Goal: Communication & Community: Answer question/provide support

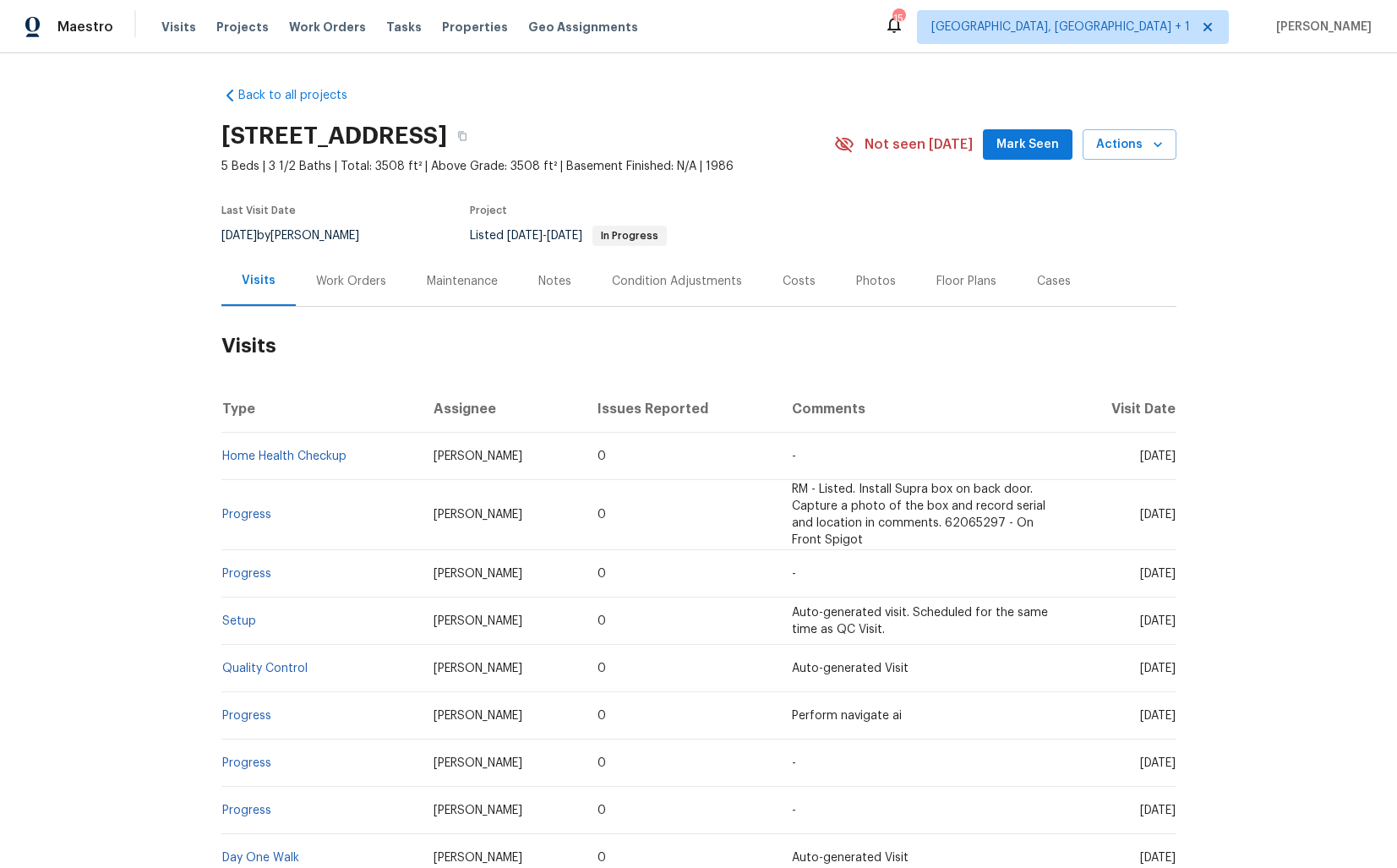
click at [342, 289] on div "Work Orders" at bounding box center [351, 281] width 111 height 50
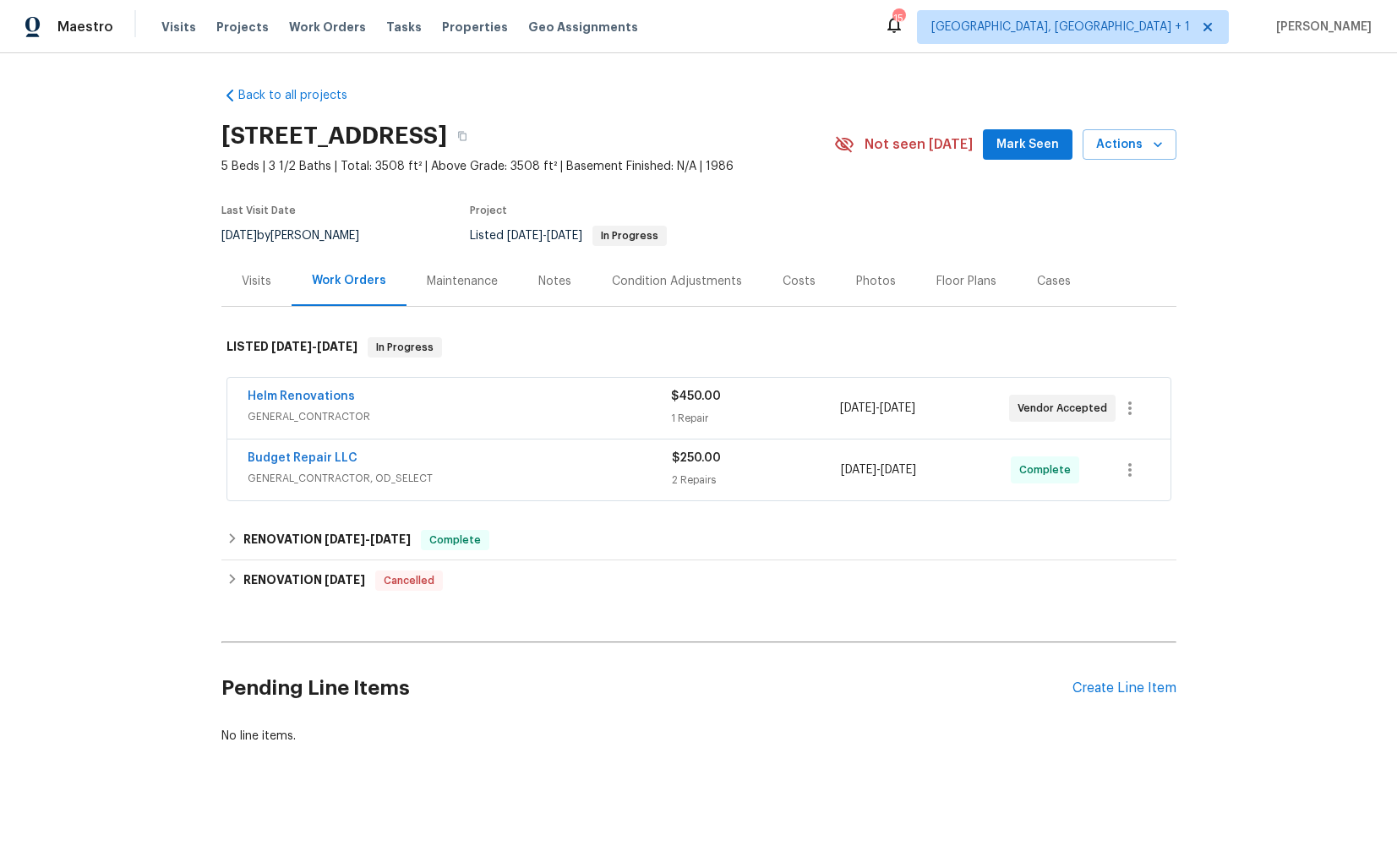
click at [406, 397] on div "Helm Renovations" at bounding box center [459, 397] width 424 height 20
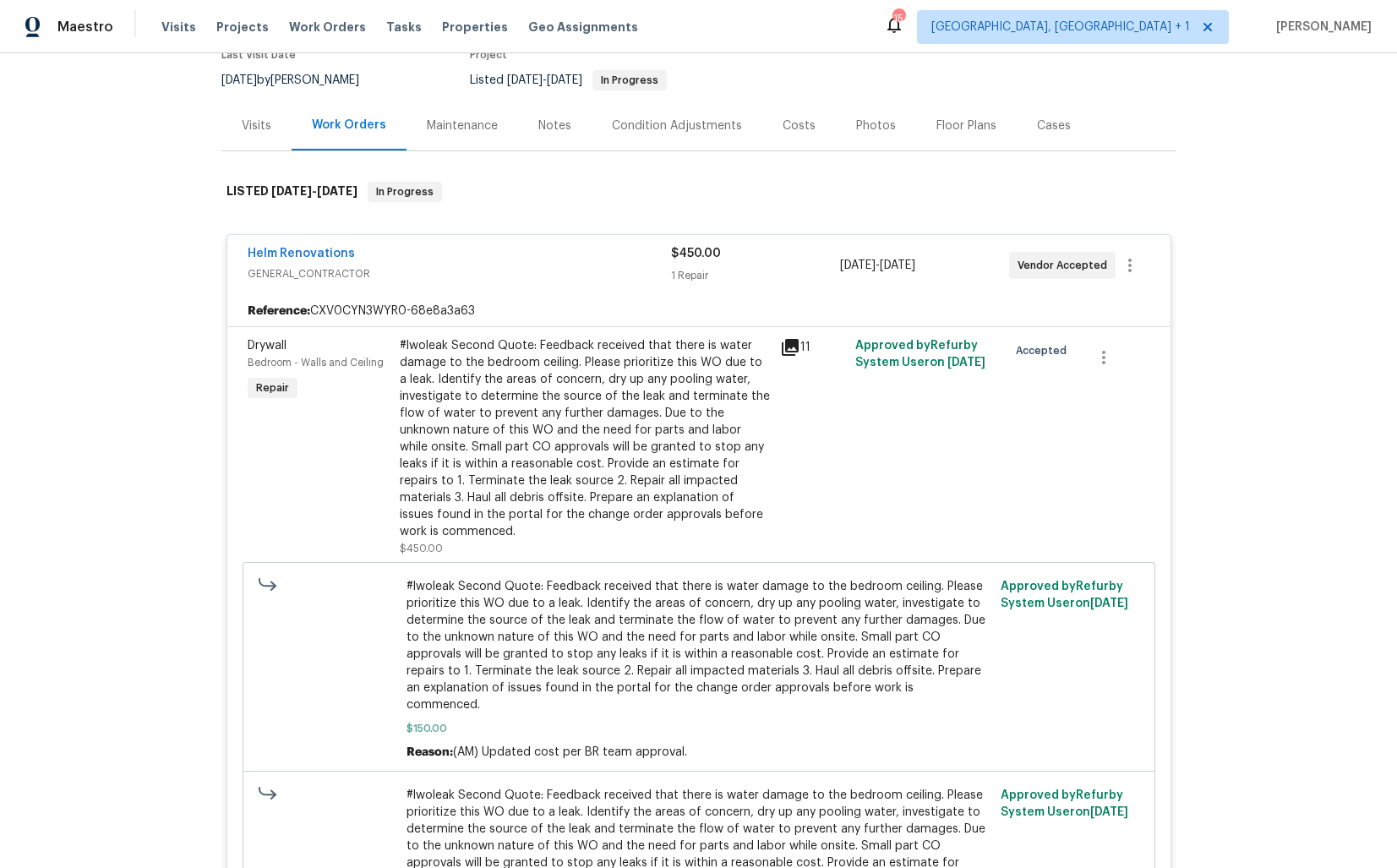
scroll to position [304, 0]
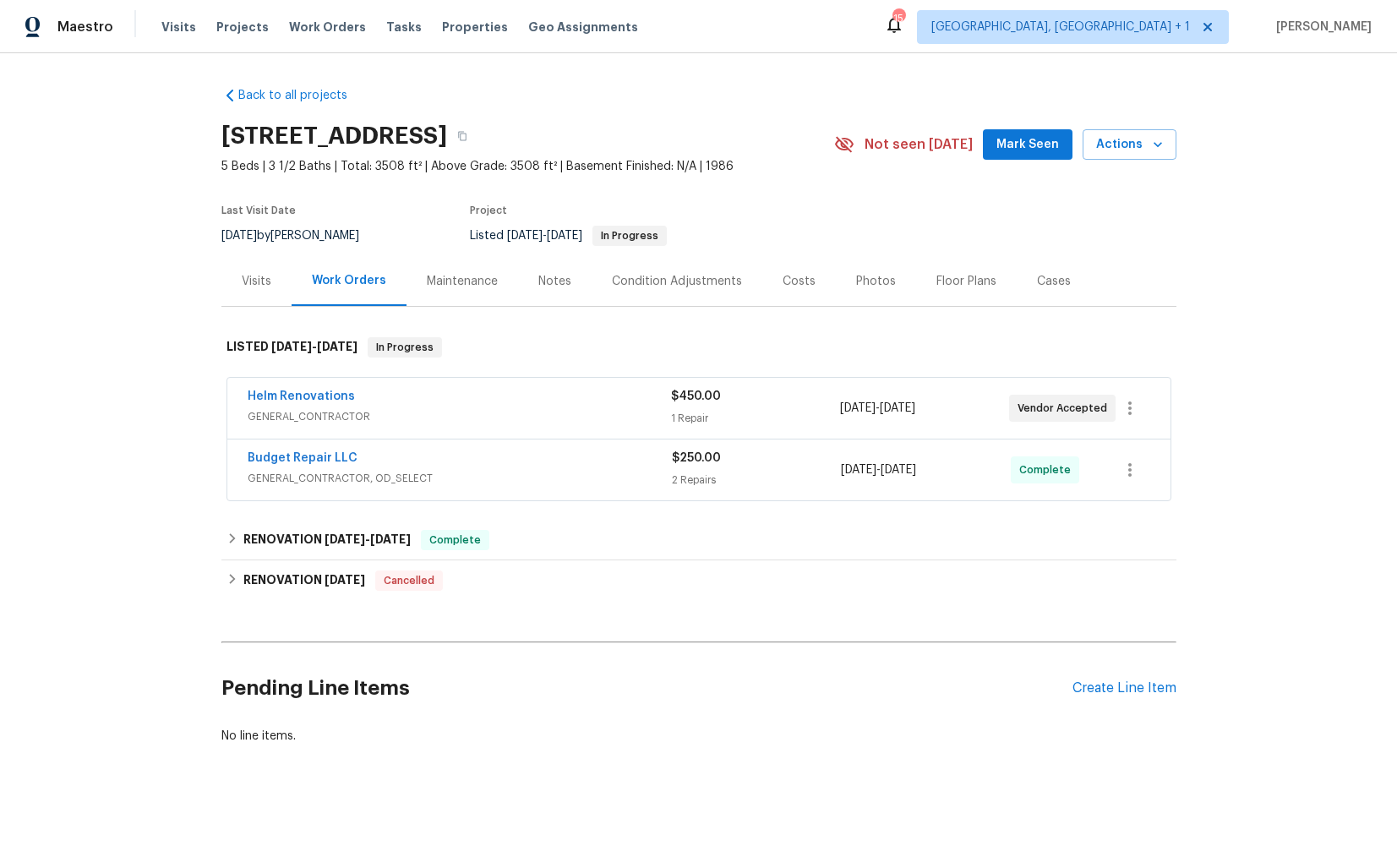
click at [379, 397] on div "Helm Renovations" at bounding box center [459, 397] width 424 height 20
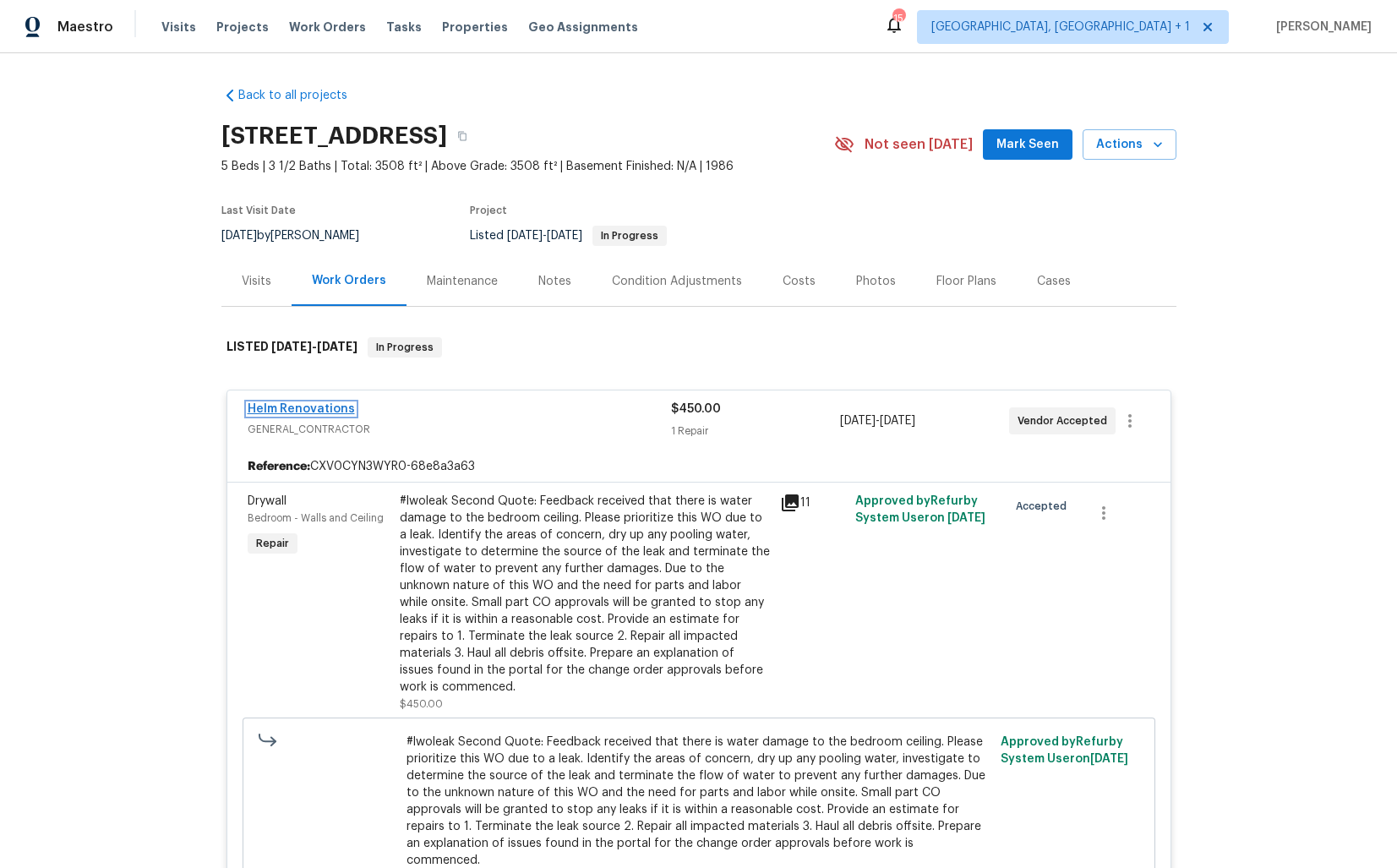
click at [309, 409] on link "Helm Renovations" at bounding box center [301, 409] width 107 height 12
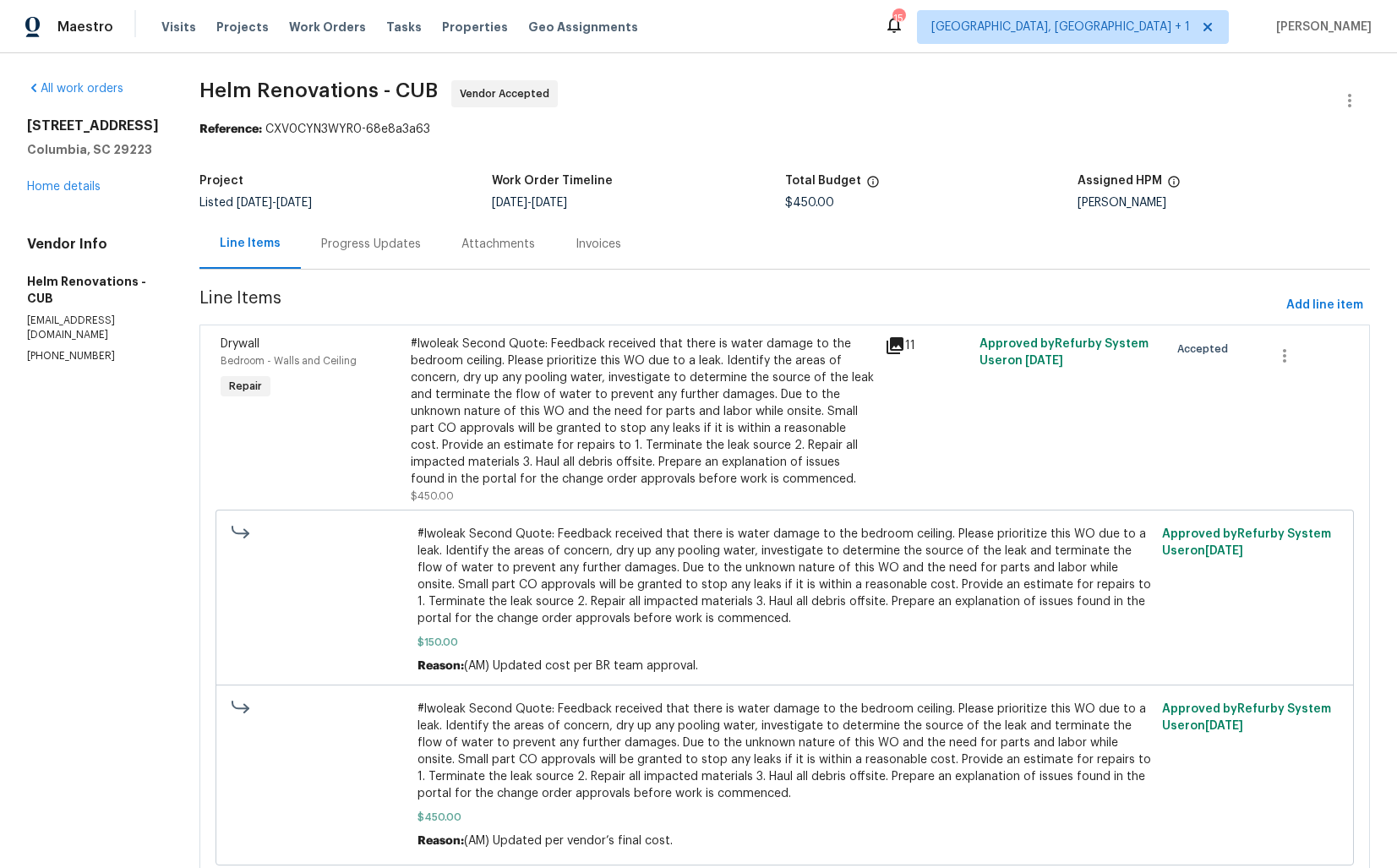
click at [412, 246] on div "Progress Updates" at bounding box center [370, 244] width 99 height 17
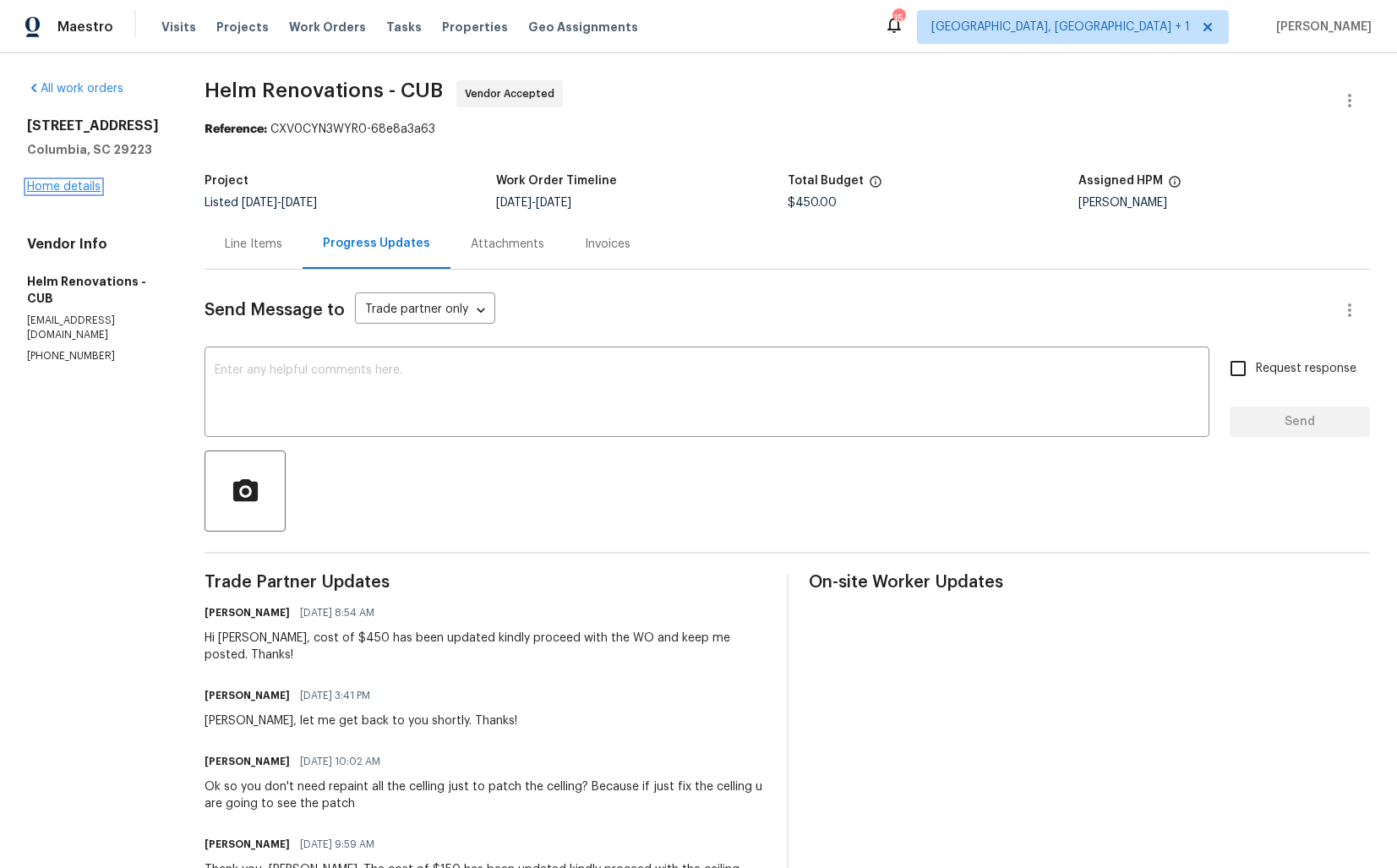
click at [54, 186] on link "Home details" at bounding box center [64, 187] width 73 height 12
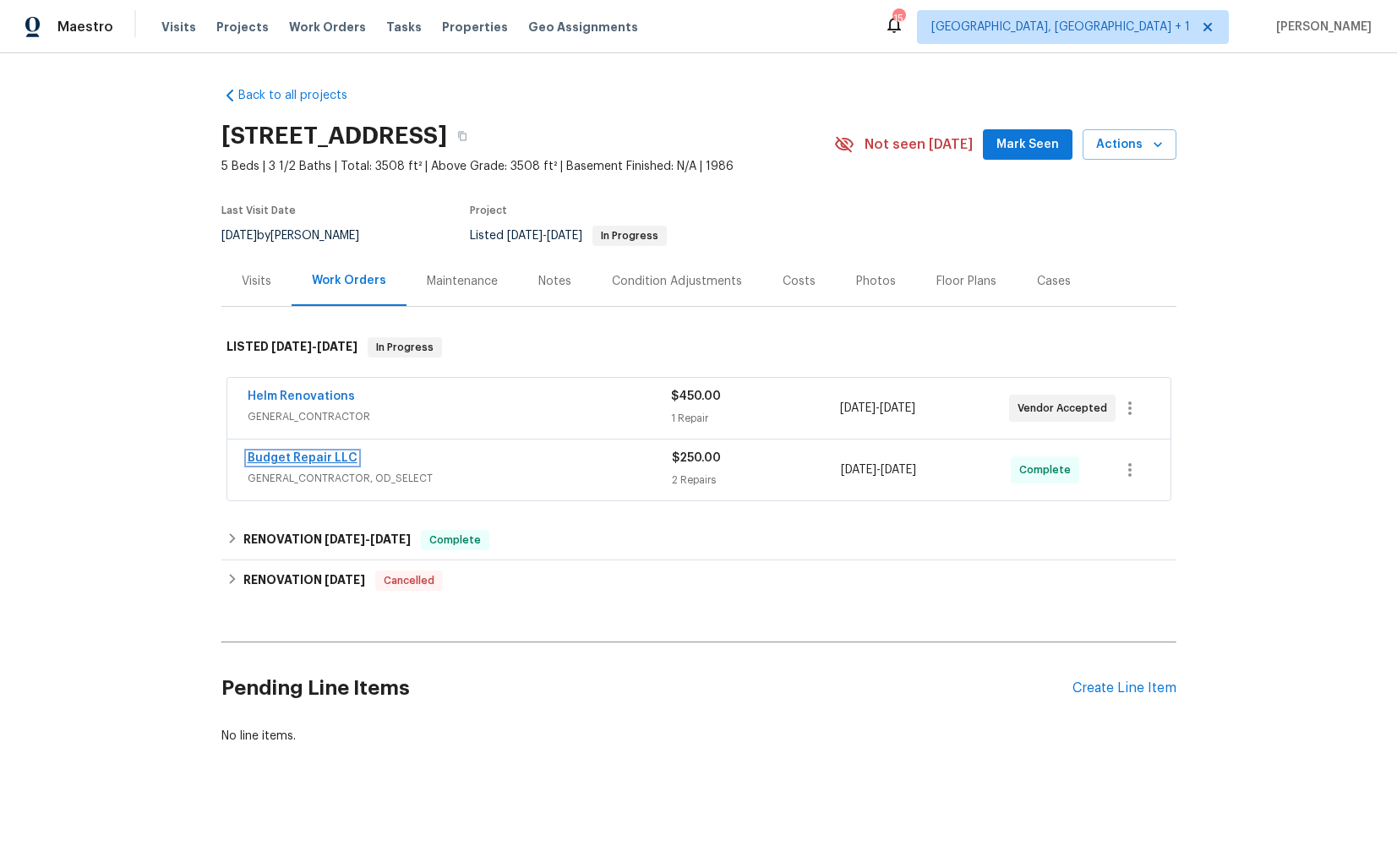
click at [317, 458] on link "Budget Repair LLC" at bounding box center [303, 458] width 110 height 12
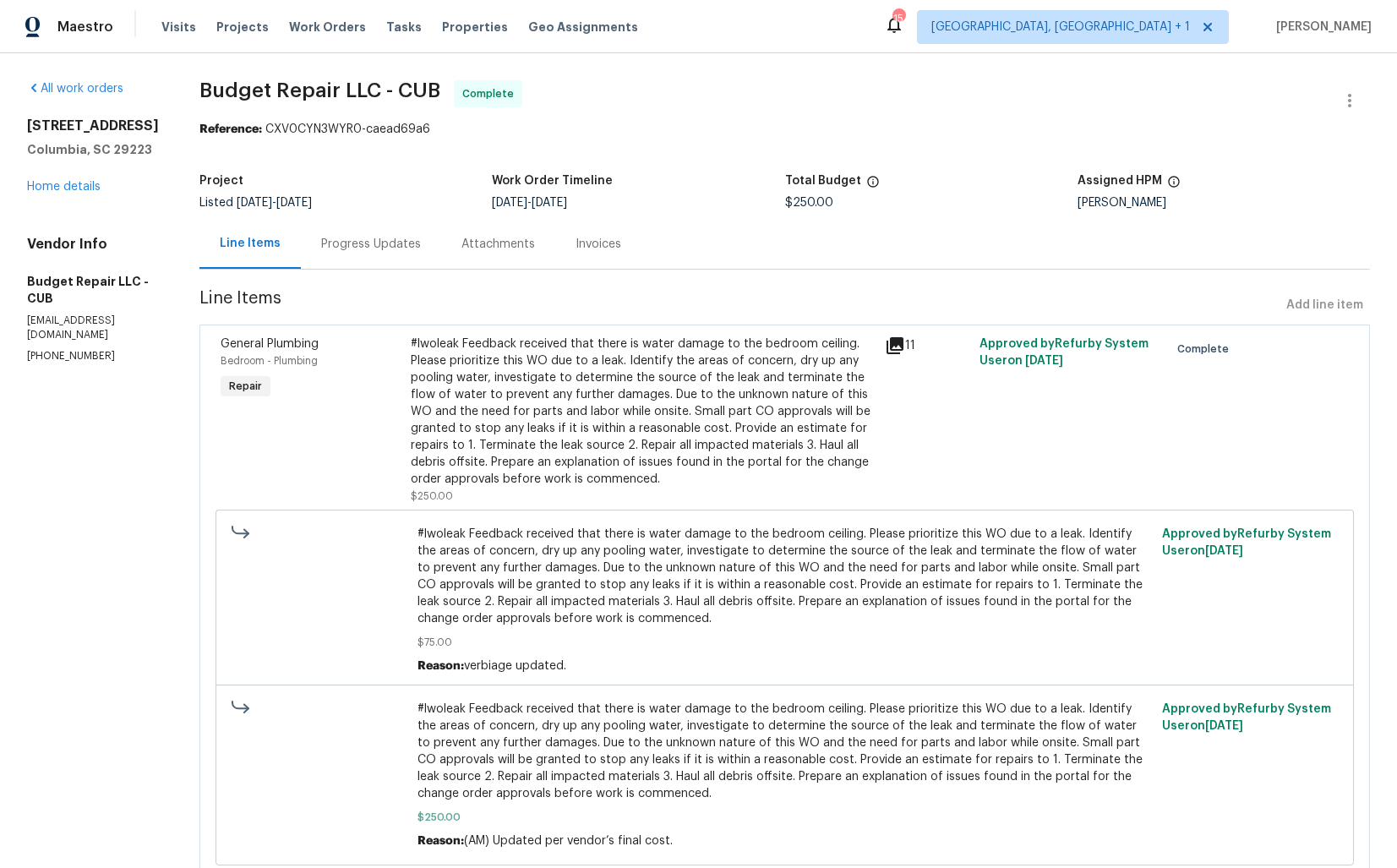
click at [377, 248] on div "Progress Updates" at bounding box center [370, 244] width 99 height 17
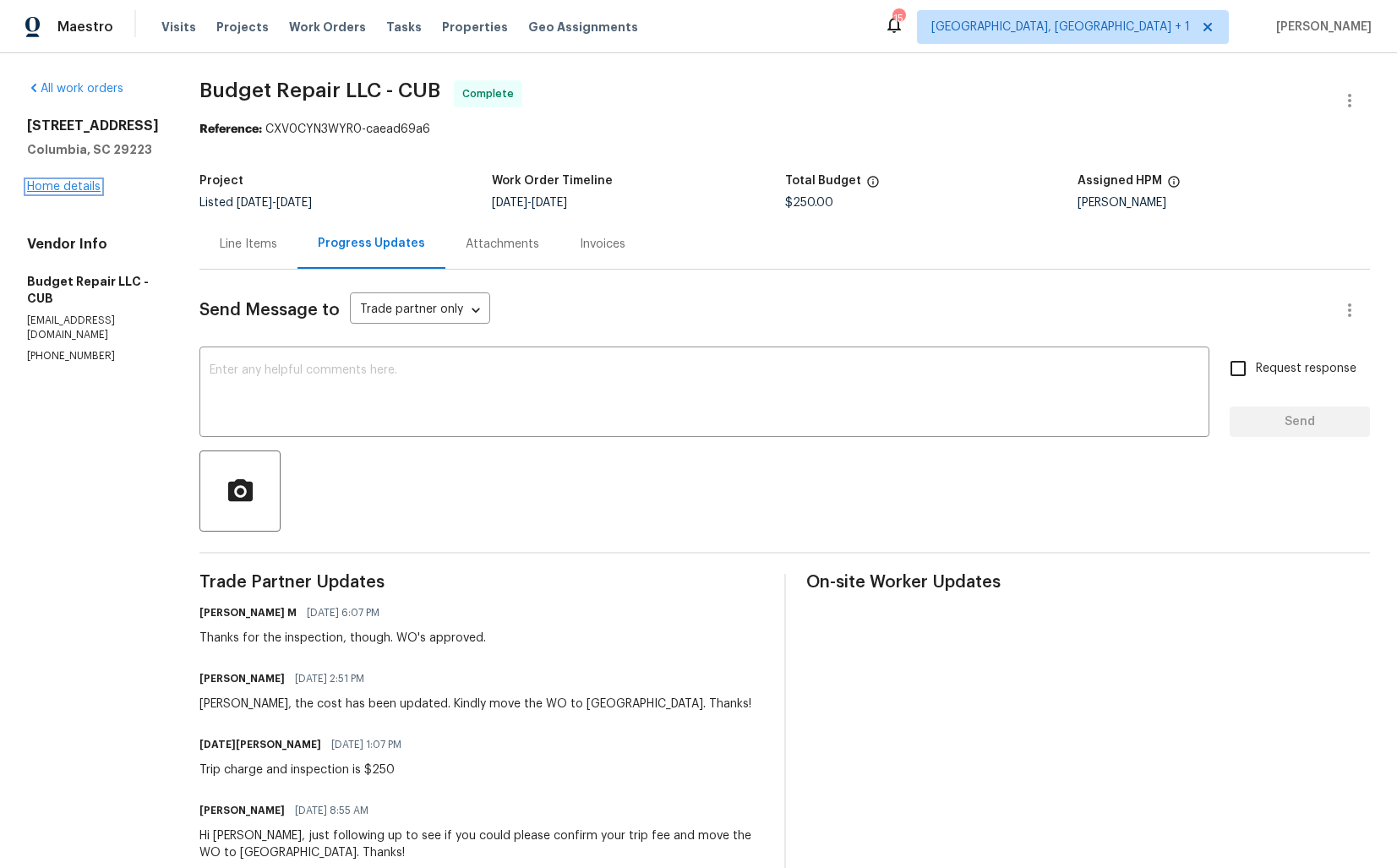
click at [67, 193] on link "Home details" at bounding box center [64, 187] width 73 height 12
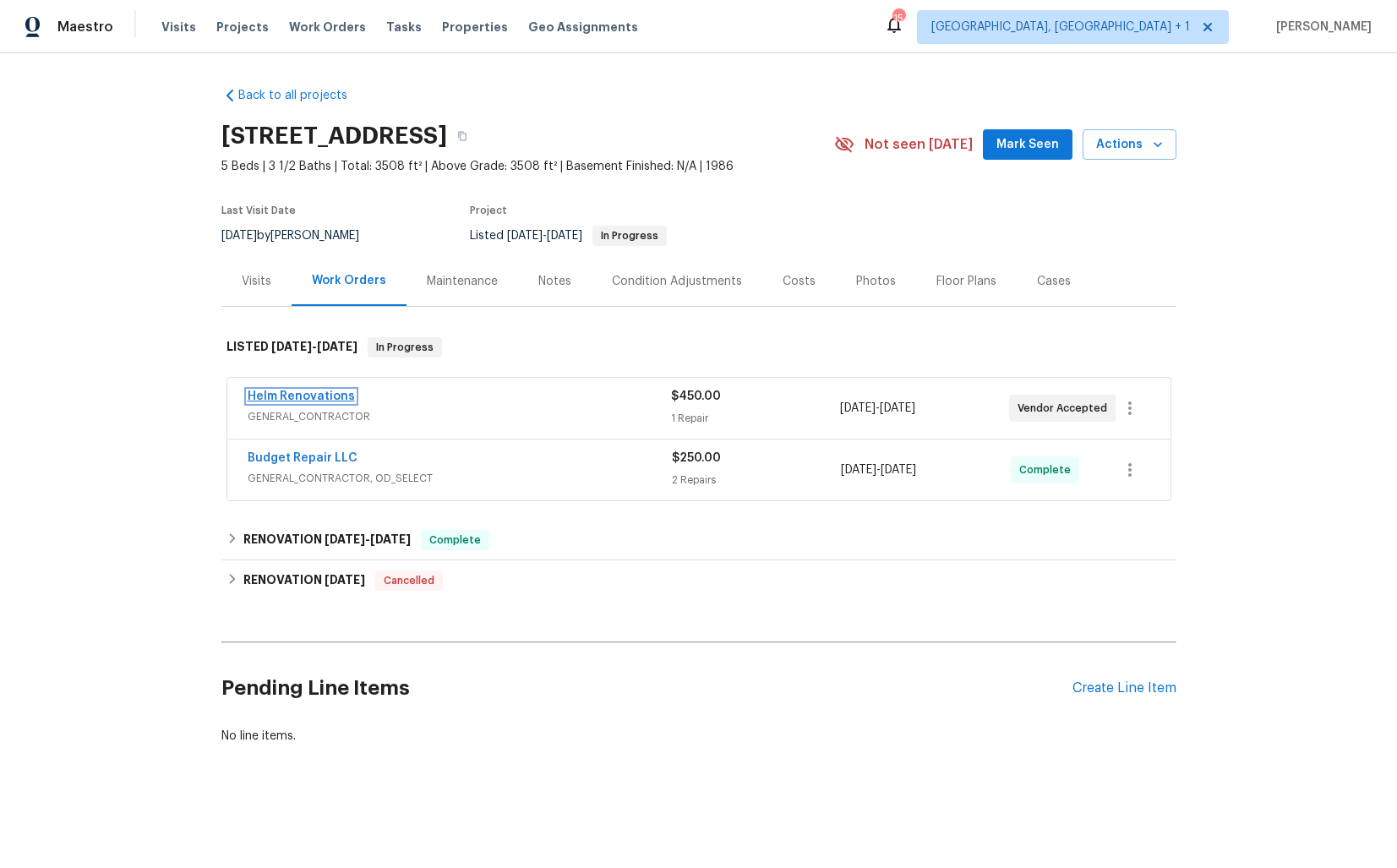
click at [303, 395] on link "Helm Renovations" at bounding box center [301, 396] width 107 height 12
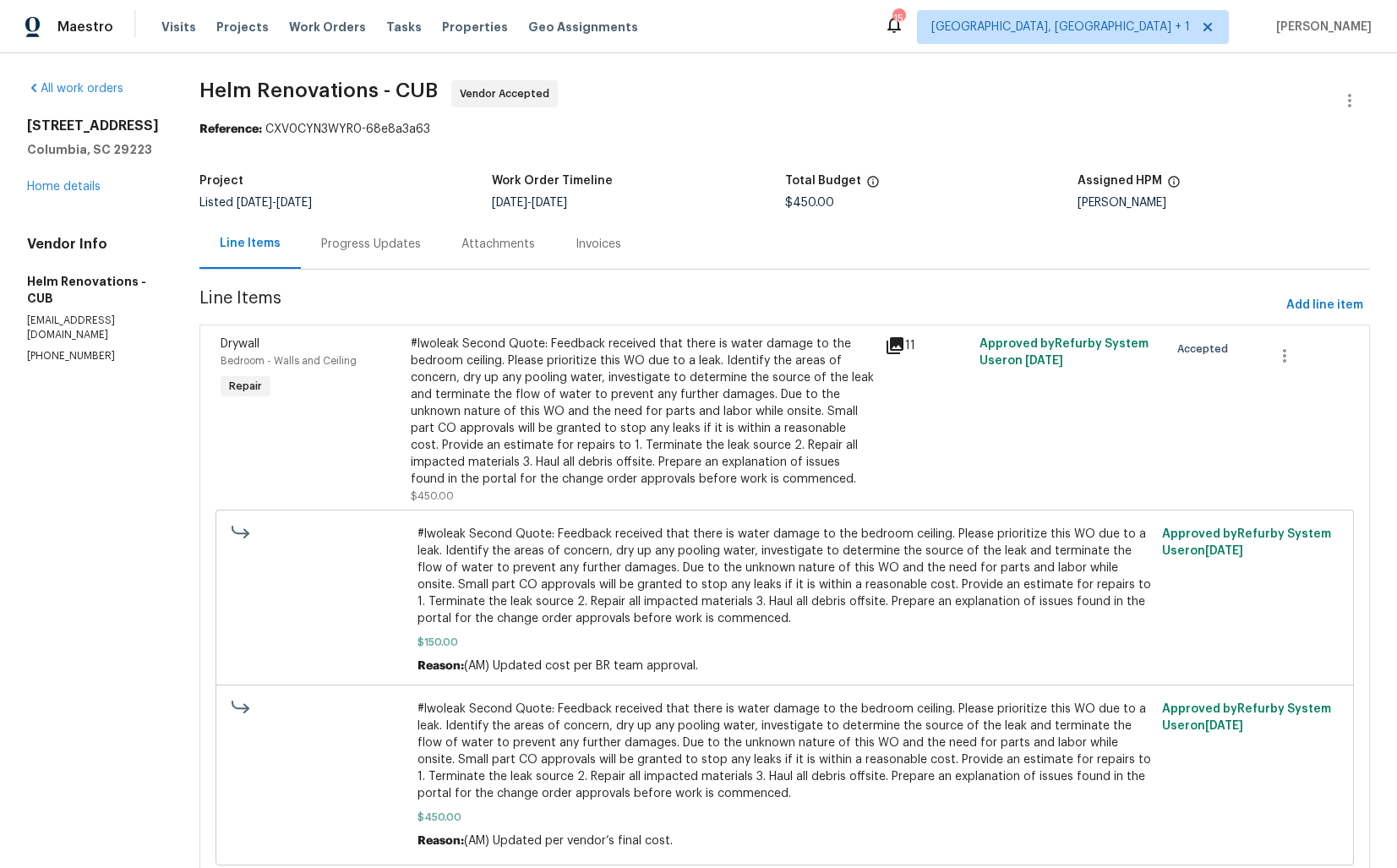
click at [401, 248] on div "Progress Updates" at bounding box center [370, 244] width 99 height 17
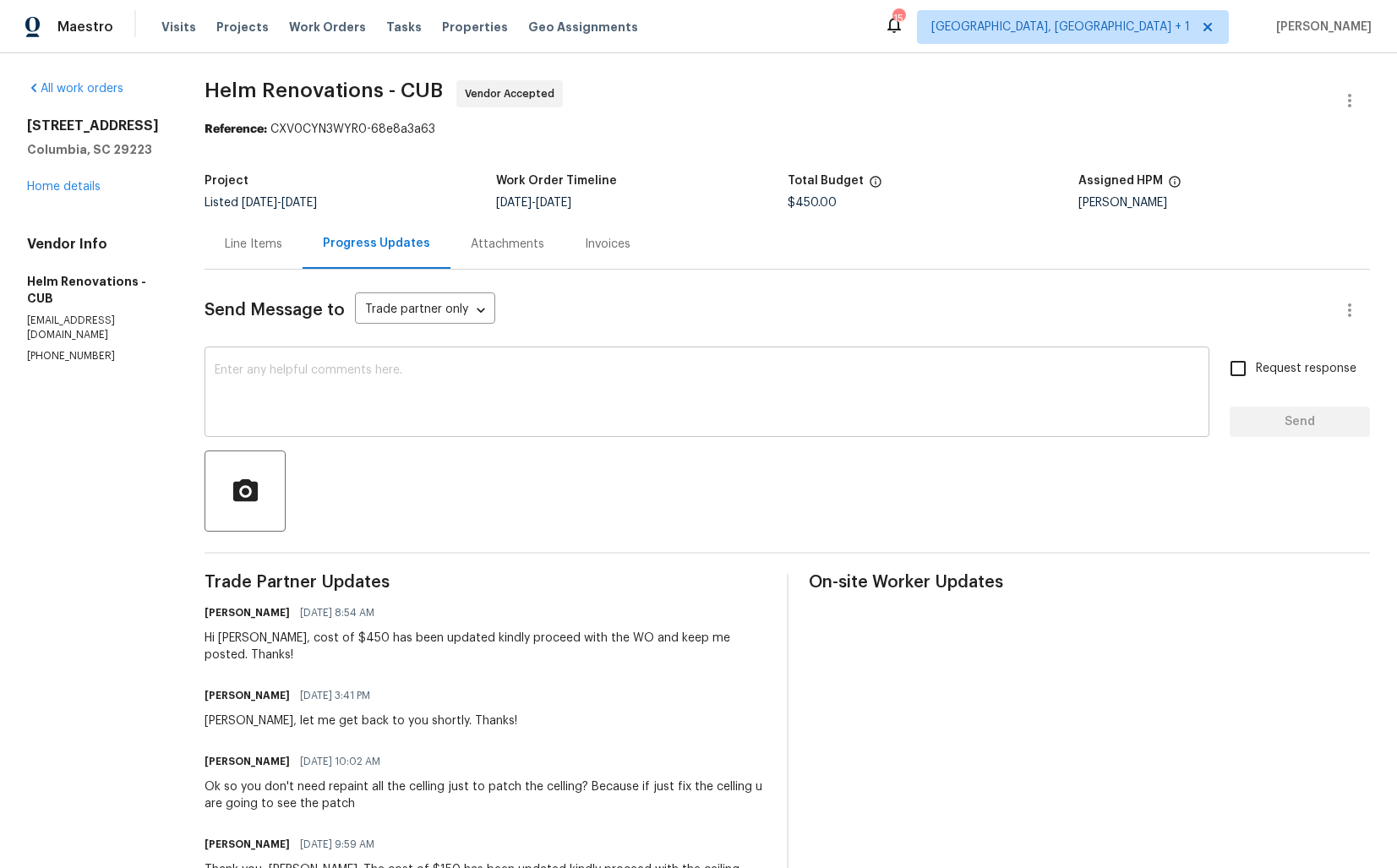
click at [542, 359] on div "x ​" at bounding box center [707, 393] width 1005 height 86
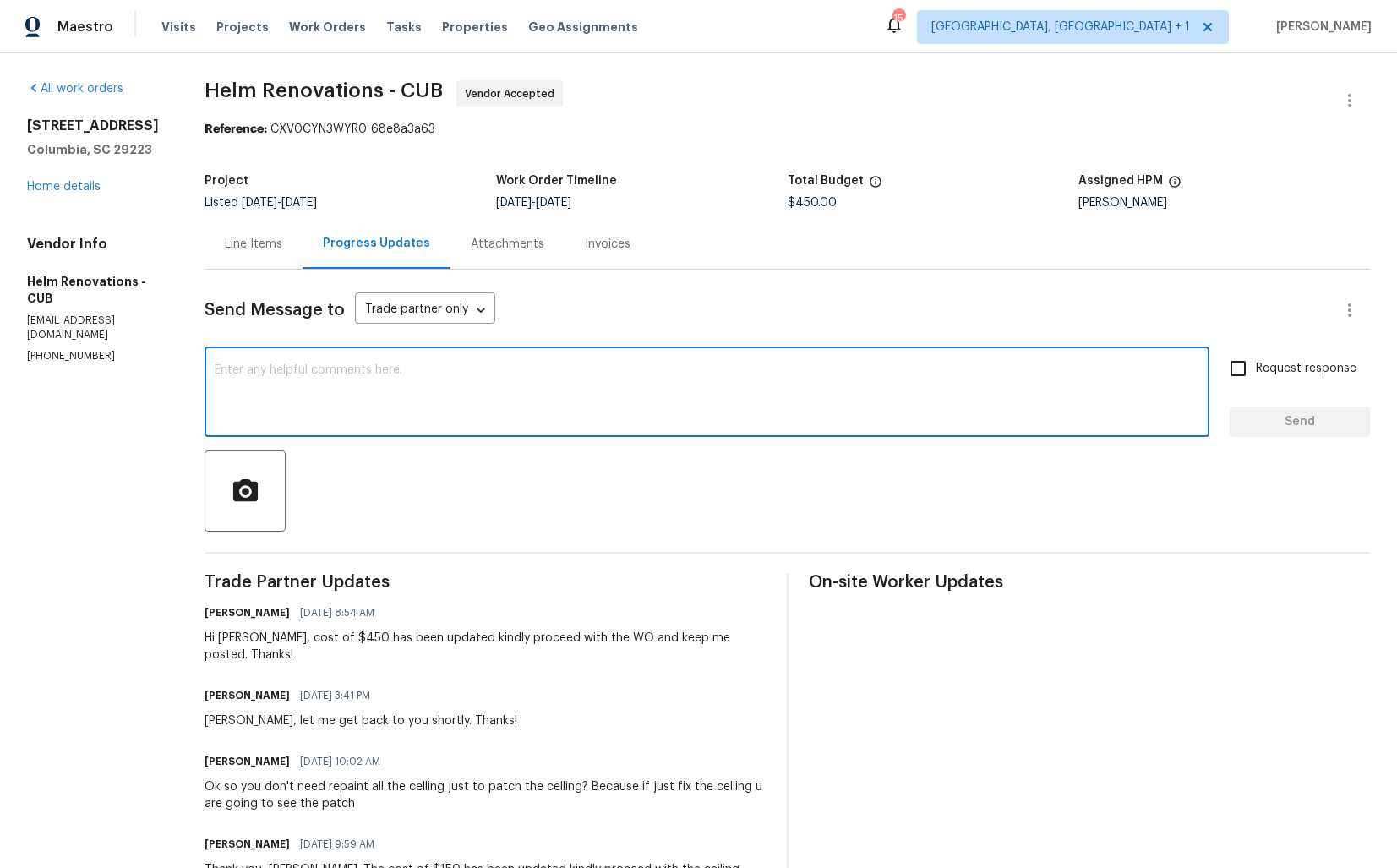
click at [535, 406] on textarea at bounding box center [707, 393] width 985 height 59
paste textarea "Hi team, could you please provide an update on the status of the work order? Th…"
click at [259, 639] on div "Hi Hector, cost of $450 has been updated kindly proceed with the WO and keep me…" at bounding box center [485, 646] width 562 height 34
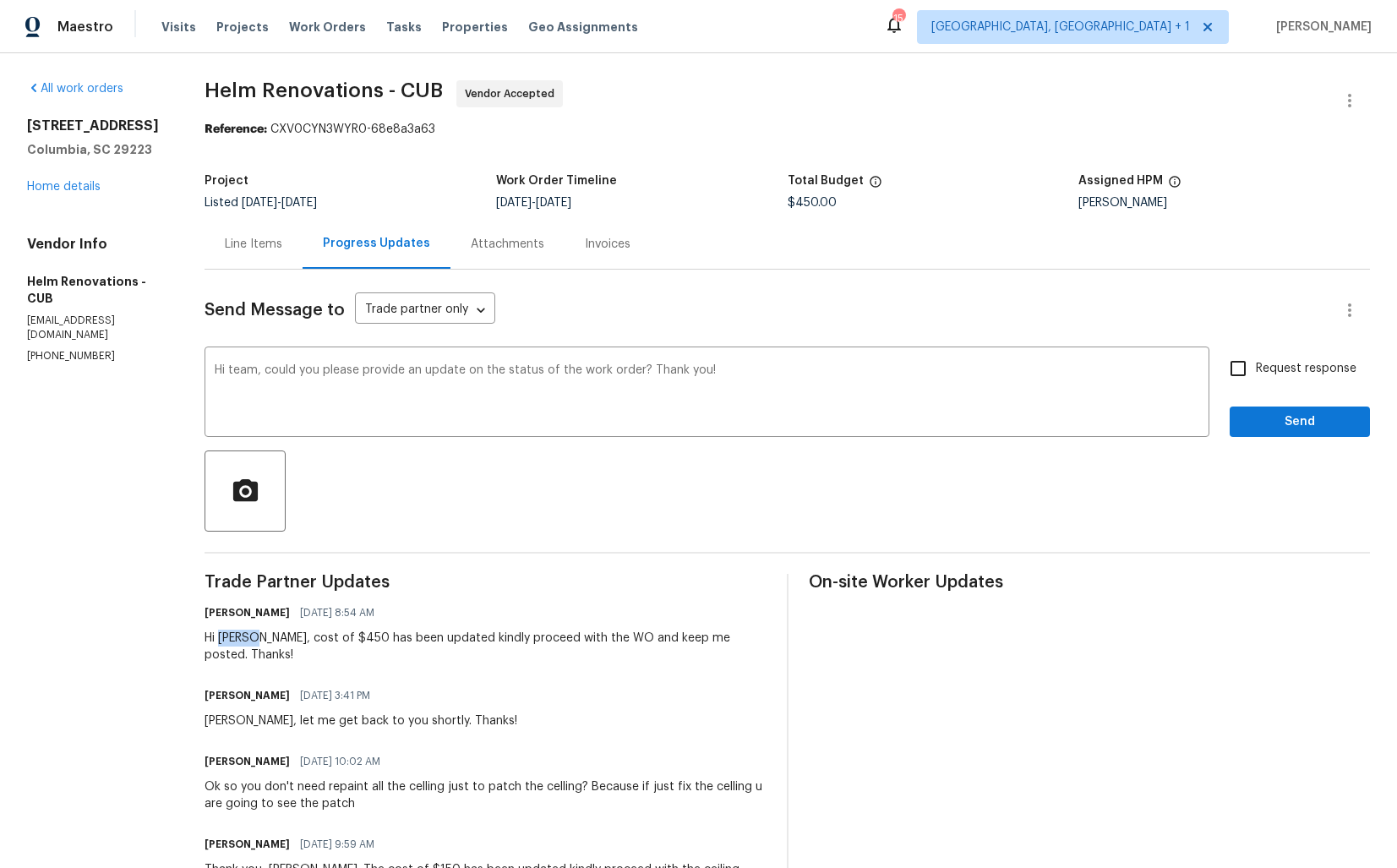
copy div "Hector"
click at [267, 370] on textarea "Hi team, could you please provide an update on the status of the work order? Th…" at bounding box center [707, 393] width 985 height 59
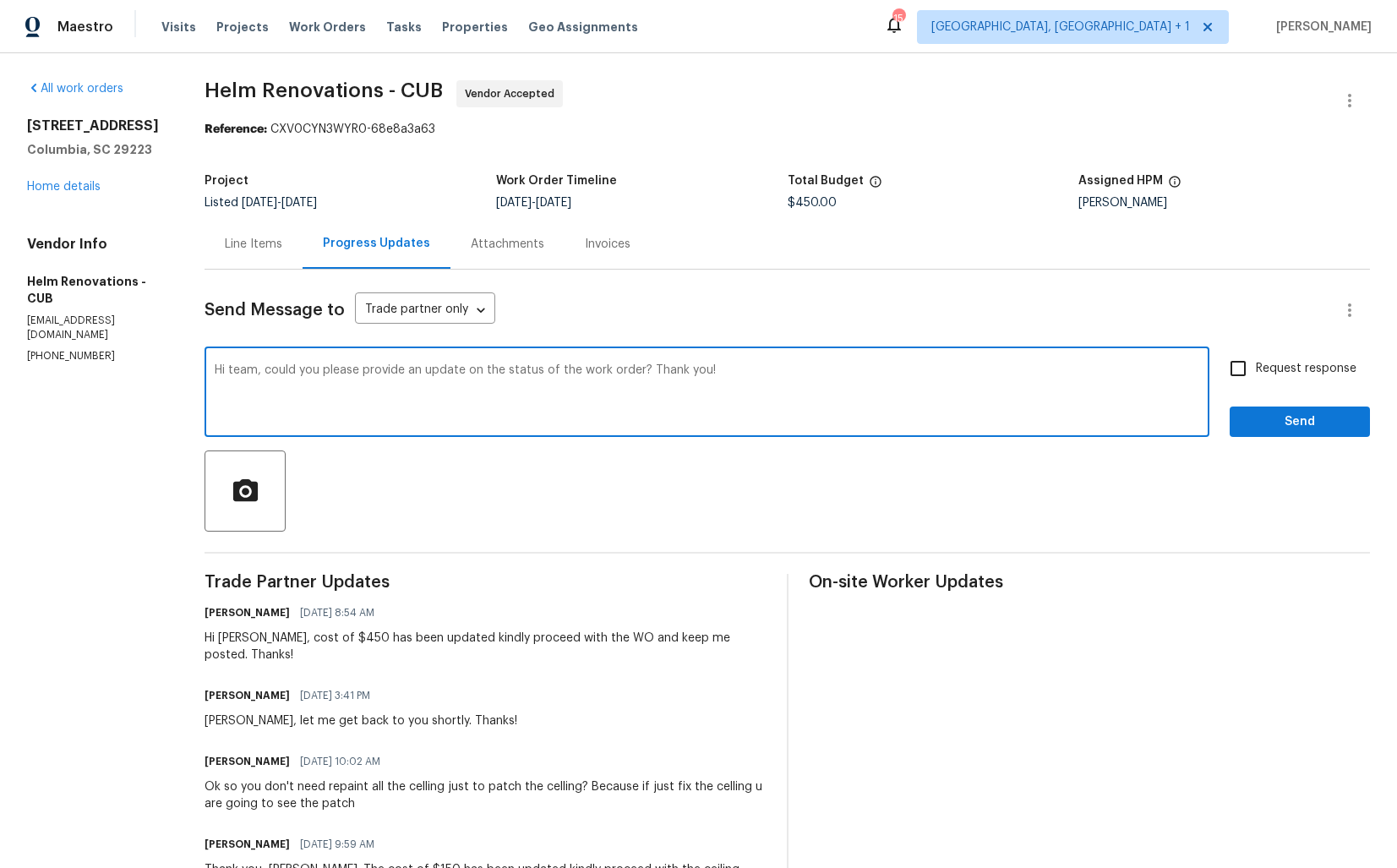
click at [267, 370] on textarea "Hi team, could you please provide an update on the status of the work order? Th…" at bounding box center [707, 393] width 985 height 59
paste textarea "Hector"
click at [262, 371] on textarea "Hi team, could you please provide an update on the status of the work order? Th…" at bounding box center [707, 393] width 985 height 59
paste textarea "Hector"
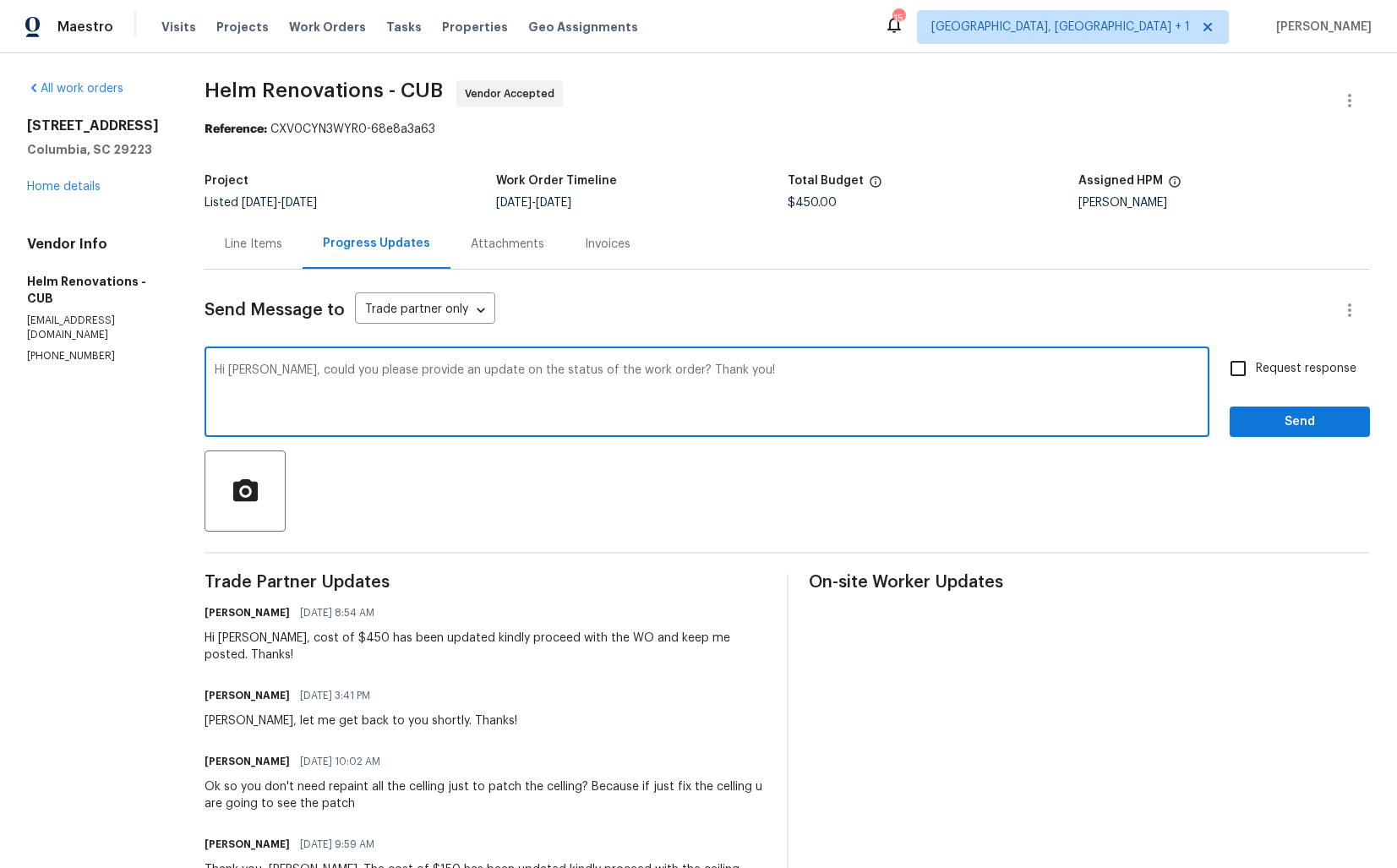
click at [753, 371] on textarea "Hi Hector, could you please provide an update on the status of the work order? …" at bounding box center [707, 393] width 985 height 59
type textarea "Hi Hector, could you please provide an update on the status of the work order? …"
click at [1244, 363] on input "Request response" at bounding box center [1238, 368] width 36 height 36
checkbox input "true"
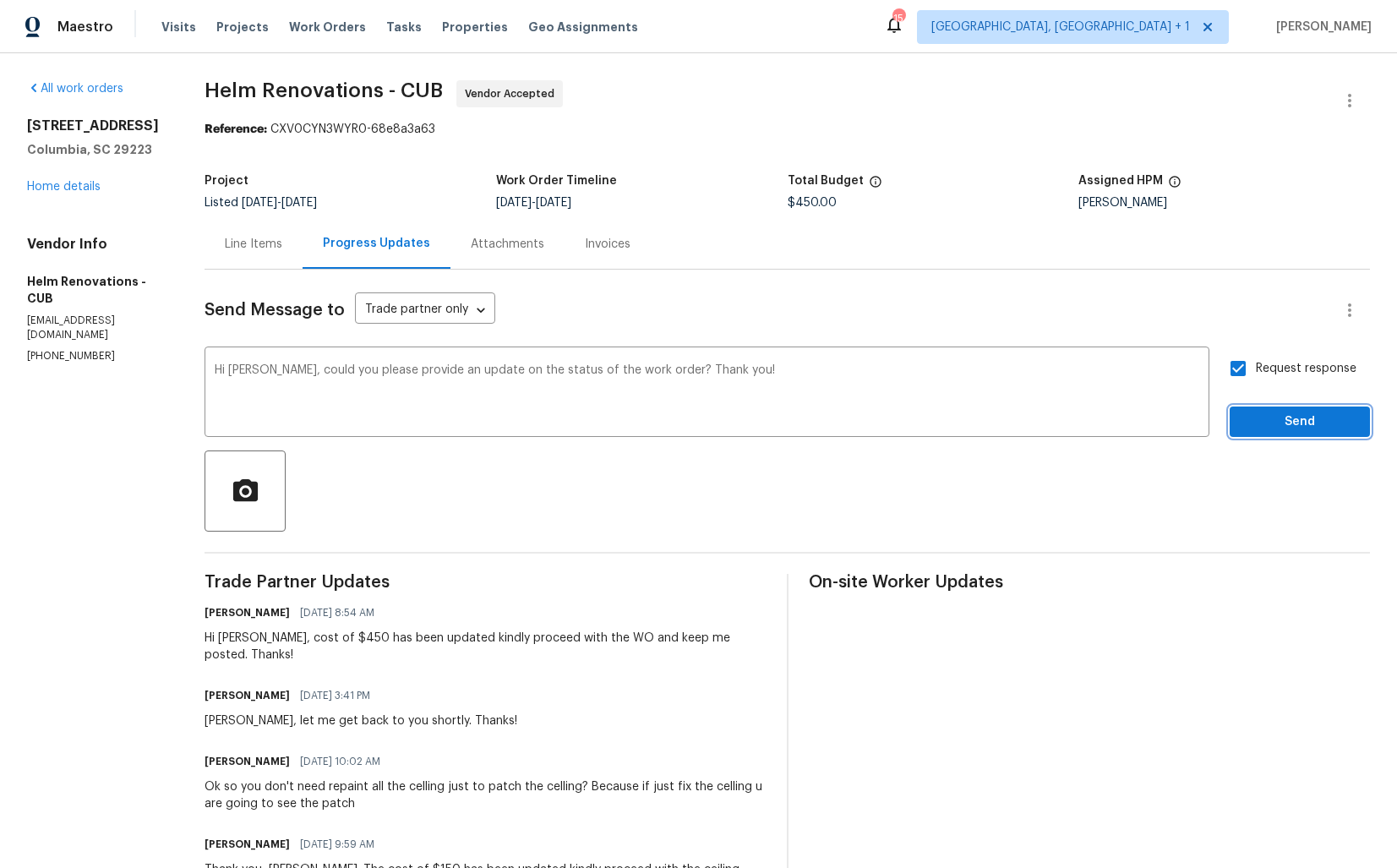
click at [1293, 420] on span "Send" at bounding box center [1300, 422] width 113 height 21
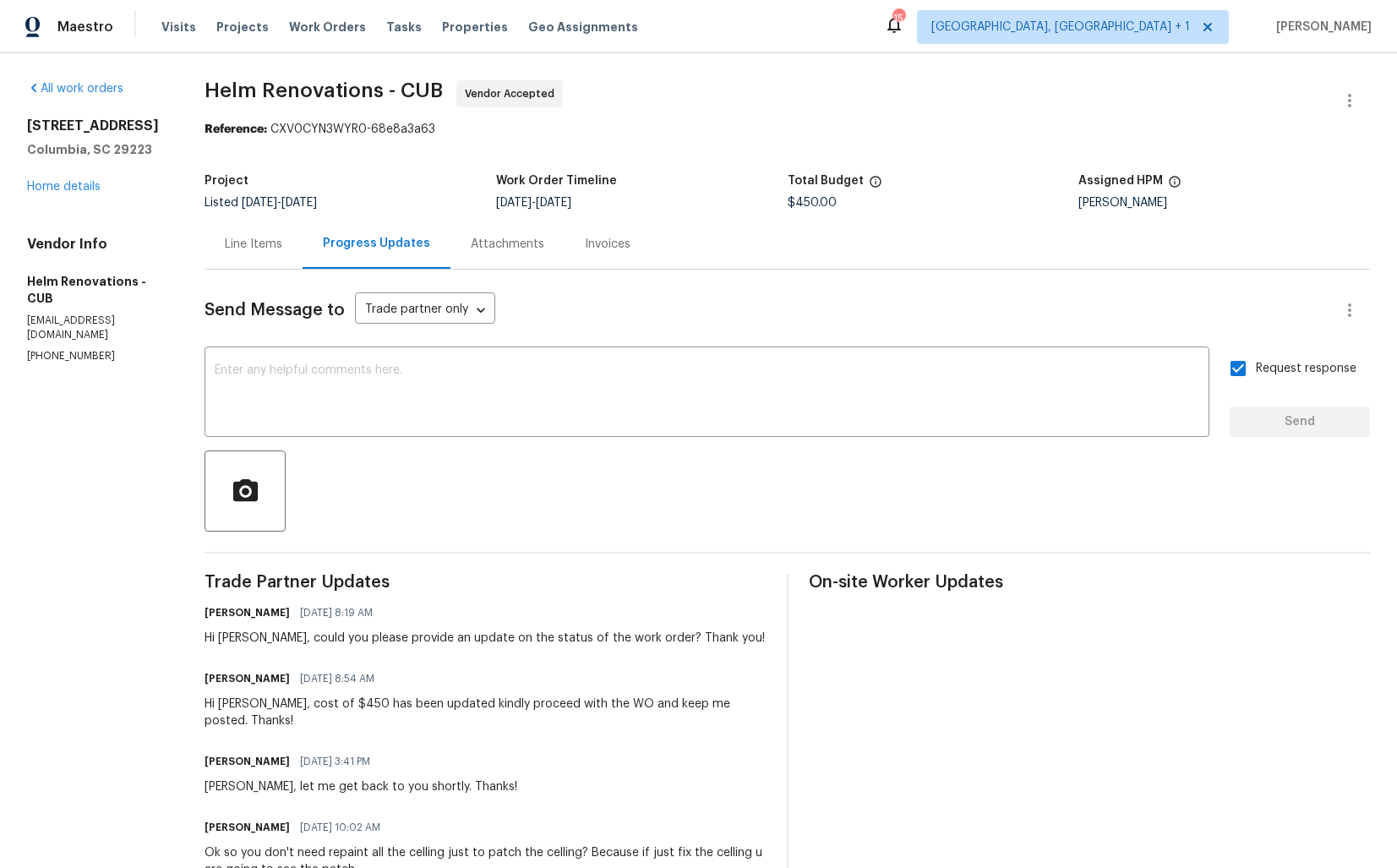
click at [80, 189] on link "Home details" at bounding box center [64, 187] width 73 height 12
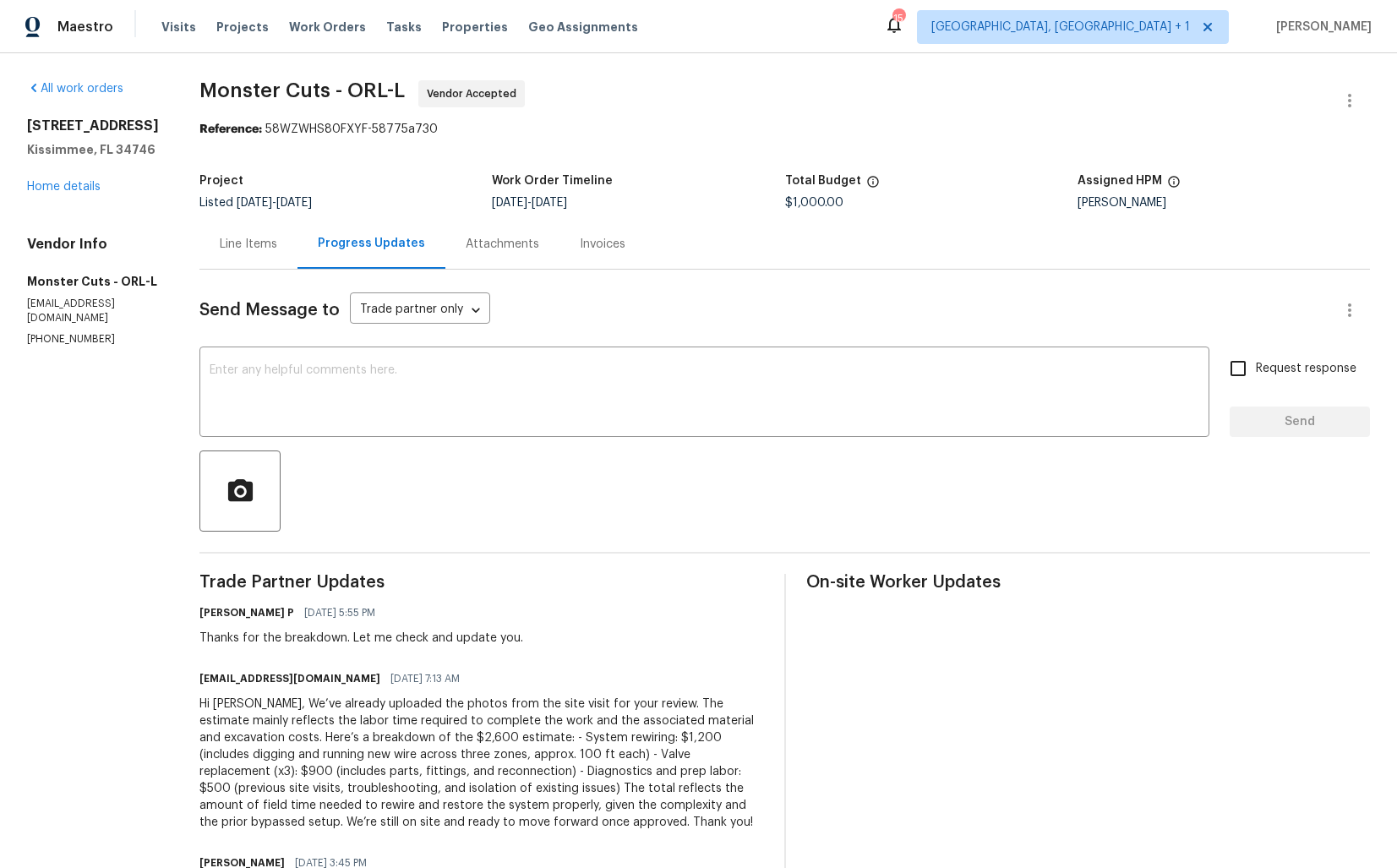
click at [200, 253] on div "Line Items" at bounding box center [249, 244] width 98 height 50
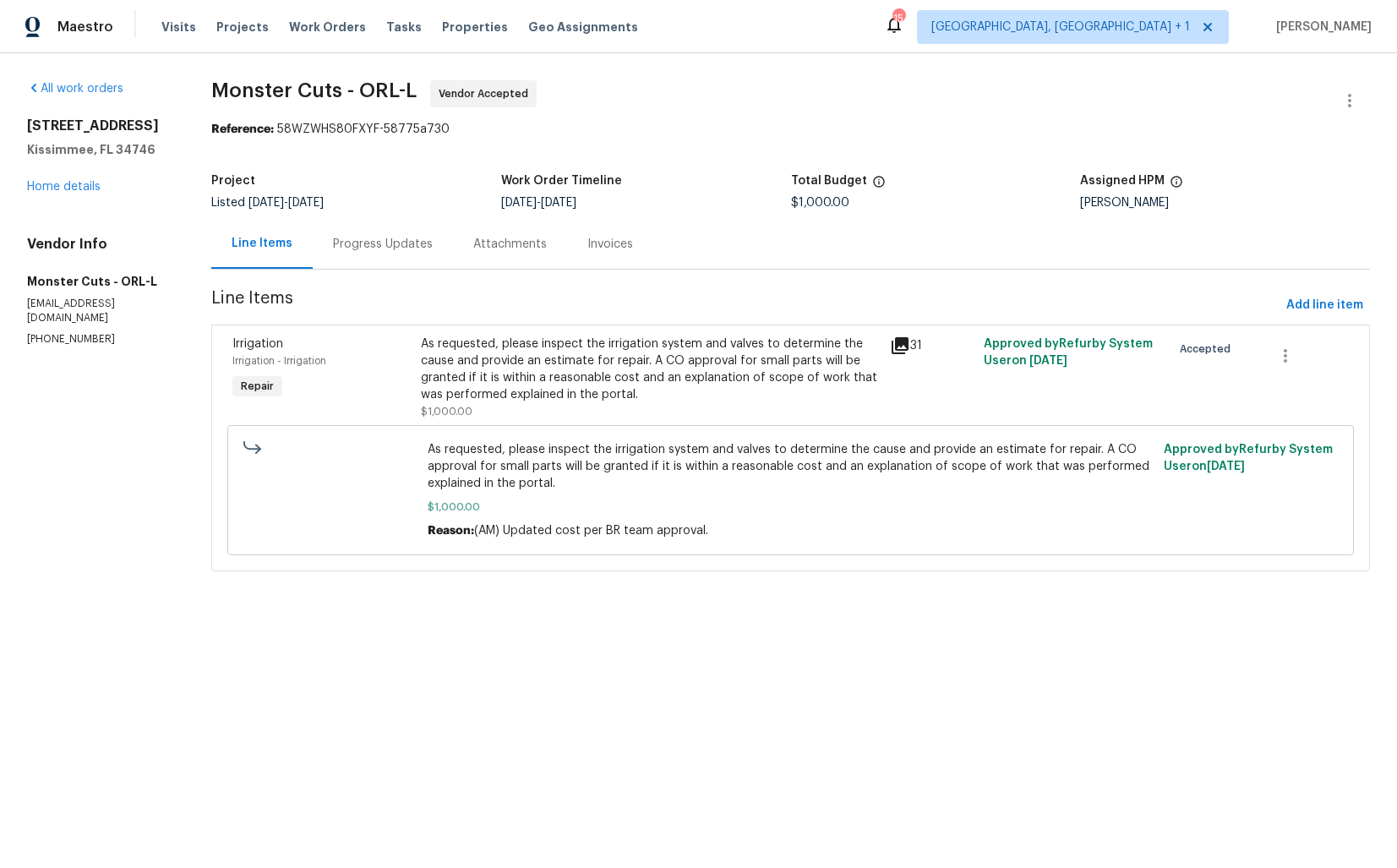
click at [373, 249] on div "Progress Updates" at bounding box center [382, 244] width 99 height 17
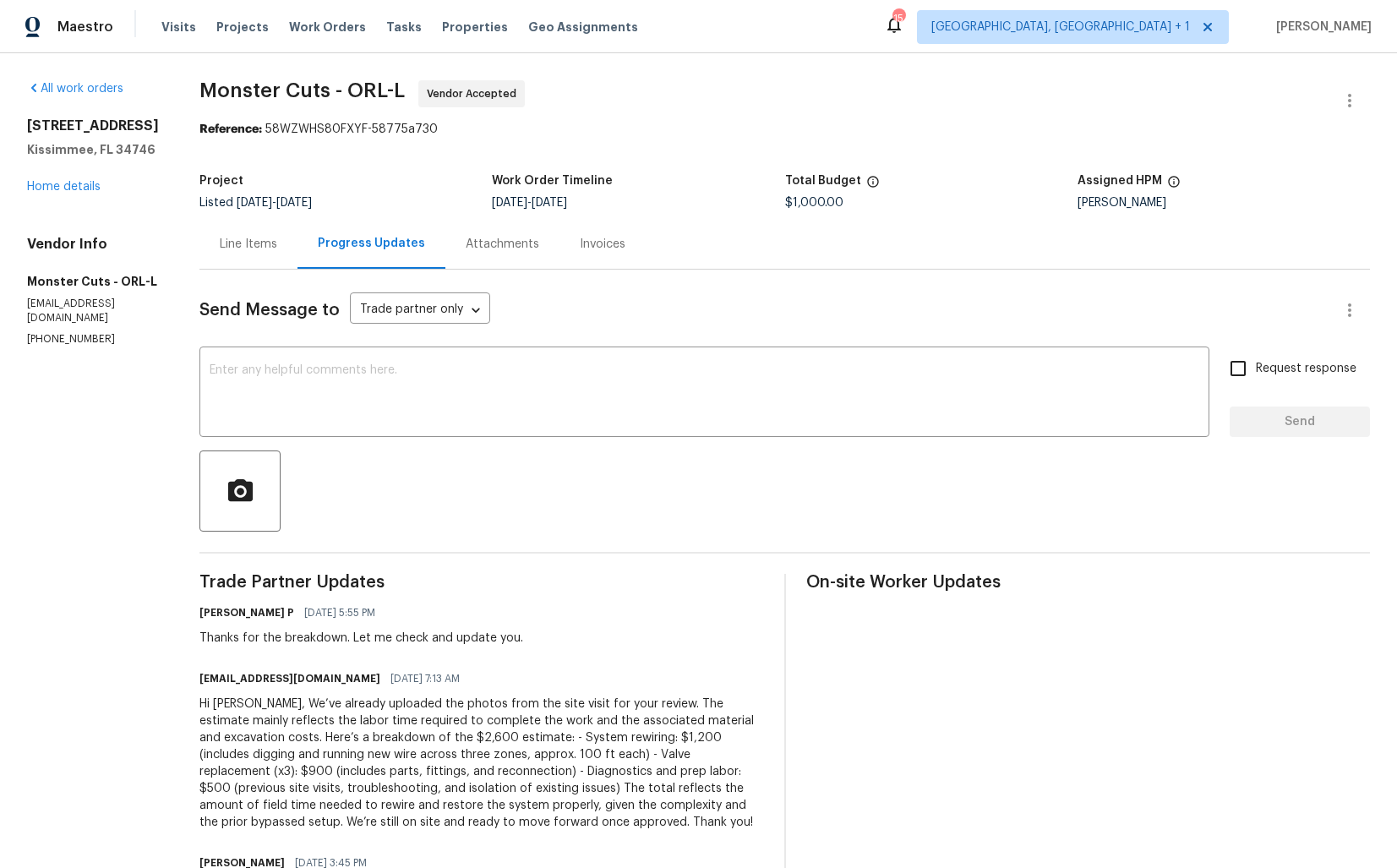
click at [220, 245] on div "Line Items" at bounding box center [249, 244] width 58 height 17
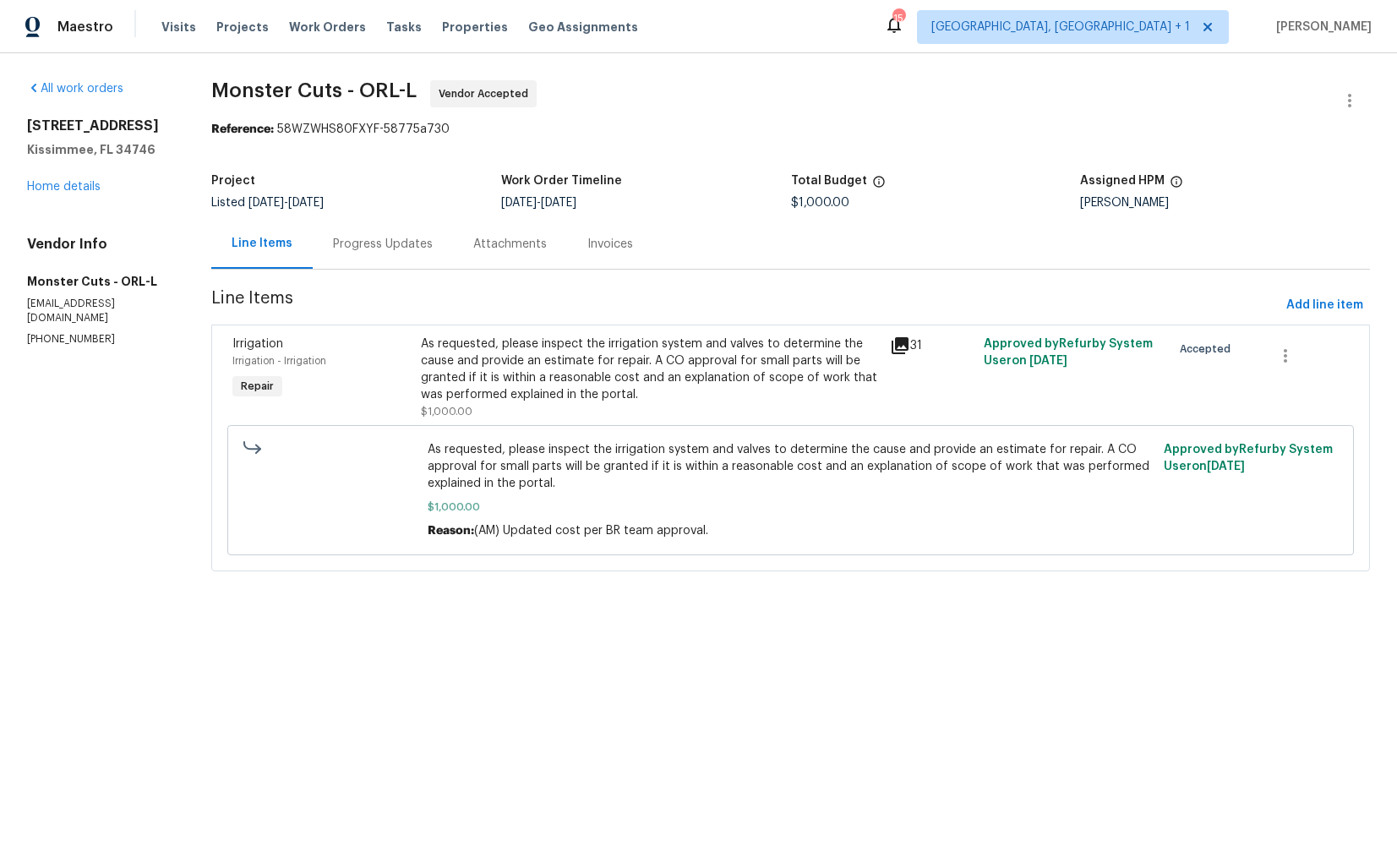
click at [542, 390] on div "As requested, please inspect the irrigation system and valves to determine the …" at bounding box center [650, 369] width 459 height 68
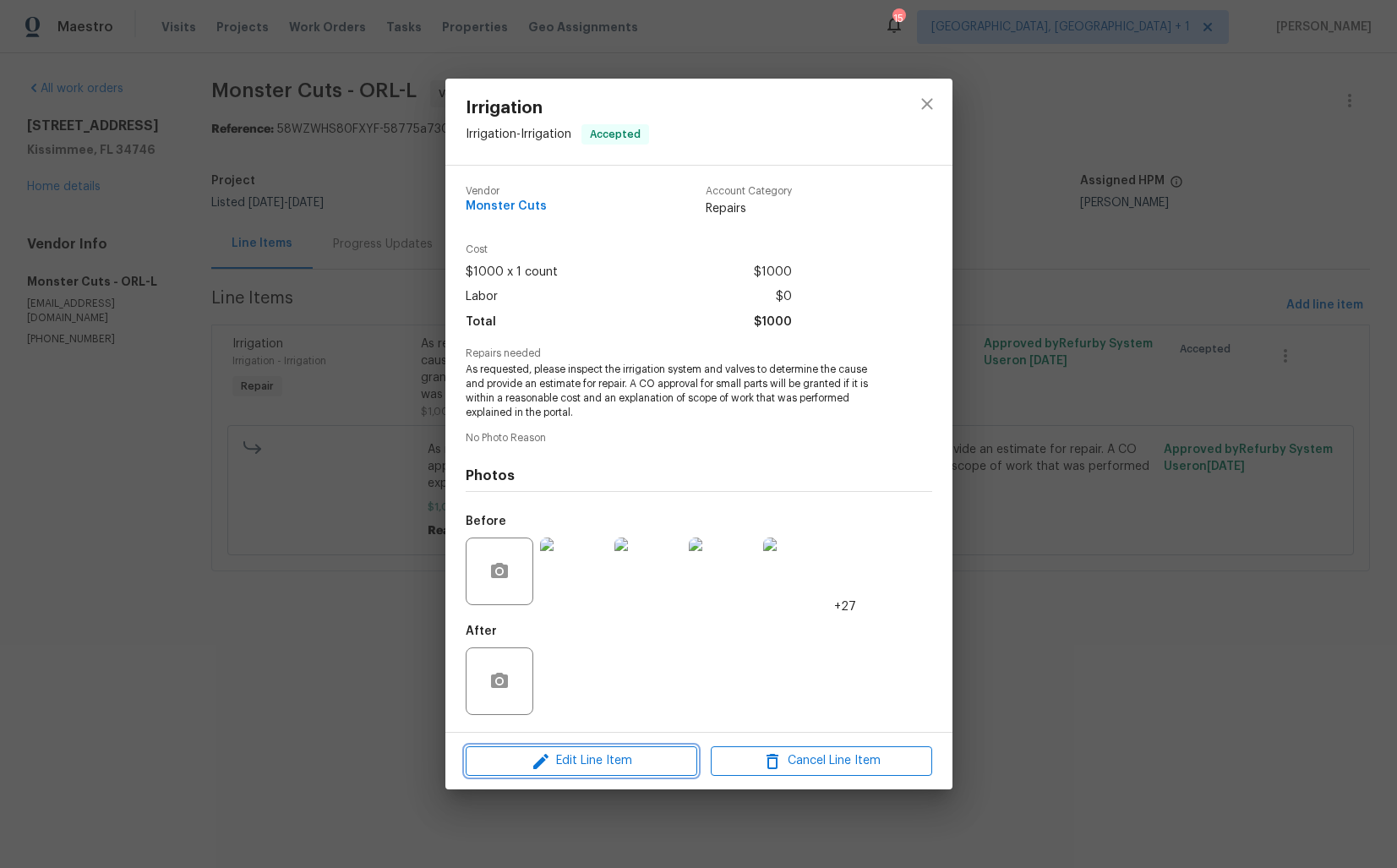
click at [541, 759] on icon "button" at bounding box center [541, 762] width 15 height 15
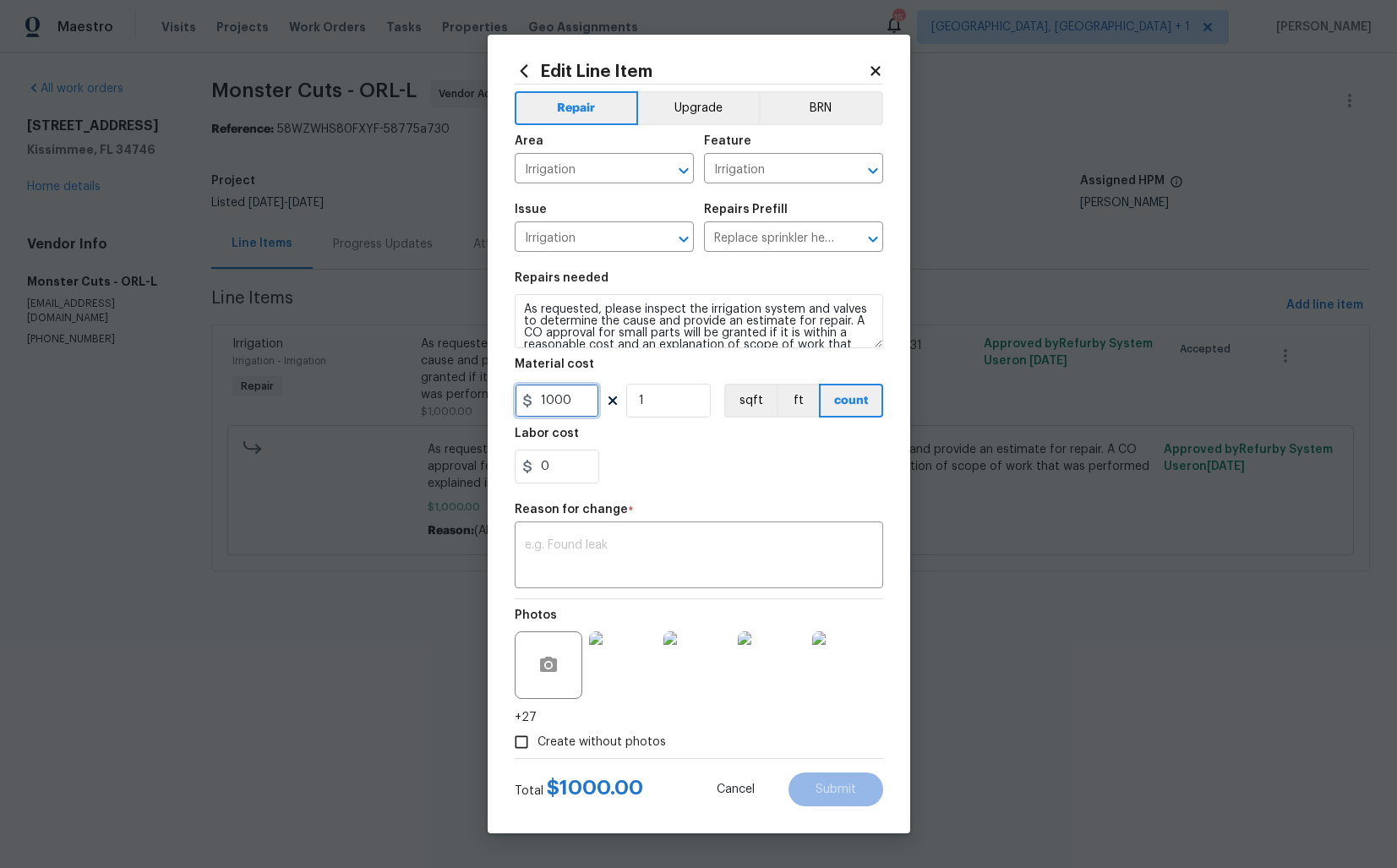
click at [571, 399] on input "1000" at bounding box center [558, 400] width 85 height 34
type input "2600"
click at [604, 557] on textarea at bounding box center [698, 556] width 348 height 36
click at [603, 550] on textarea at bounding box center [698, 556] width 348 height 36
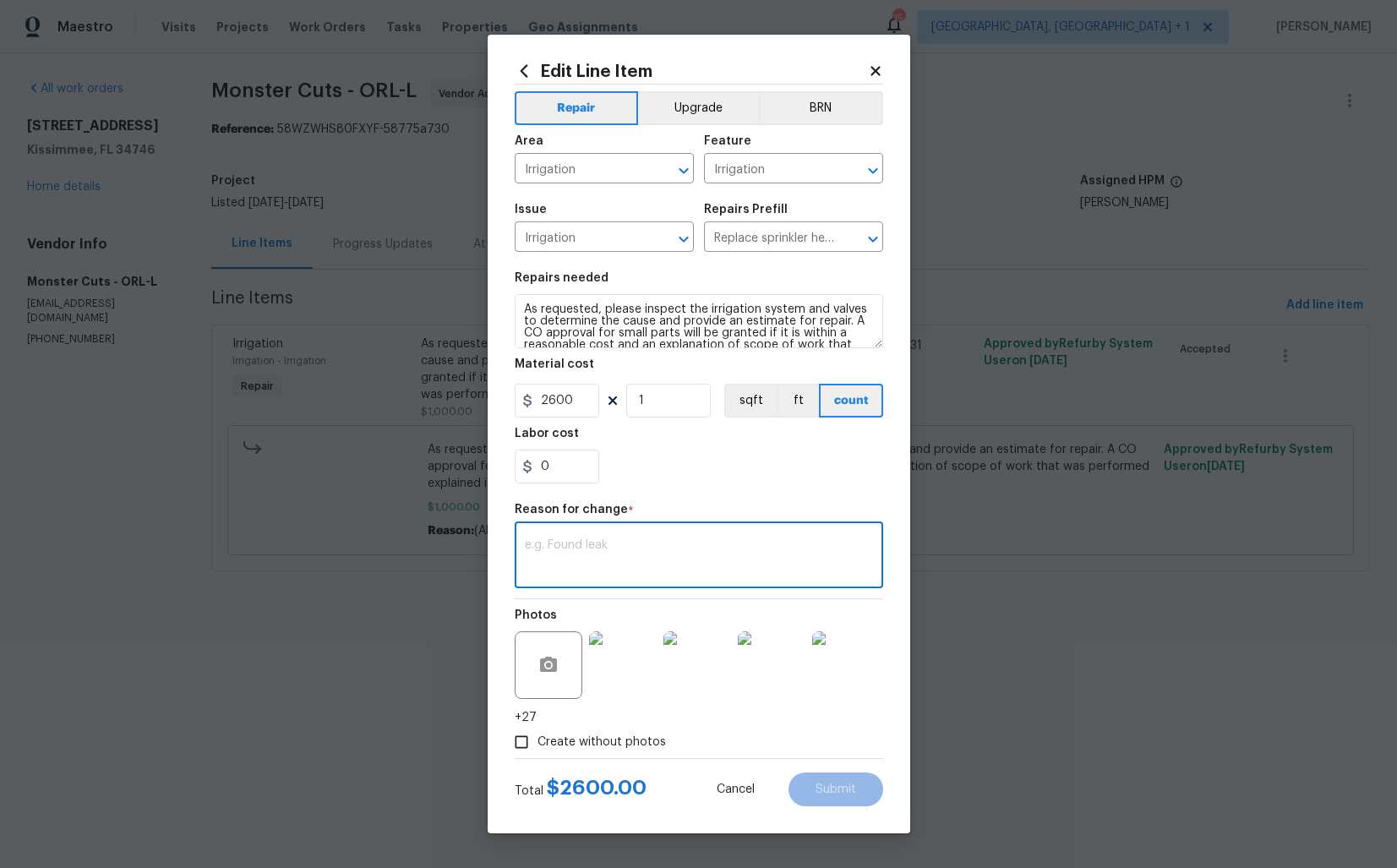
paste textarea "(AM) Updated cost per BR team approval."
type textarea "(AM) Updated cost per BR team approval."
click at [821, 791] on span "Submit" at bounding box center [836, 789] width 41 height 13
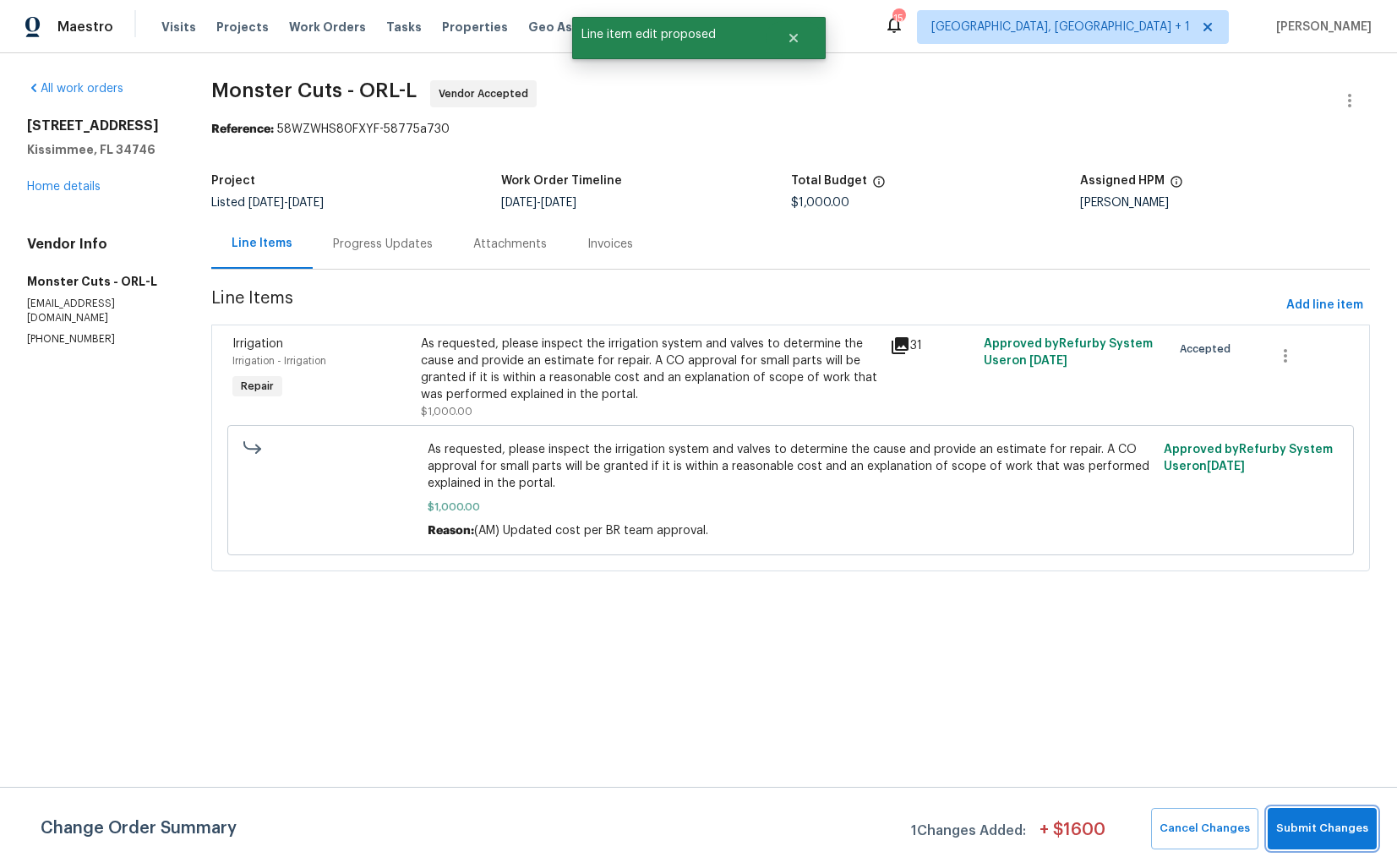
click at [1327, 827] on span "Submit Changes" at bounding box center [1323, 828] width 93 height 19
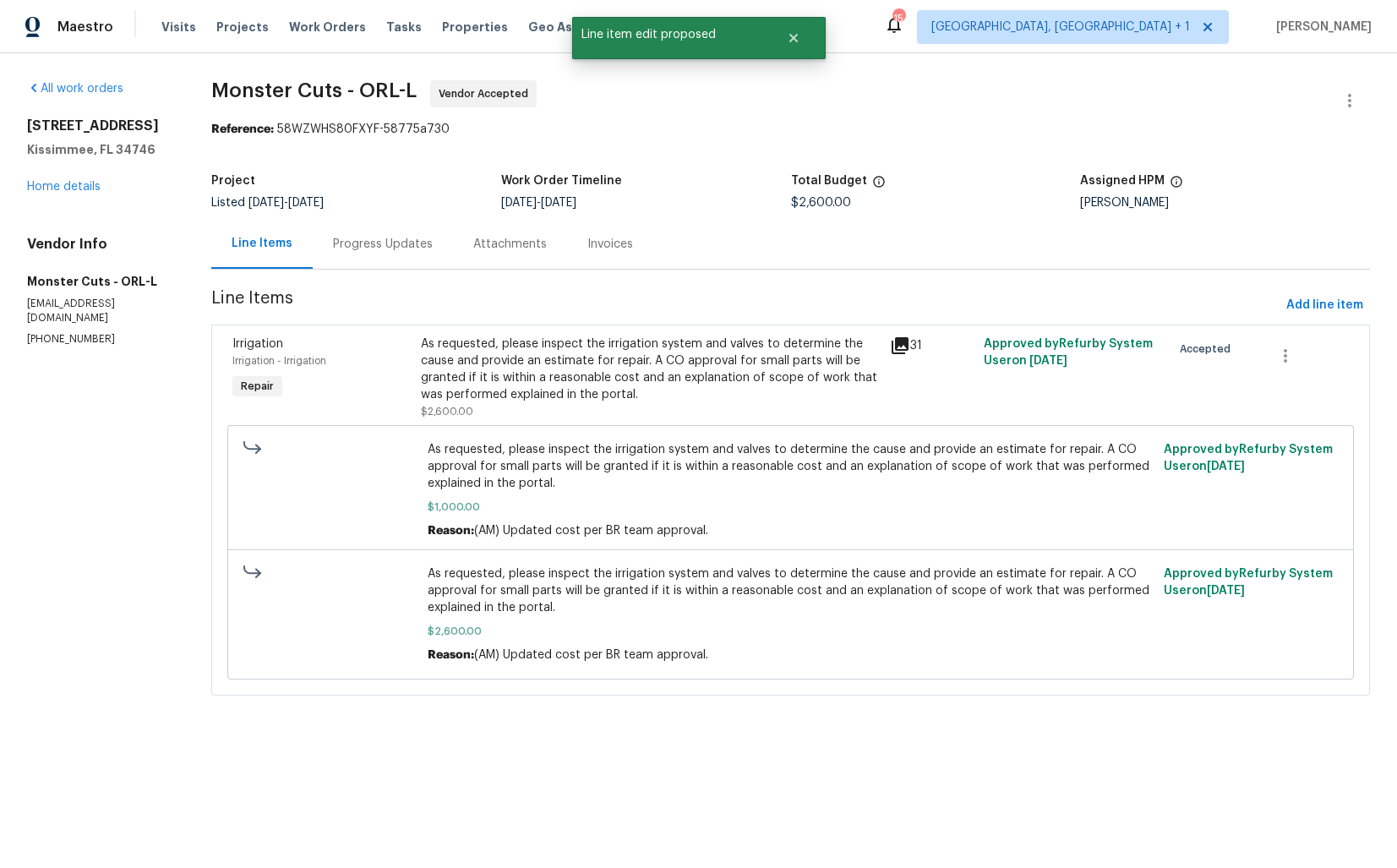
click at [385, 235] on div "Progress Updates" at bounding box center [382, 244] width 99 height 17
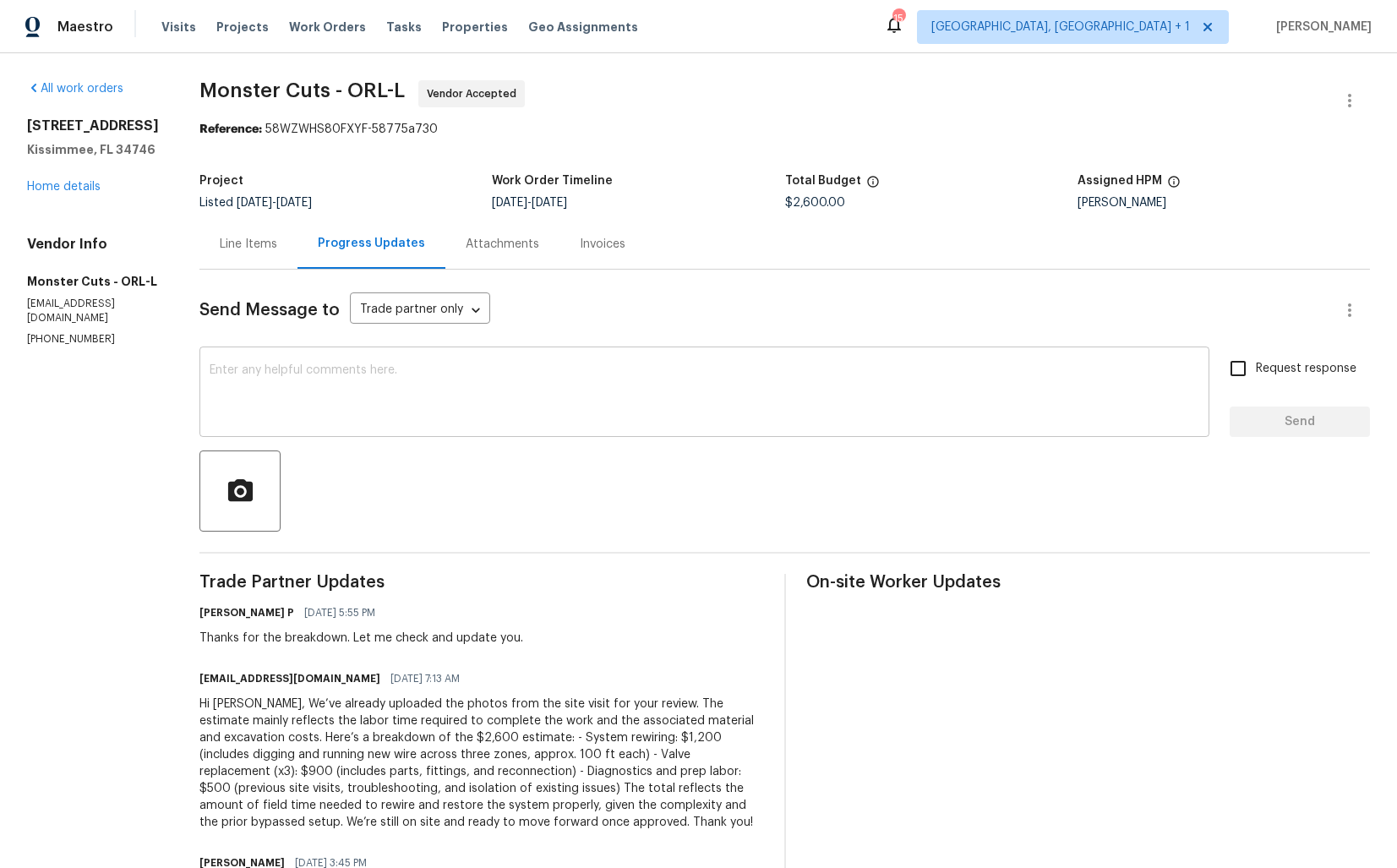
click at [233, 398] on textarea at bounding box center [704, 393] width 990 height 59
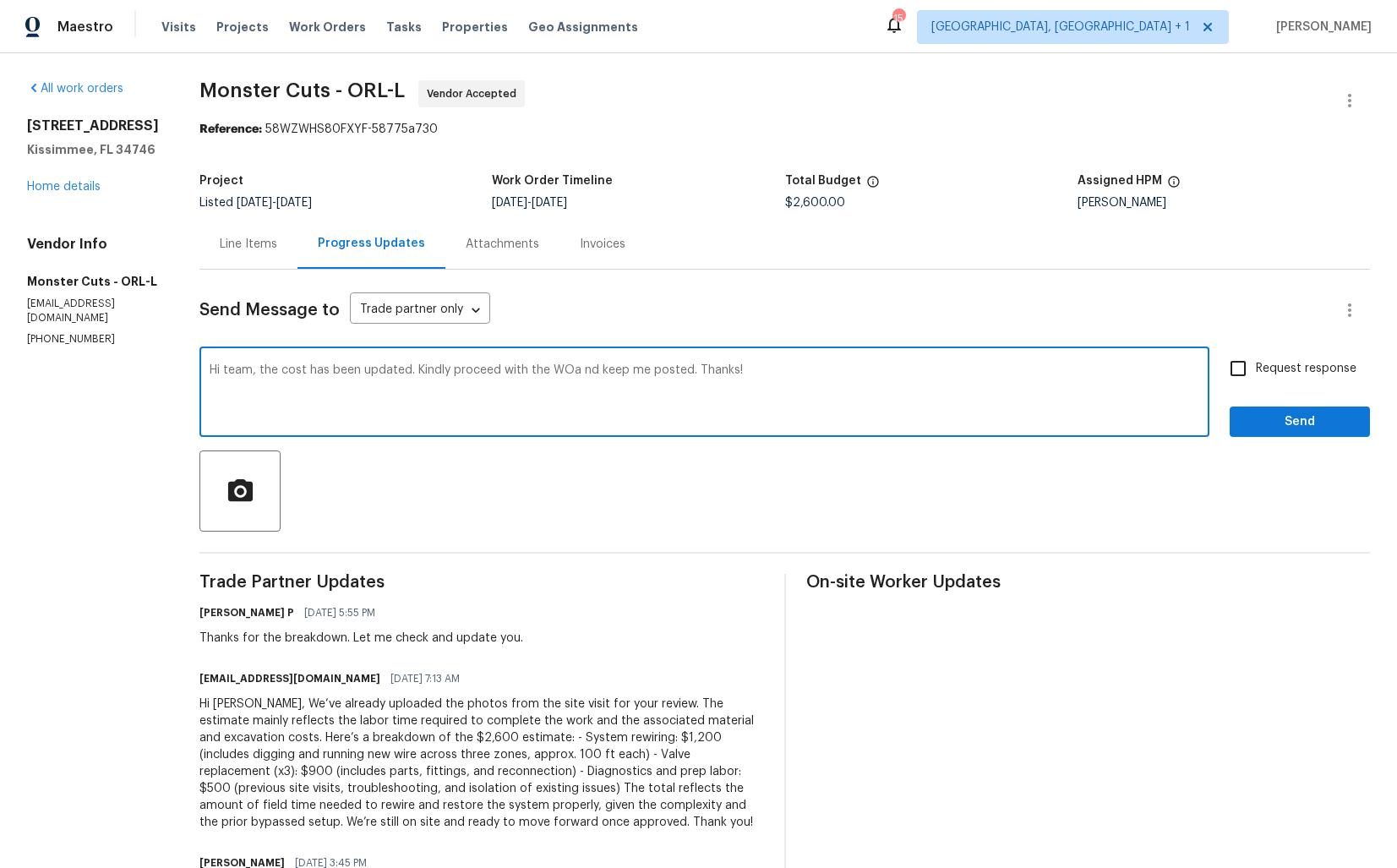
click at [524, 368] on textarea "Hi team, the cost has been updated. Kindly proceed with the WOa nd keep me post…" at bounding box center [704, 393] width 990 height 59
type textarea "Hi team, the cost has been updated. Kindly proceed with the WO and keep me post…"
click at [1265, 373] on span "Request response" at bounding box center [1306, 368] width 100 height 17
click at [1256, 373] on input "Request response" at bounding box center [1238, 368] width 36 height 36
checkbox input "true"
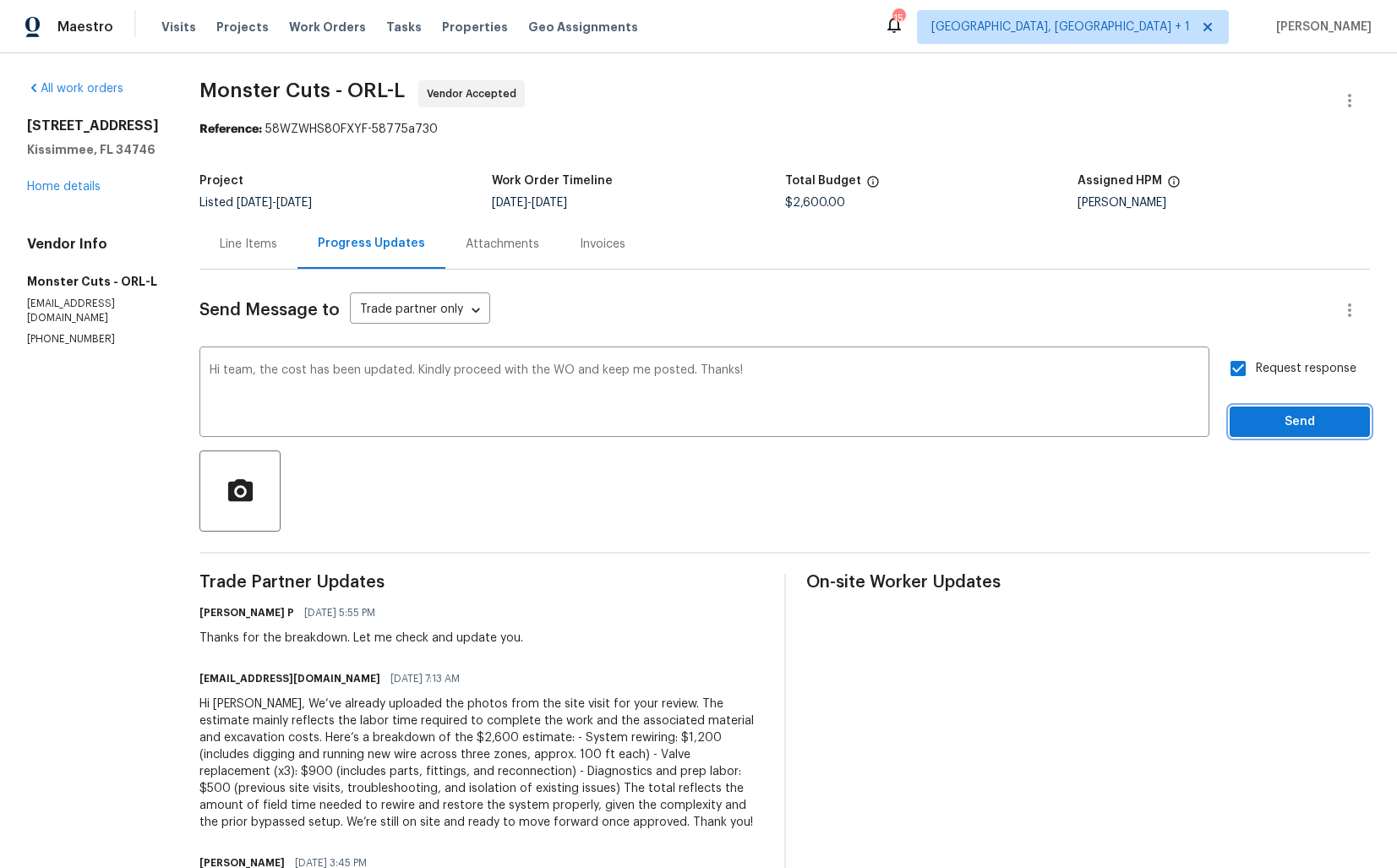
click at [1256, 420] on span "Send" at bounding box center [1300, 422] width 113 height 21
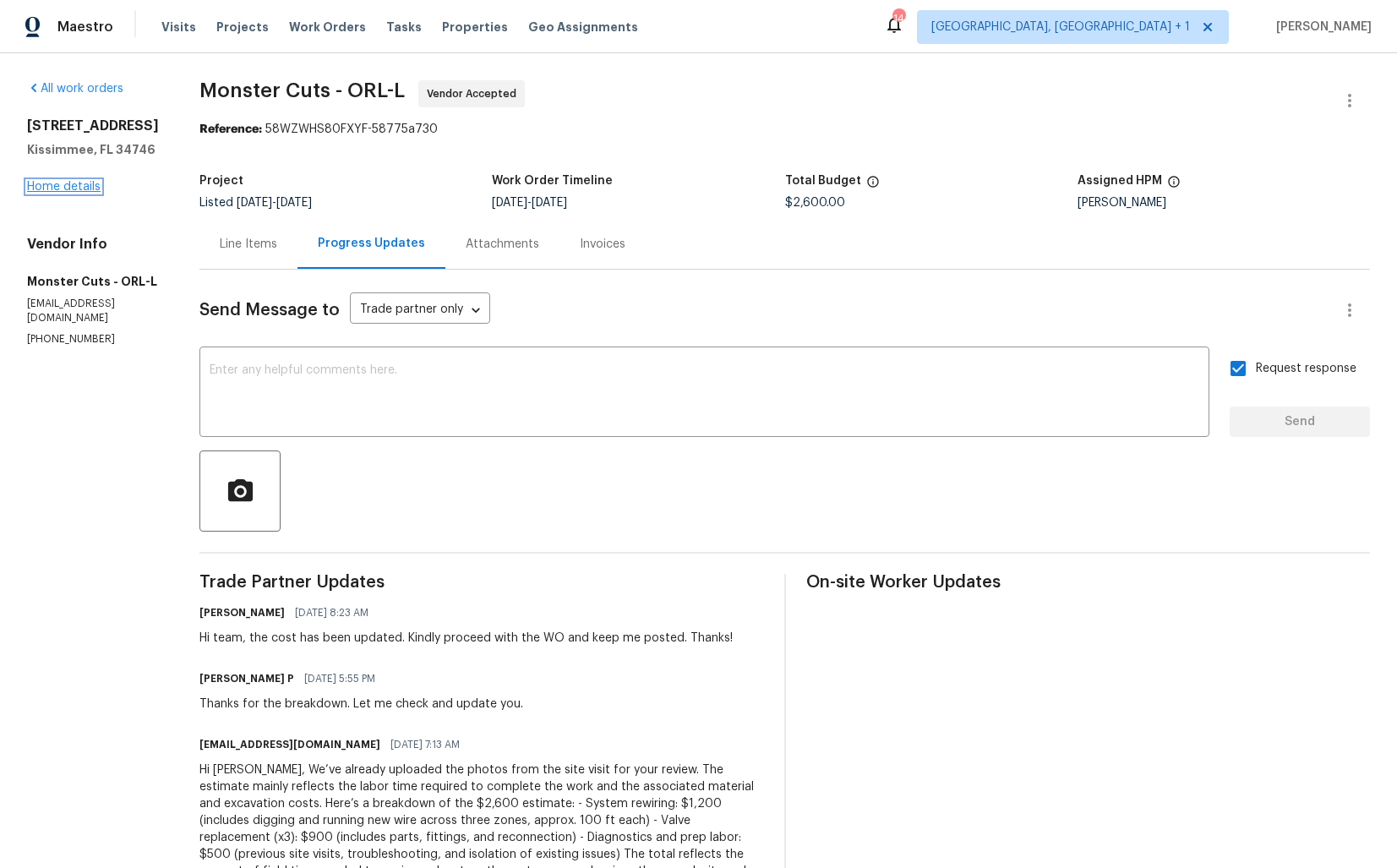
click at [48, 193] on link "Home details" at bounding box center [64, 187] width 73 height 12
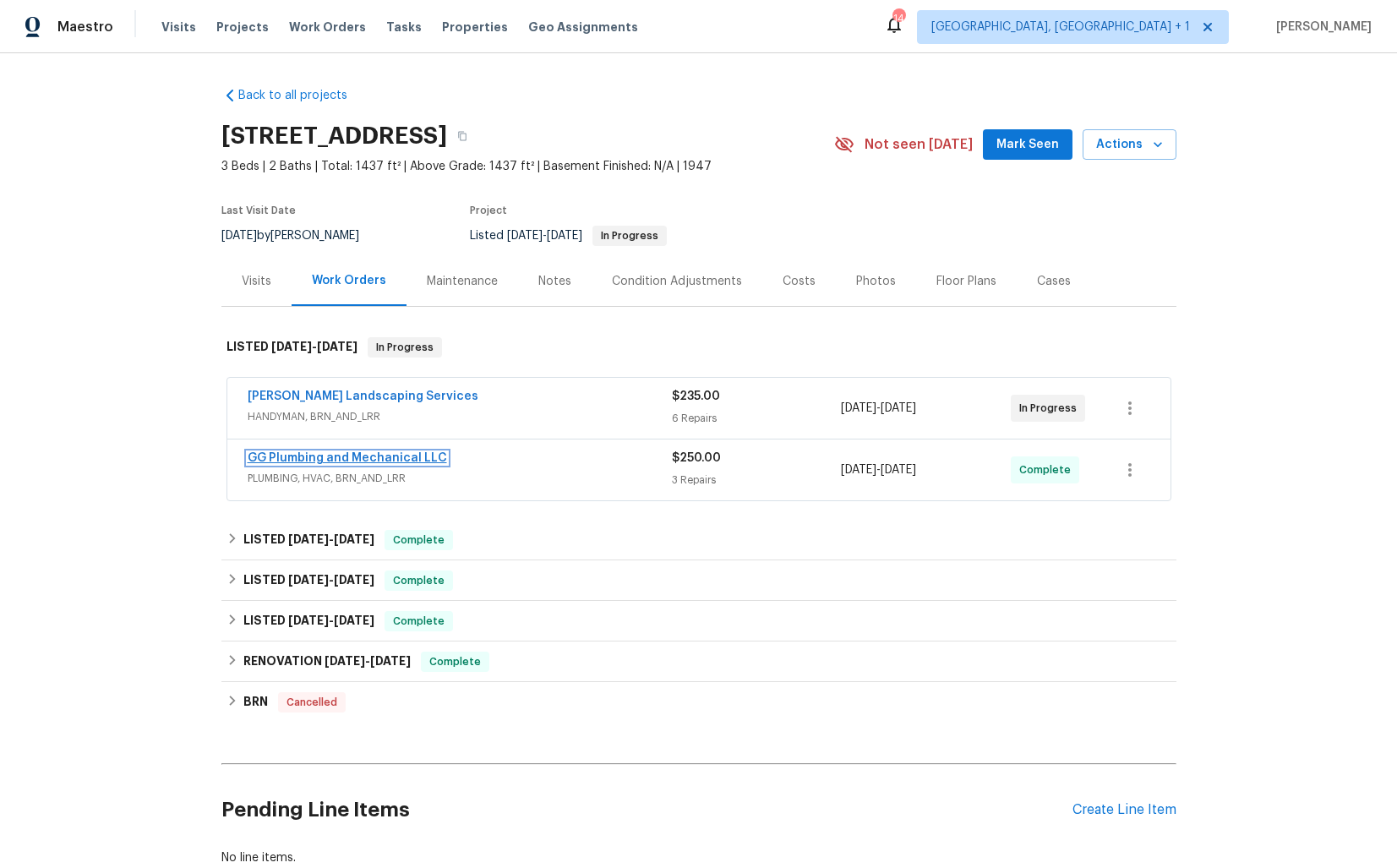
click at [328, 457] on link "GG Plumbing and Mechanical LLC" at bounding box center [347, 458] width 200 height 12
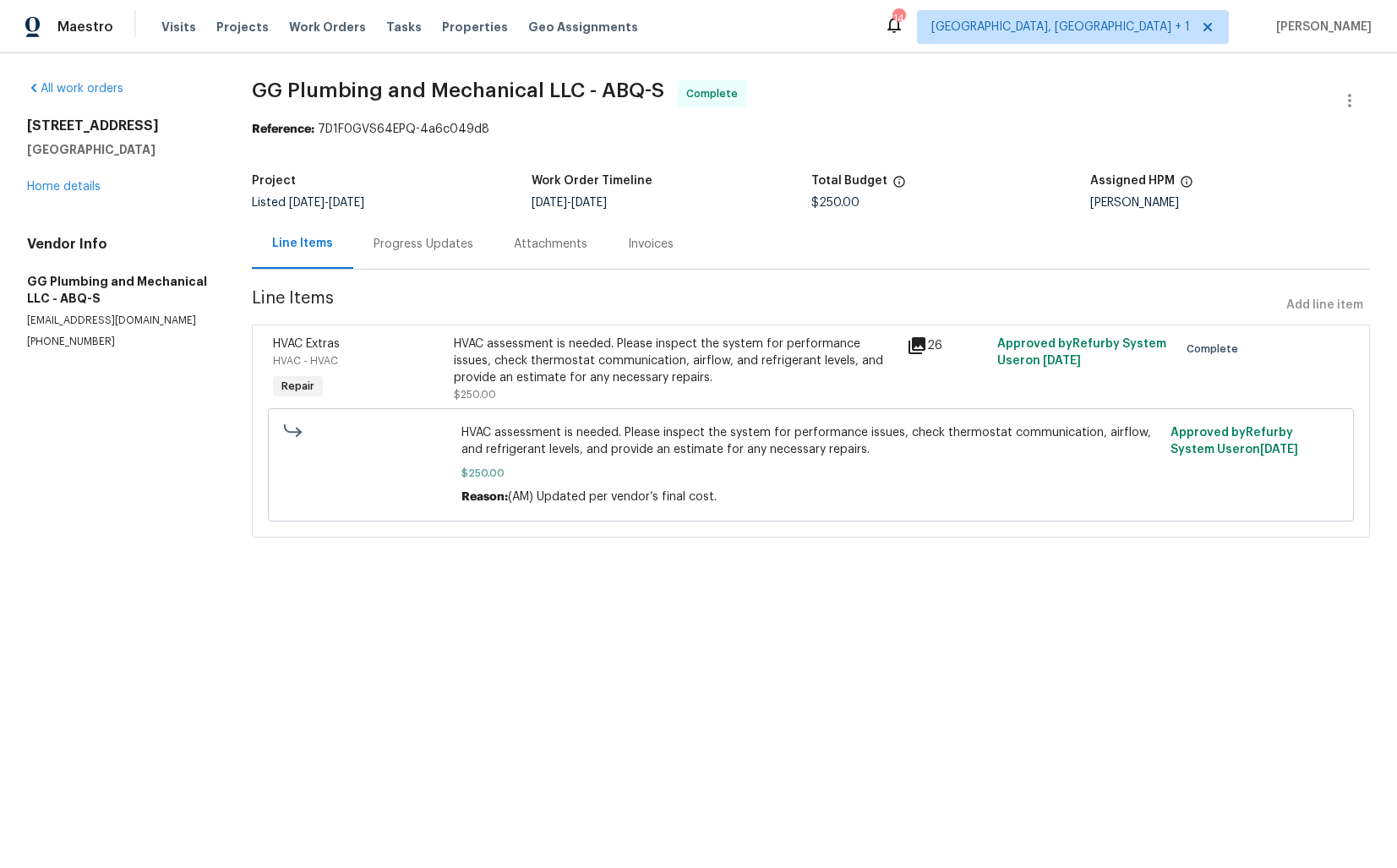
click at [420, 249] on div "Progress Updates" at bounding box center [423, 244] width 99 height 17
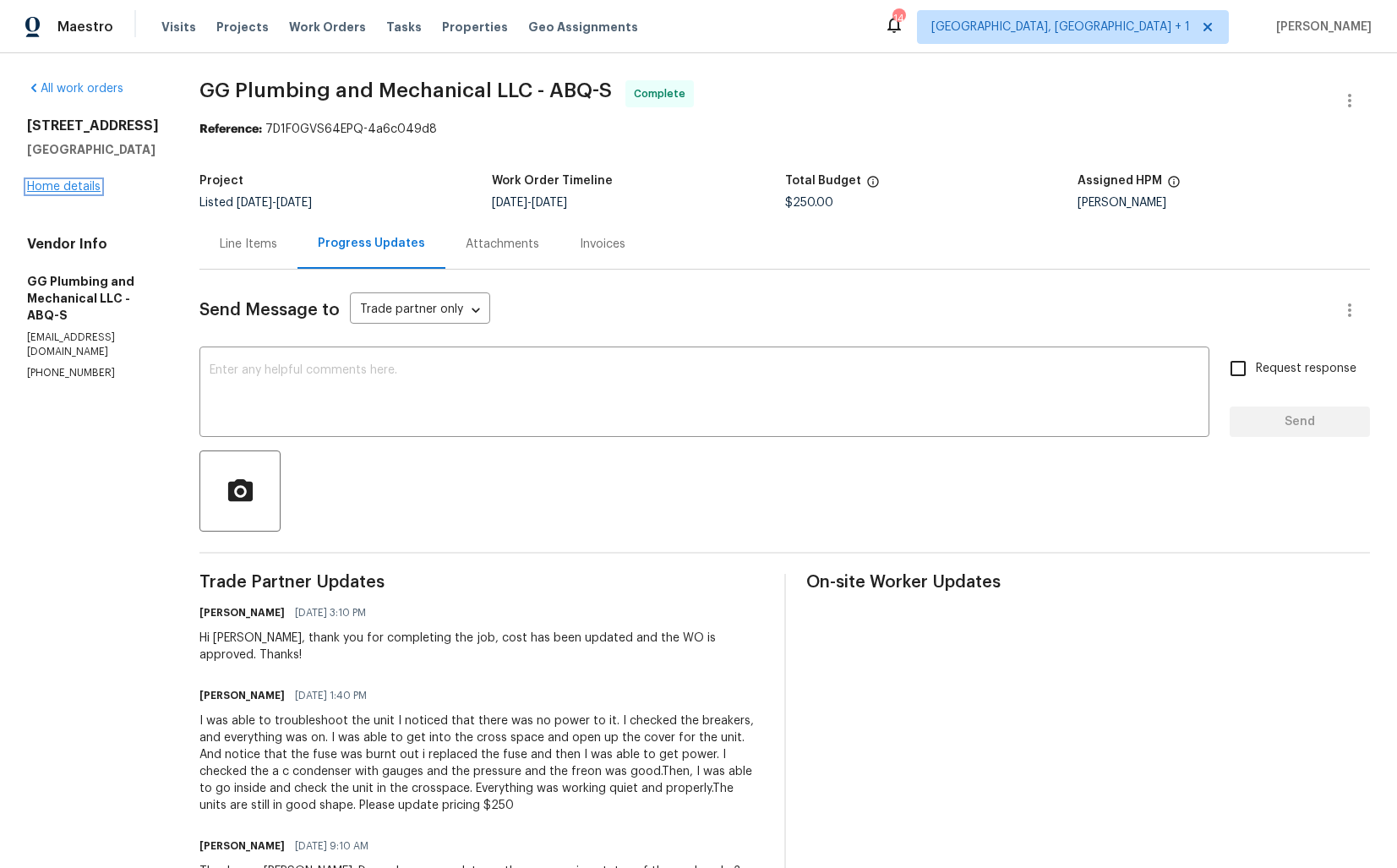
click at [82, 189] on link "Home details" at bounding box center [64, 187] width 73 height 12
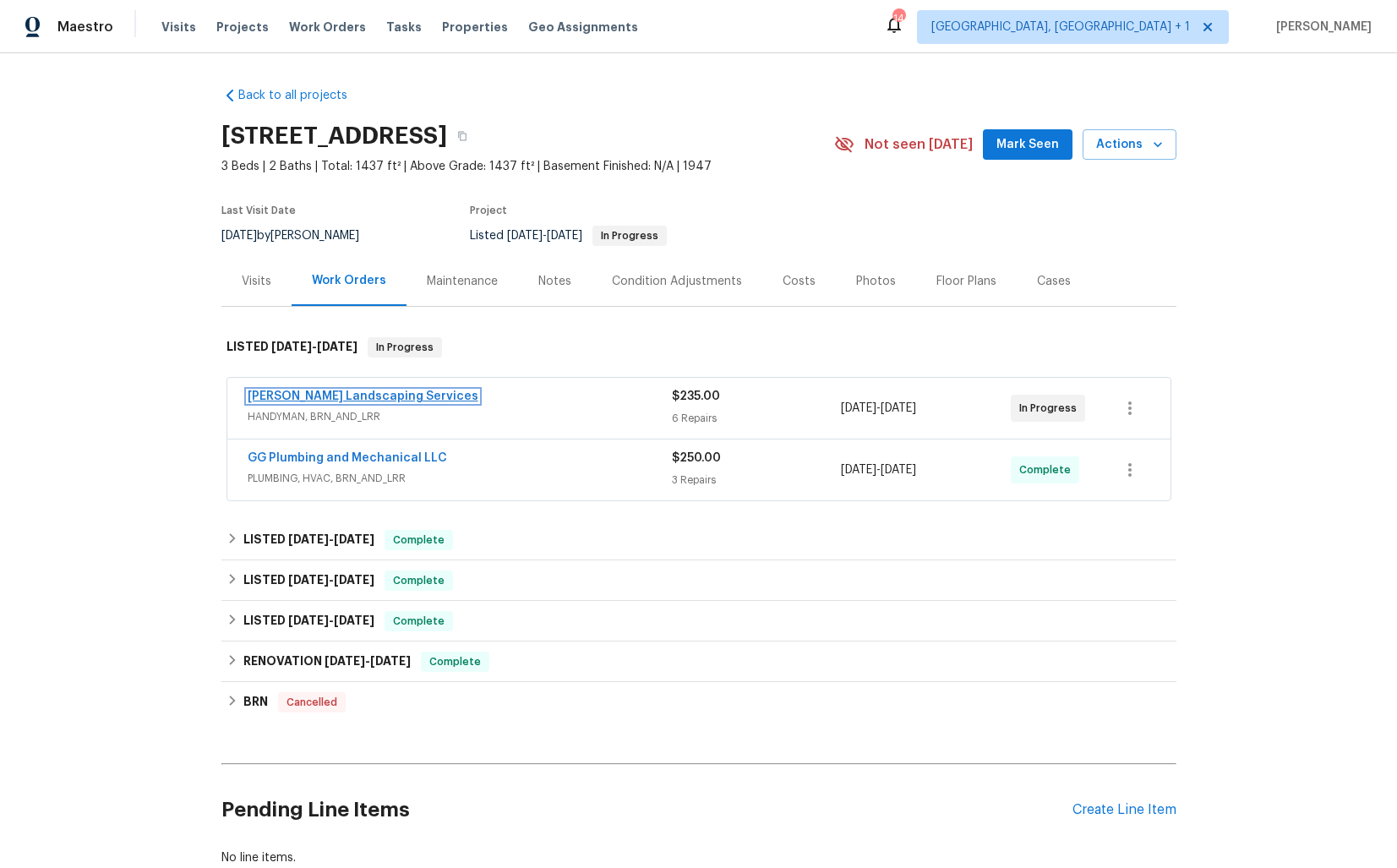
click at [326, 393] on link "Rodriguez Landscaping Services" at bounding box center [363, 396] width 231 height 12
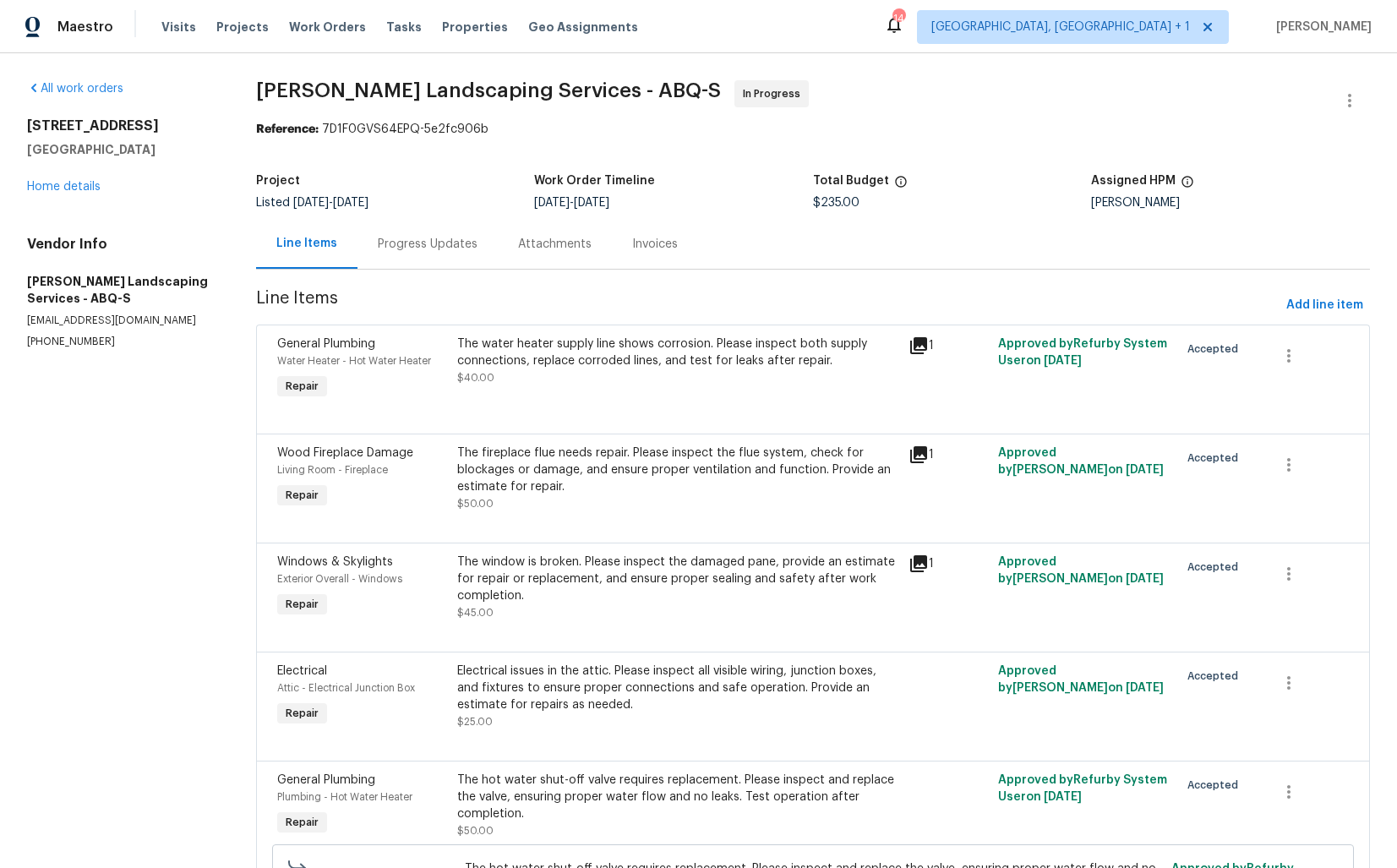
click at [418, 242] on div "Progress Updates" at bounding box center [427, 244] width 99 height 17
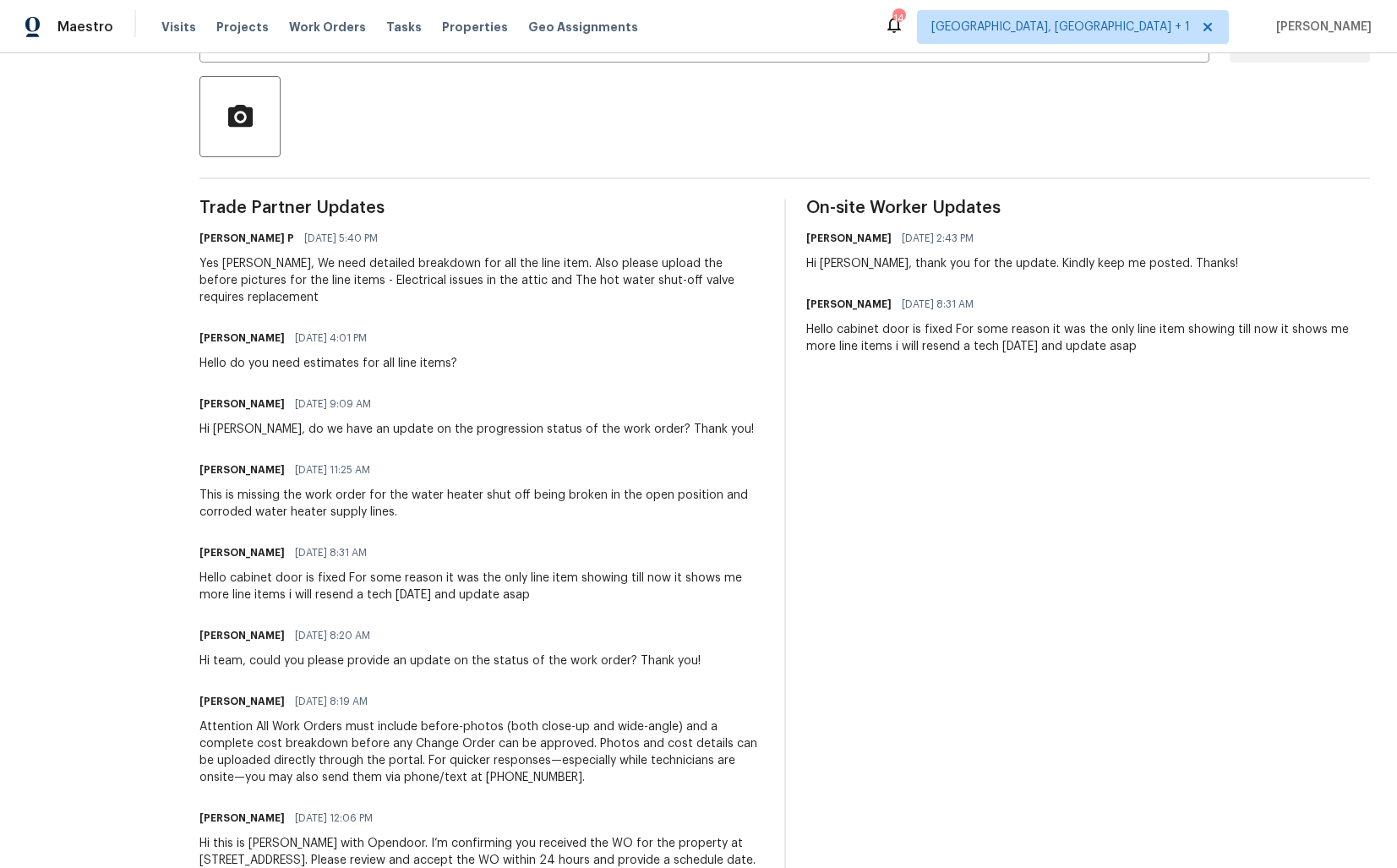
scroll to position [365, 0]
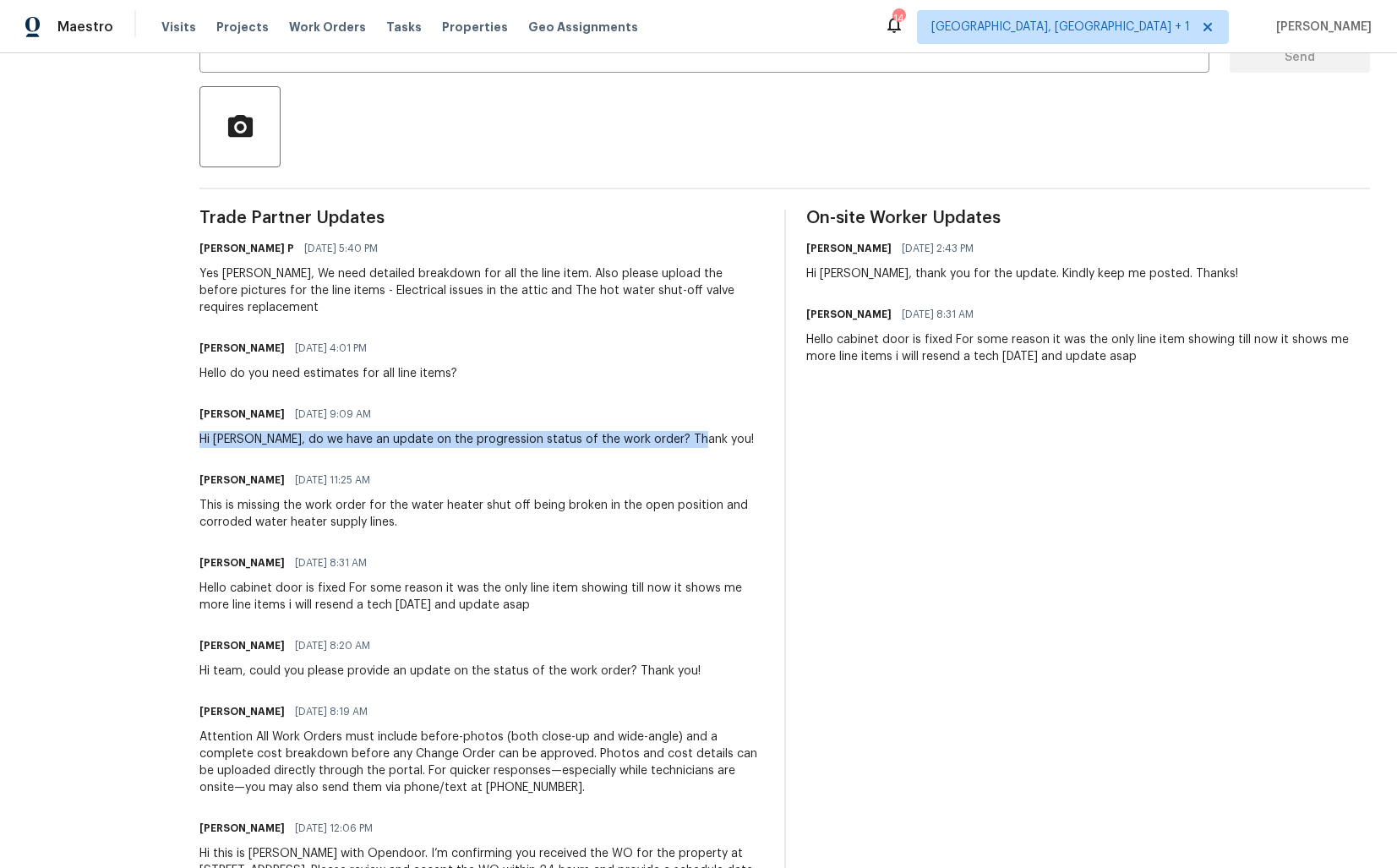
drag, startPoint x: 239, startPoint y: 439, endPoint x: 732, endPoint y: 439, distance: 493.0
click at [733, 439] on div "Arvind Raj M 10/10/2025 9:09 AM Hi Josue, do we have an update on the progressi…" at bounding box center [481, 424] width 564 height 45
copy div "Hi Josue, do we have an update on the progression status of the work order? Tha…"
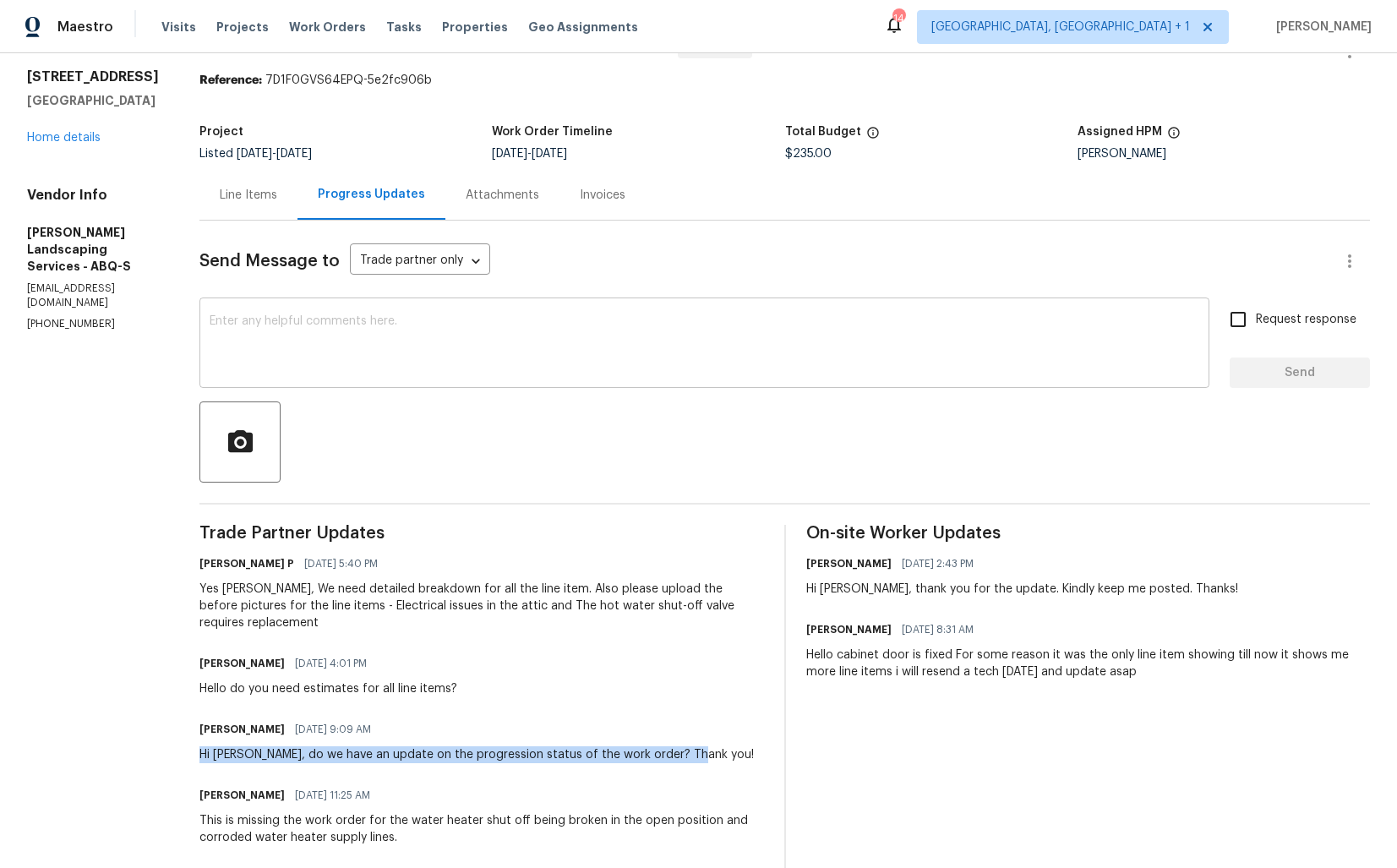
scroll to position [0, 0]
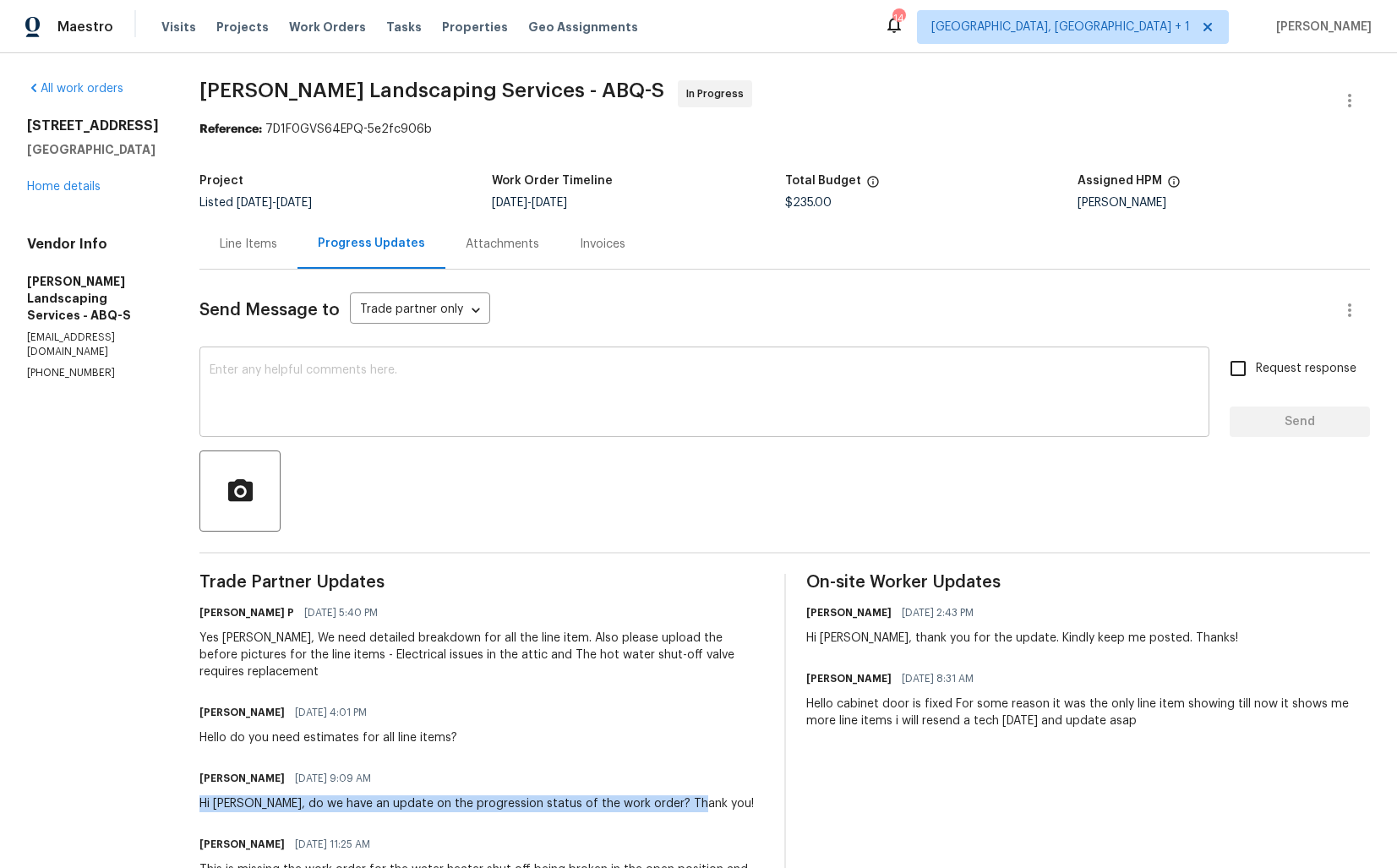
click at [395, 379] on textarea at bounding box center [704, 393] width 990 height 59
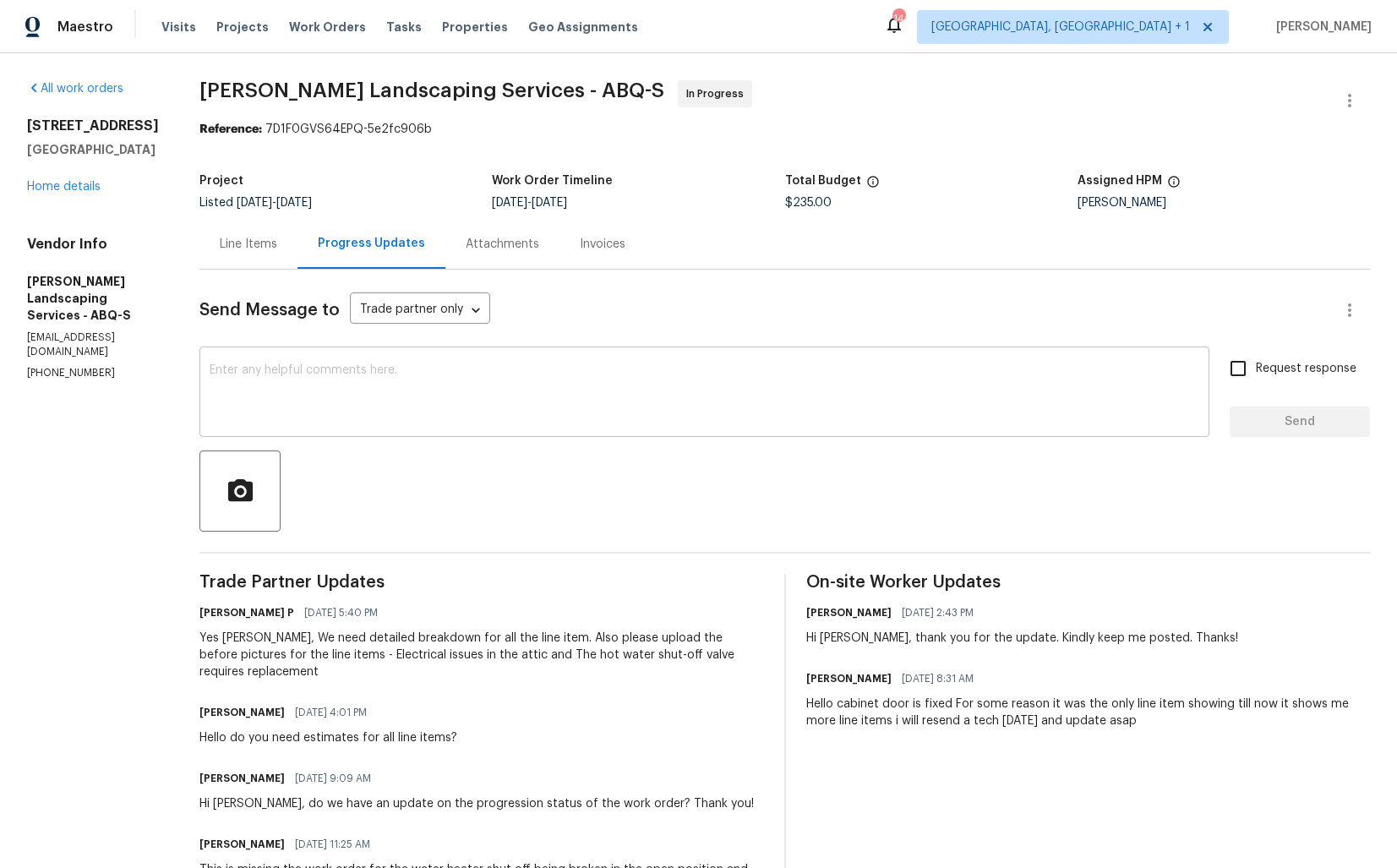
paste textarea "Hi Josue, do we have an update on the progression status of the work order? Tha…"
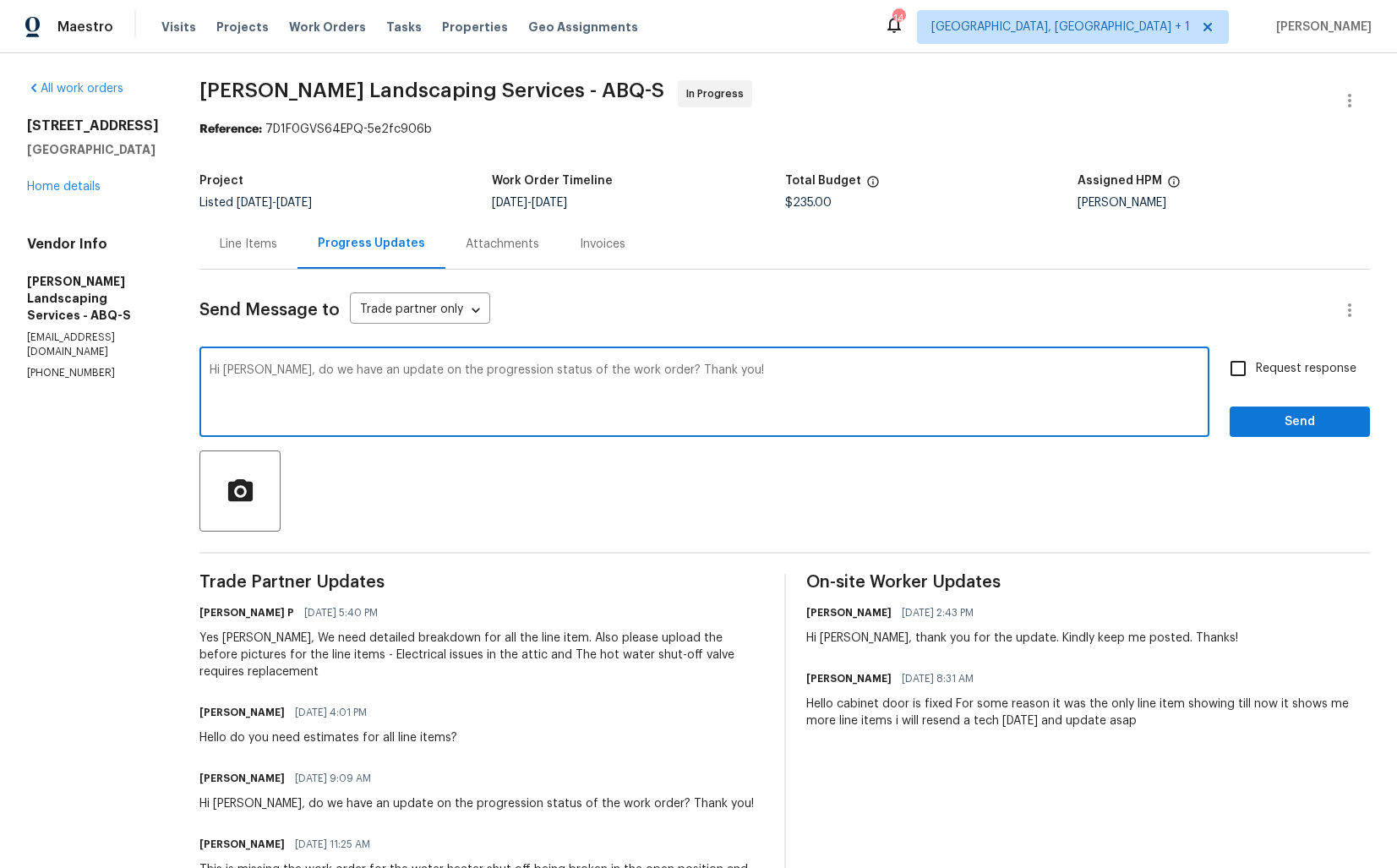
drag, startPoint x: 466, startPoint y: 370, endPoint x: 580, endPoint y: 368, distance: 114.0
click at [581, 369] on textarea "Hi Josue, do we have an update on the progression status of the work order? Tha…" at bounding box center [704, 393] width 990 height 59
type textarea "Hi Josue, do we have an update on the estimate for the work order? Thank you!"
click at [759, 364] on div "Hi Josue, do we have an update on the estimate for the work order? Thank you! x…" at bounding box center [704, 393] width 1010 height 86
click at [736, 369] on textarea "Hi Josue, do we have an update on the estimate for the work order? Thank you!" at bounding box center [704, 393] width 990 height 59
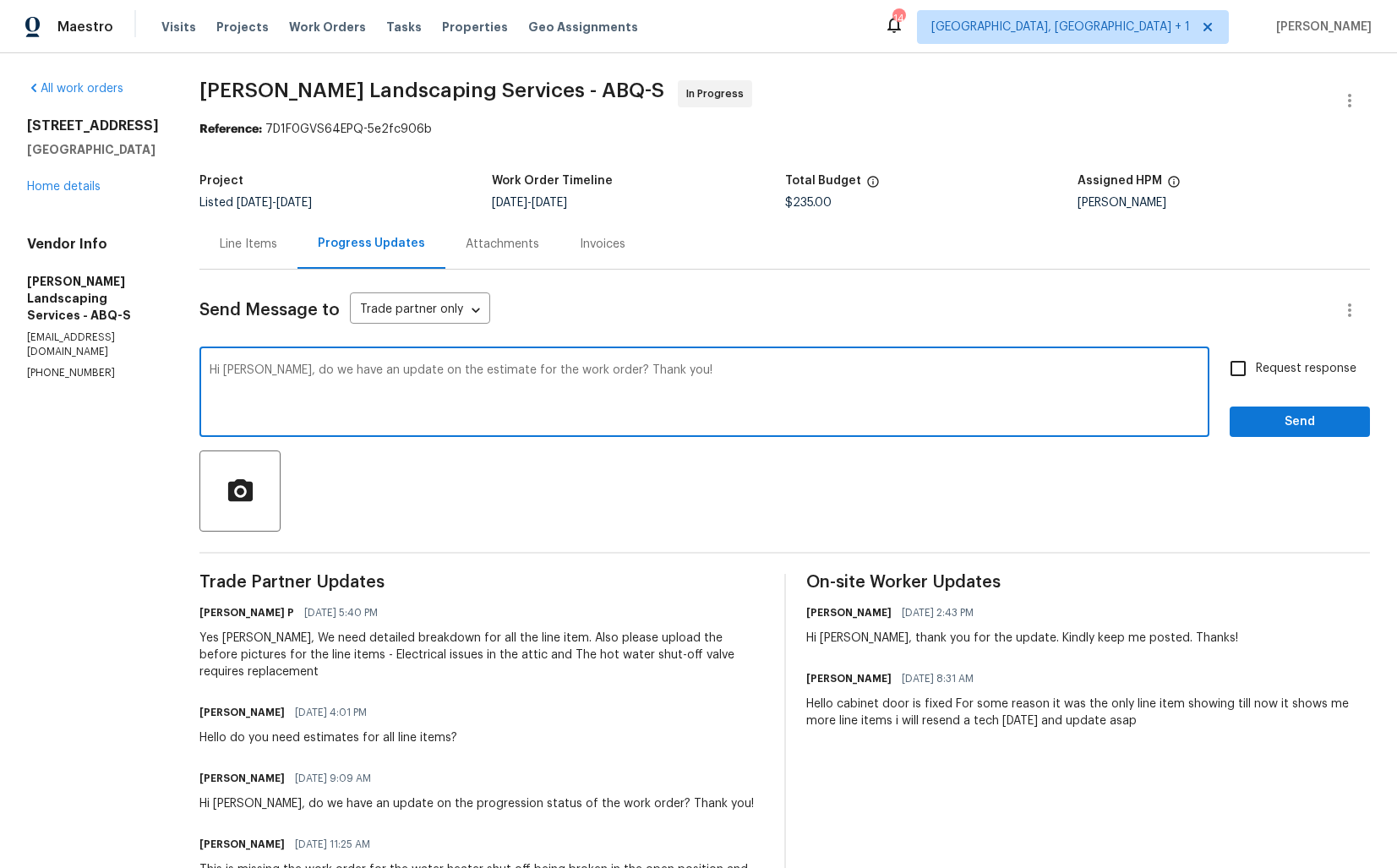
click at [1267, 366] on span "Request response" at bounding box center [1306, 368] width 100 height 17
click at [1256, 366] on input "Request response" at bounding box center [1238, 368] width 36 height 36
checkbox input "true"
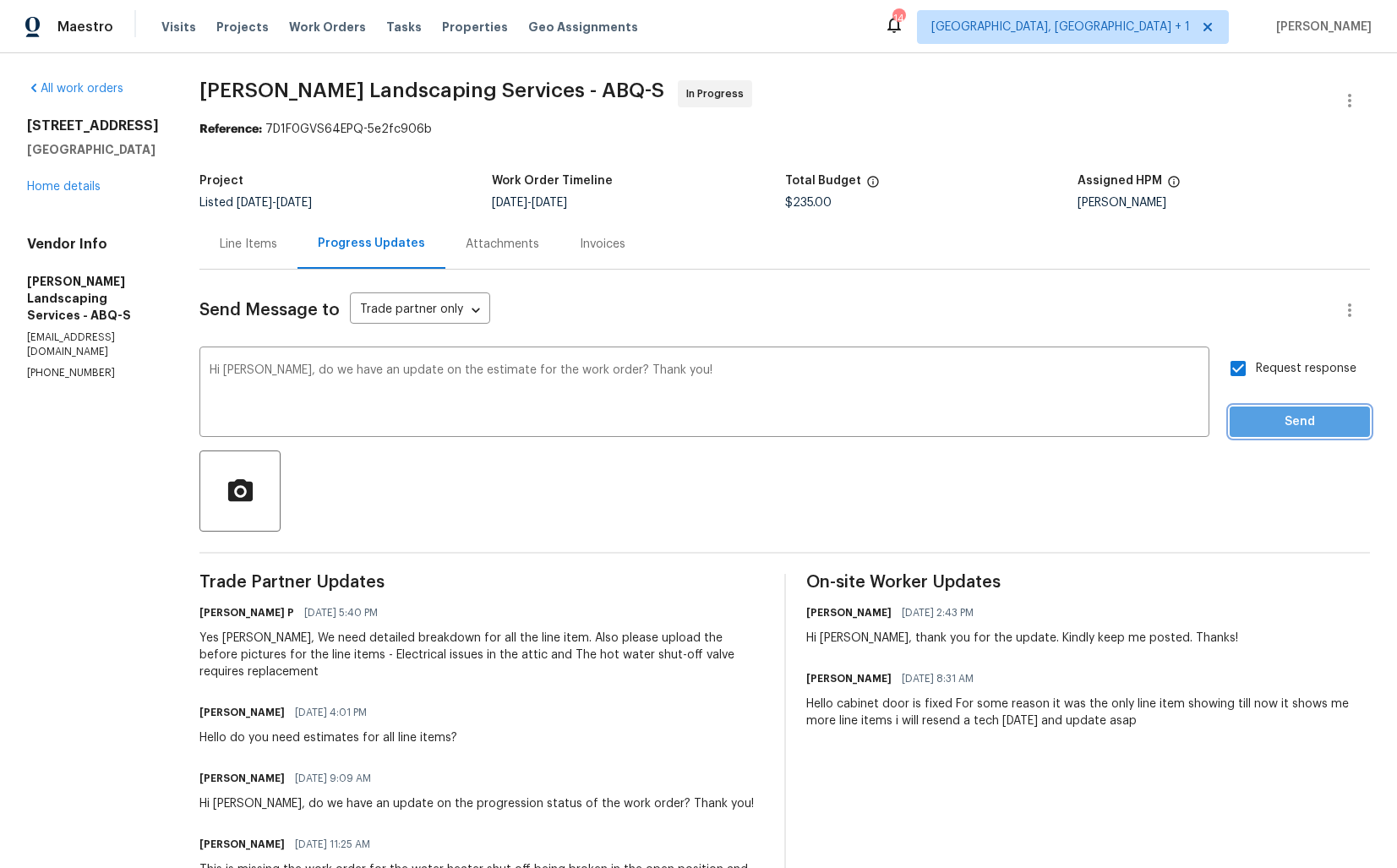
click at [1274, 430] on span "Send" at bounding box center [1300, 422] width 113 height 21
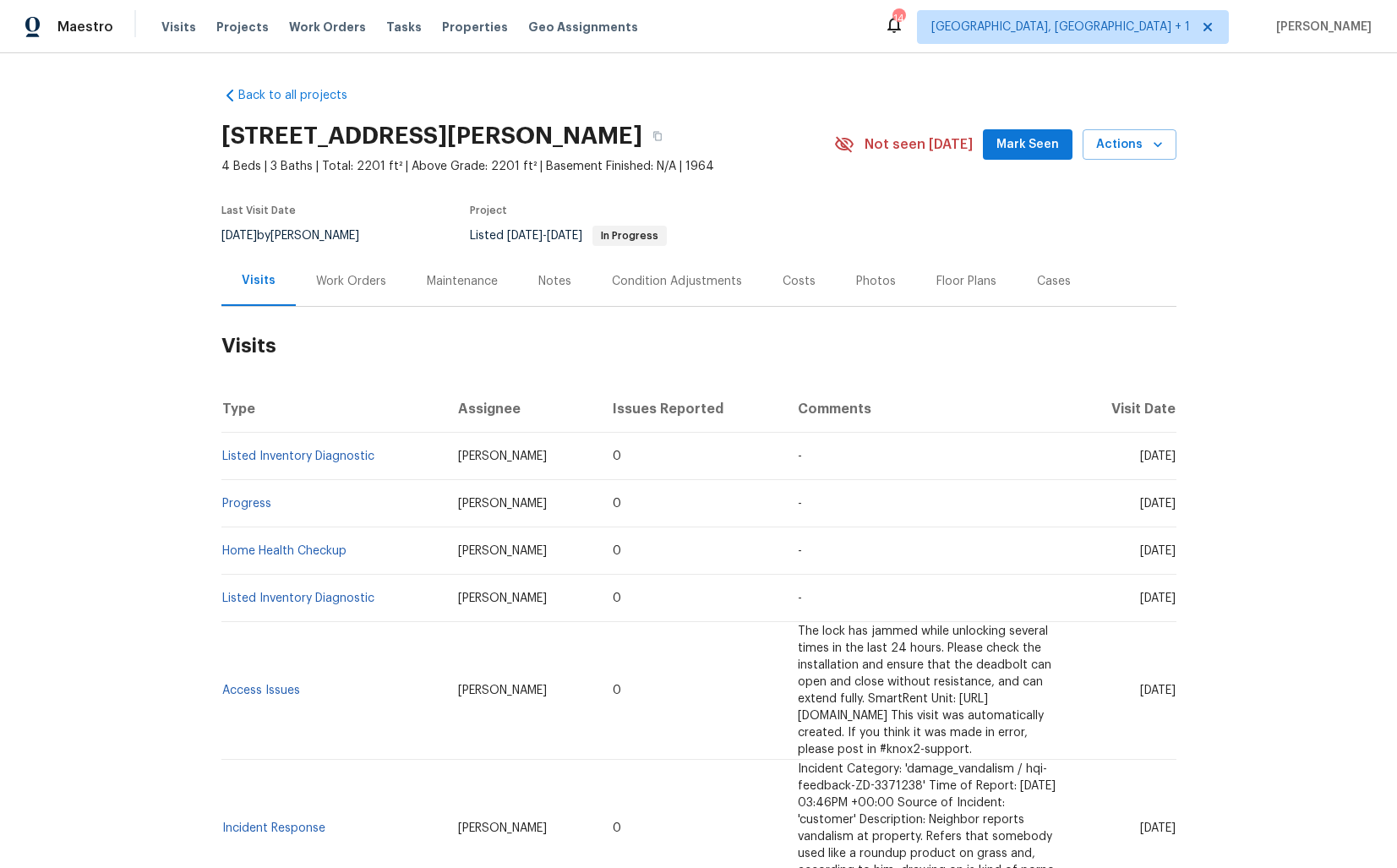
click at [348, 273] on div "Work Orders" at bounding box center [351, 282] width 70 height 17
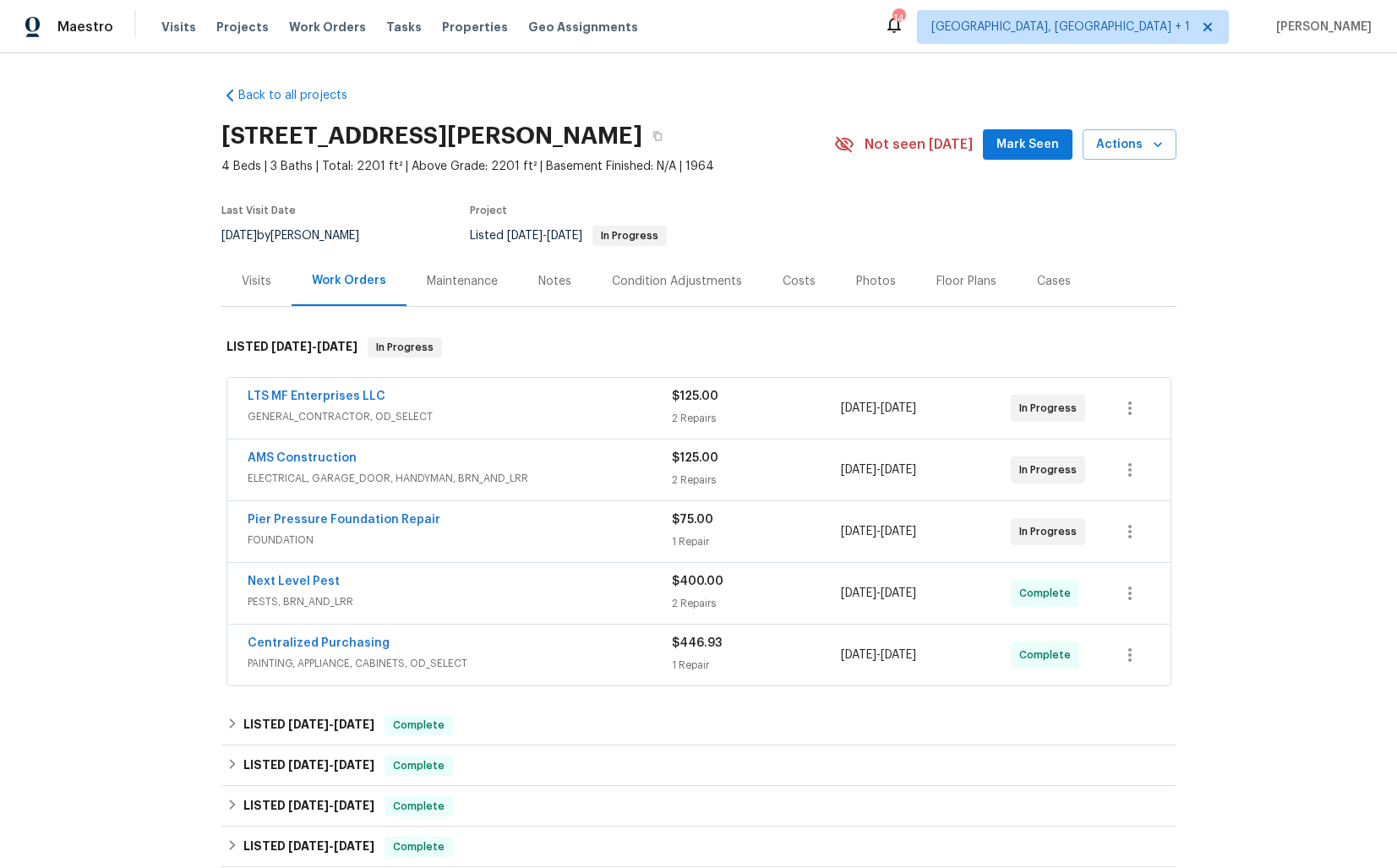
click at [443, 393] on div "LTS MF Enterprises LLC" at bounding box center [460, 397] width 425 height 20
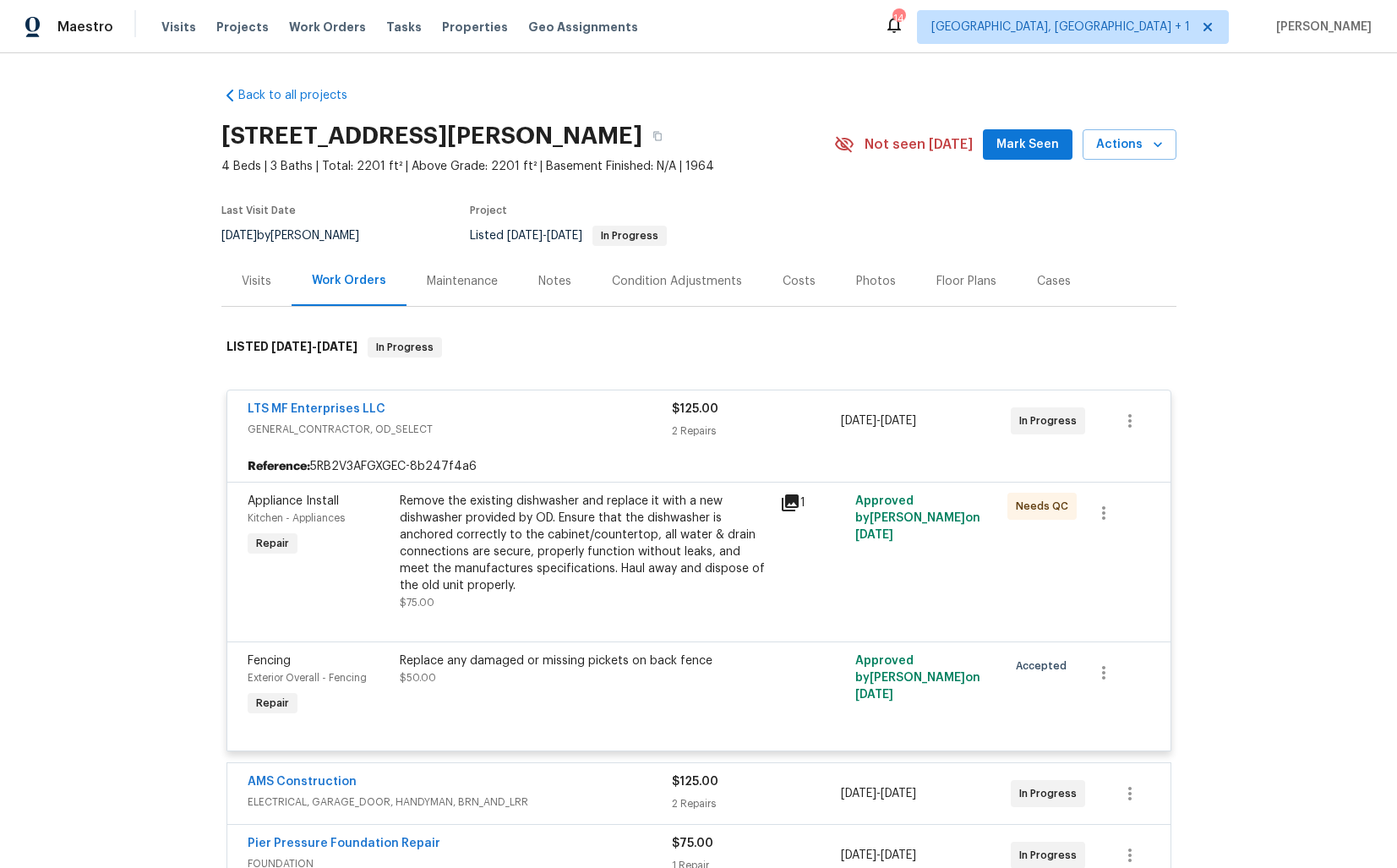
click at [443, 393] on div "LTS MF Enterprises LLC GENERAL_CONTRACTOR, OD_SELECT $125.00 2 Repairs [DATE] -…" at bounding box center [699, 420] width 944 height 61
click at [438, 420] on span "GENERAL_CONTRACTOR, OD_SELECT" at bounding box center [460, 429] width 425 height 17
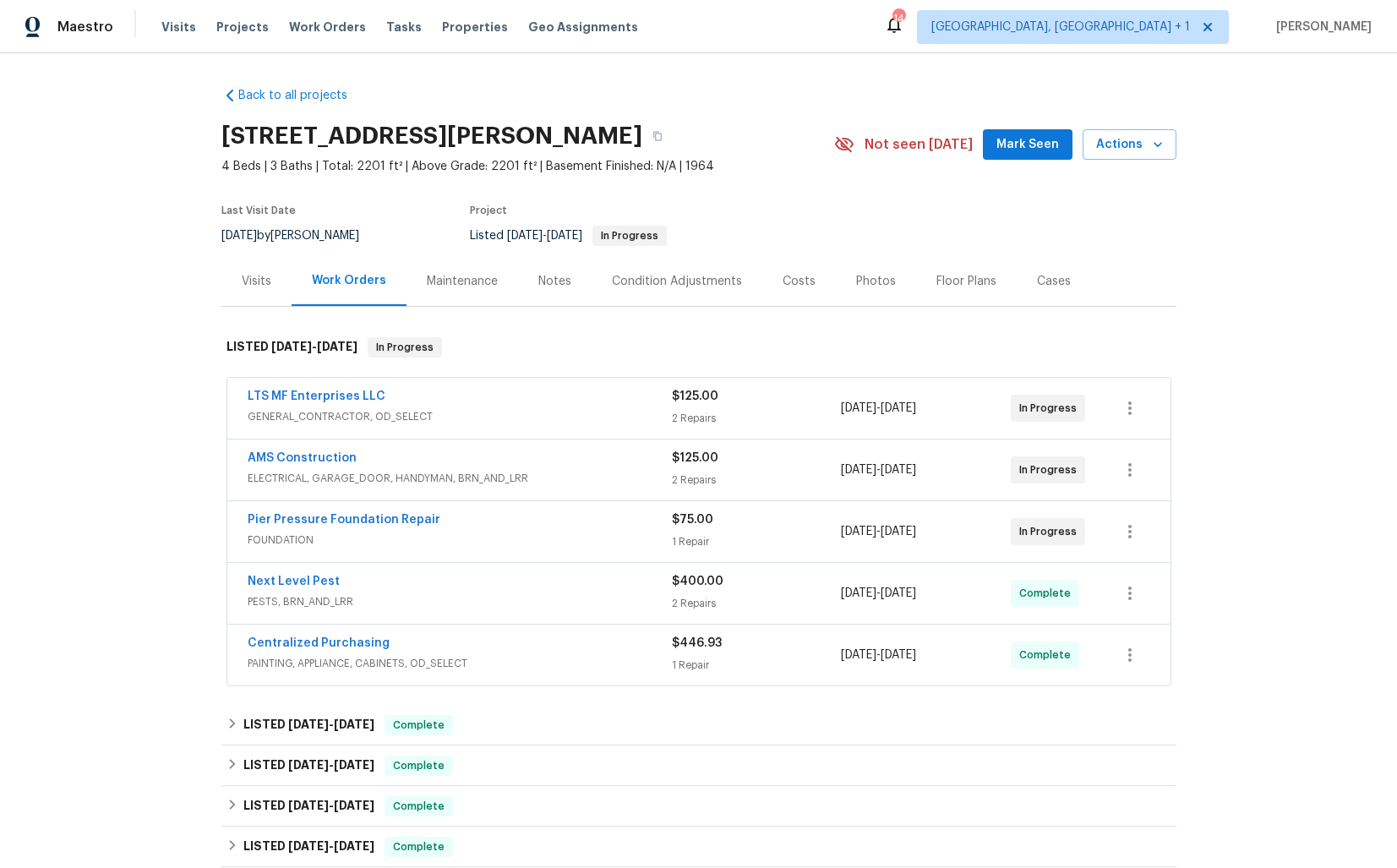
click at [461, 515] on div "Pier Pressure Foundation Repair" at bounding box center [460, 521] width 425 height 20
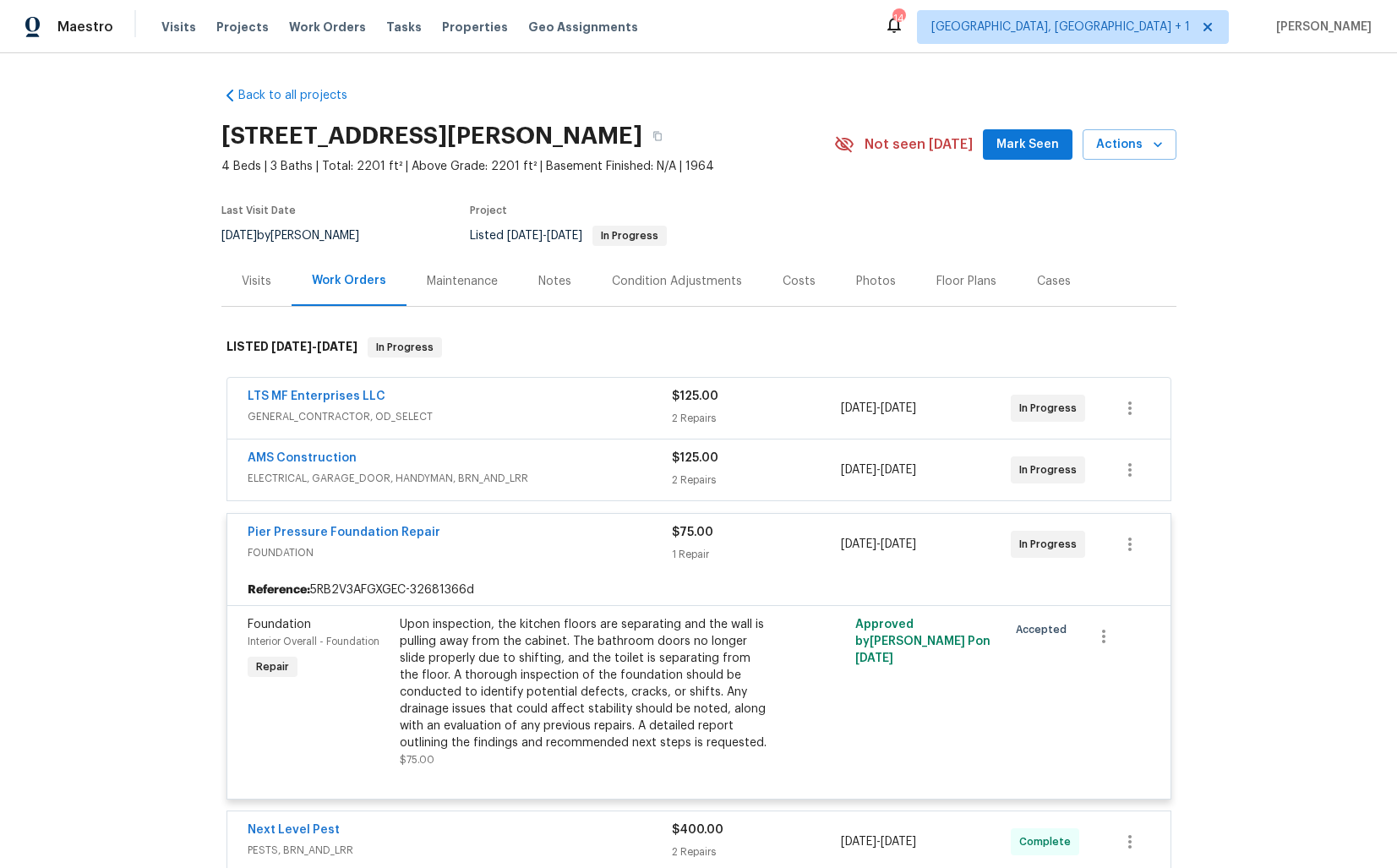
click at [487, 531] on div "Pier Pressure Foundation Repair" at bounding box center [460, 533] width 425 height 20
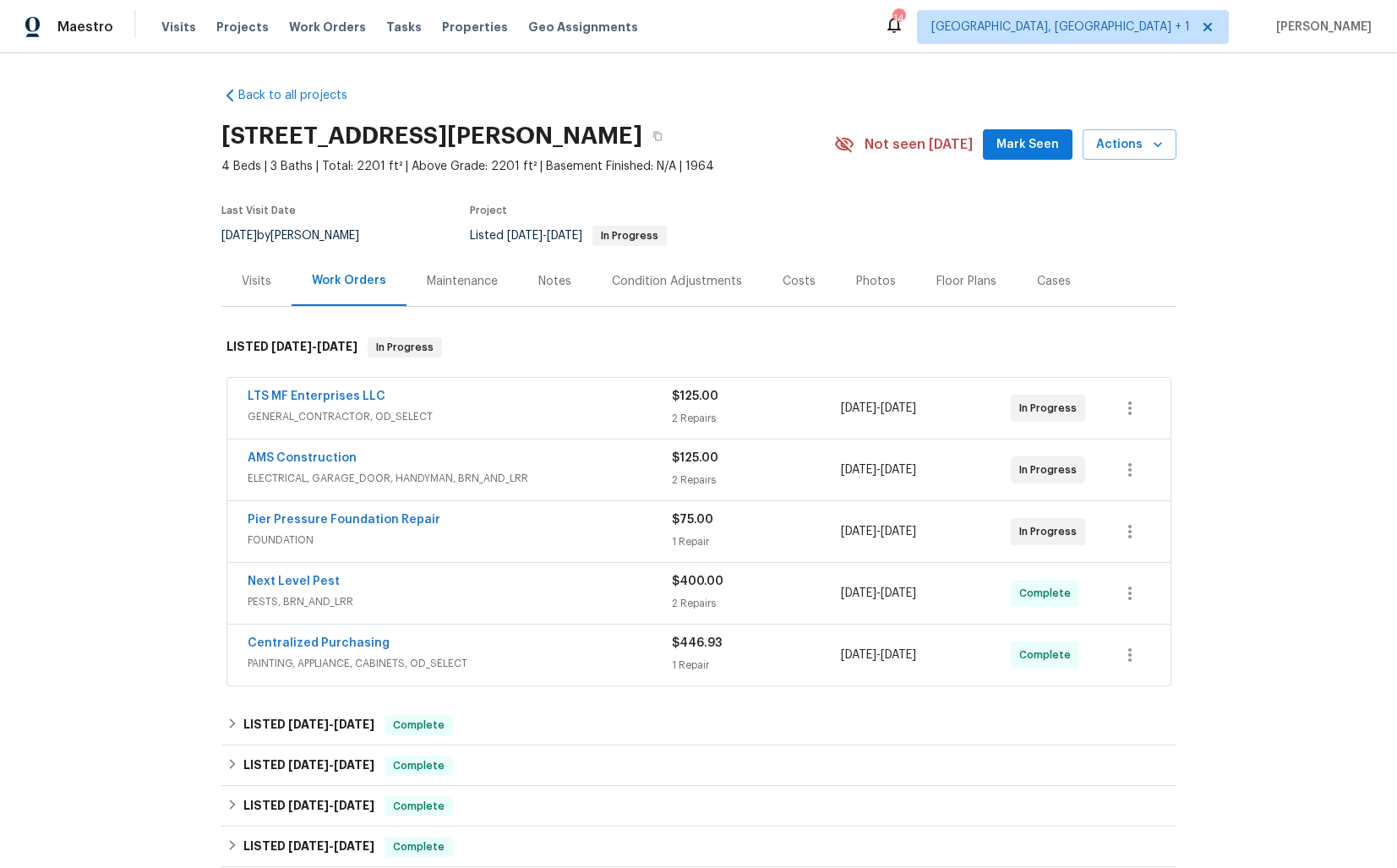
click at [410, 456] on div "AMS Construction" at bounding box center [460, 459] width 425 height 20
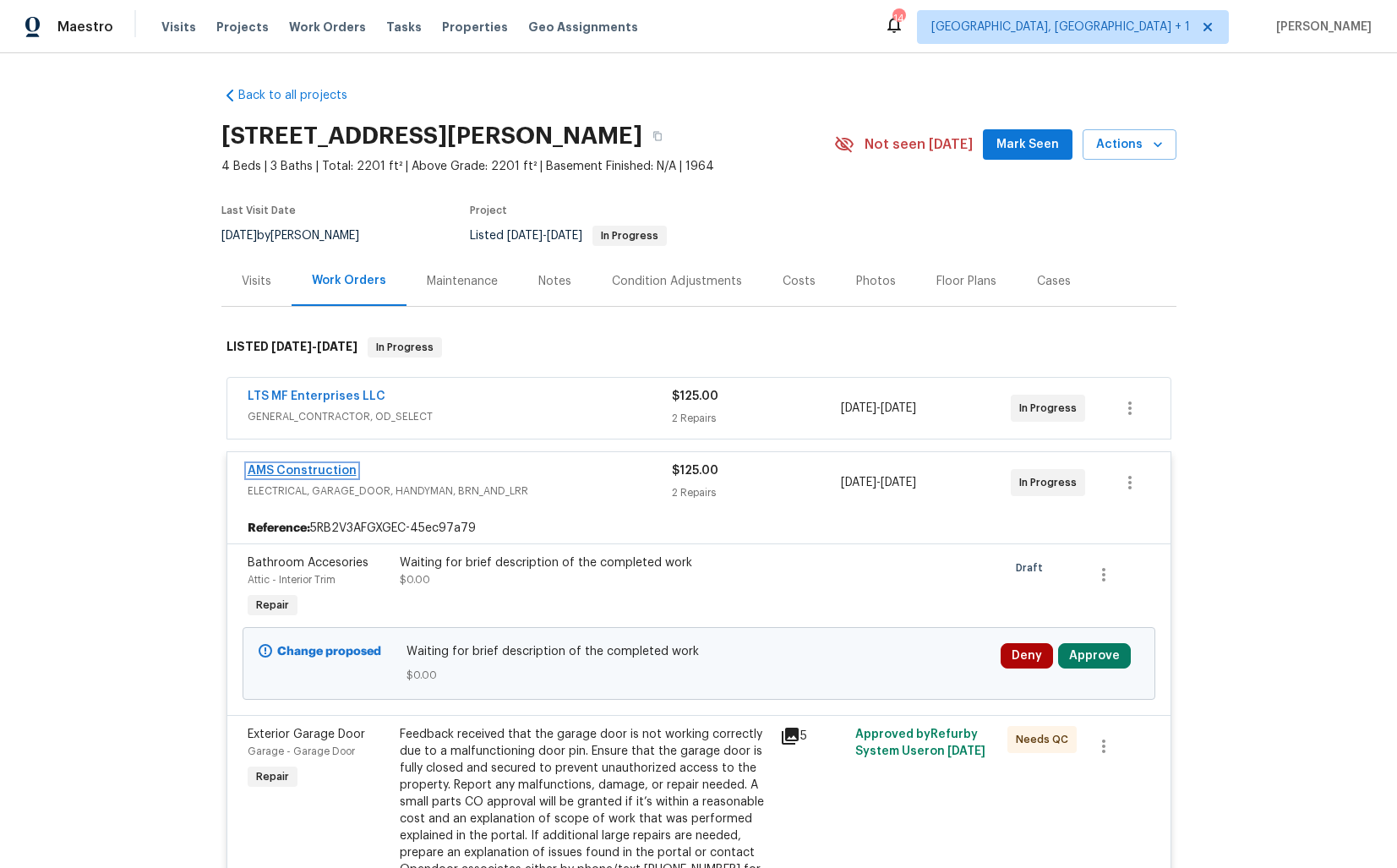
click at [290, 471] on link "AMS Construction" at bounding box center [302, 471] width 109 height 12
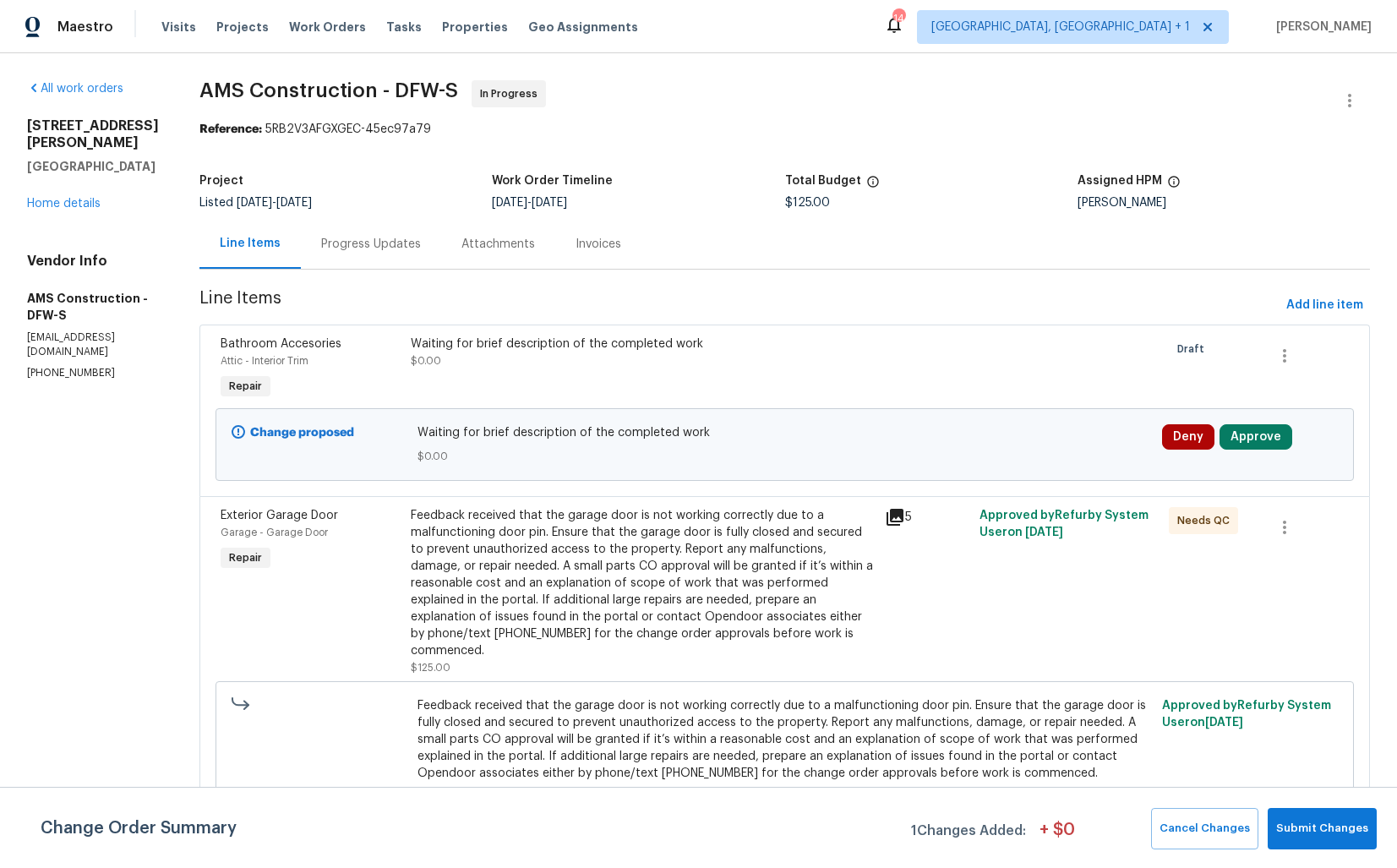
scroll to position [25, 0]
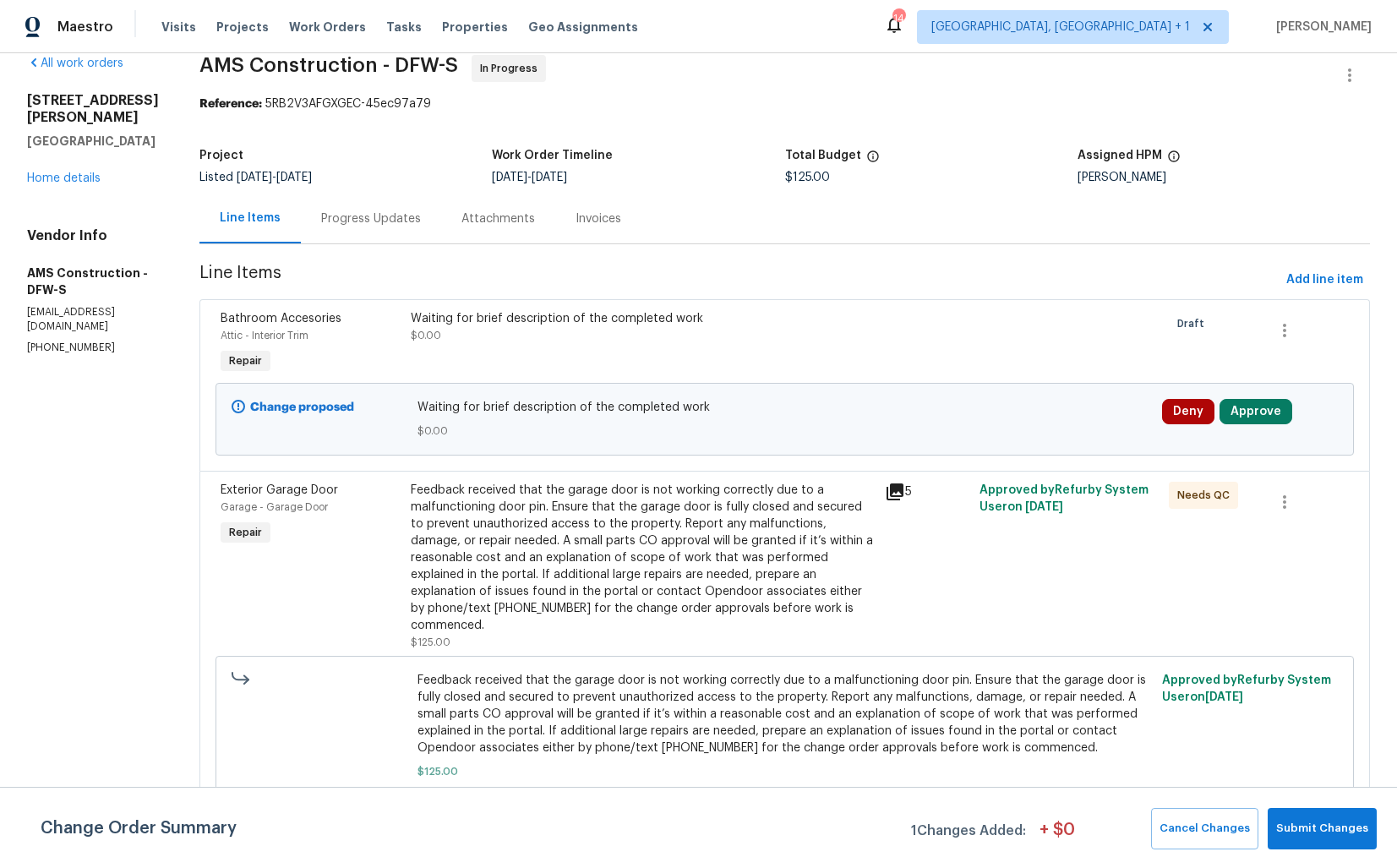
click at [346, 229] on div "Progress Updates" at bounding box center [370, 219] width 140 height 50
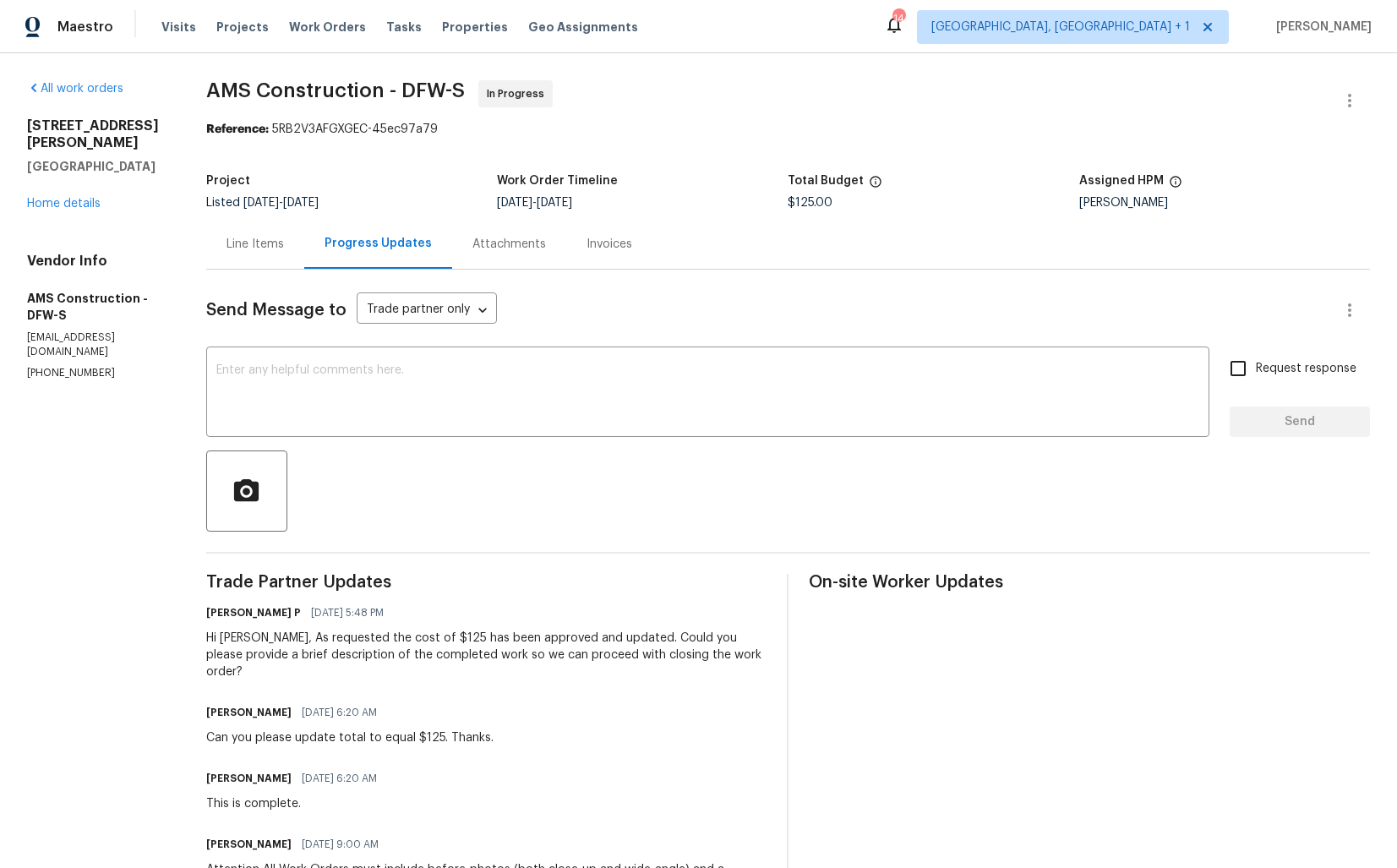
click at [259, 240] on div "Line Items" at bounding box center [256, 244] width 58 height 17
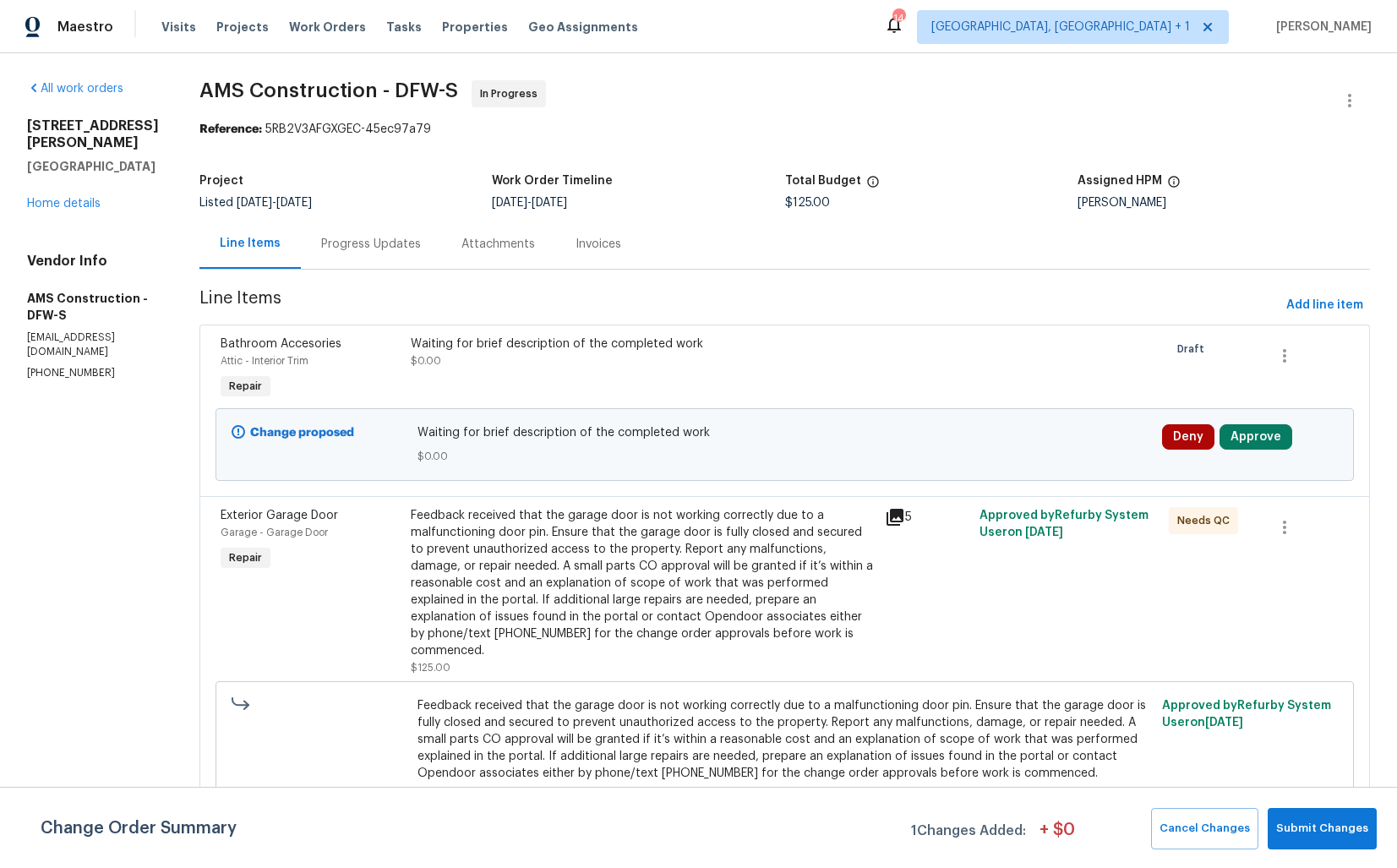
click at [619, 624] on div "Feedback received that the garage door is not working correctly due to a malfun…" at bounding box center [643, 583] width 464 height 152
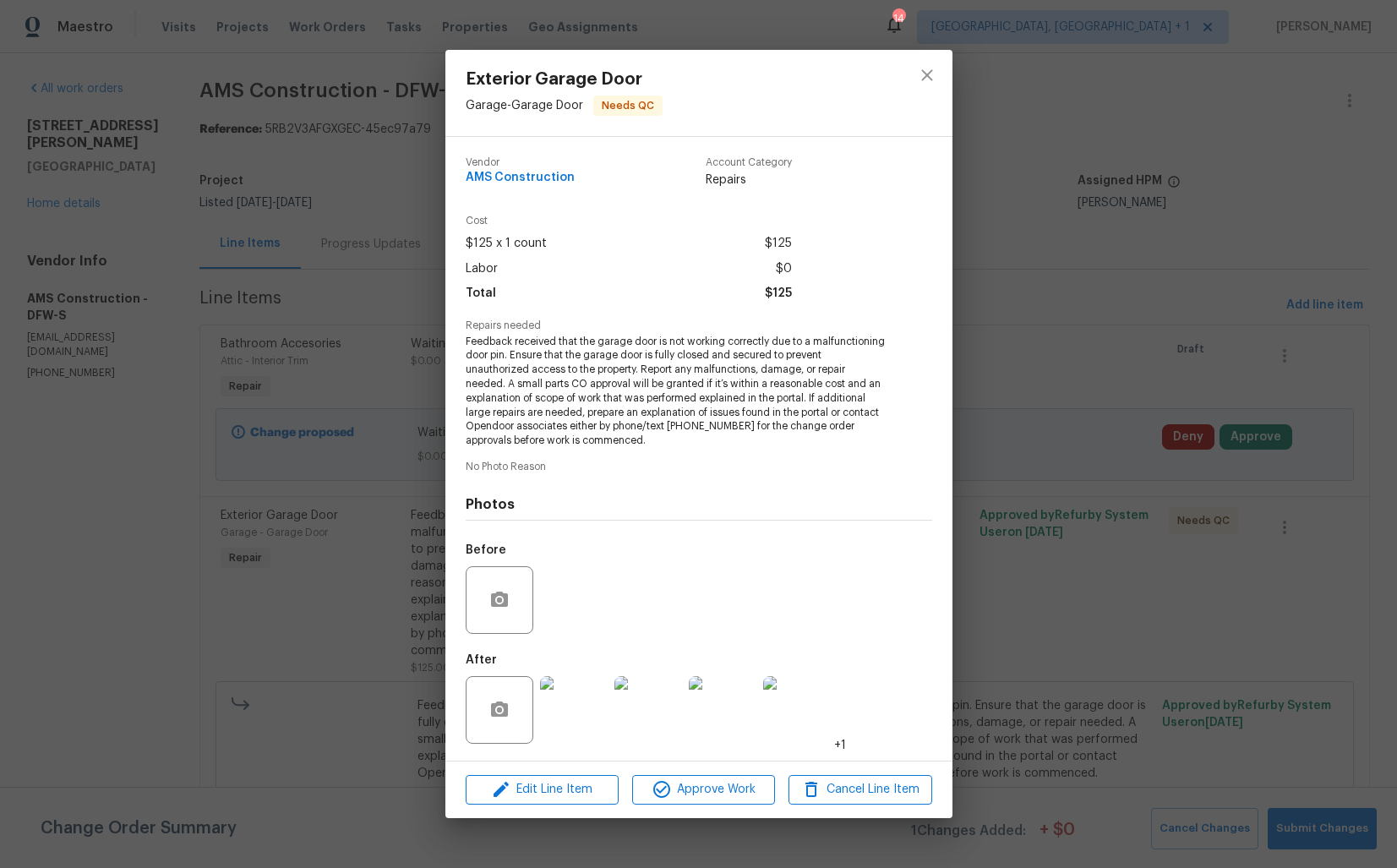
click at [593, 689] on img at bounding box center [574, 710] width 68 height 68
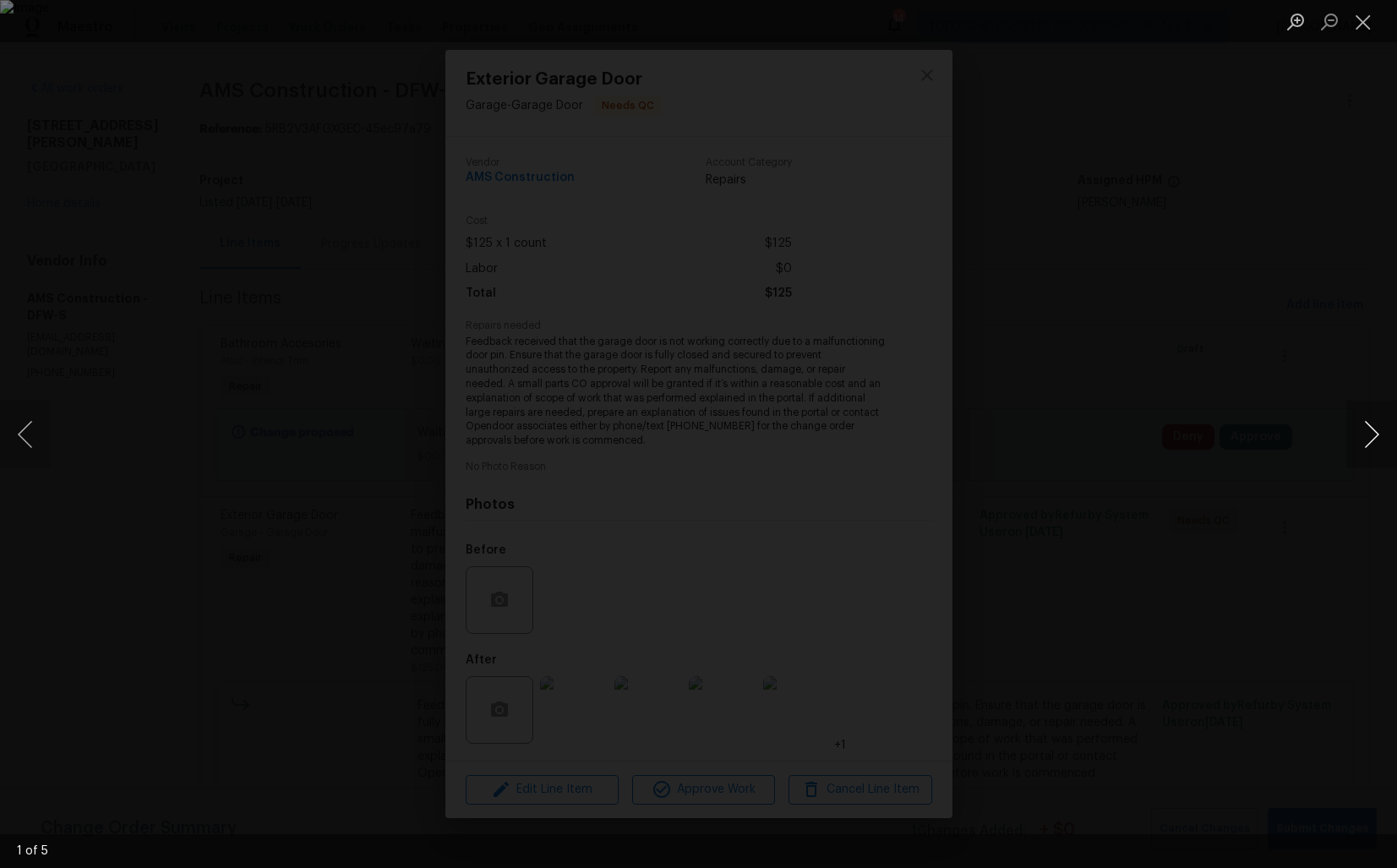
click at [1364, 444] on button "Next image" at bounding box center [1372, 434] width 51 height 68
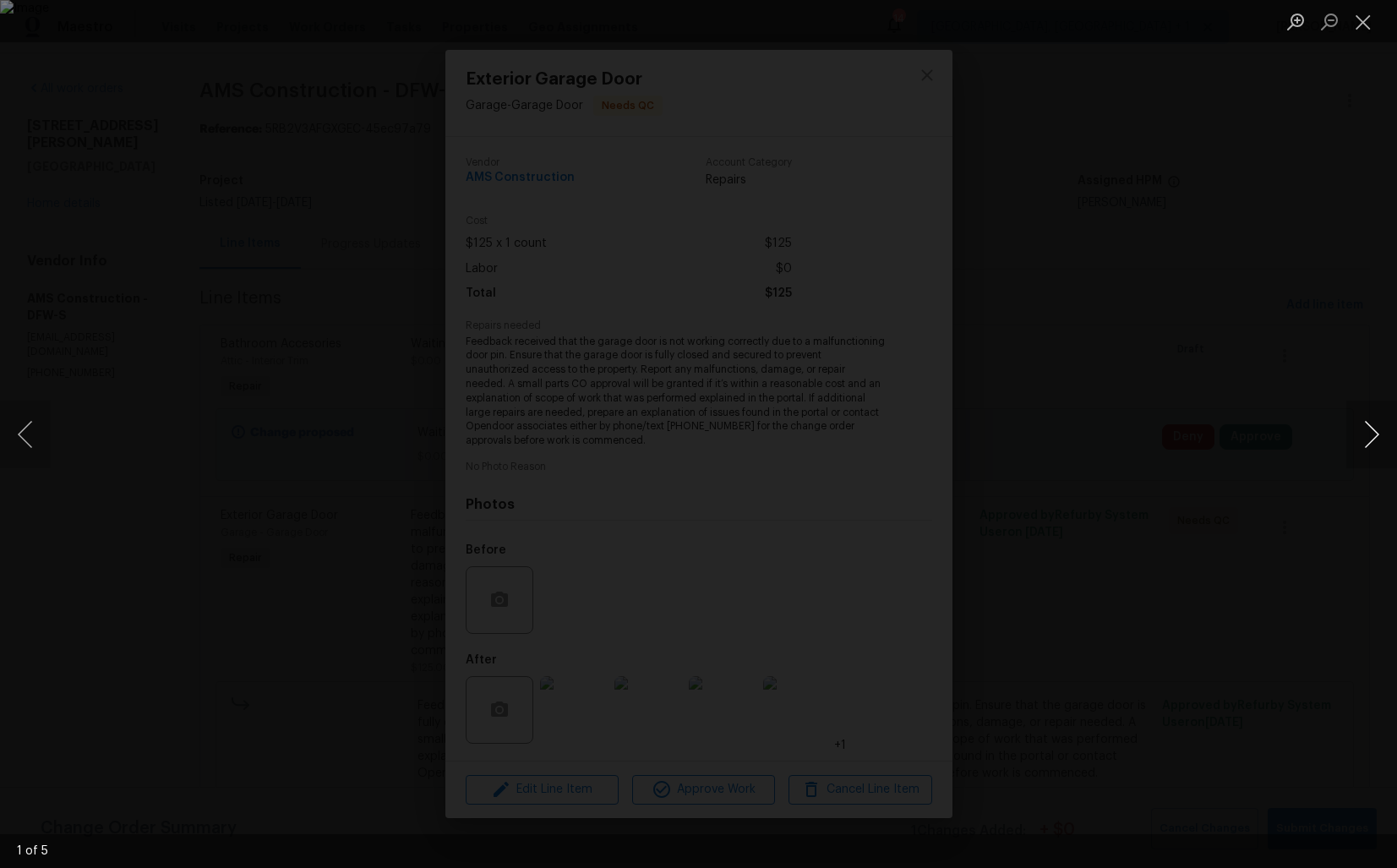
click at [1364, 444] on button "Next image" at bounding box center [1372, 434] width 51 height 68
click at [1225, 419] on div "Lightbox" at bounding box center [698, 434] width 1397 height 868
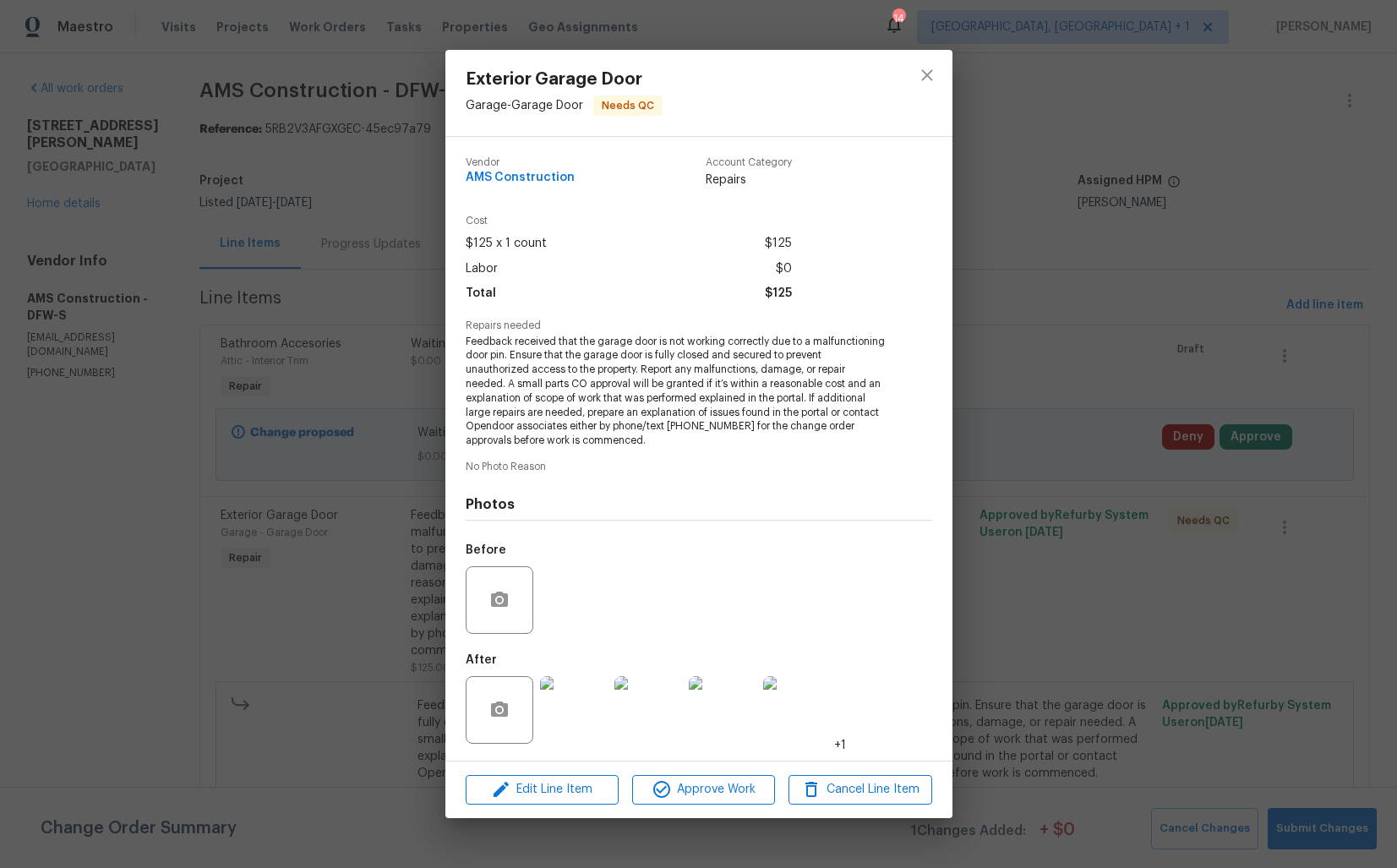
click at [1142, 309] on div "Exterior Garage Door Garage - Garage Door Needs QC Vendor AMS Construction Acco…" at bounding box center [698, 434] width 1397 height 868
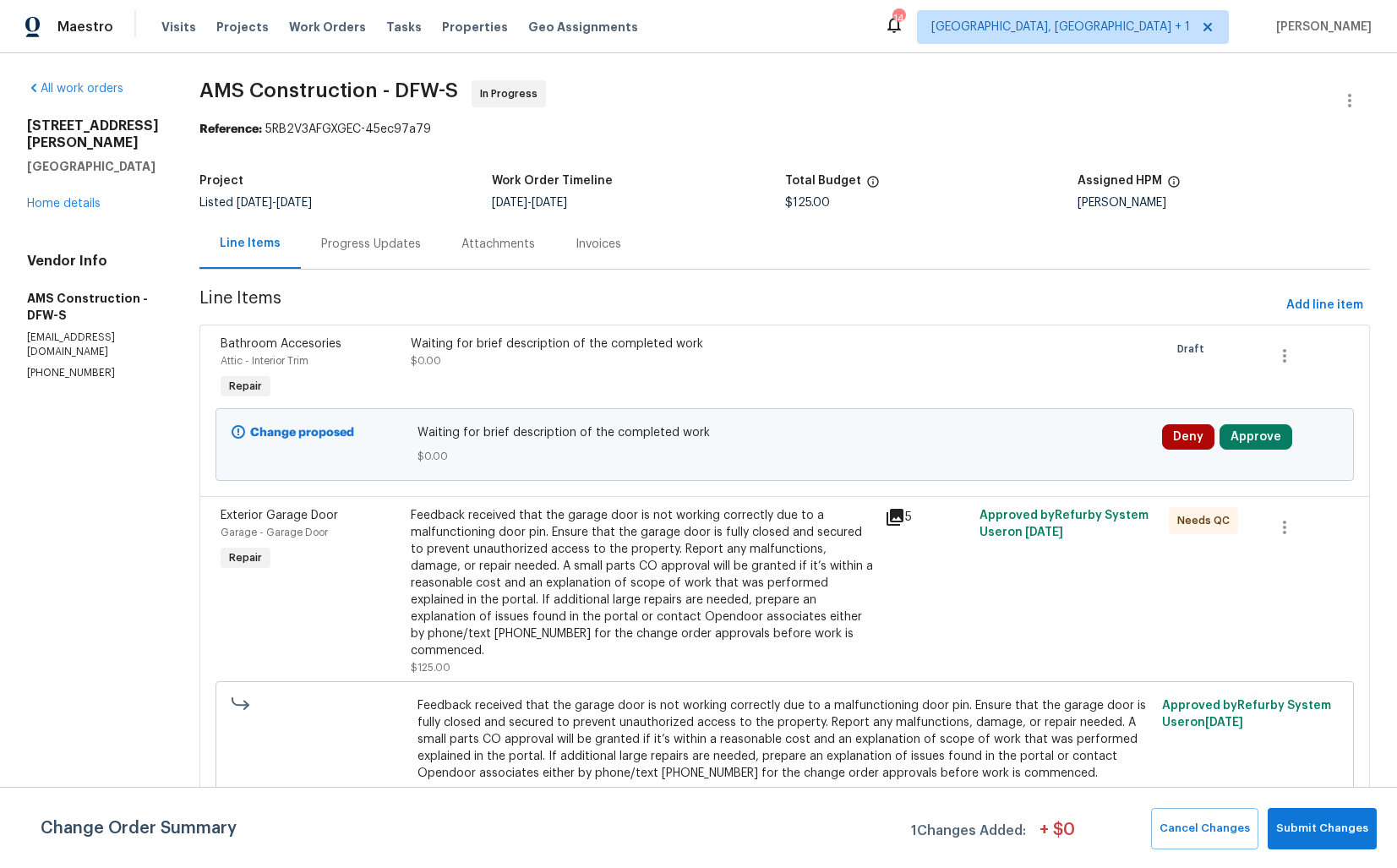
click at [349, 238] on div "Progress Updates" at bounding box center [370, 244] width 99 height 17
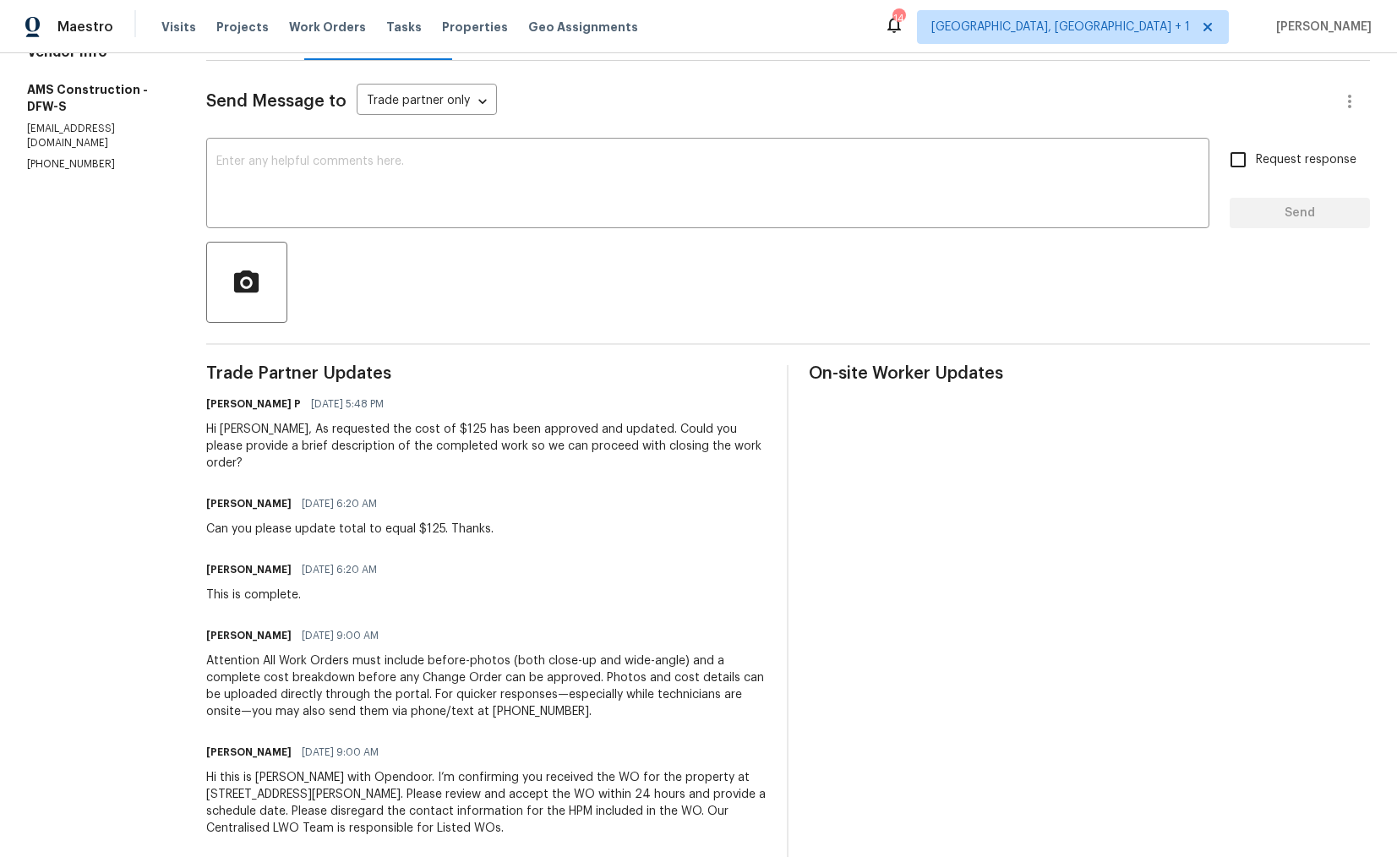
scroll to position [208, 0]
drag, startPoint x: 222, startPoint y: 444, endPoint x: 543, endPoint y: 456, distance: 321.2
click at [543, 456] on div "Trade Partner Updates [PERSON_NAME] P [DATE] 5:48 PM Hi [PERSON_NAME], As reque…" at bounding box center [487, 611] width 562 height 492
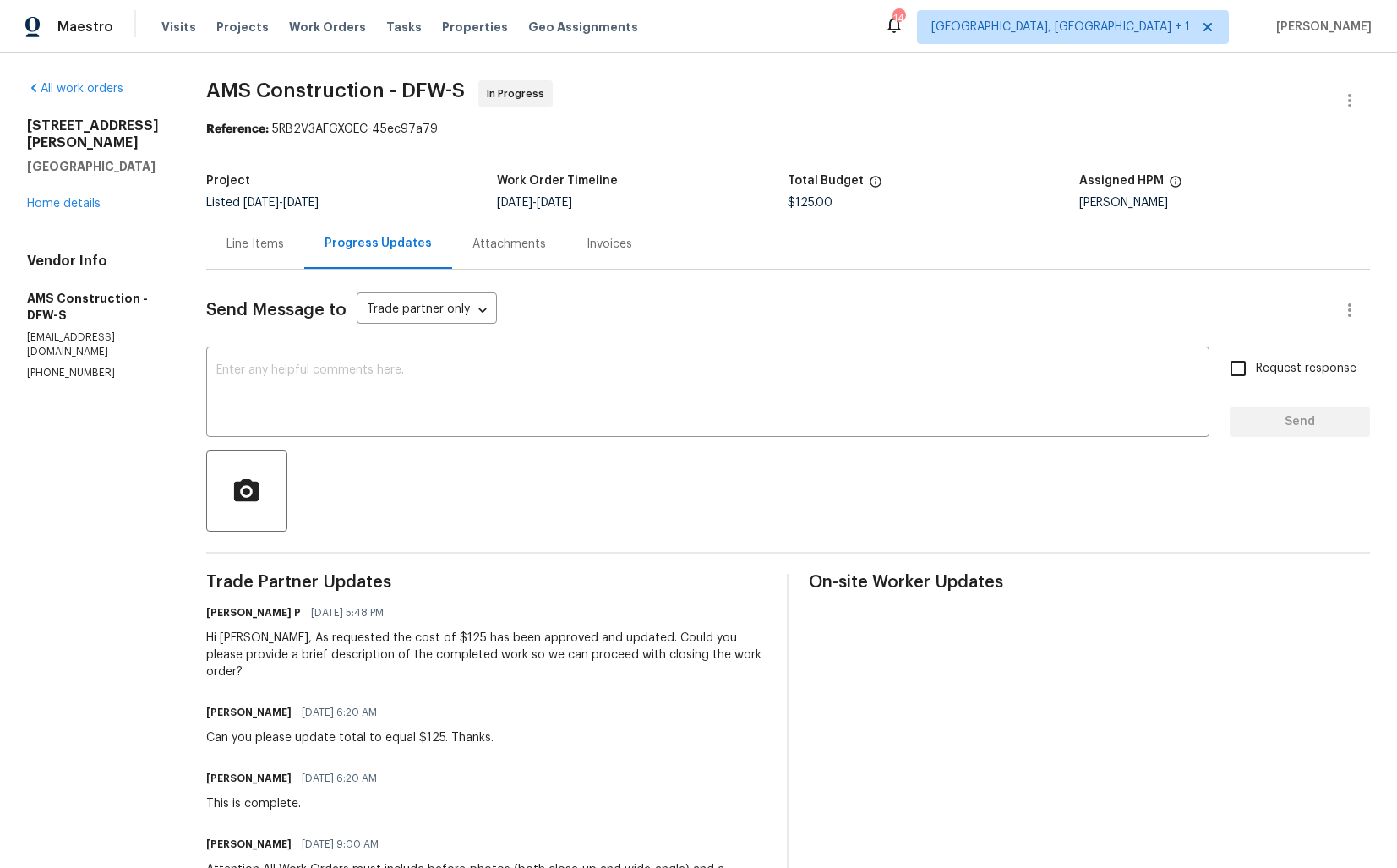
click at [271, 235] on div "Line Items" at bounding box center [256, 244] width 58 height 17
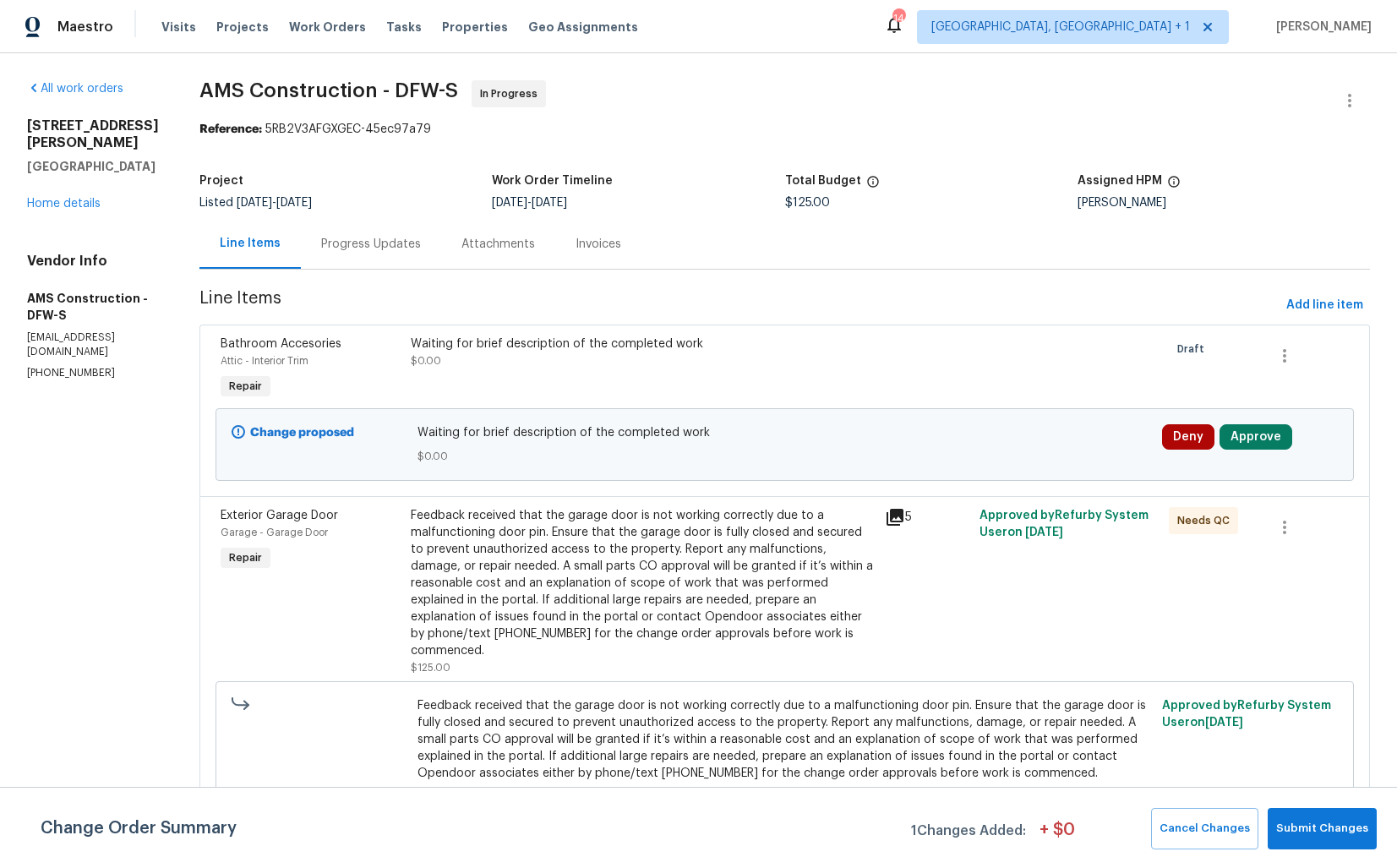
click at [687, 567] on div "Feedback received that the garage door is not working correctly due to a malfun…" at bounding box center [643, 583] width 464 height 152
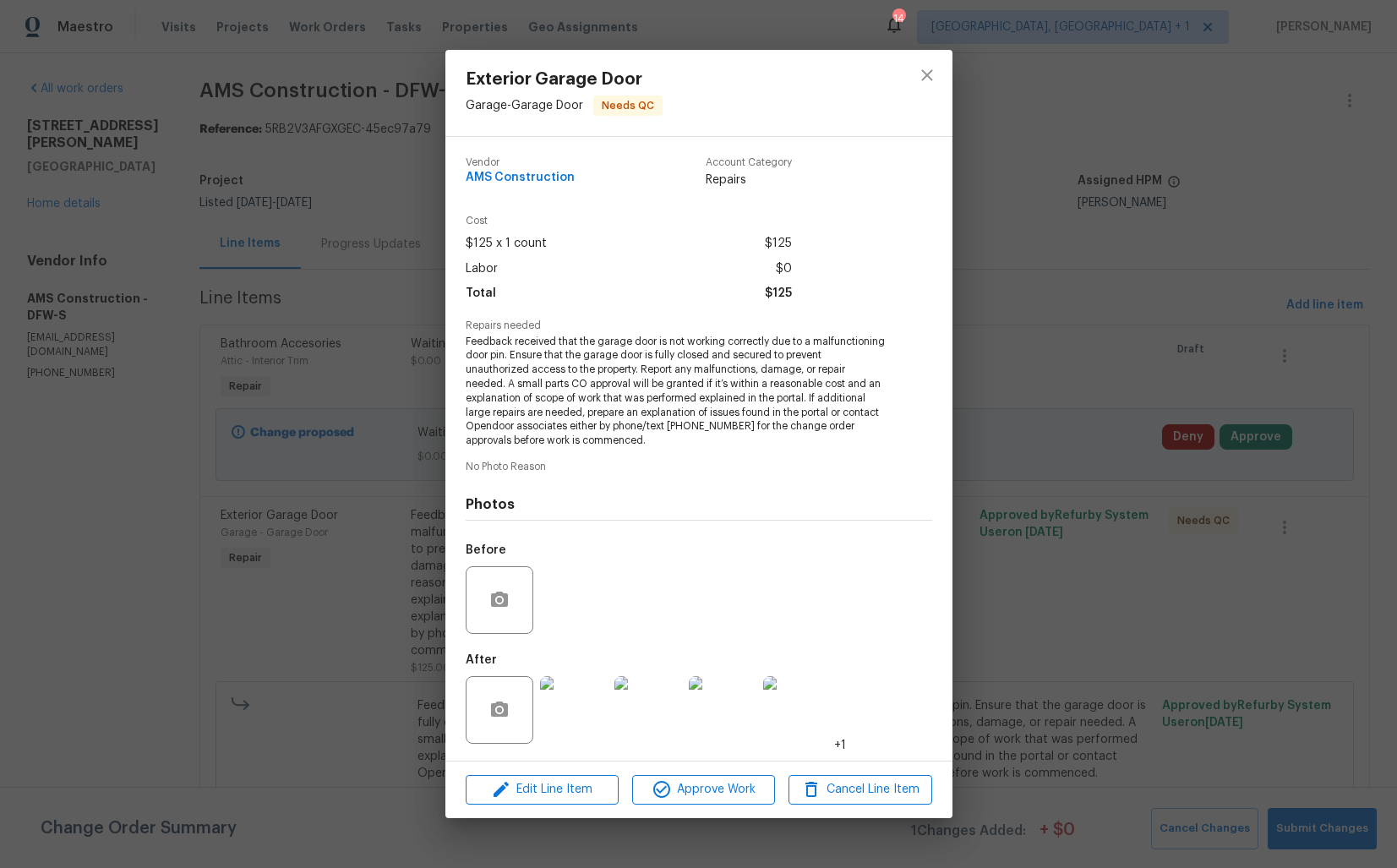
click at [577, 706] on img at bounding box center [574, 710] width 68 height 68
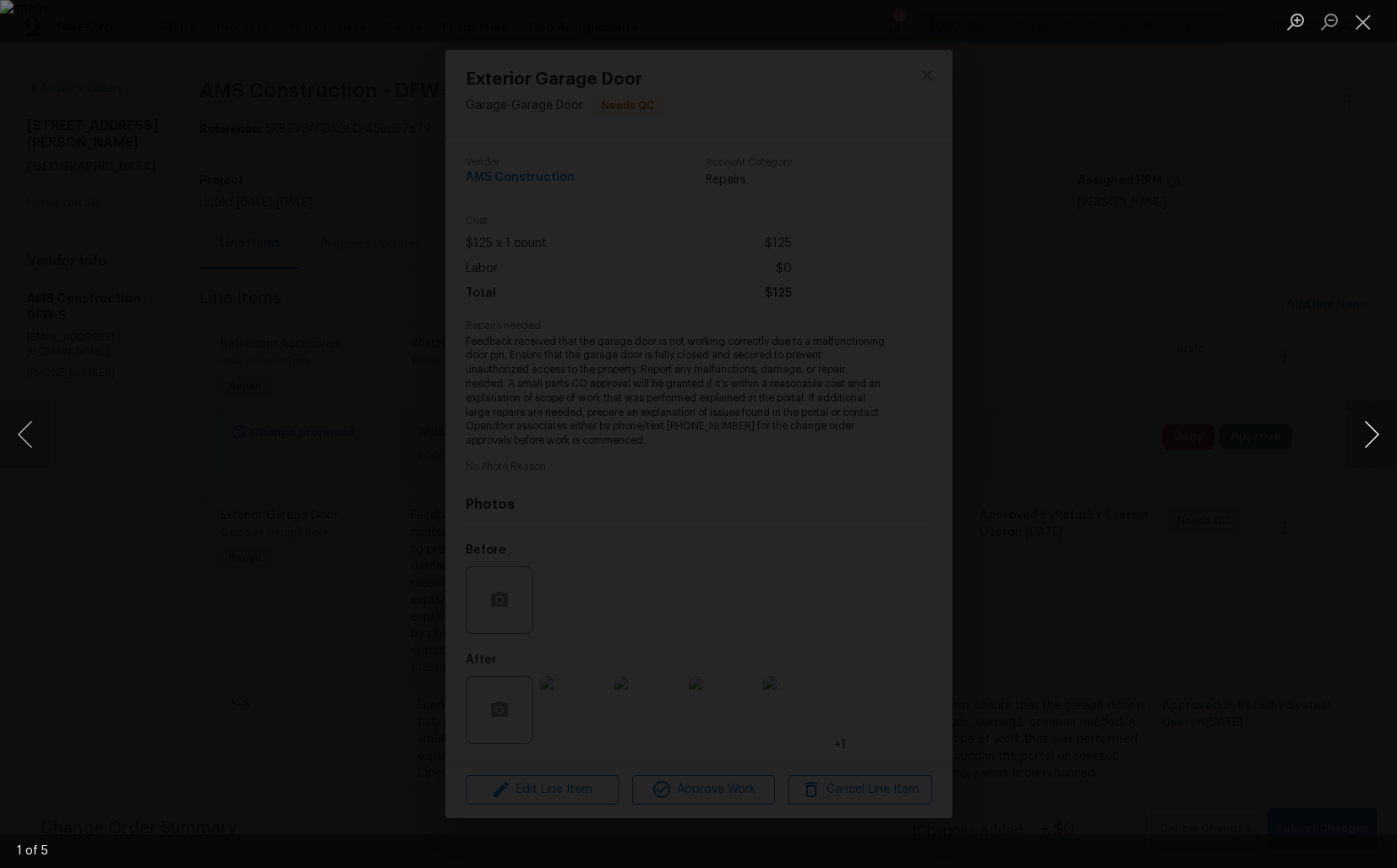
click at [1380, 433] on button "Next image" at bounding box center [1372, 434] width 51 height 68
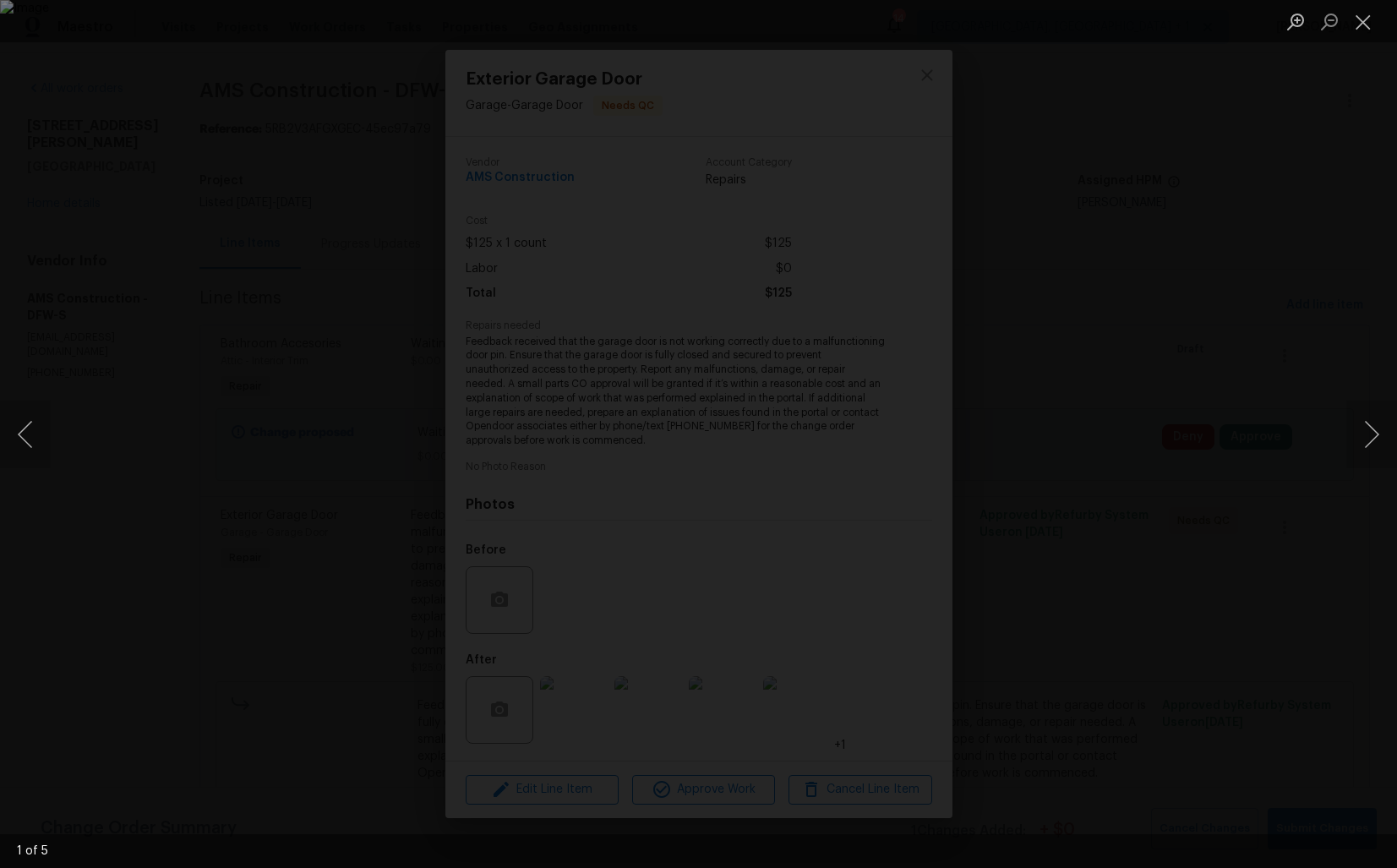
click at [1184, 398] on div "Lightbox" at bounding box center [698, 434] width 1397 height 868
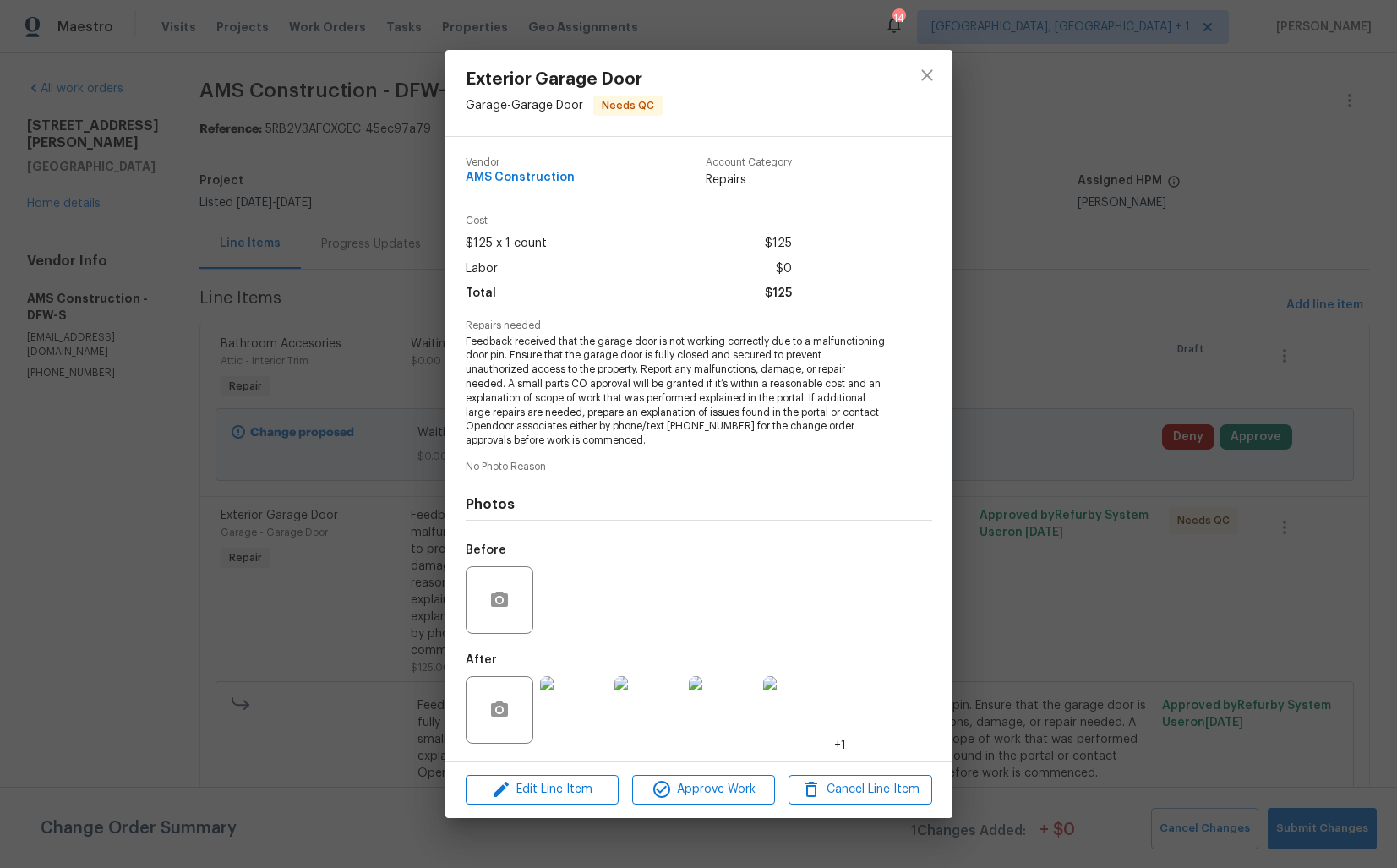
click at [1184, 398] on div "Exterior Garage Door Garage - Garage Door Needs QC Vendor AMS Construction Acco…" at bounding box center [698, 434] width 1397 height 868
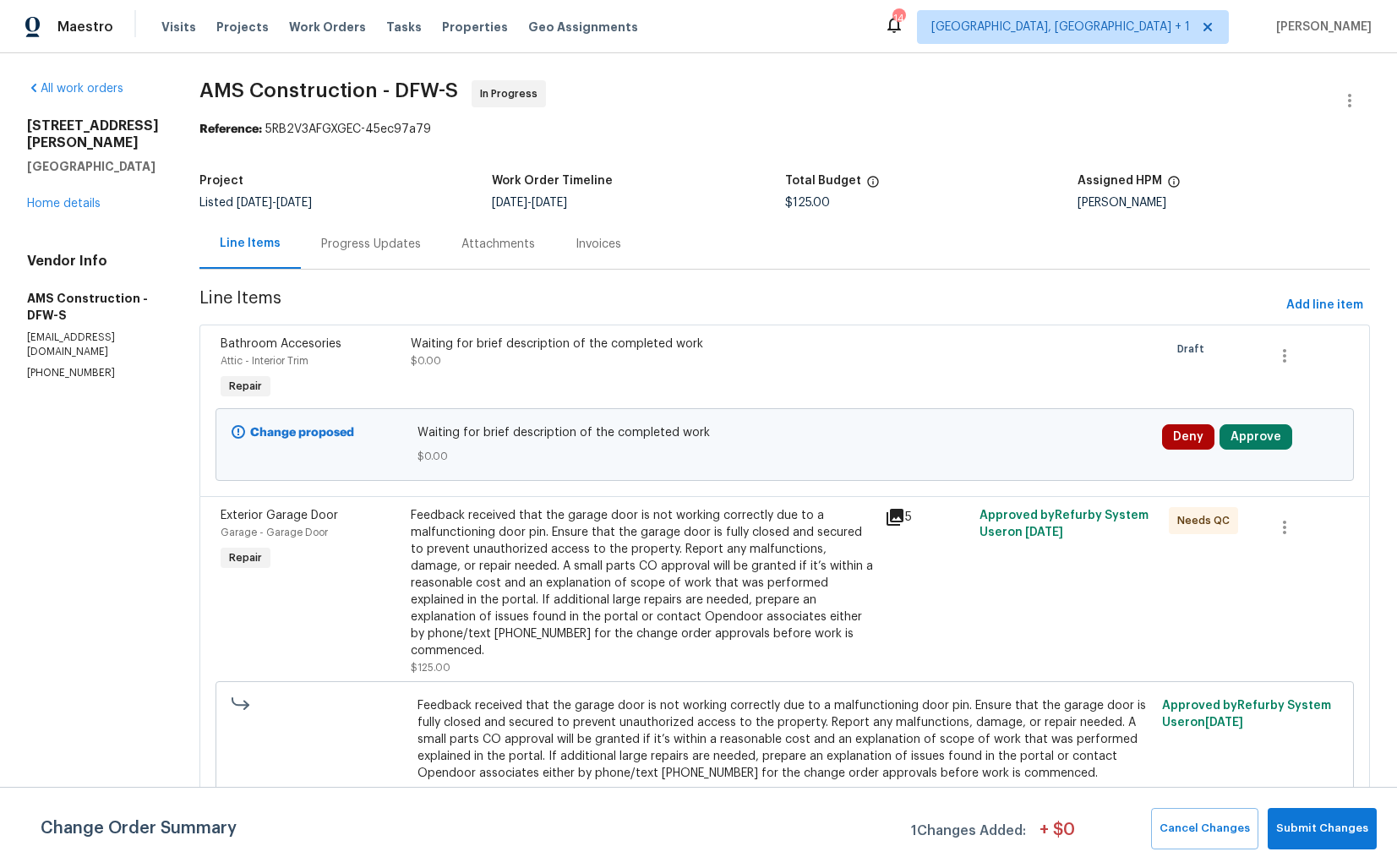
click at [319, 230] on div "Progress Updates" at bounding box center [370, 244] width 140 height 50
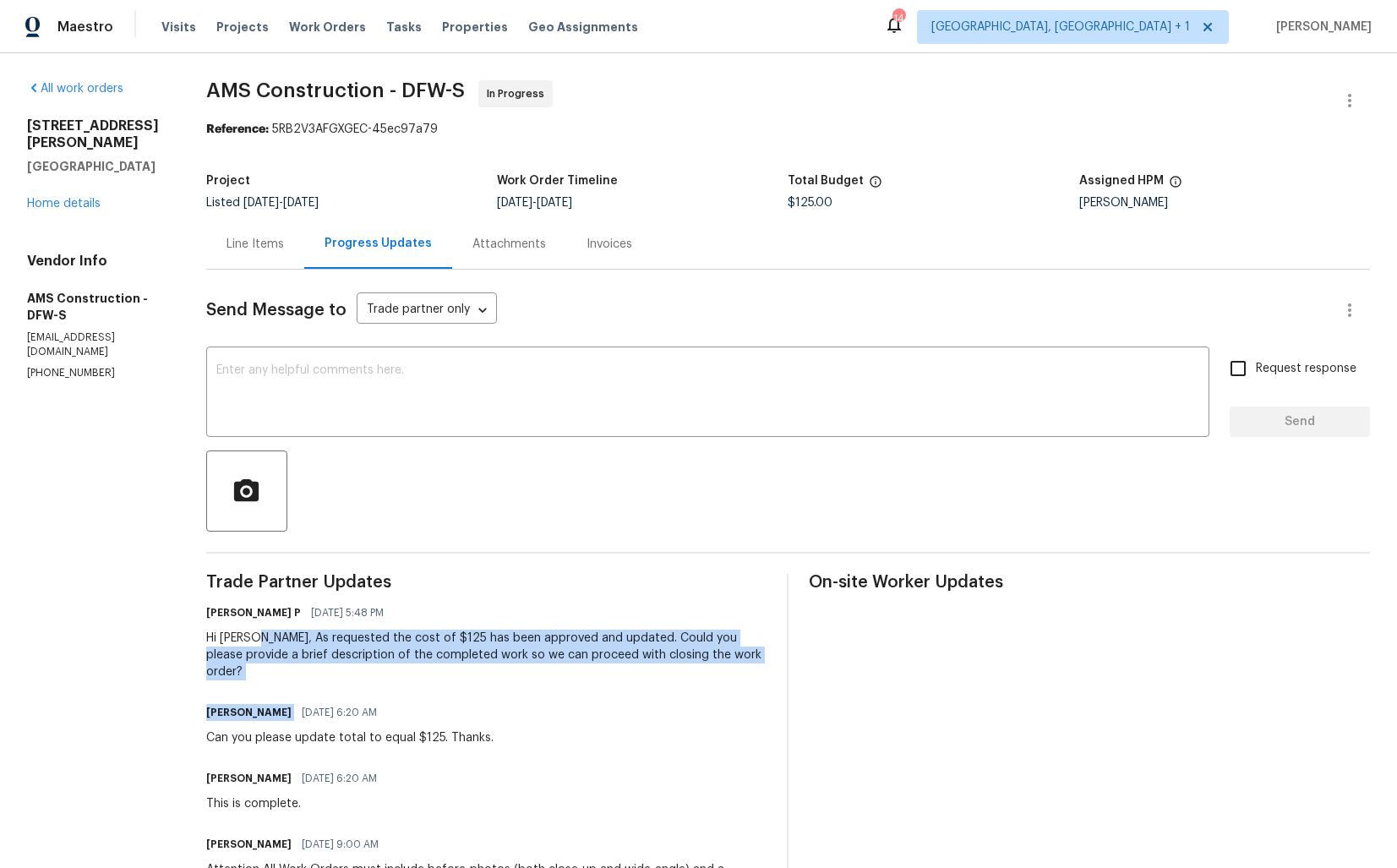
drag, startPoint x: 263, startPoint y: 641, endPoint x: 726, endPoint y: 675, distance: 464.2
click at [726, 675] on div "Trade Partner Updates Ramyasri P 10/13/2025 5:48 PM Hi Michael, As requested th…" at bounding box center [487, 820] width 562 height 492
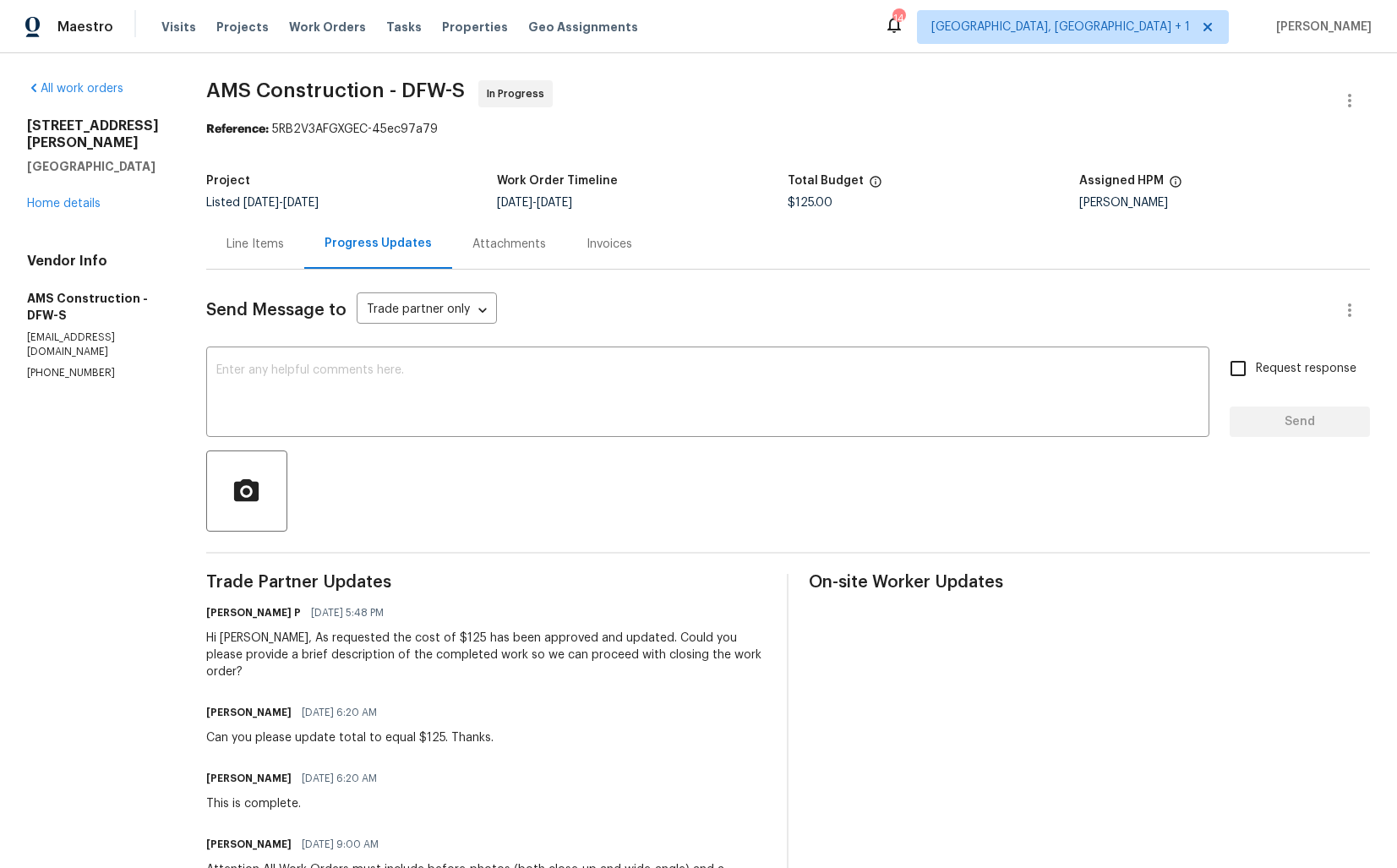
click at [563, 637] on div "Hi Michael, As requested the cost of $125 has been approved and updated. Could …" at bounding box center [487, 655] width 562 height 51
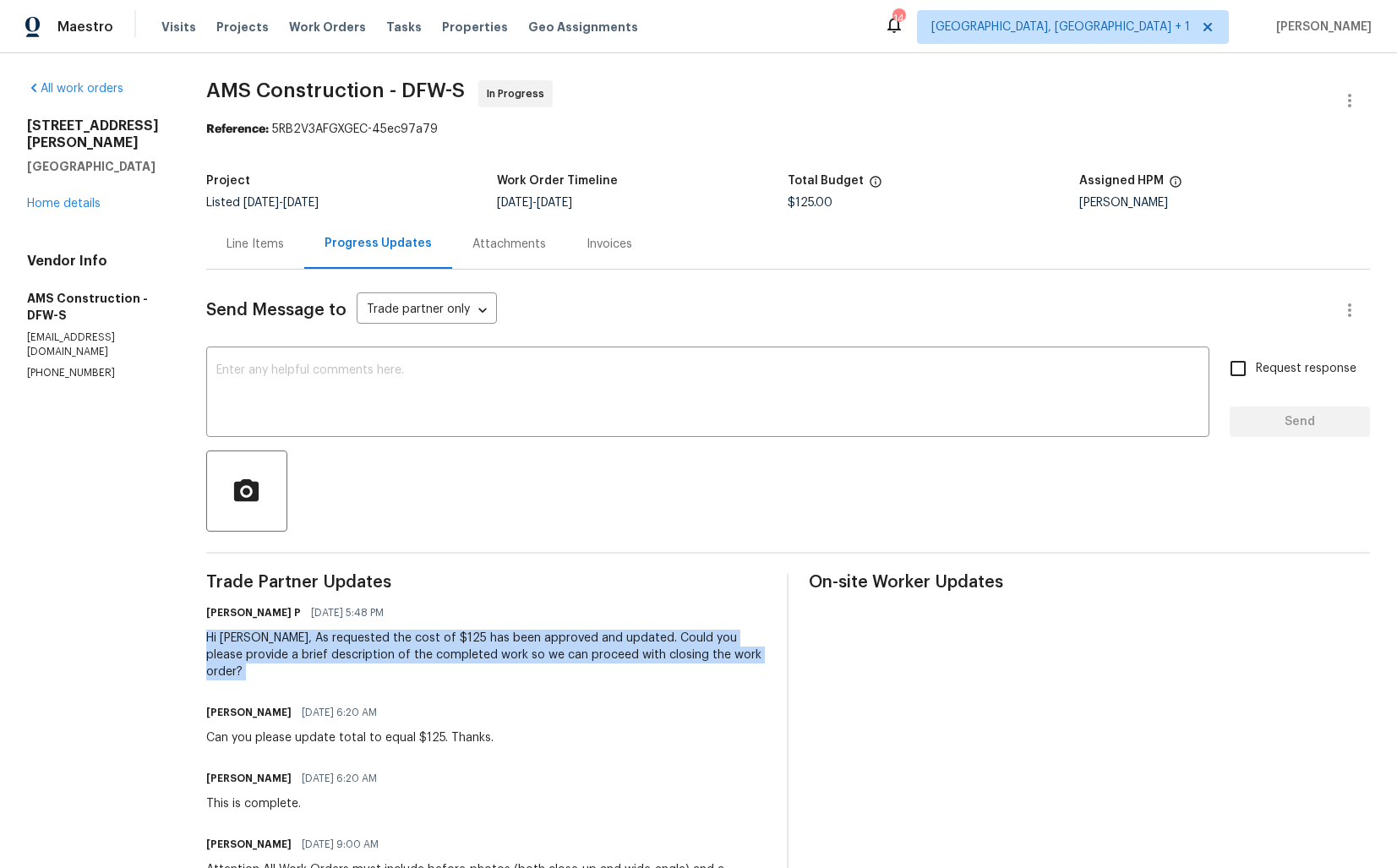
copy div "Hi Michael, As requested the cost of $125 has been approved and updated. Could …"
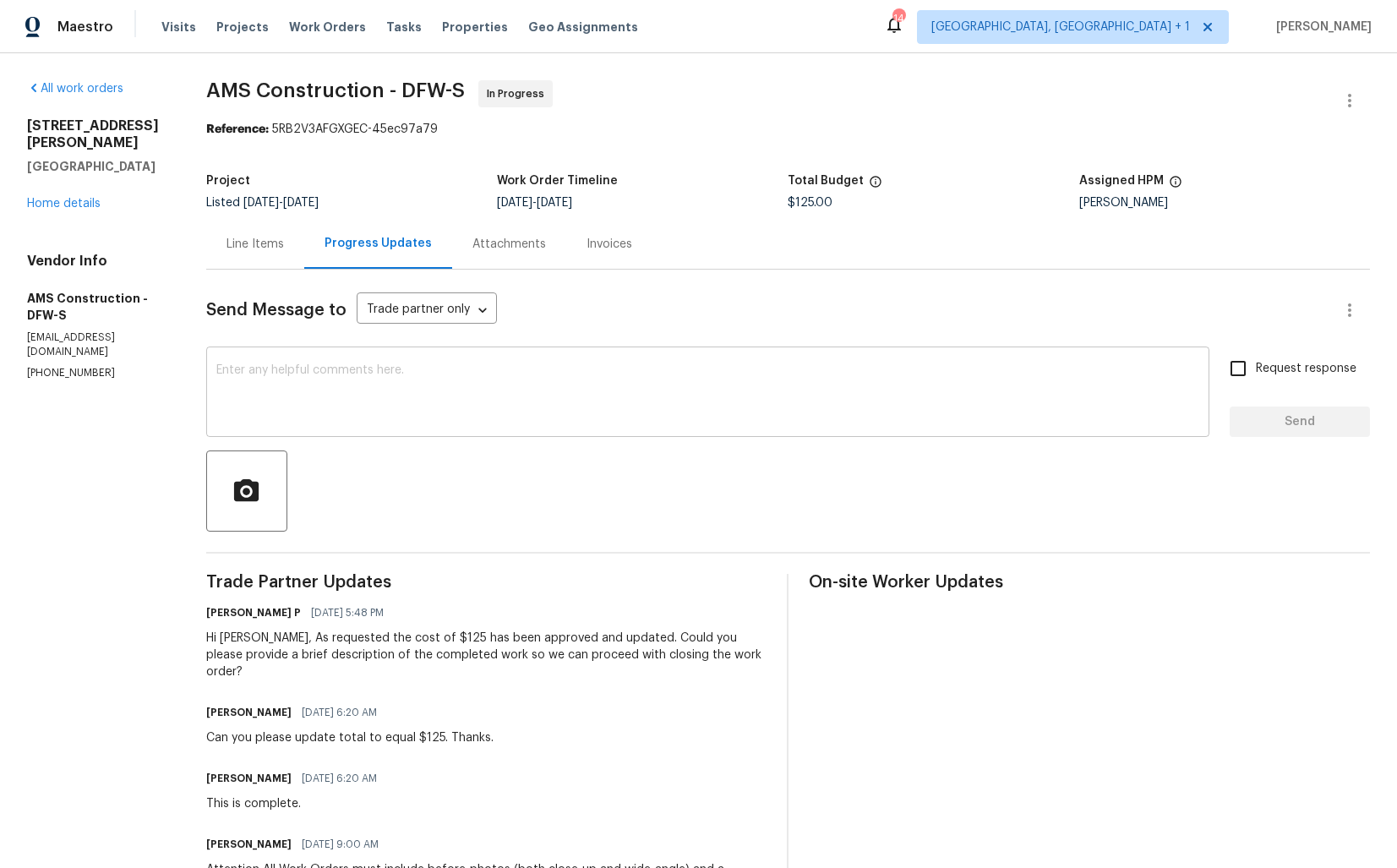
click at [363, 387] on textarea at bounding box center [707, 393] width 983 height 59
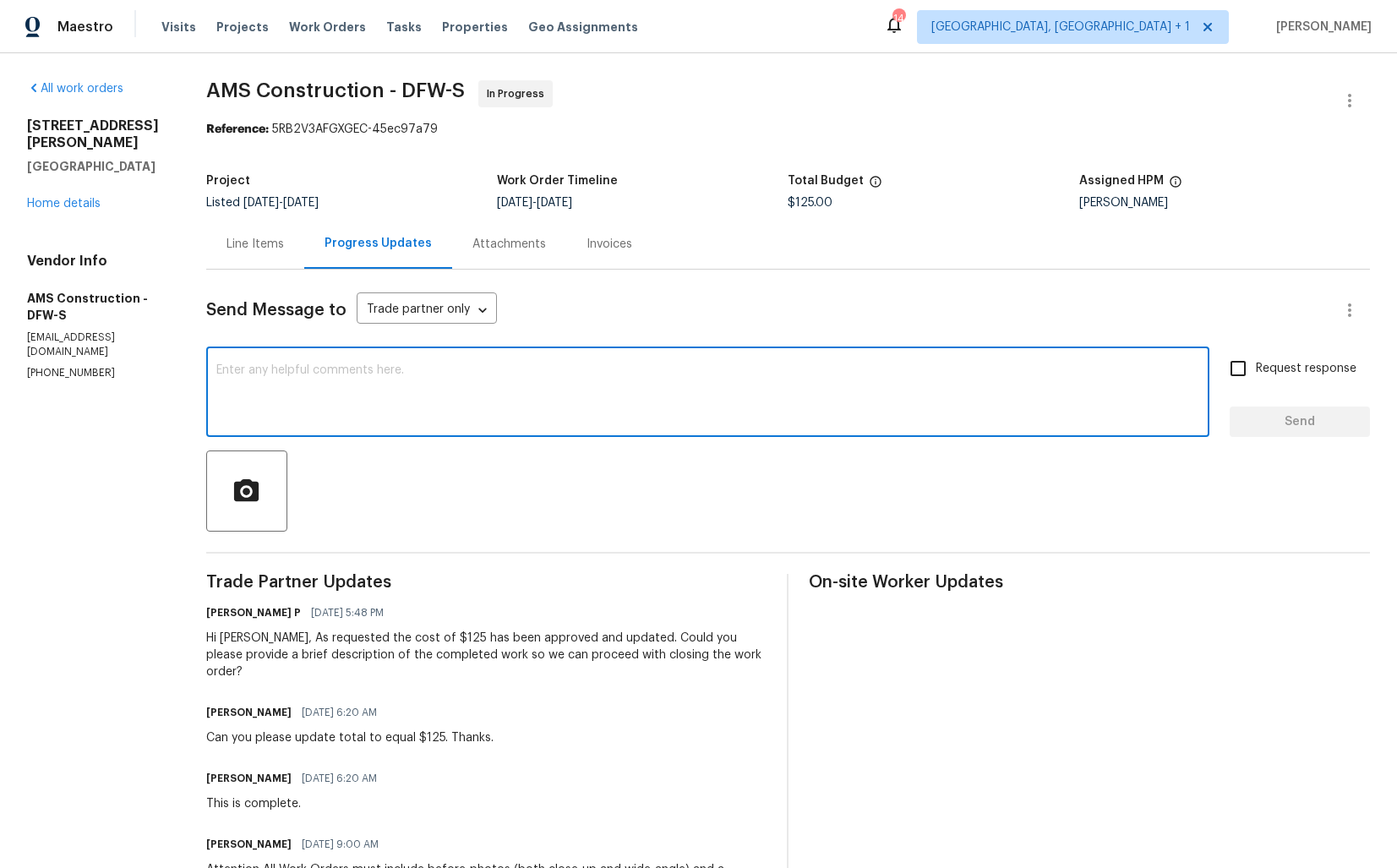
paste textarea "Hi Michael, just following up to see if you could provide a brief description o…"
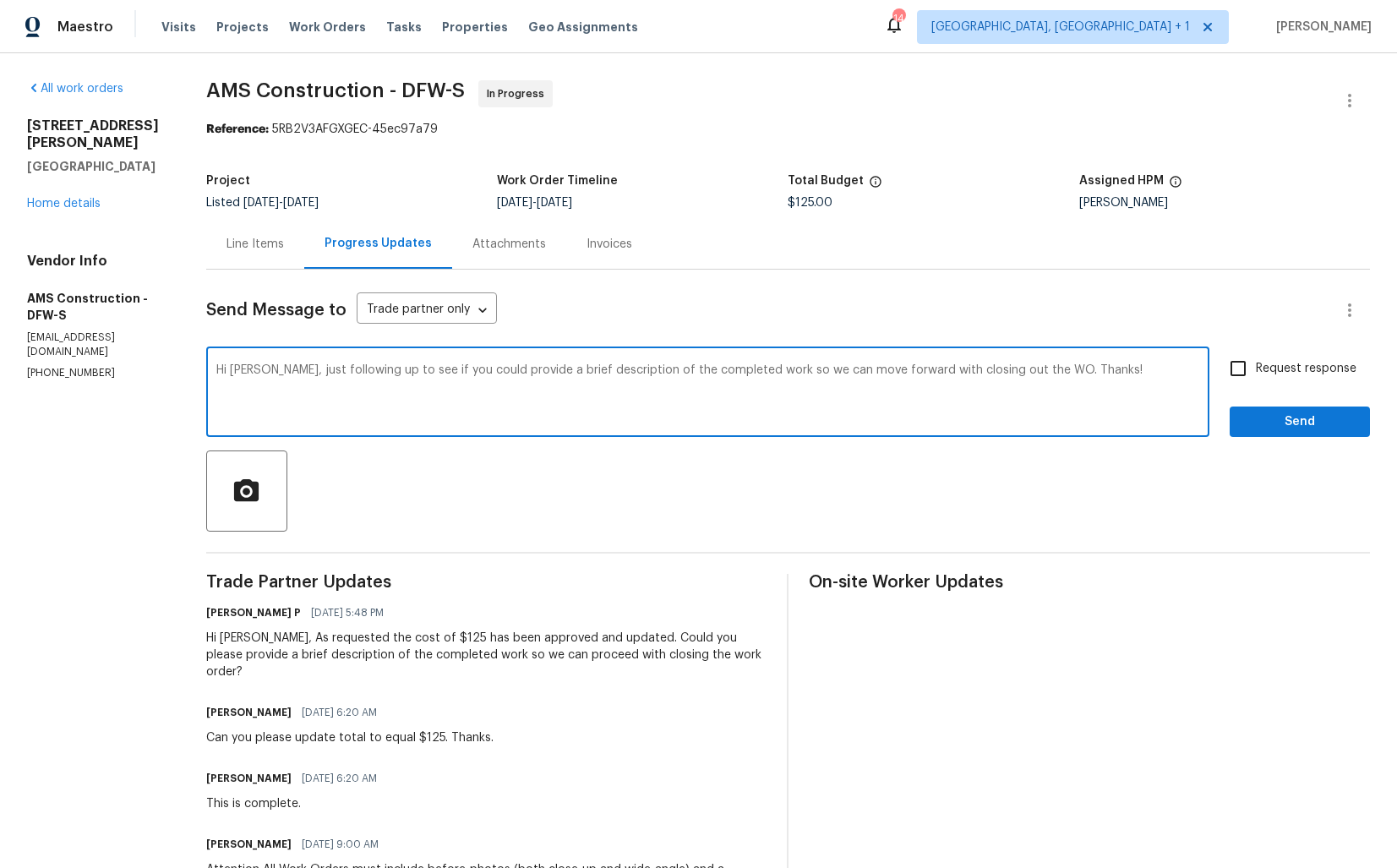
type textarea "Hi Michael, just following up to see if you could provide a brief description o…"
click at [1246, 366] on input "Request response" at bounding box center [1238, 368] width 36 height 36
checkbox input "true"
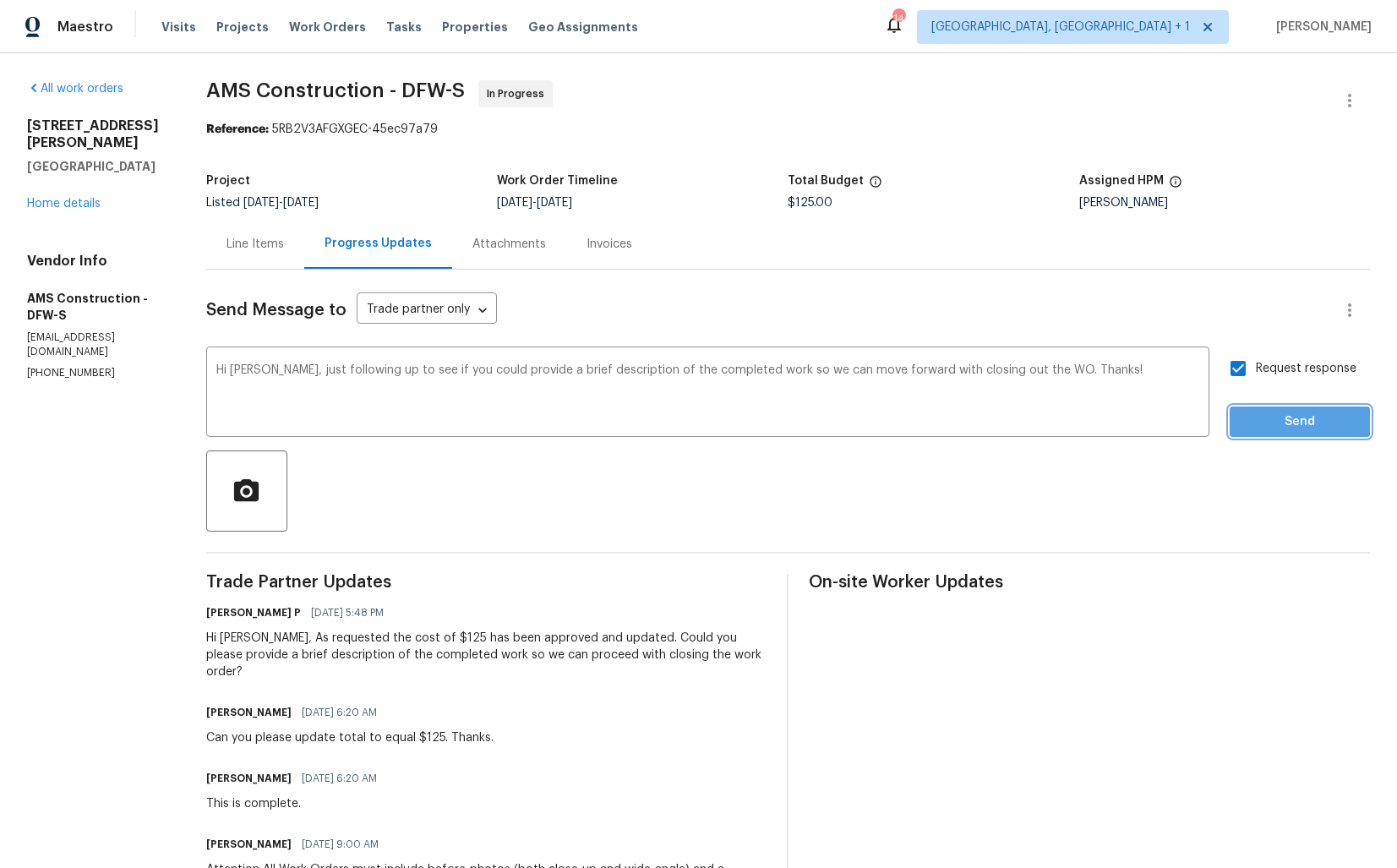
click at [1257, 416] on span "Send" at bounding box center [1300, 422] width 113 height 21
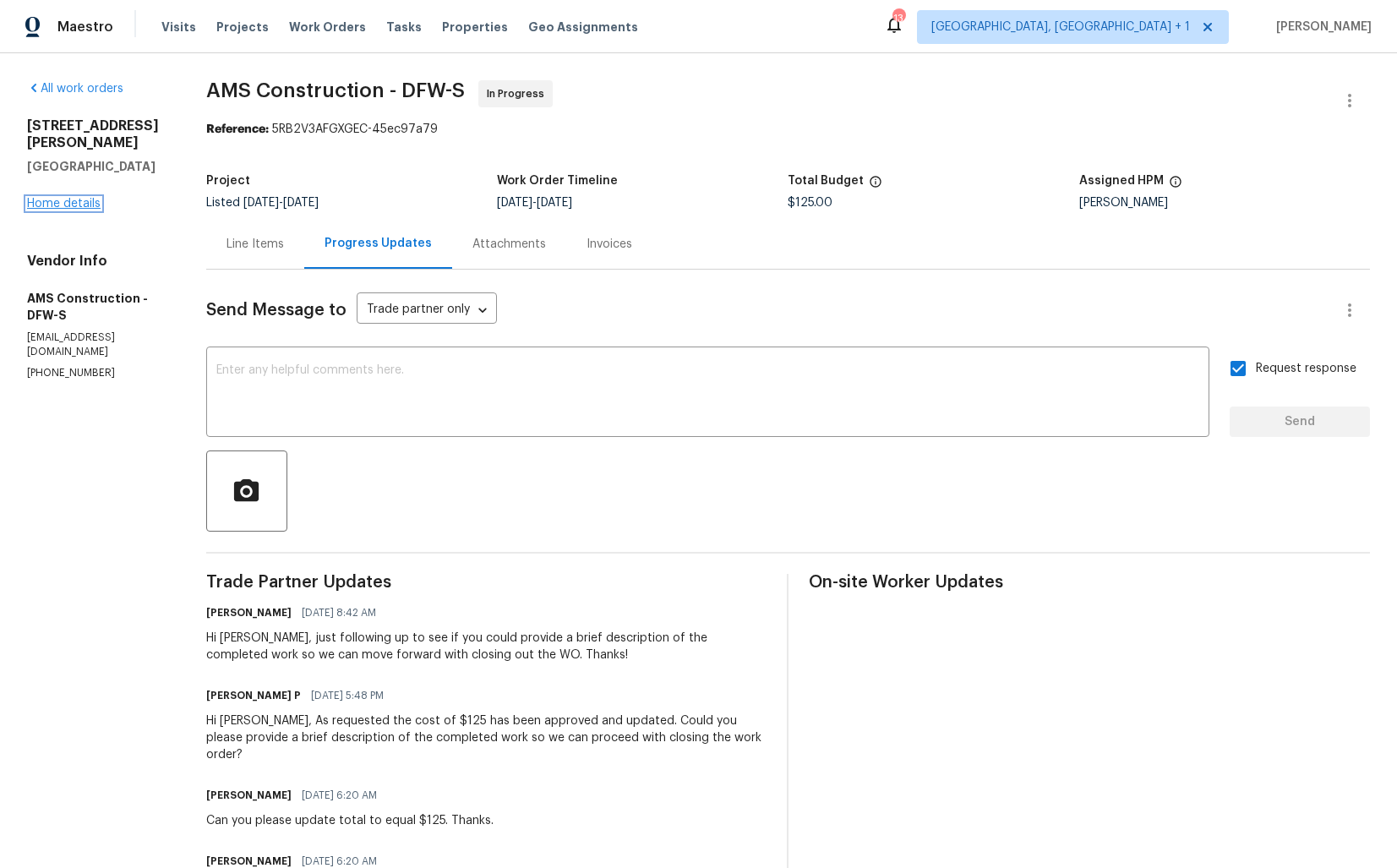
click at [79, 204] on link "Home details" at bounding box center [64, 203] width 73 height 12
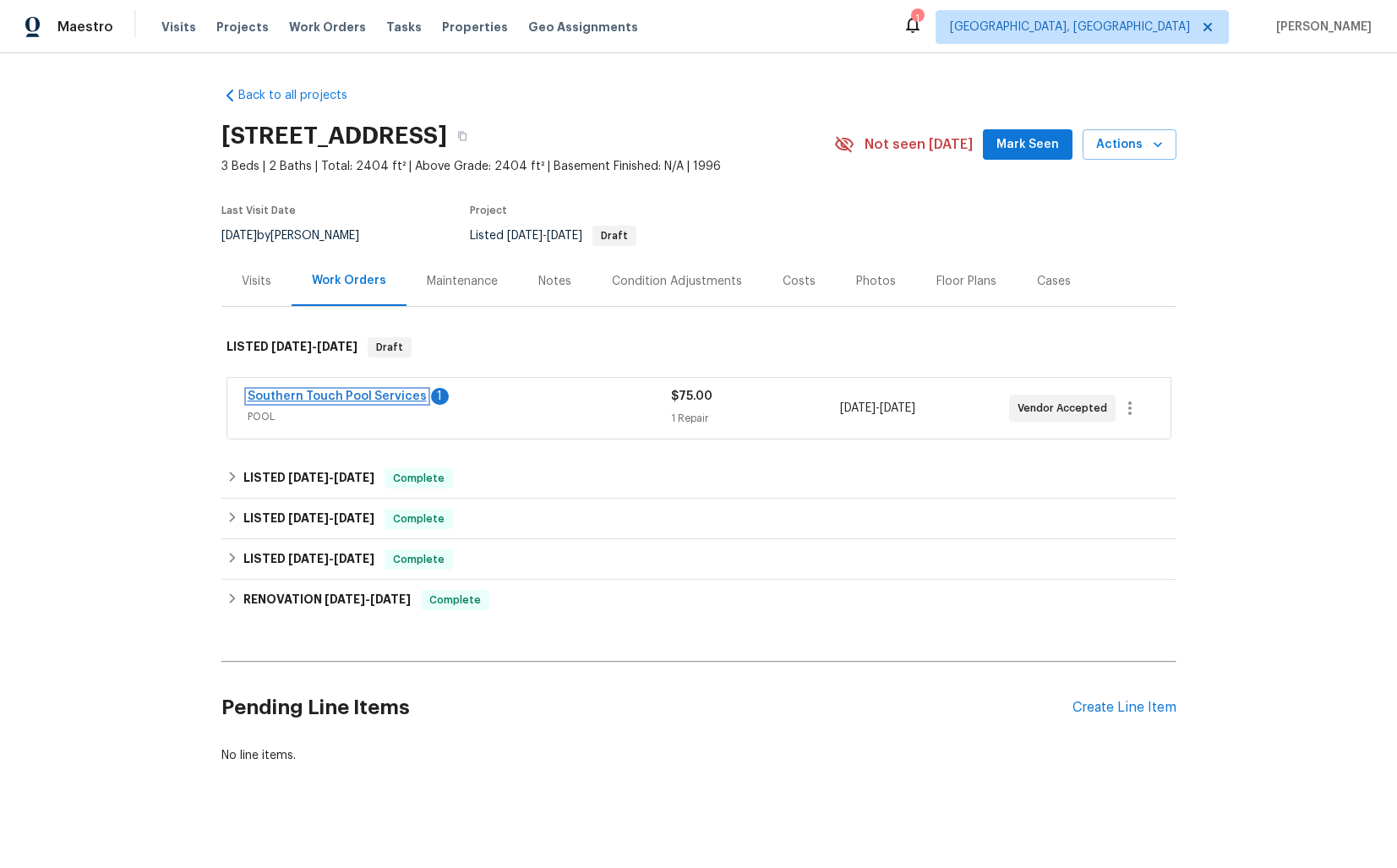
click at [318, 393] on link "Southern Touch Pool Services" at bounding box center [338, 396] width 179 height 12
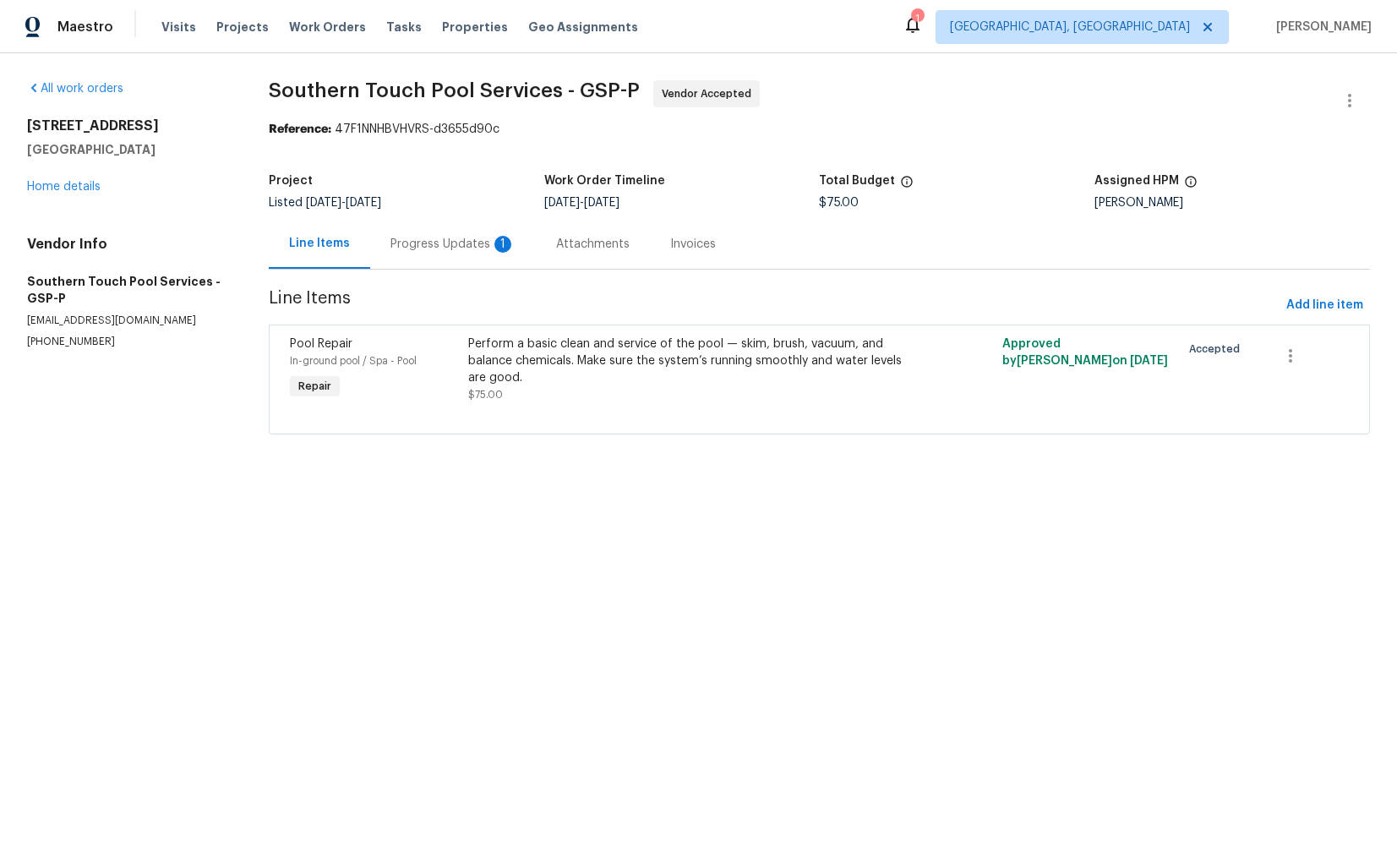
click at [437, 256] on div "Progress Updates 1" at bounding box center [453, 244] width 166 height 50
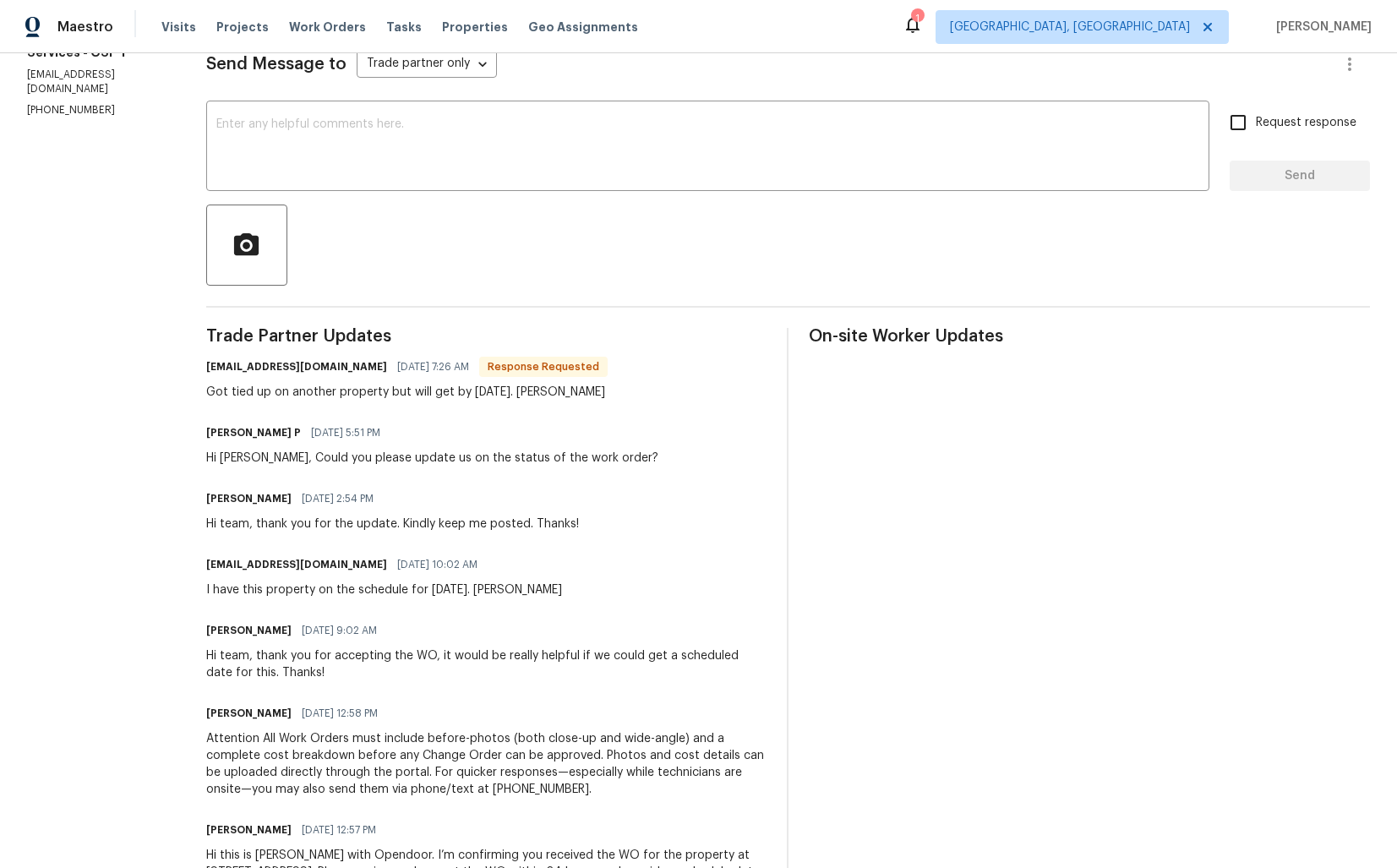
scroll to position [242, 0]
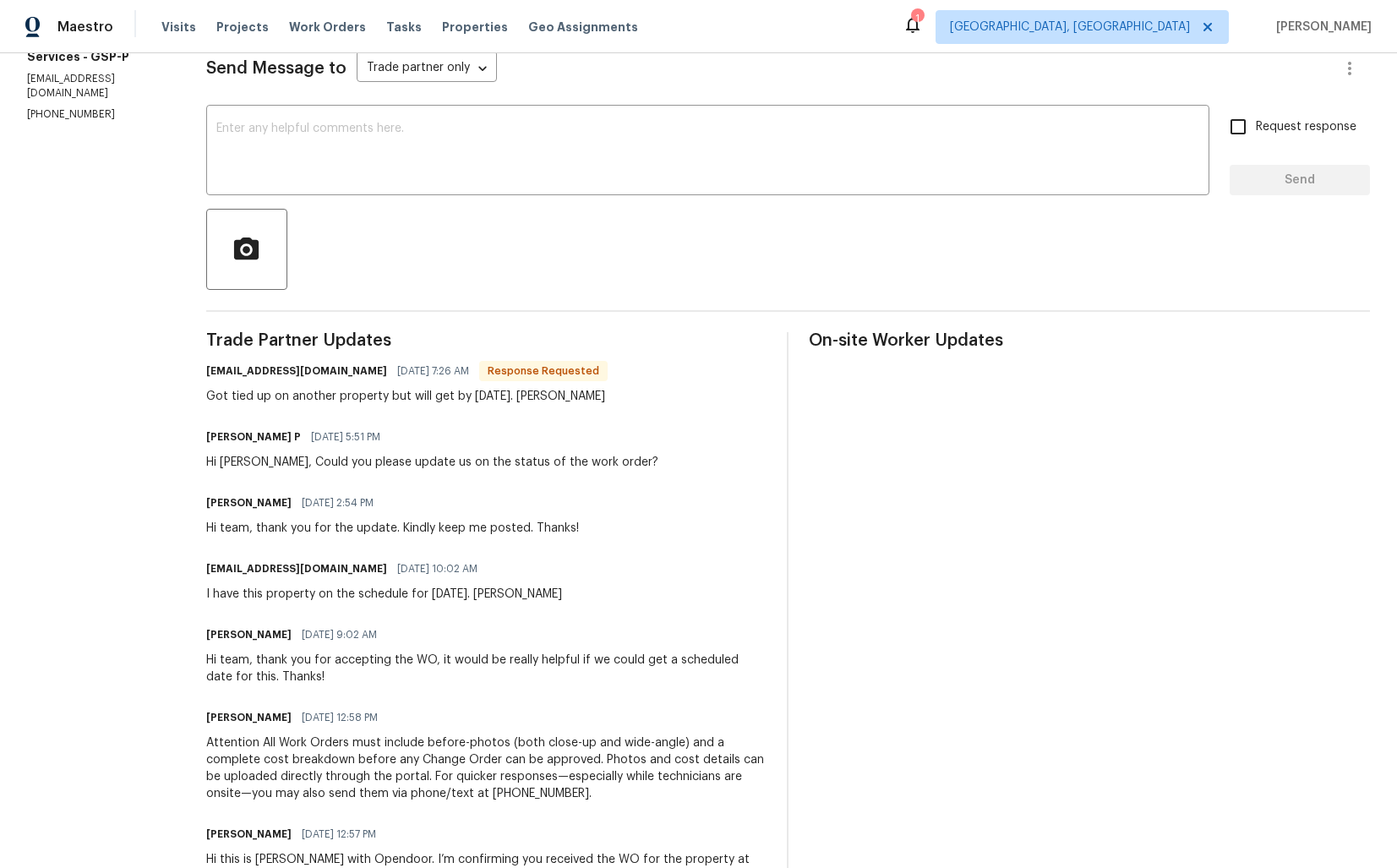
click at [525, 399] on div "Got tied up on another property but will get by [DATE]. [PERSON_NAME]" at bounding box center [407, 396] width 401 height 17
copy div "[PERSON_NAME]"
click at [544, 166] on textarea at bounding box center [707, 151] width 983 height 59
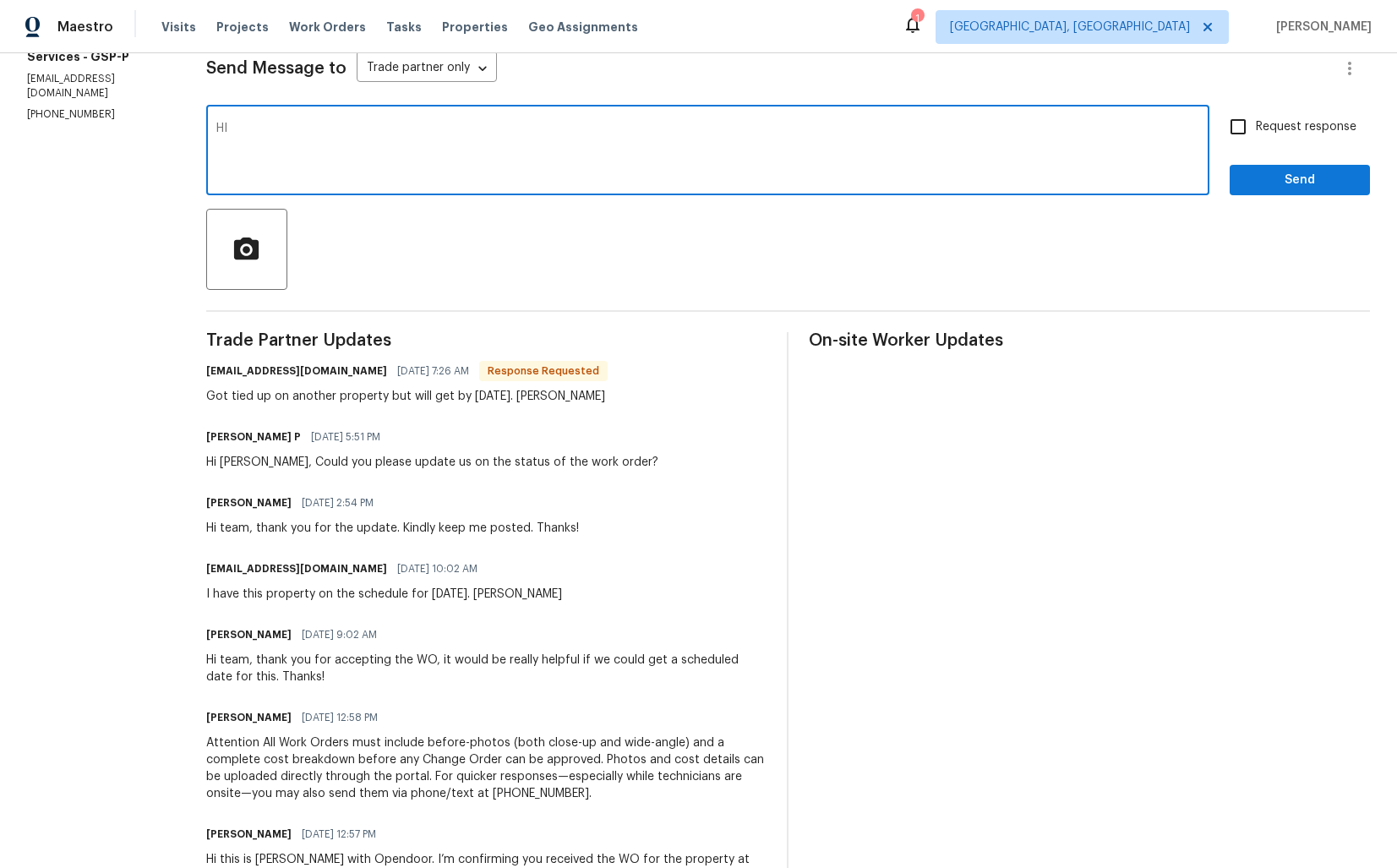
paste textarea "[PERSON_NAME]"
type textarea "H"
paste textarea "[PERSON_NAME]"
click at [566, 128] on textarea "Thank you, [PERSON_NAME]. Please keep me posted on the completion t=of the WO. …" at bounding box center [707, 151] width 983 height 59
type textarea "Thank you, [PERSON_NAME]. Please keep me posted on the completion of the WO. Th…"
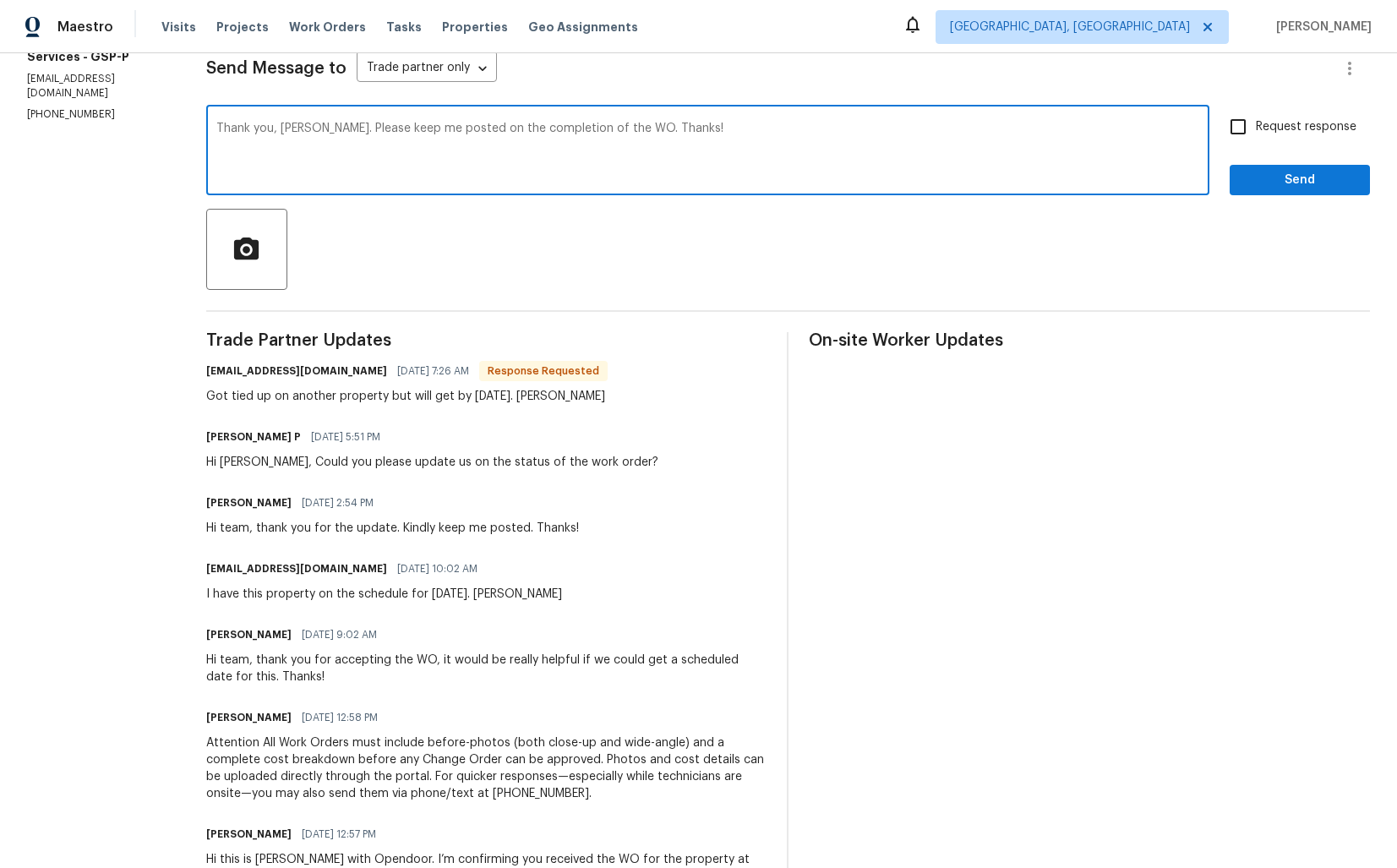
click at [689, 130] on textarea "Thank you, [PERSON_NAME]. Please keep me posted on the completion of the WO. Th…" at bounding box center [707, 151] width 983 height 59
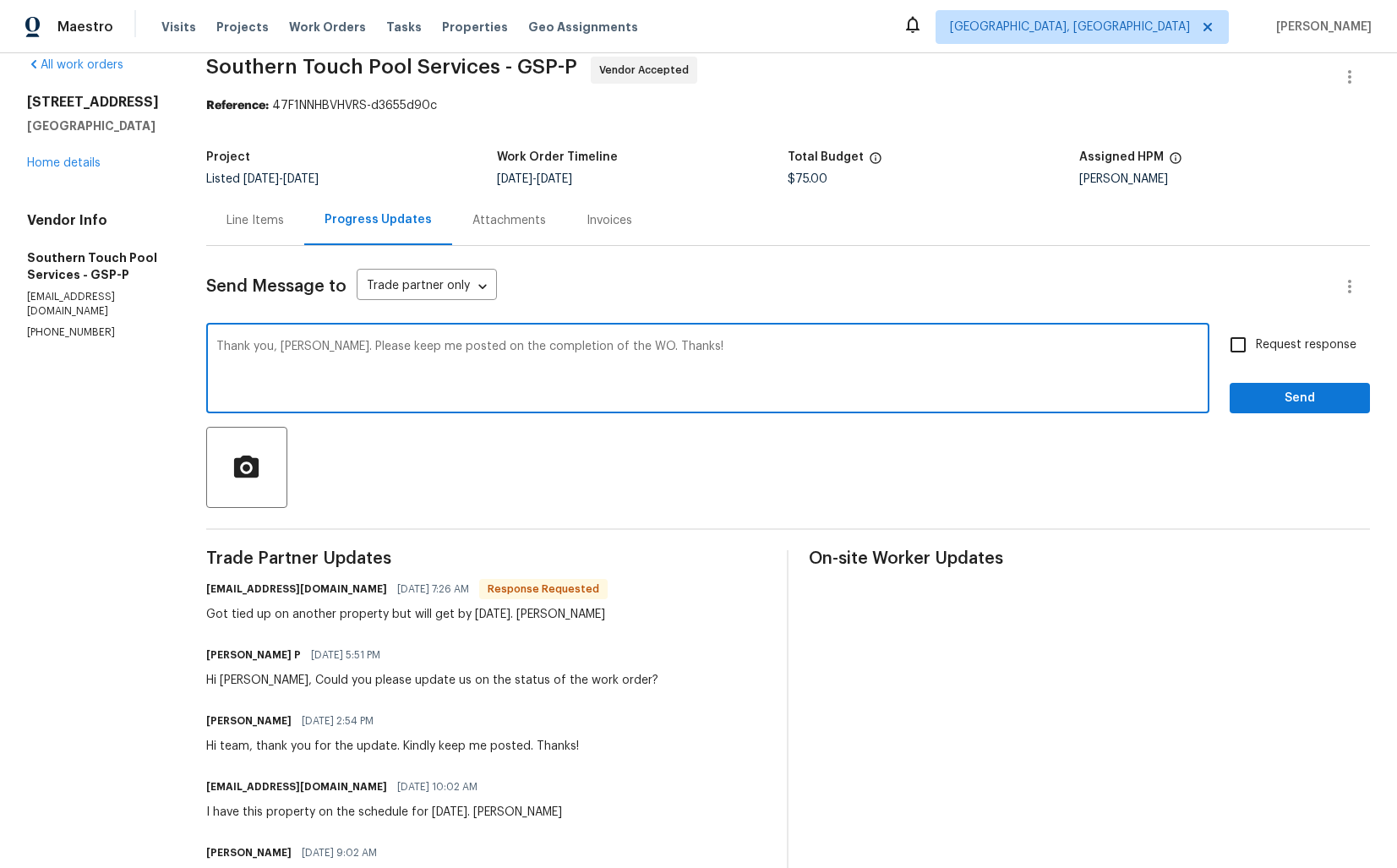
scroll to position [0, 0]
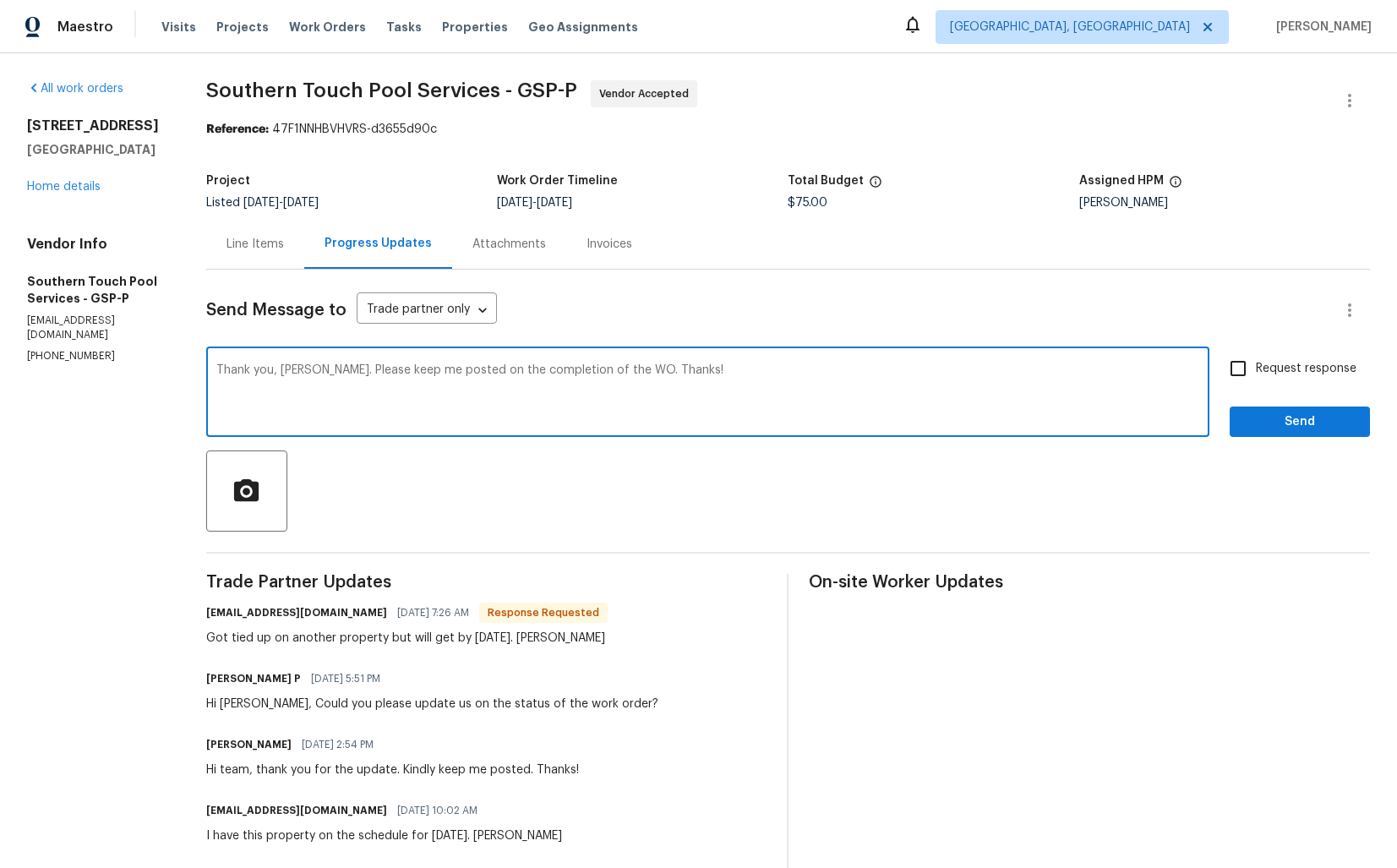
click at [380, 371] on textarea "Thank you, [PERSON_NAME]. Please keep me posted on the completion of the WO. Th…" at bounding box center [707, 393] width 983 height 59
click at [380, 371] on textarea "Thank you, Chris. Please keep me posted on the completion of the WO. Thanks!" at bounding box center [707, 393] width 983 height 59
click at [253, 234] on div "Line Items" at bounding box center [256, 244] width 98 height 50
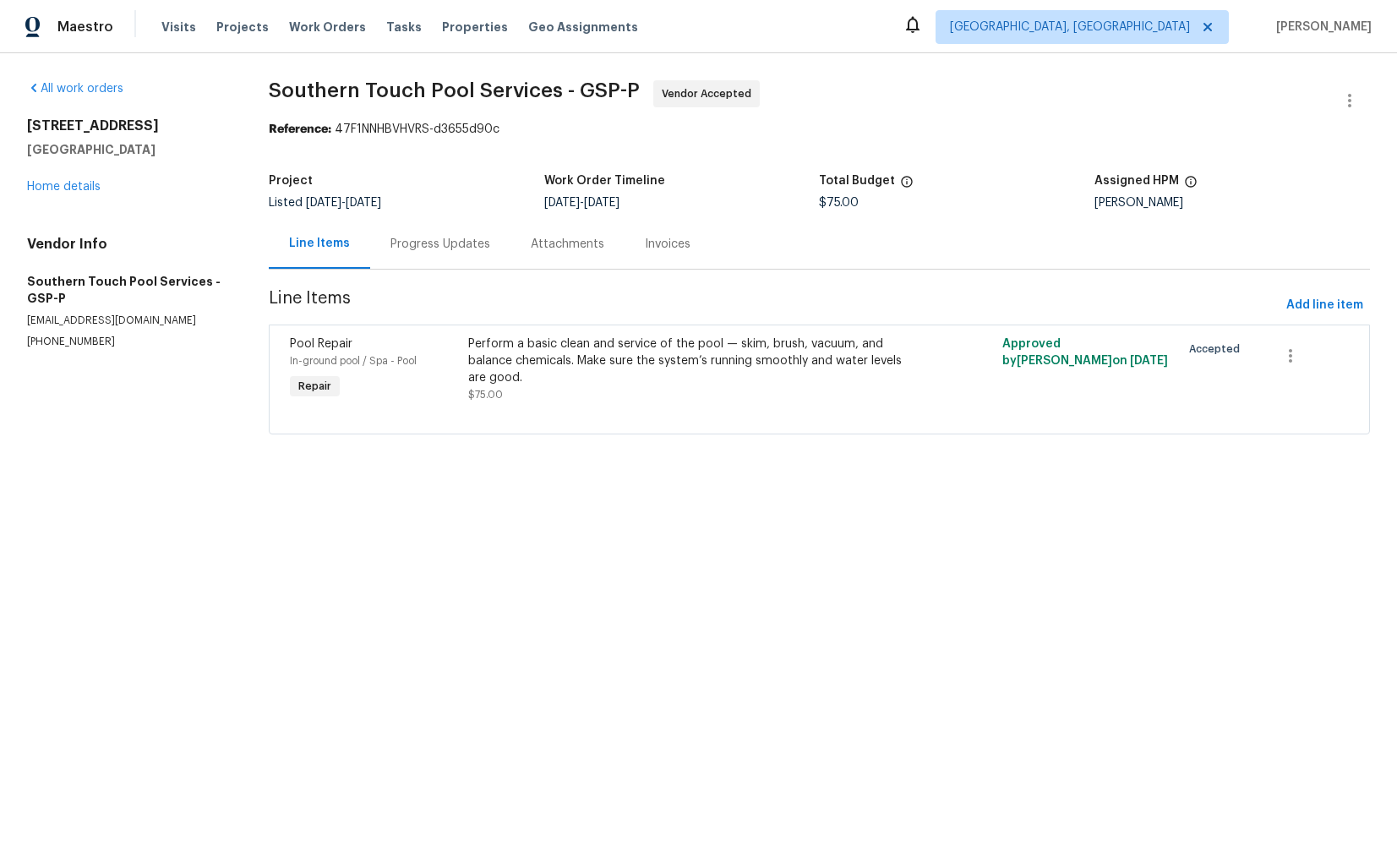
click at [451, 247] on div "Progress Updates" at bounding box center [440, 244] width 99 height 17
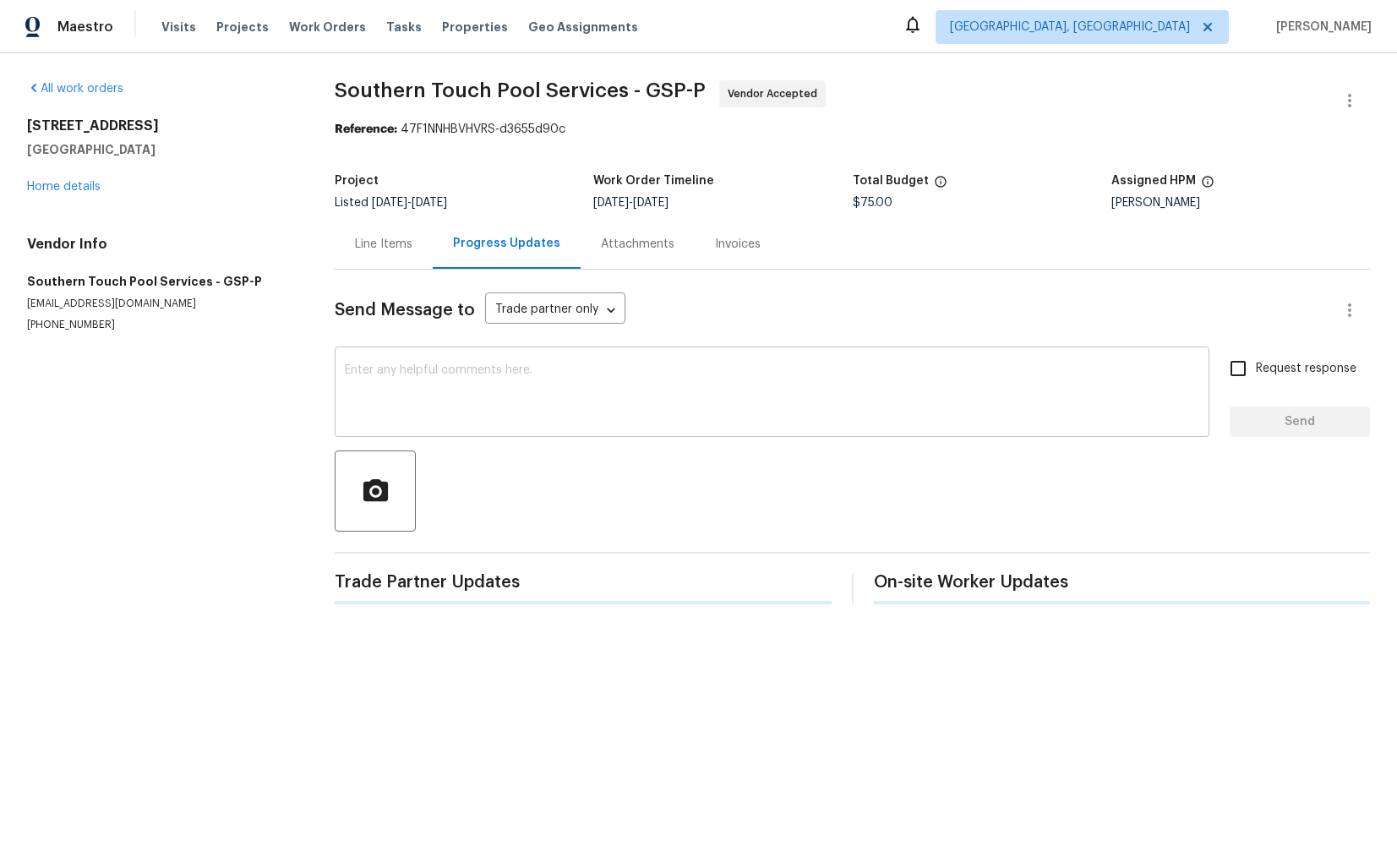
click at [536, 393] on textarea at bounding box center [772, 393] width 855 height 59
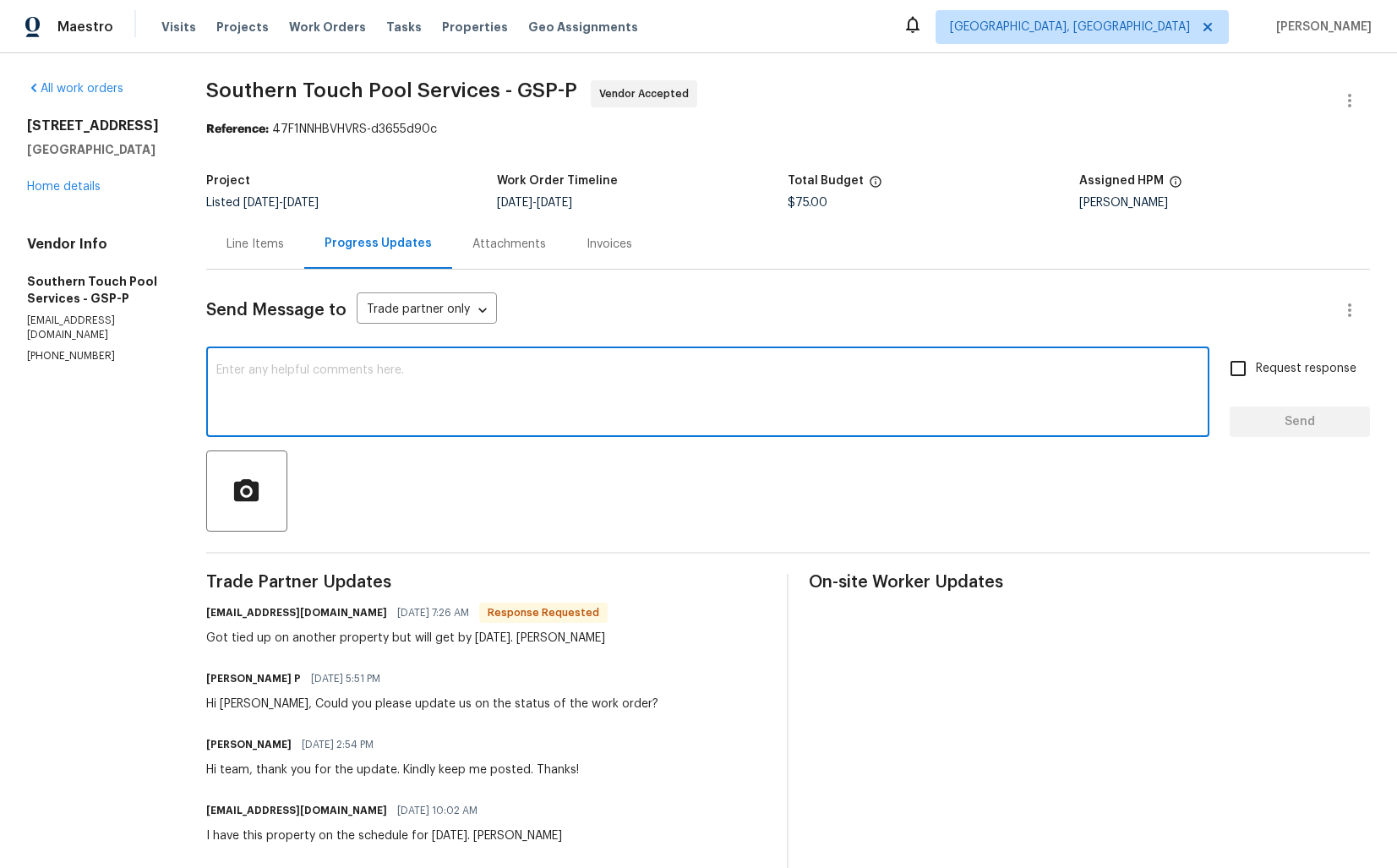
paste textarea "Thank you, Chris. Please keep me posted on the completion of the WO. Thanks!"
drag, startPoint x: 451, startPoint y: 371, endPoint x: 612, endPoint y: 374, distance: 161.0
click at [612, 374] on textarea "Thank you, Chris. Please keep me posted on the completion of the WO. Thanks!" at bounding box center [707, 393] width 983 height 59
type textarea "Thank you, Chris. Please keep me posted. Thanks!"
click at [1225, 383] on input "Request response" at bounding box center [1238, 368] width 36 height 36
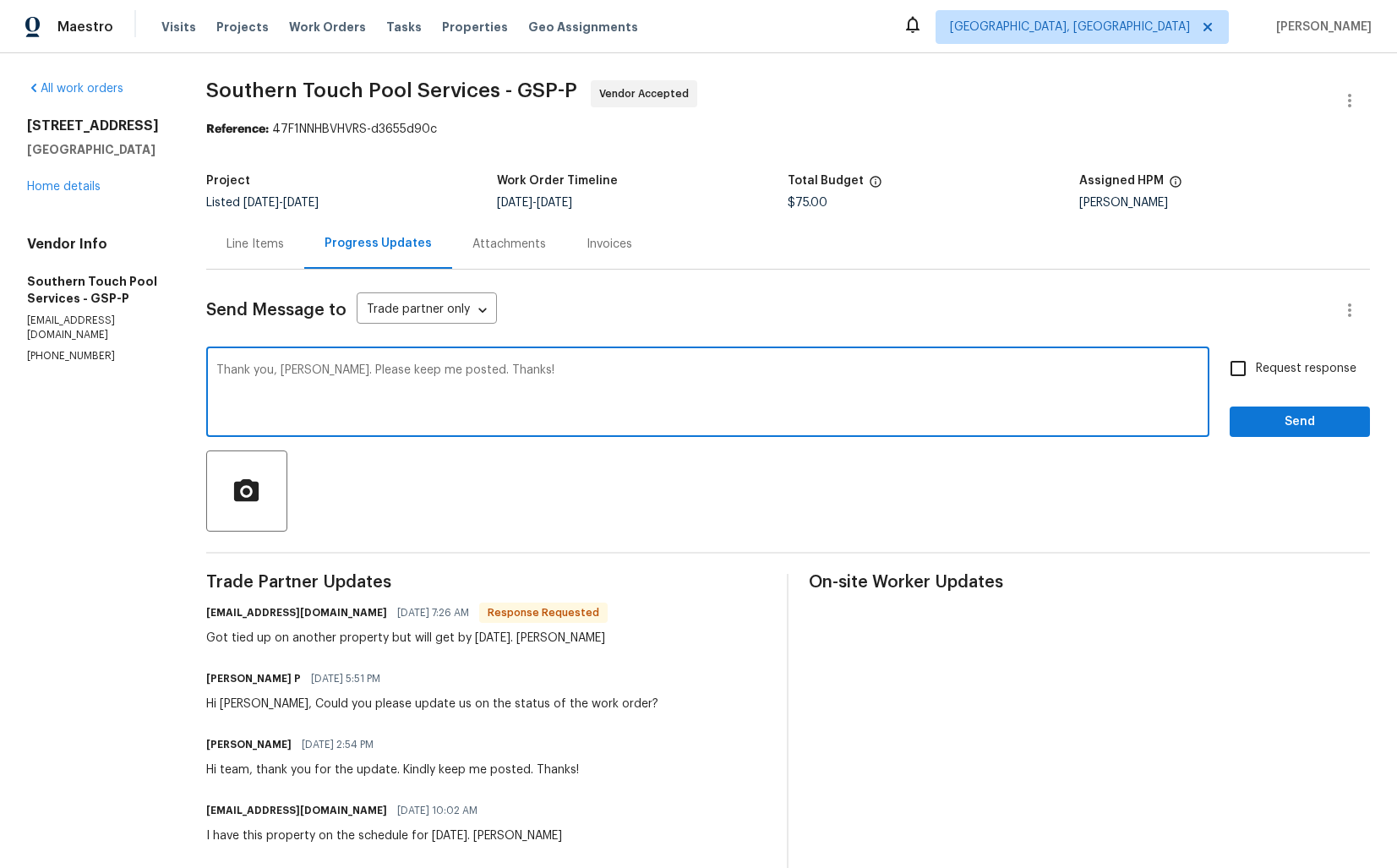
checkbox input "true"
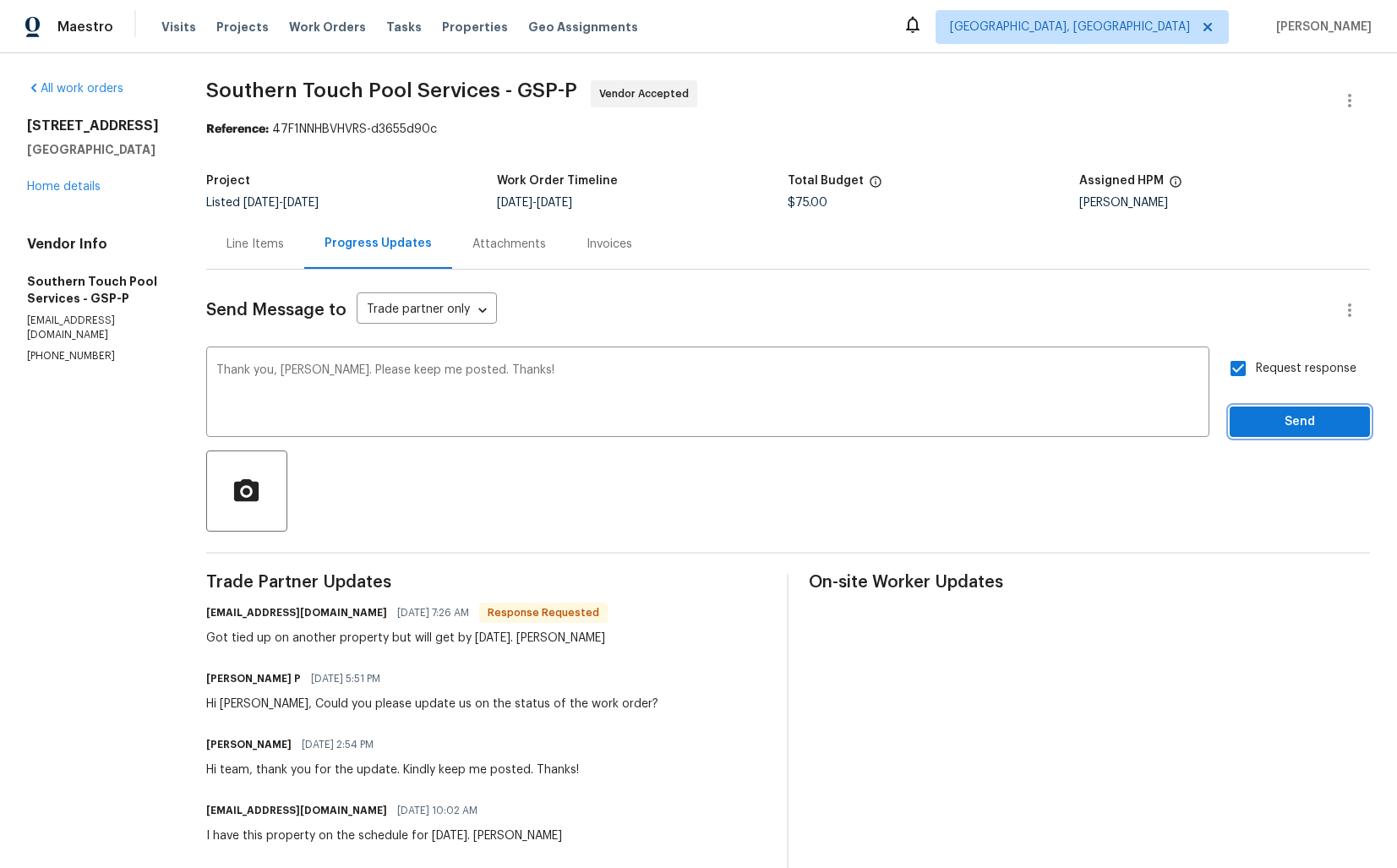
click at [1255, 414] on span "Send" at bounding box center [1300, 422] width 113 height 21
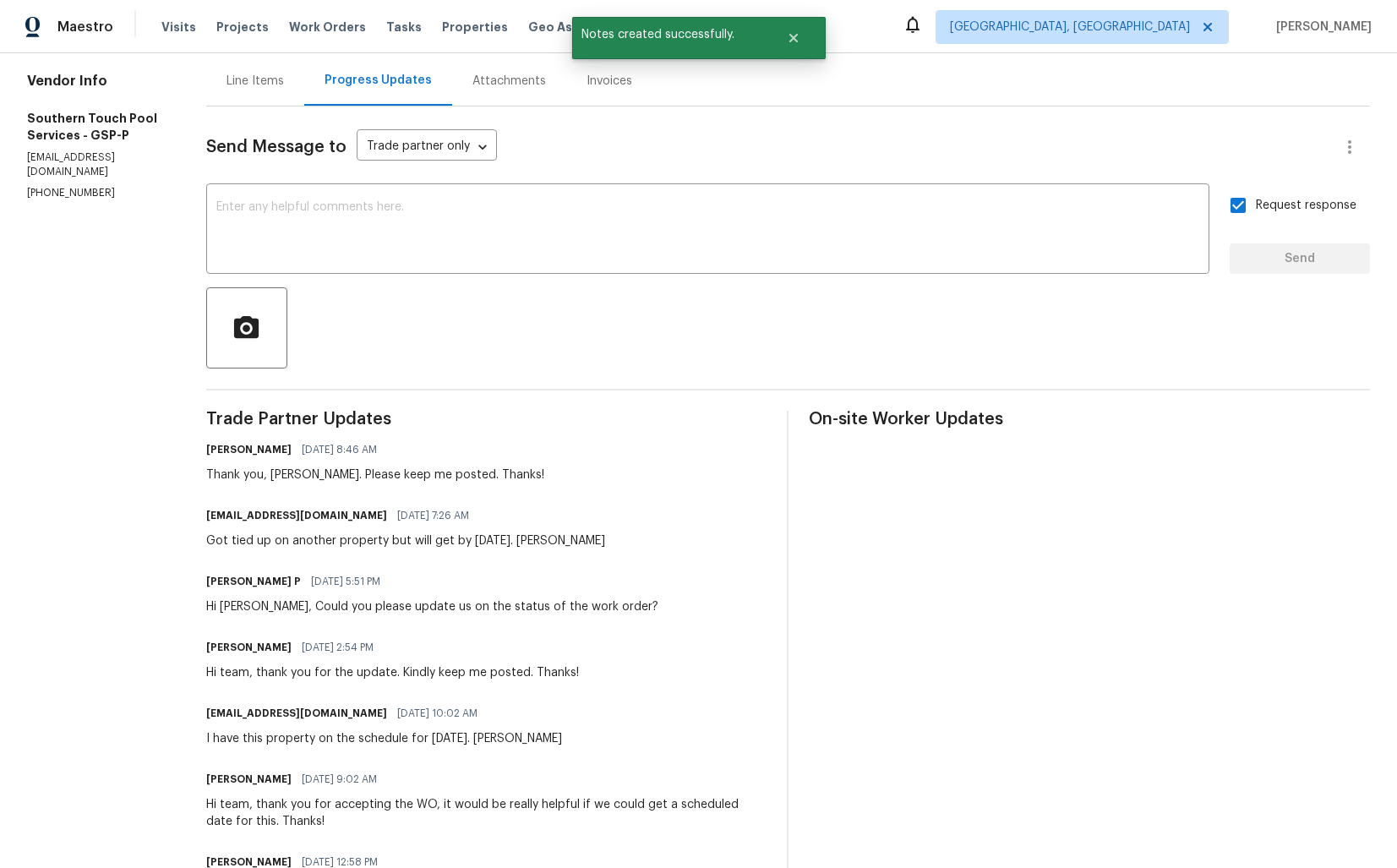
scroll to position [162, 0]
click at [267, 543] on div "Got tied up on another property but will get by today. Chris Vaughn" at bounding box center [406, 542] width 399 height 17
copy div "Got tied up on another property but will get by today. Chris Vaughn"
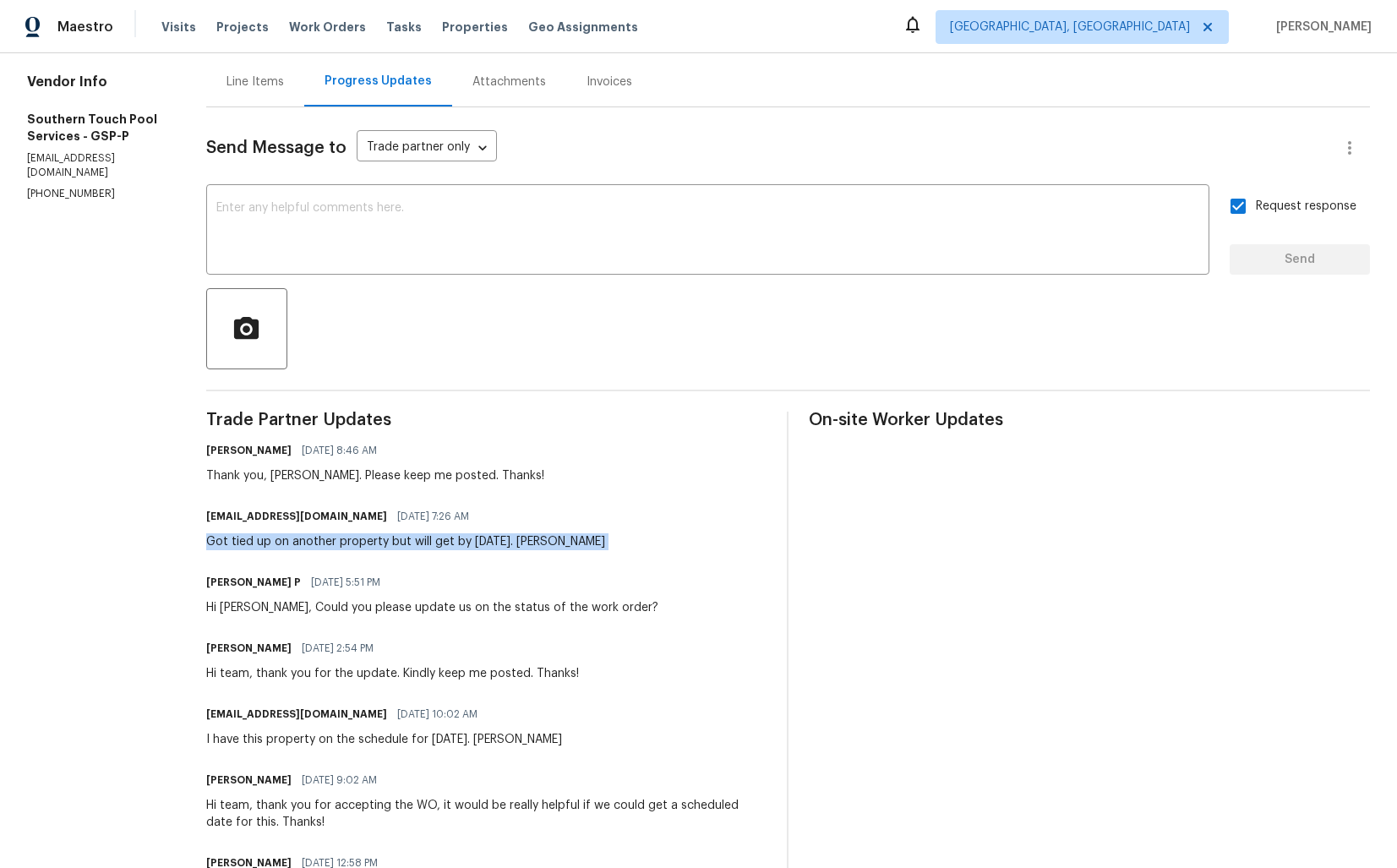
click at [340, 416] on span "Trade Partner Updates" at bounding box center [487, 420] width 562 height 17
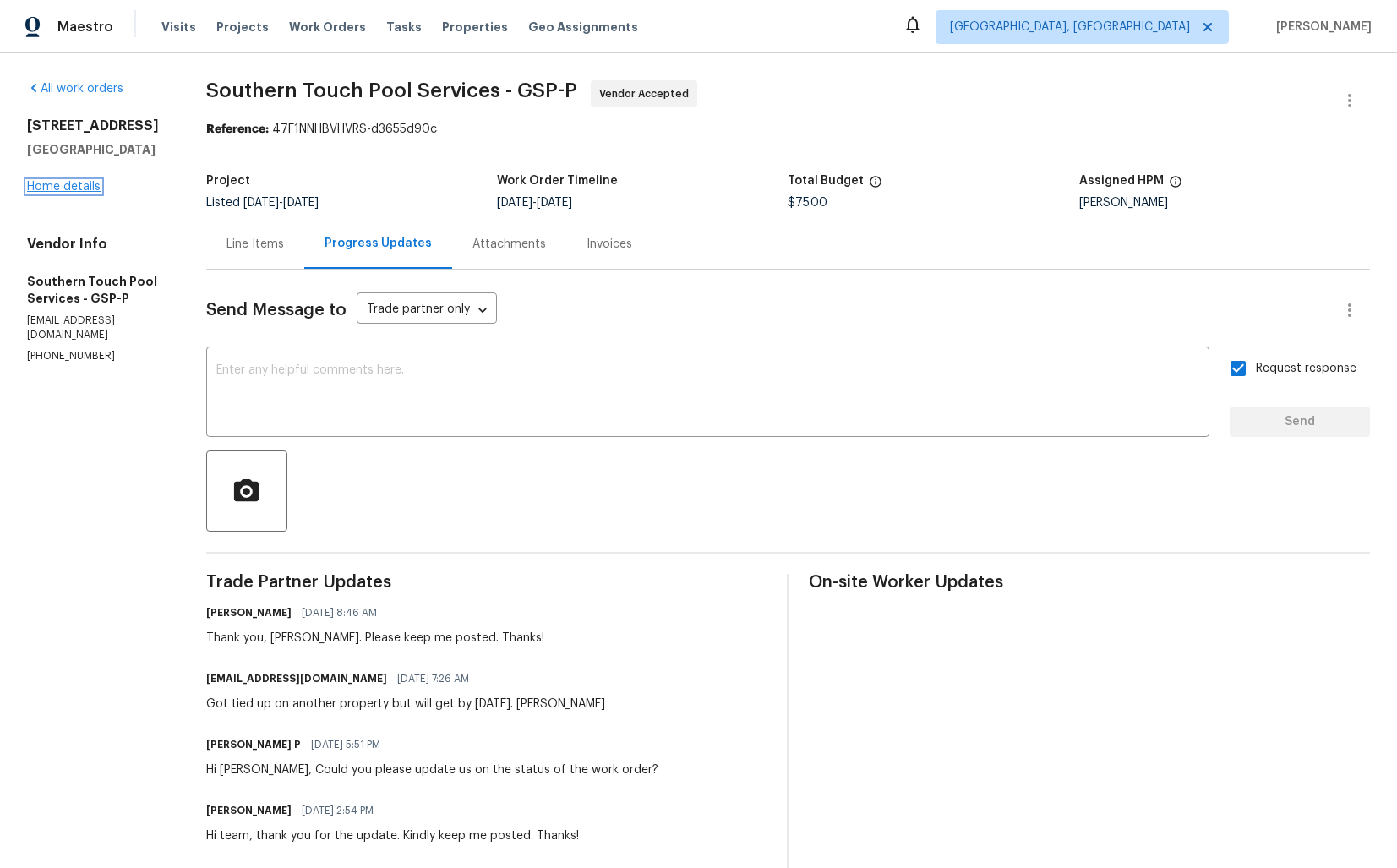
click at [60, 181] on link "Home details" at bounding box center [64, 187] width 73 height 12
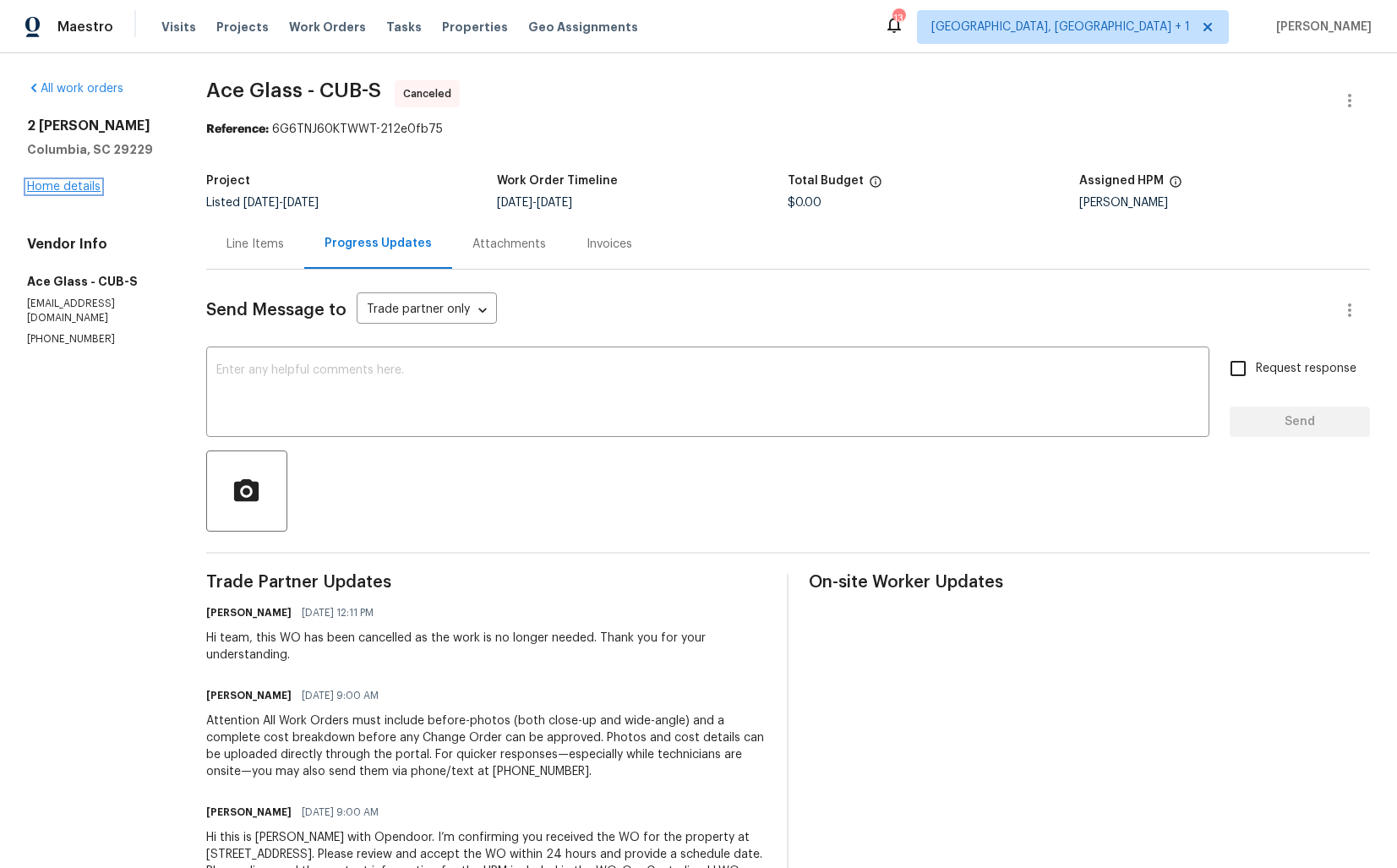
click at [81, 188] on link "Home details" at bounding box center [64, 187] width 73 height 12
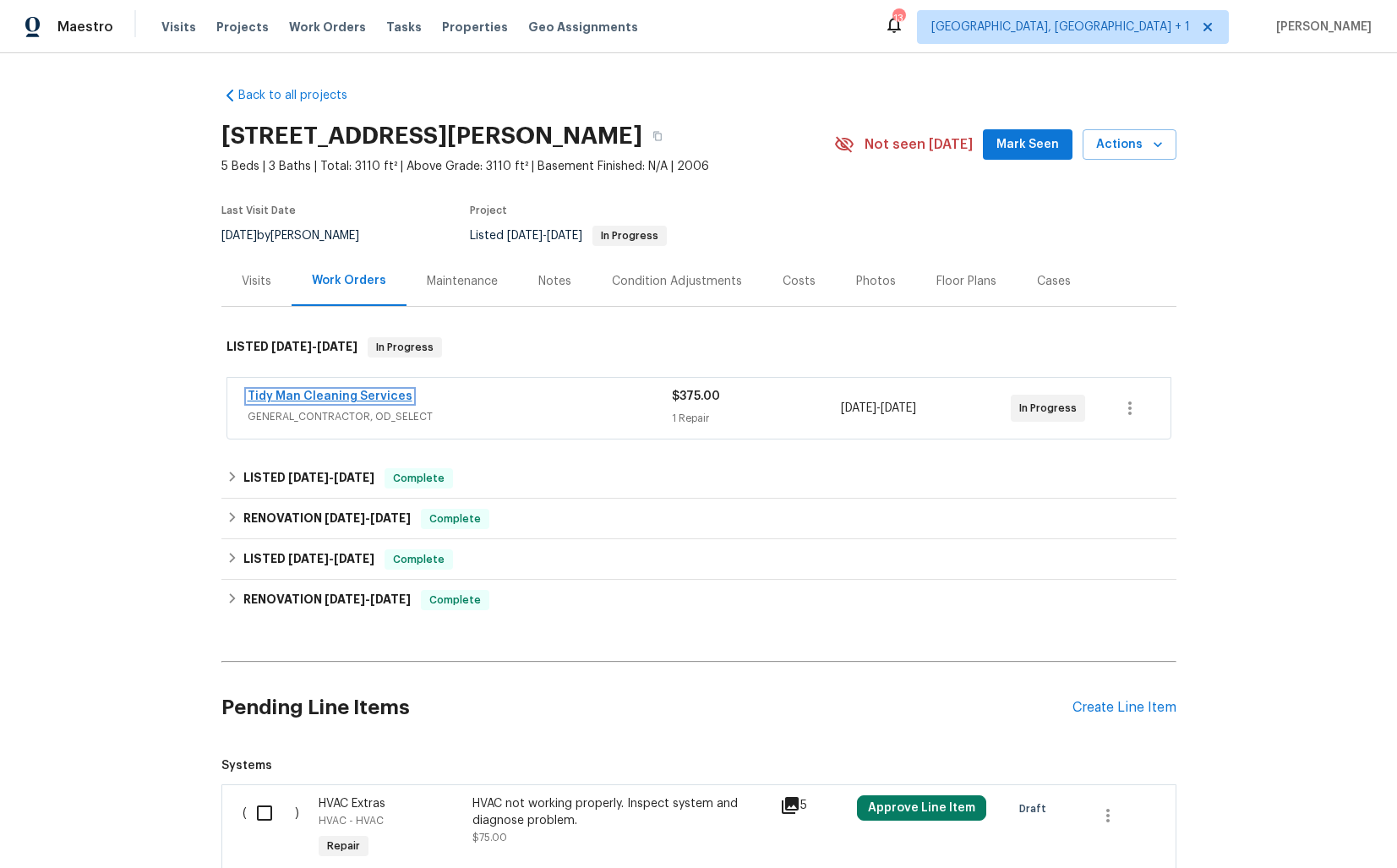
click at [307, 399] on link "Tidy Man Cleaning Services" at bounding box center [330, 396] width 165 height 12
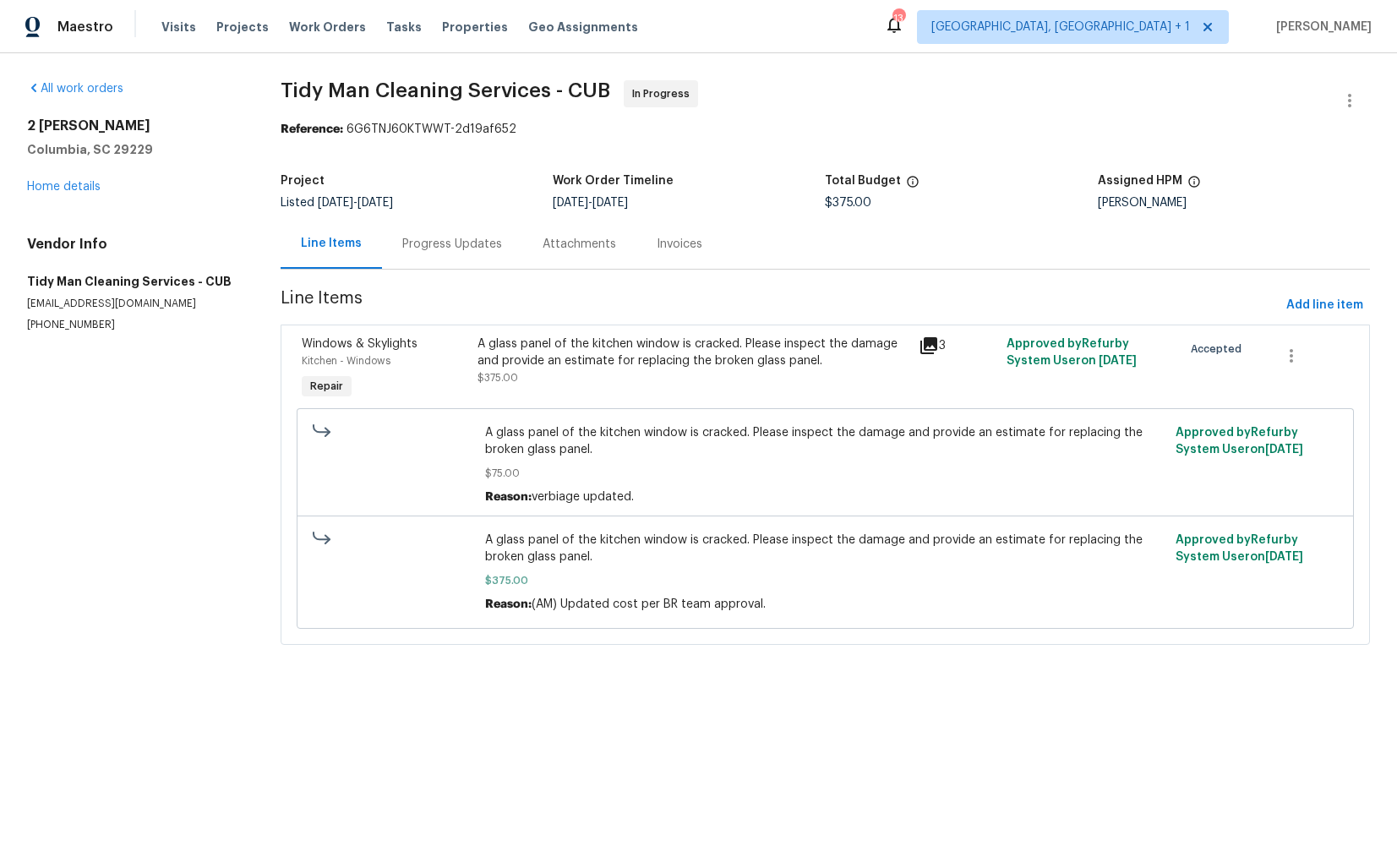
click at [448, 255] on div "Progress Updates" at bounding box center [452, 244] width 140 height 50
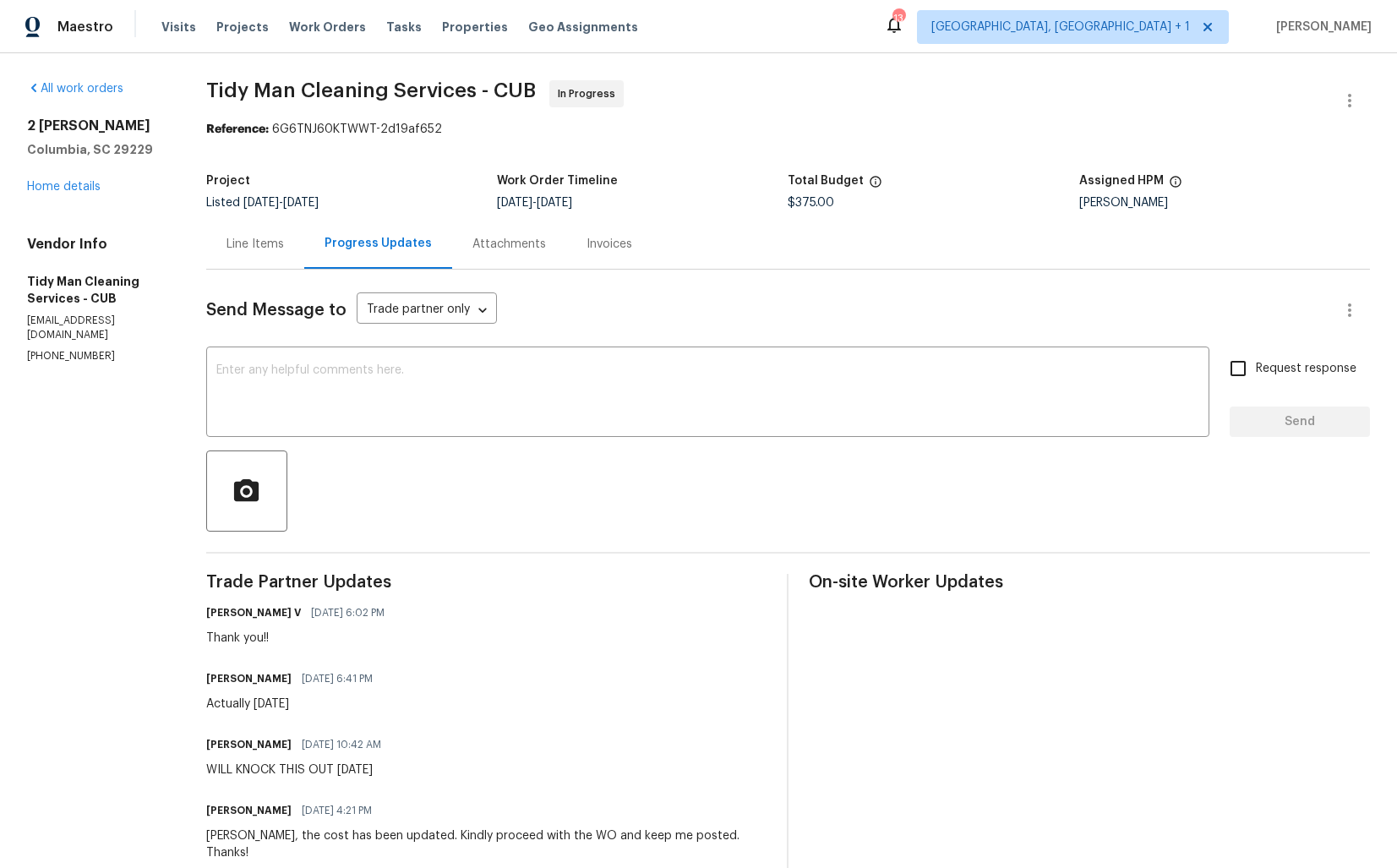
scroll to position [5, 0]
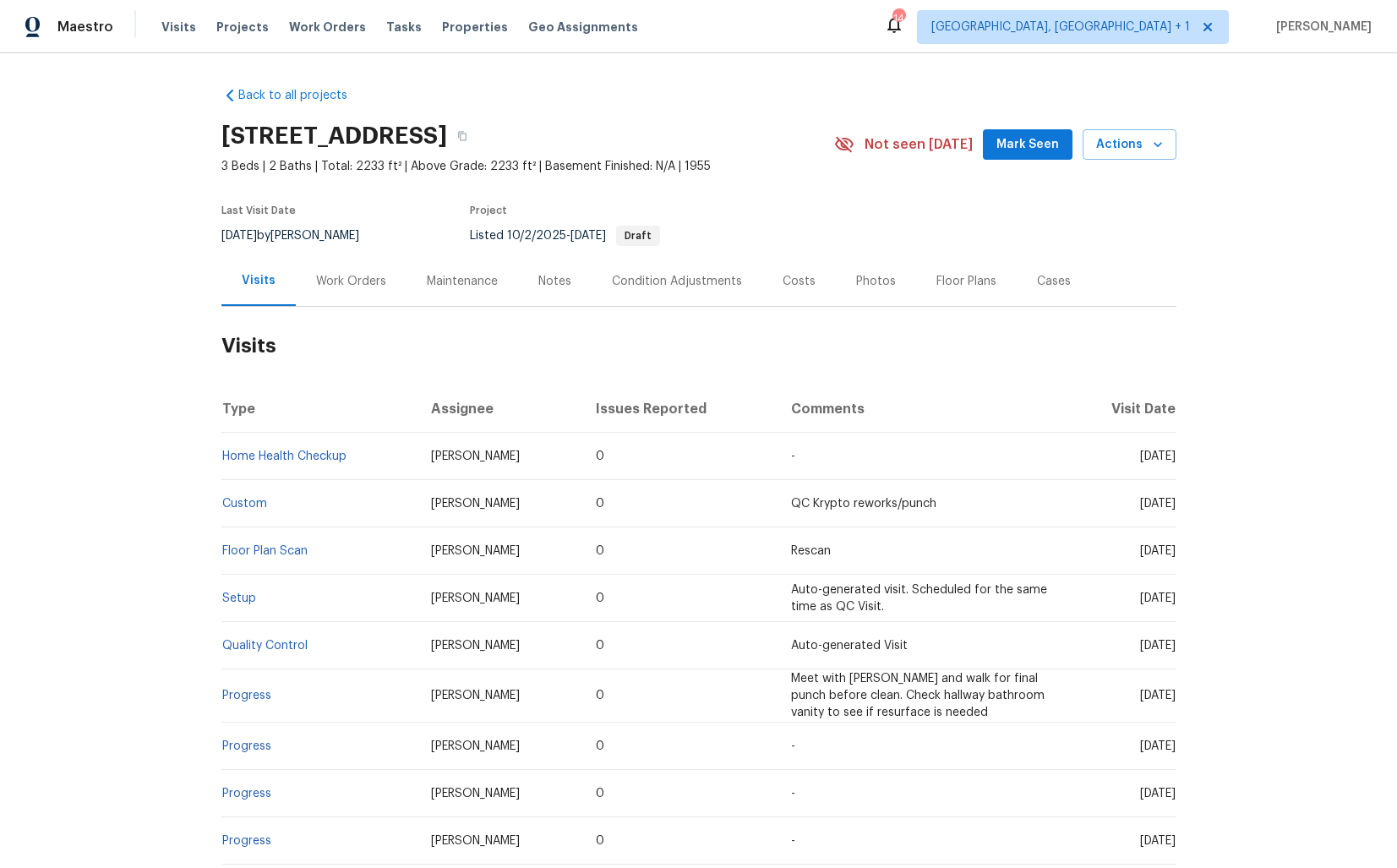
click at [333, 281] on div "Work Orders" at bounding box center [351, 282] width 70 height 17
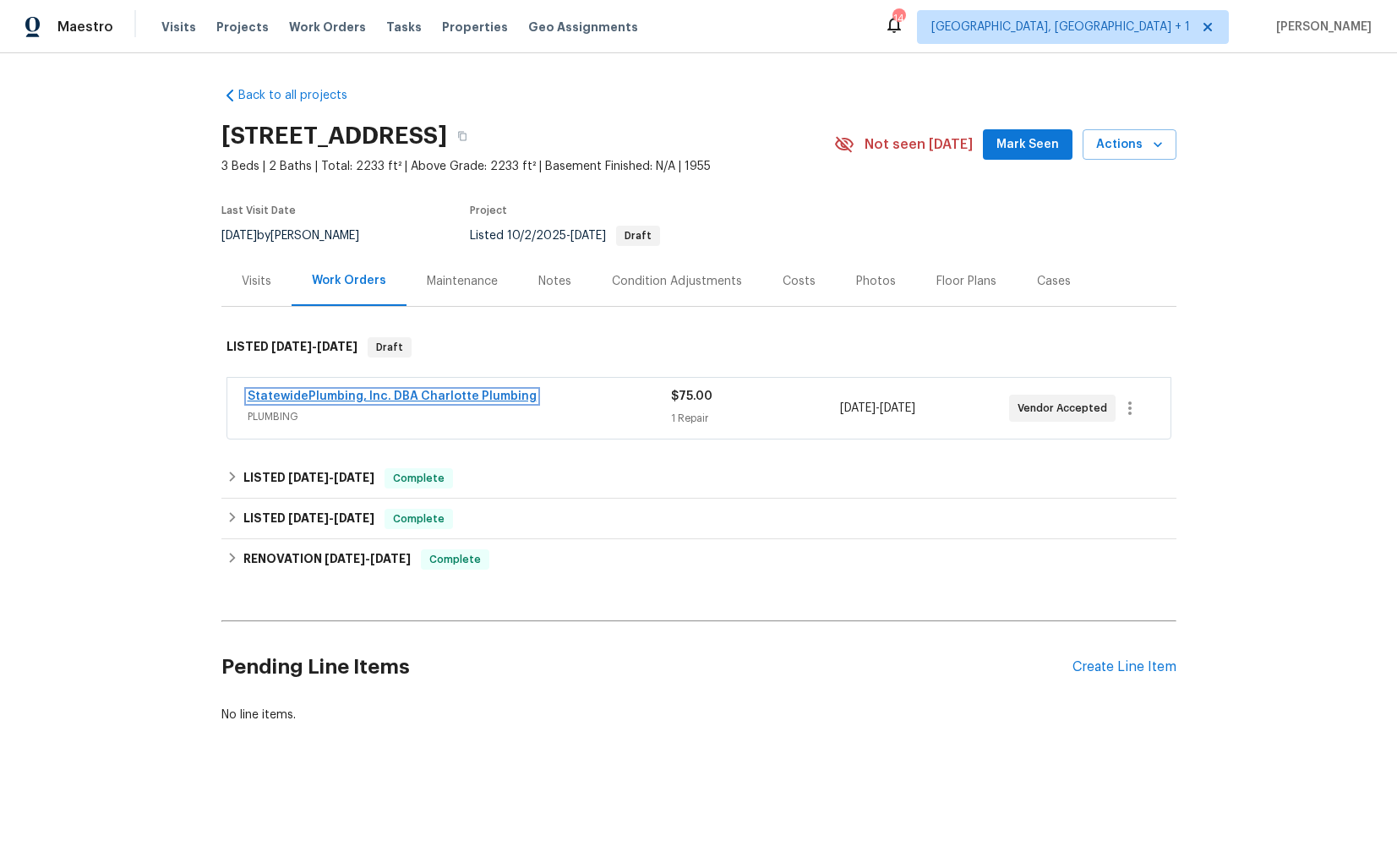
click at [300, 394] on link "StatewidePlumbing, Inc. DBA Charlotte Plumbing" at bounding box center [393, 396] width 289 height 12
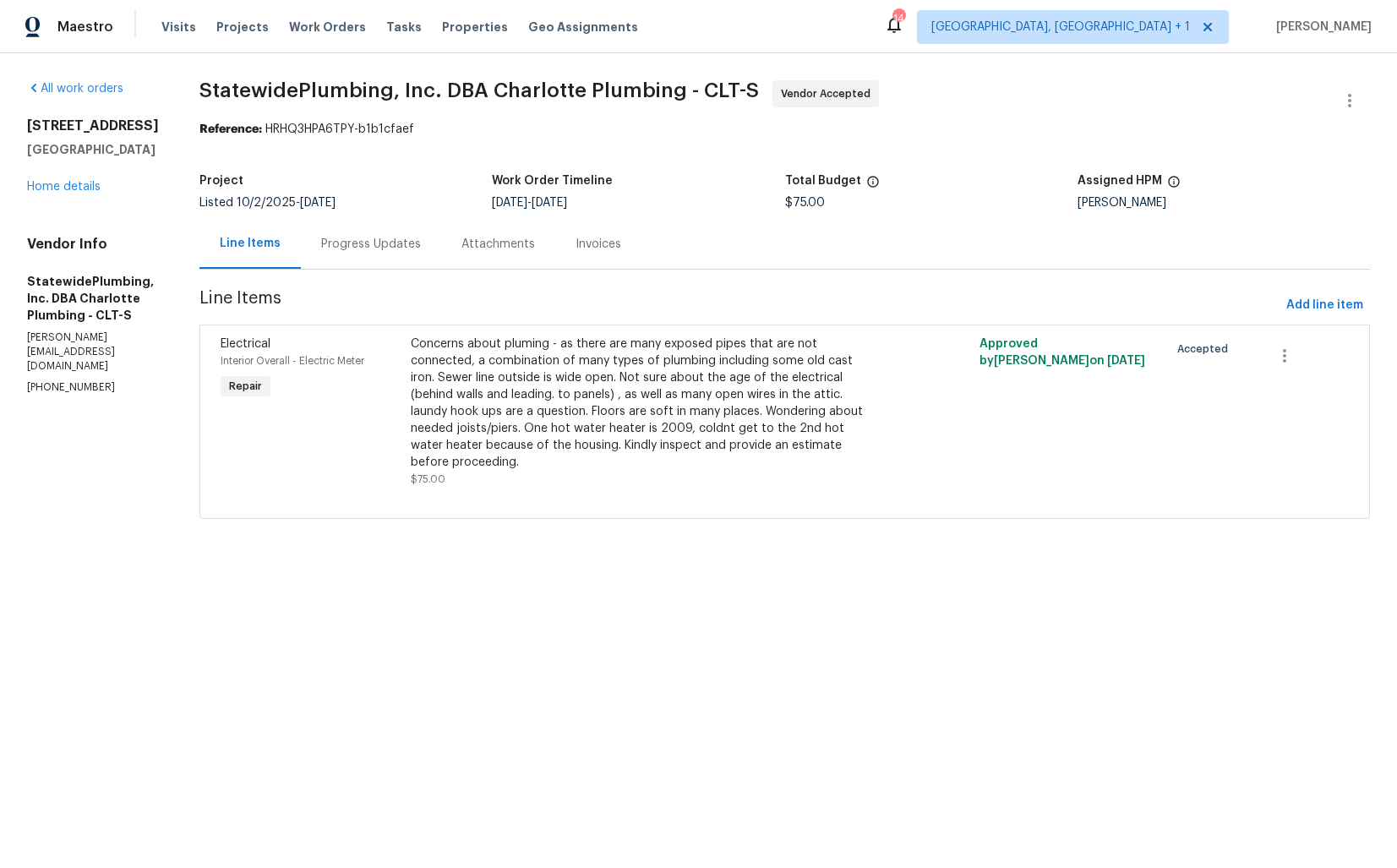
click at [386, 245] on div "Progress Updates" at bounding box center [370, 244] width 99 height 17
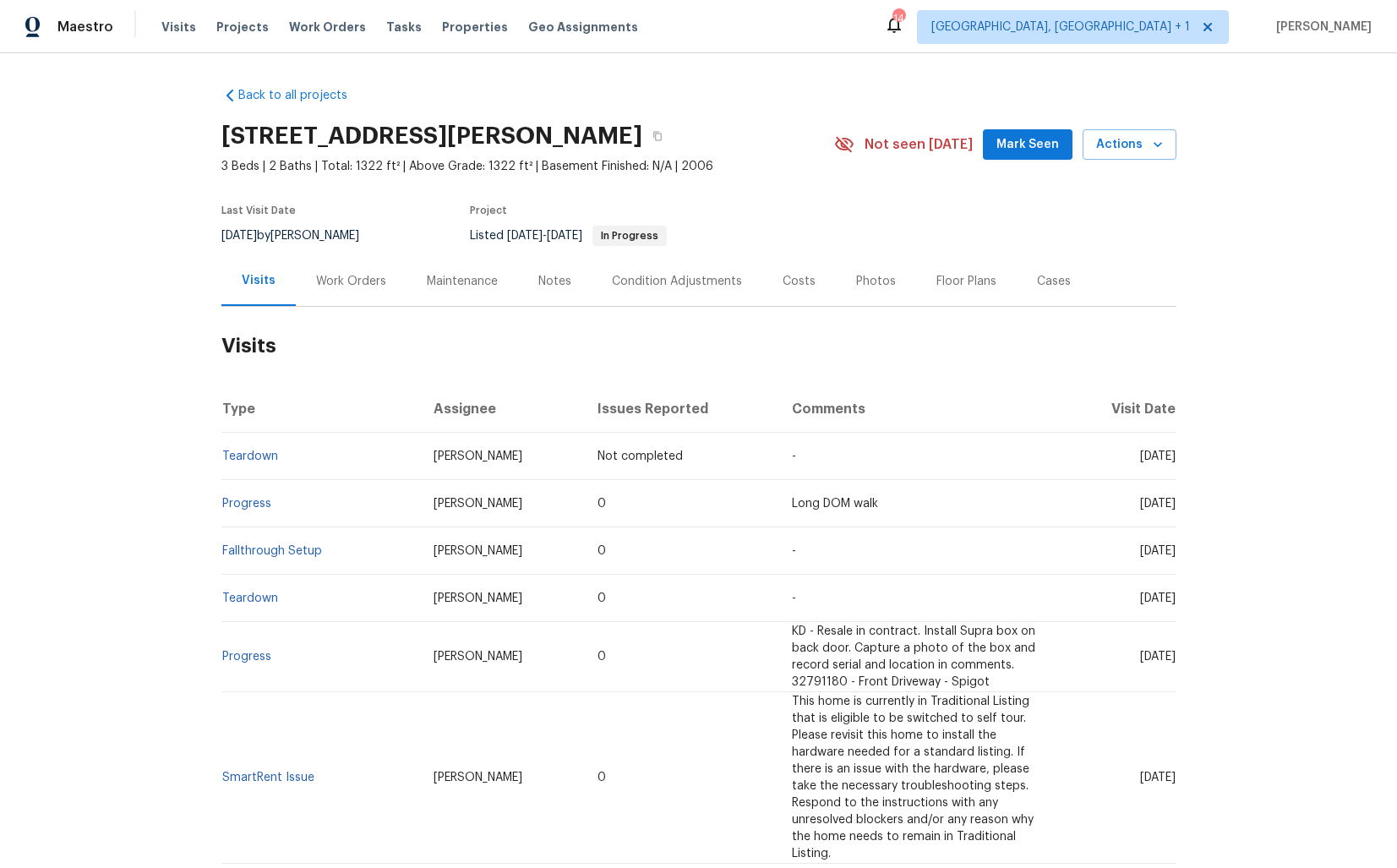
click at [345, 285] on div "Work Orders" at bounding box center [351, 282] width 70 height 17
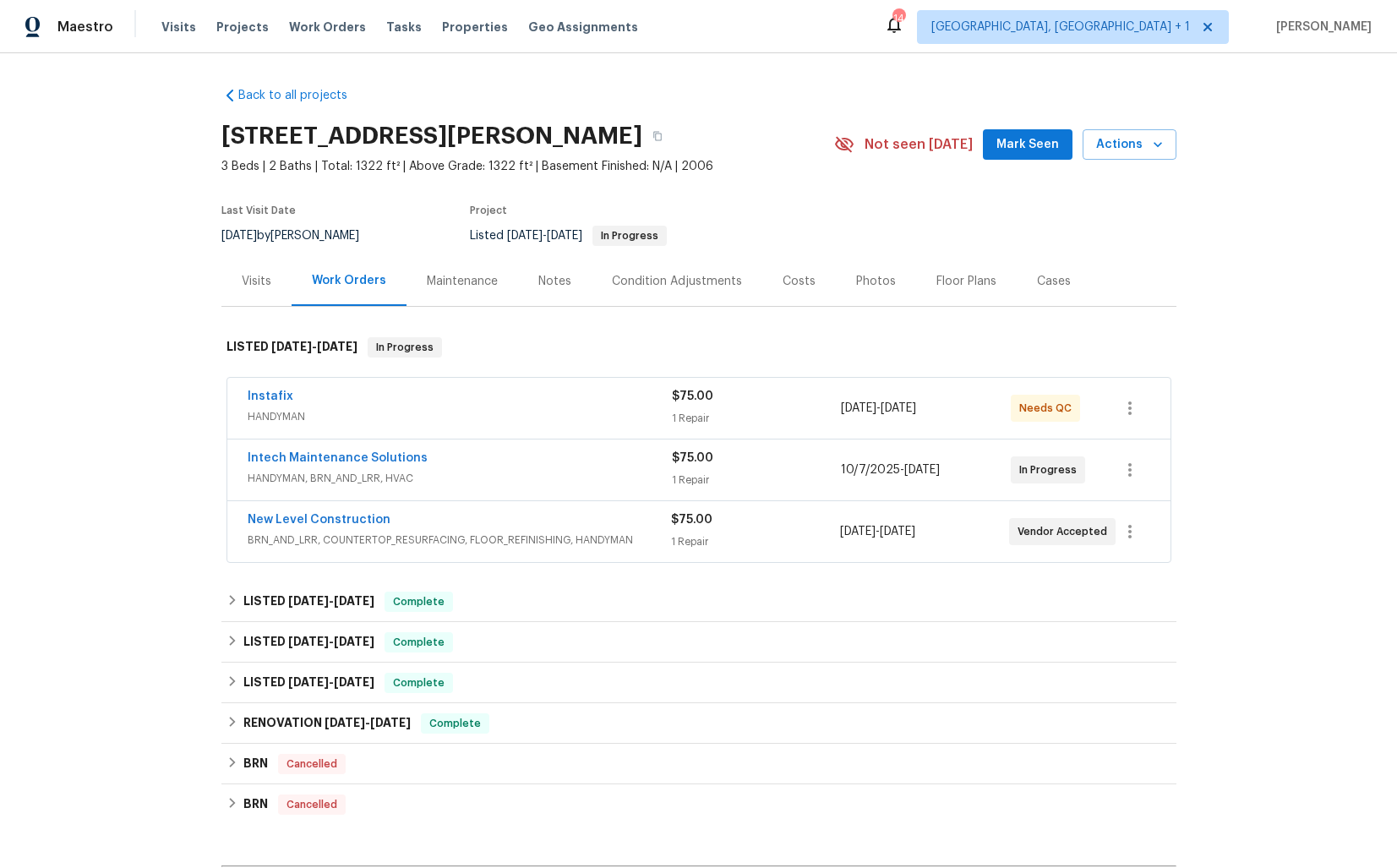
click at [347, 395] on div "Instafix" at bounding box center [460, 397] width 425 height 20
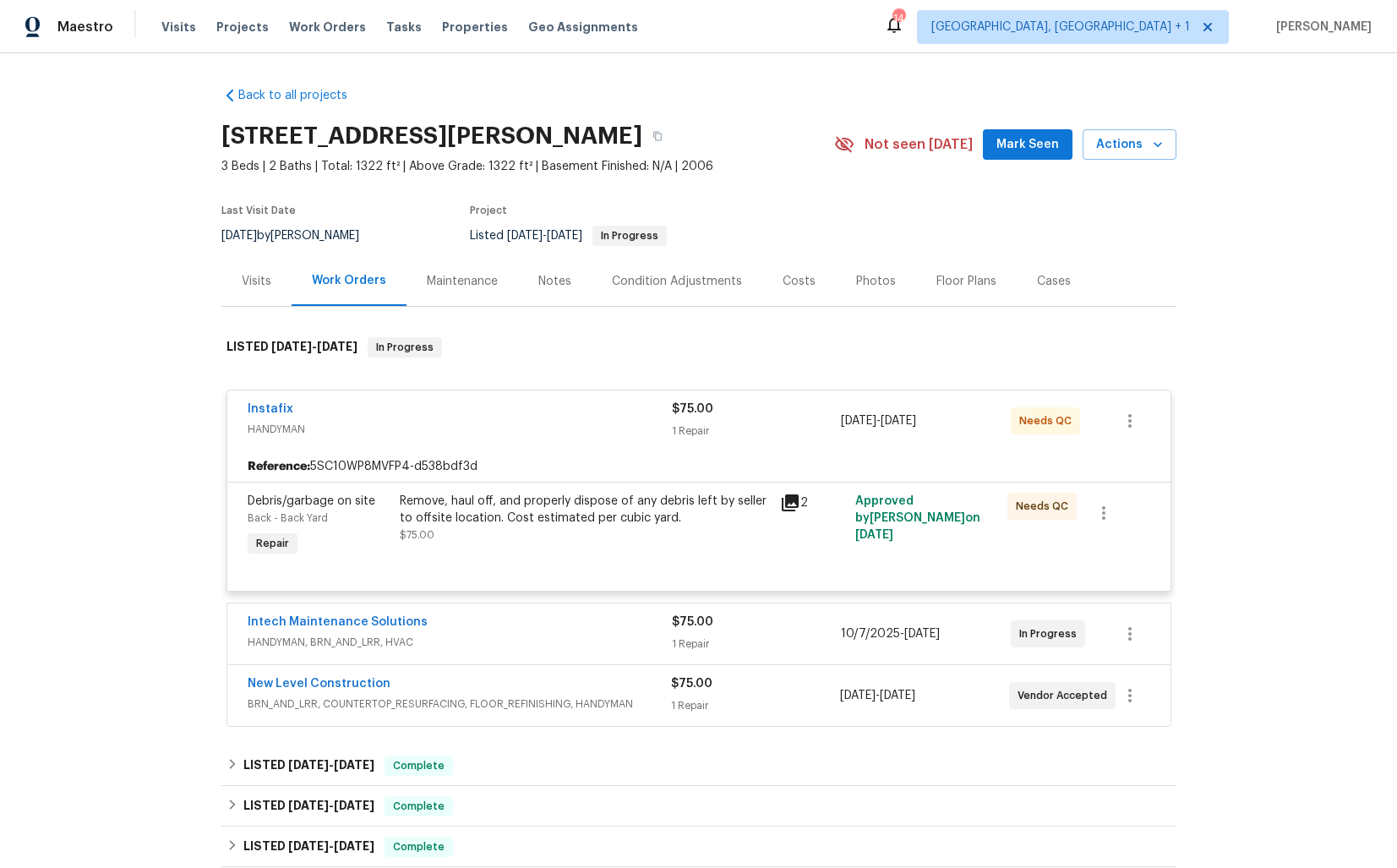
click at [359, 413] on div "Instafix" at bounding box center [460, 410] width 425 height 20
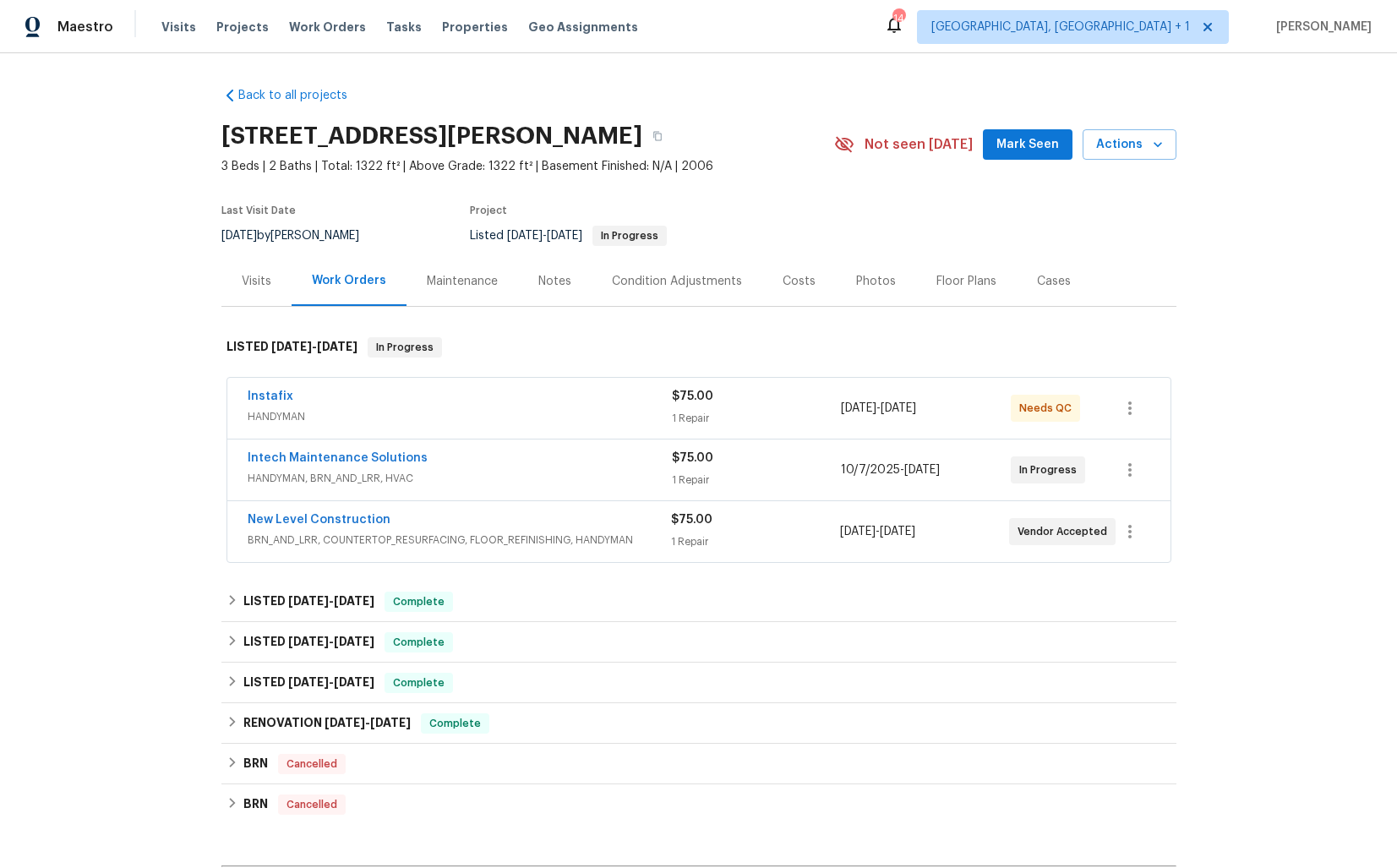
click at [480, 457] on div "Intech Maintenance Solutions" at bounding box center [460, 459] width 425 height 20
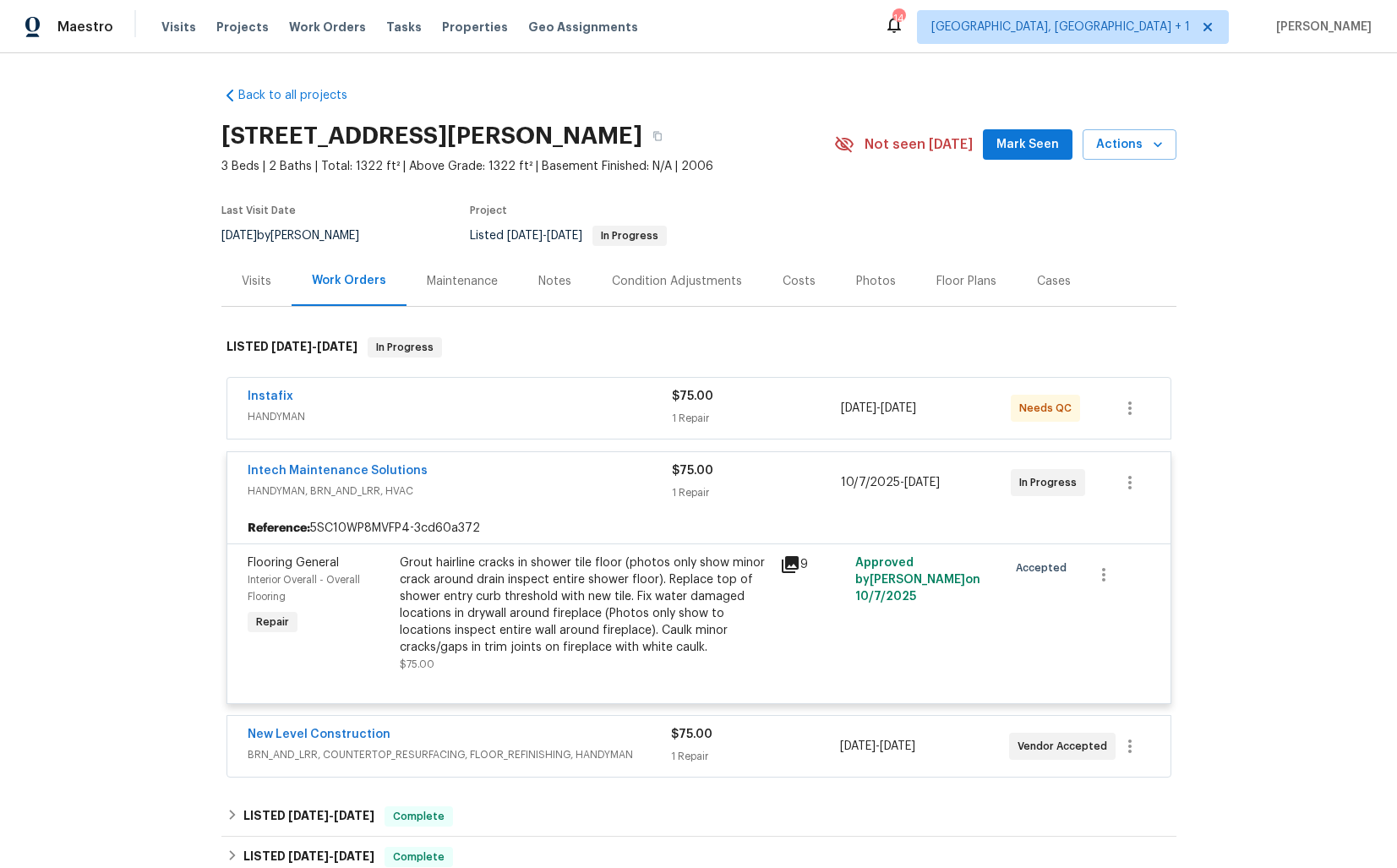
click at [506, 471] on div "Intech Maintenance Solutions" at bounding box center [460, 472] width 425 height 20
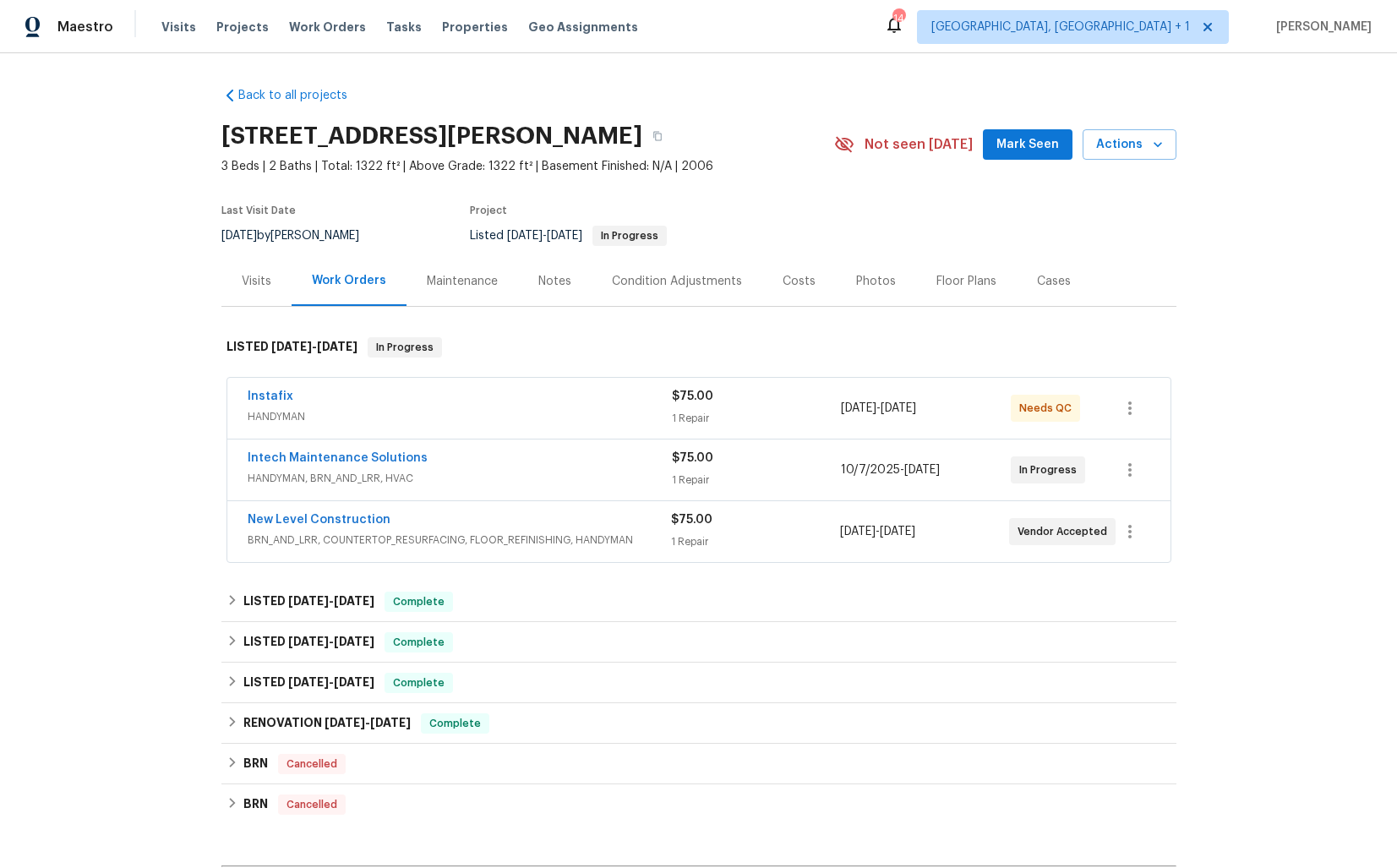
click at [478, 520] on div "New Level Construction" at bounding box center [459, 521] width 424 height 20
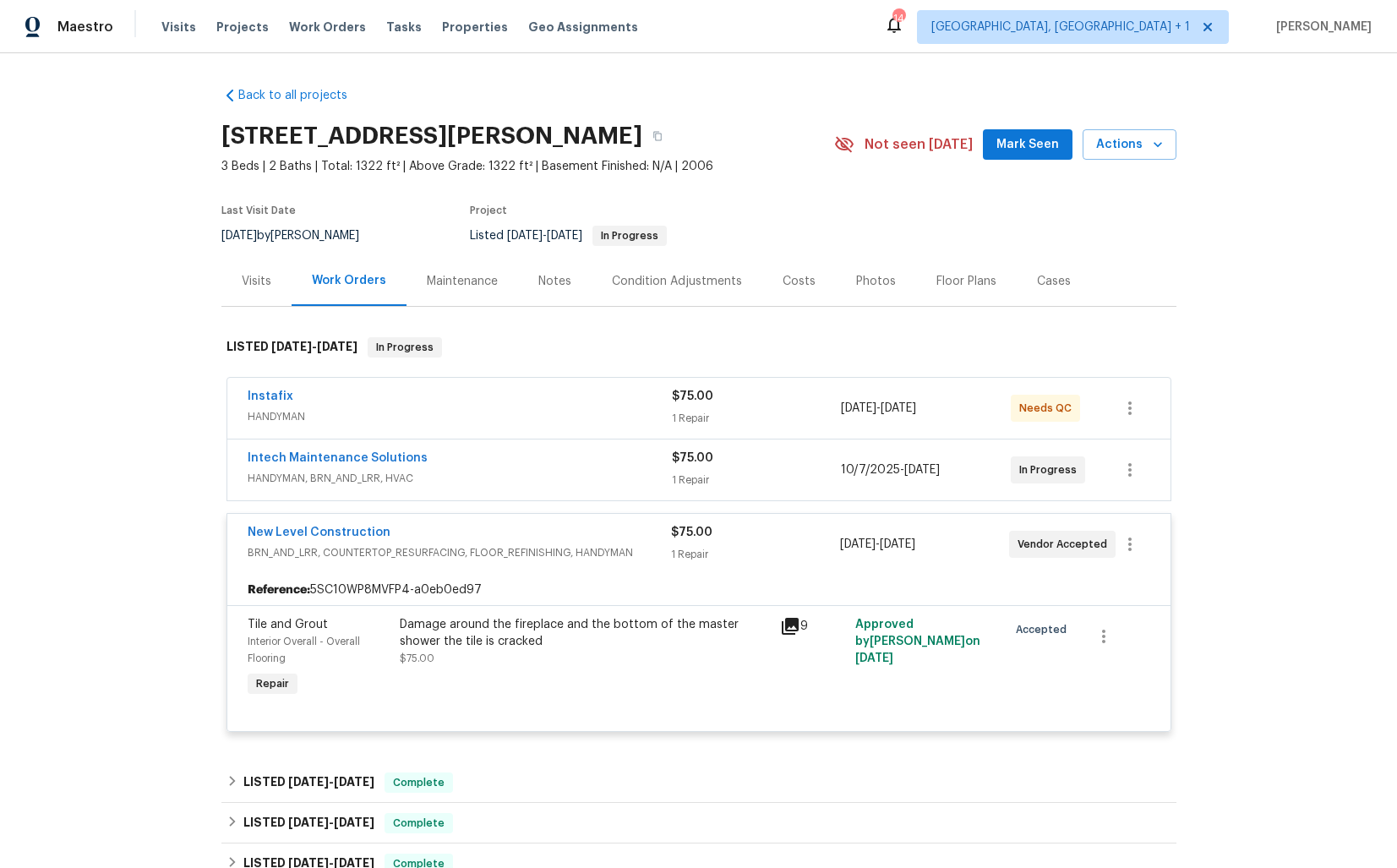
click at [444, 536] on div "New Level Construction" at bounding box center [459, 533] width 424 height 20
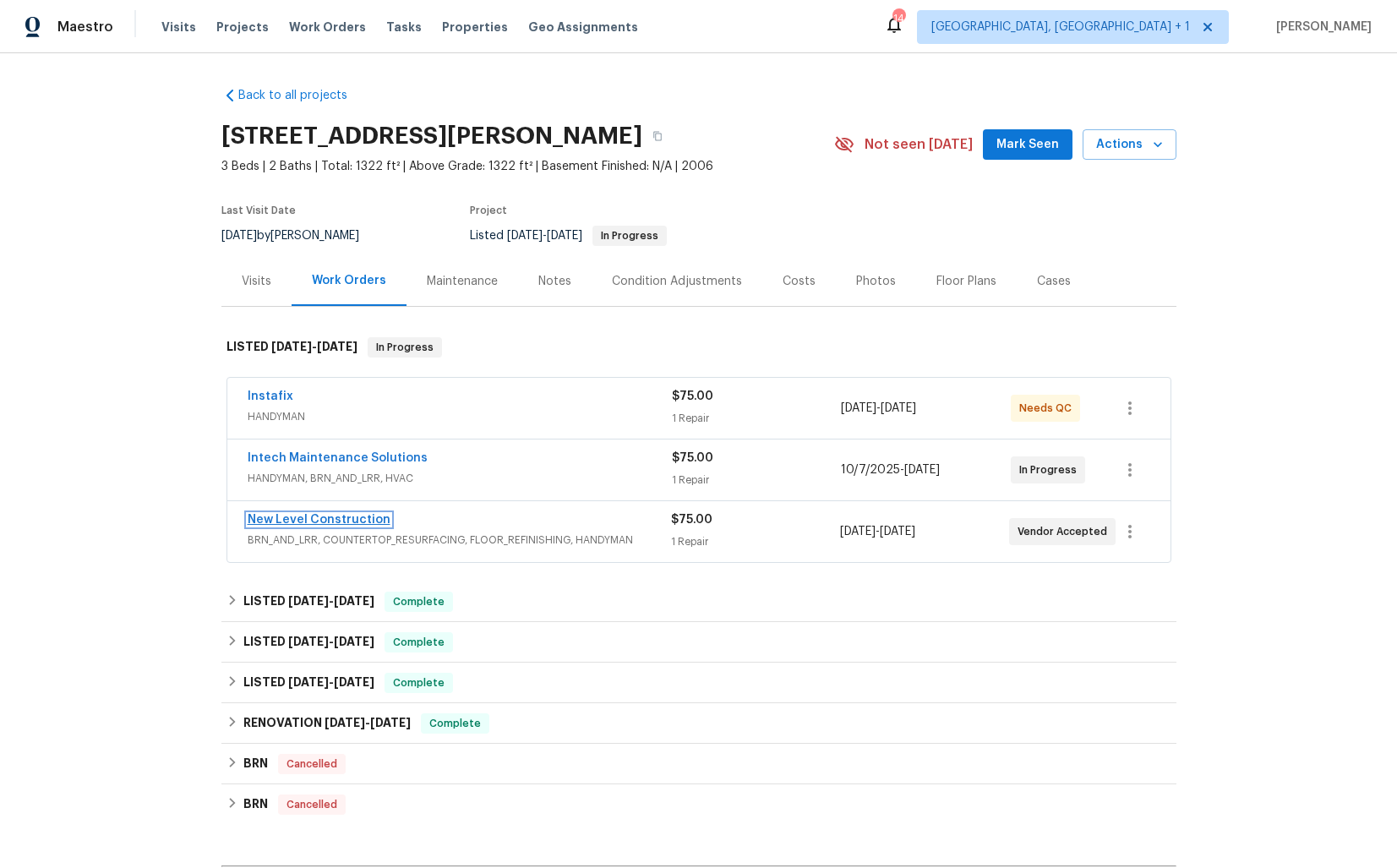
click at [295, 523] on link "New Level Construction" at bounding box center [319, 520] width 143 height 12
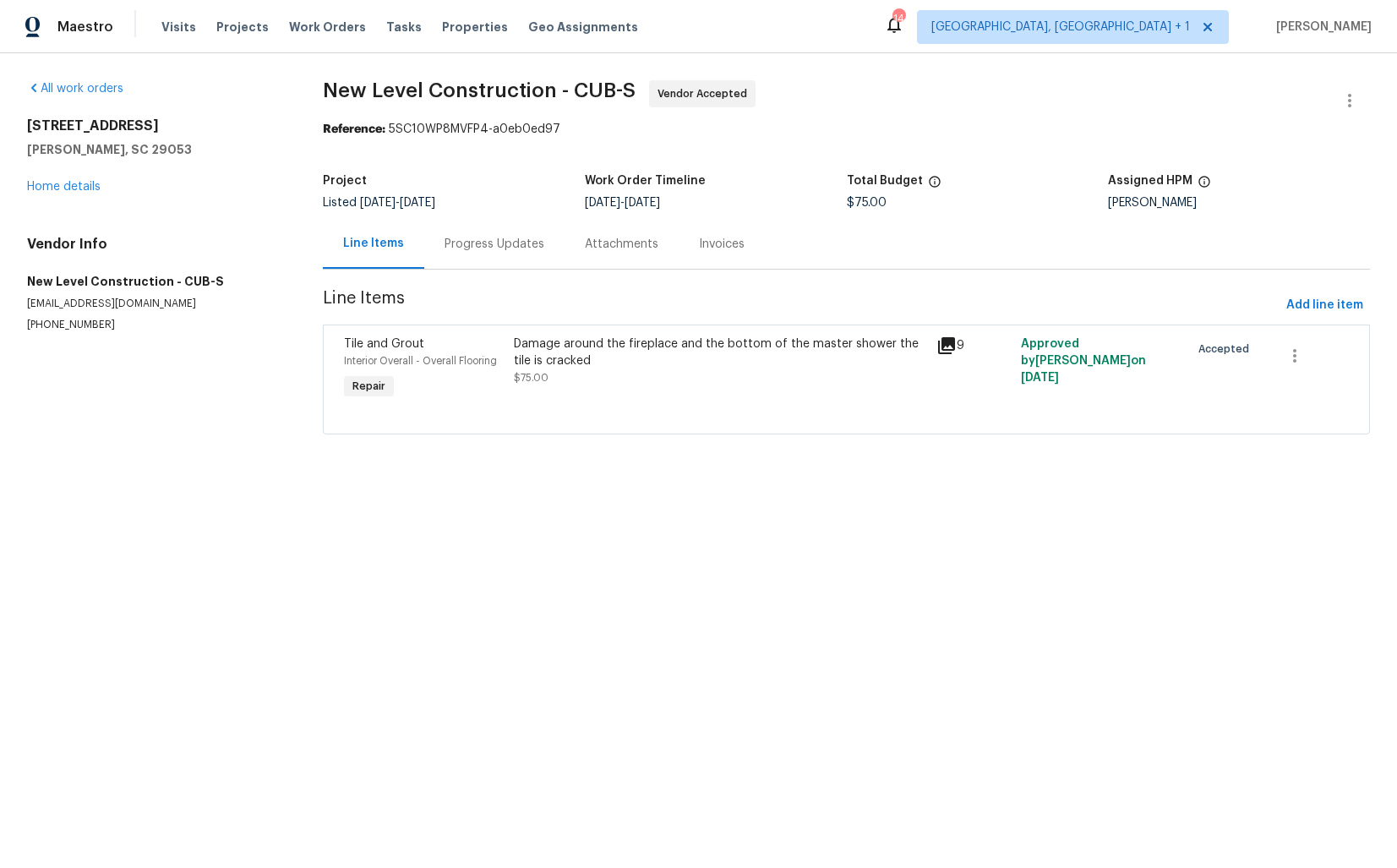
click at [615, 371] on div "Damage around the fireplace and the bottom of the master shower the tile is cra…" at bounding box center [721, 361] width 413 height 51
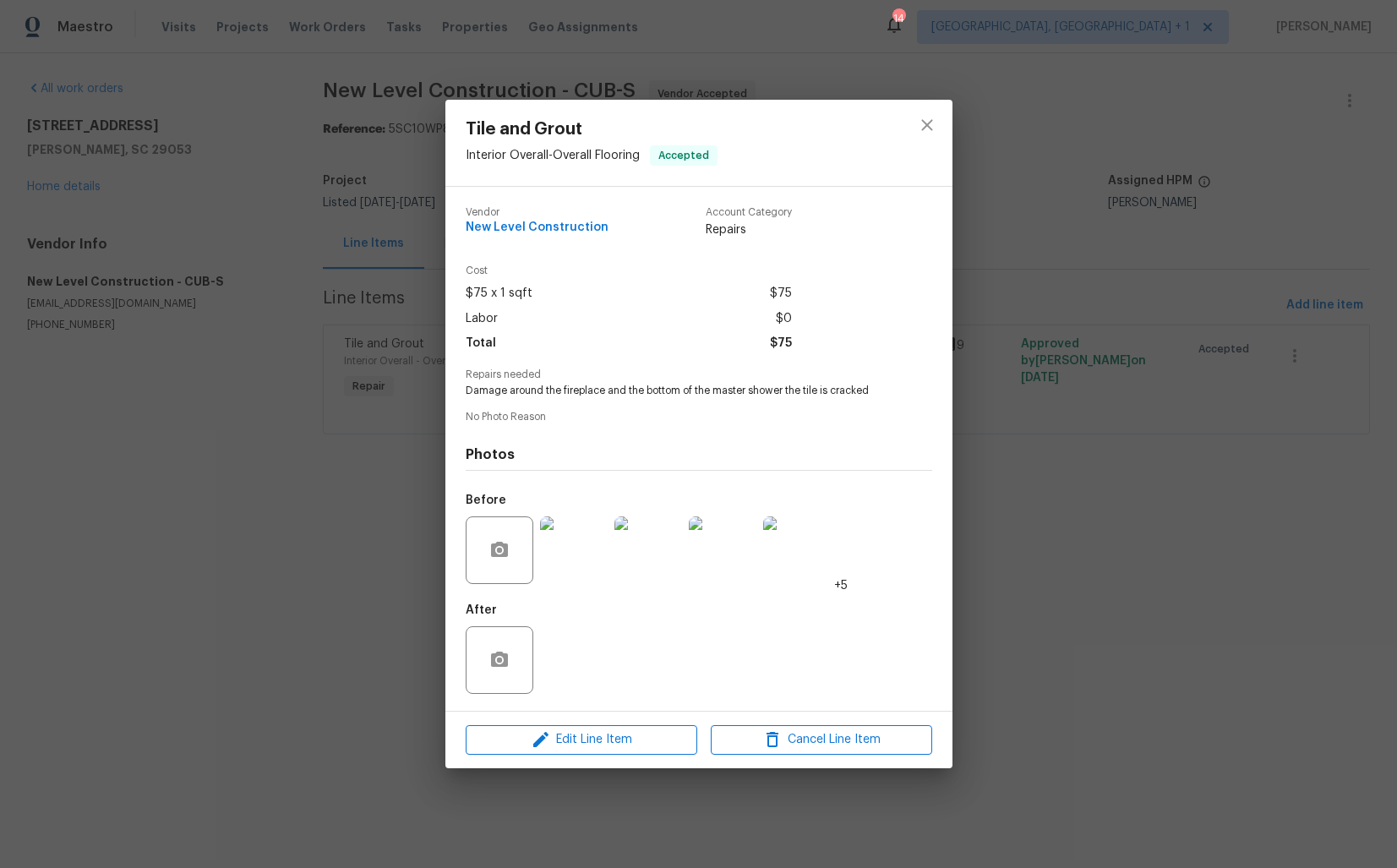
click at [316, 651] on div "Tile and Grout Interior Overall - Overall Flooring Accepted Vendor New Level Co…" at bounding box center [698, 434] width 1397 height 868
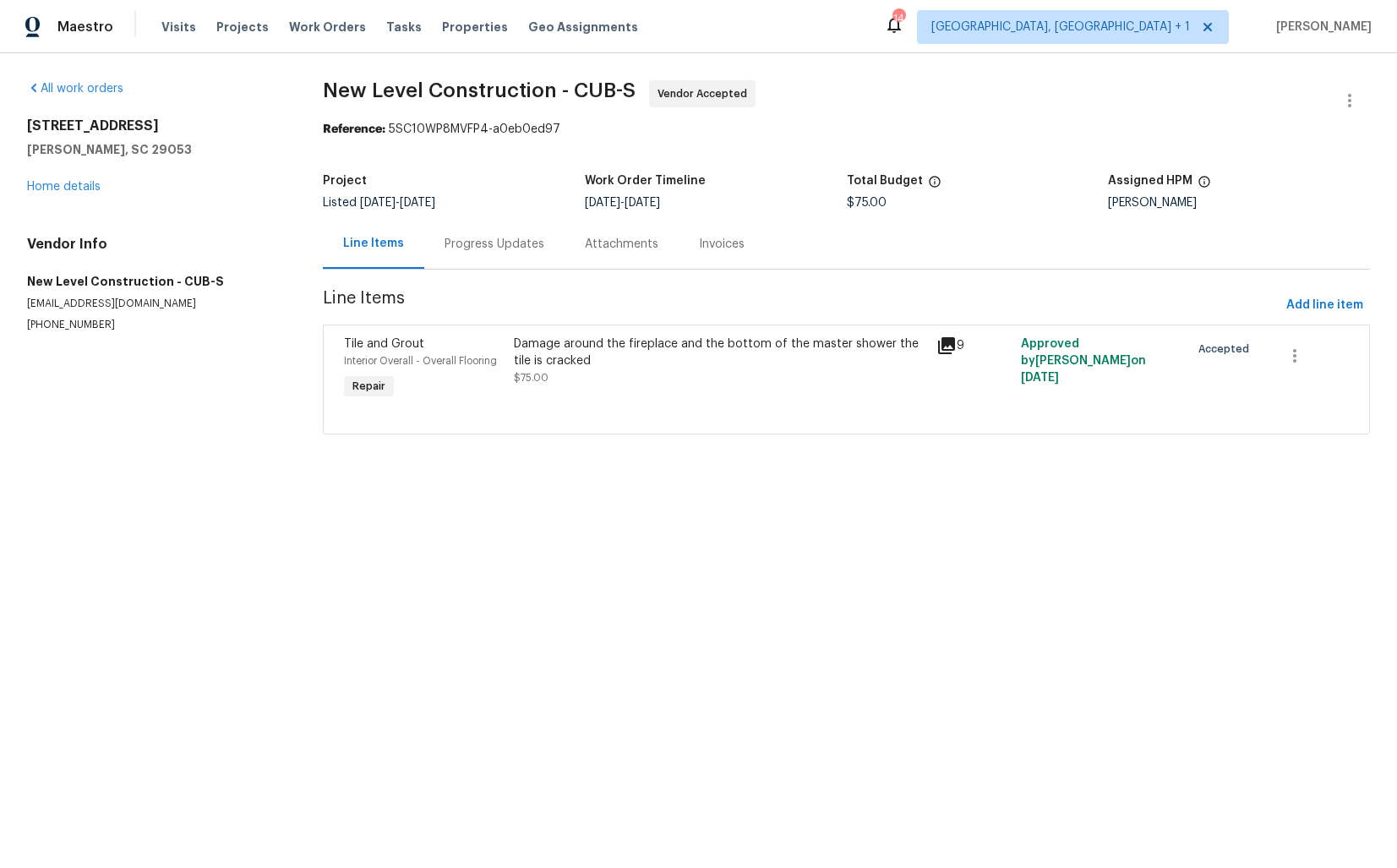
click at [477, 256] on div "Progress Updates" at bounding box center [494, 244] width 140 height 50
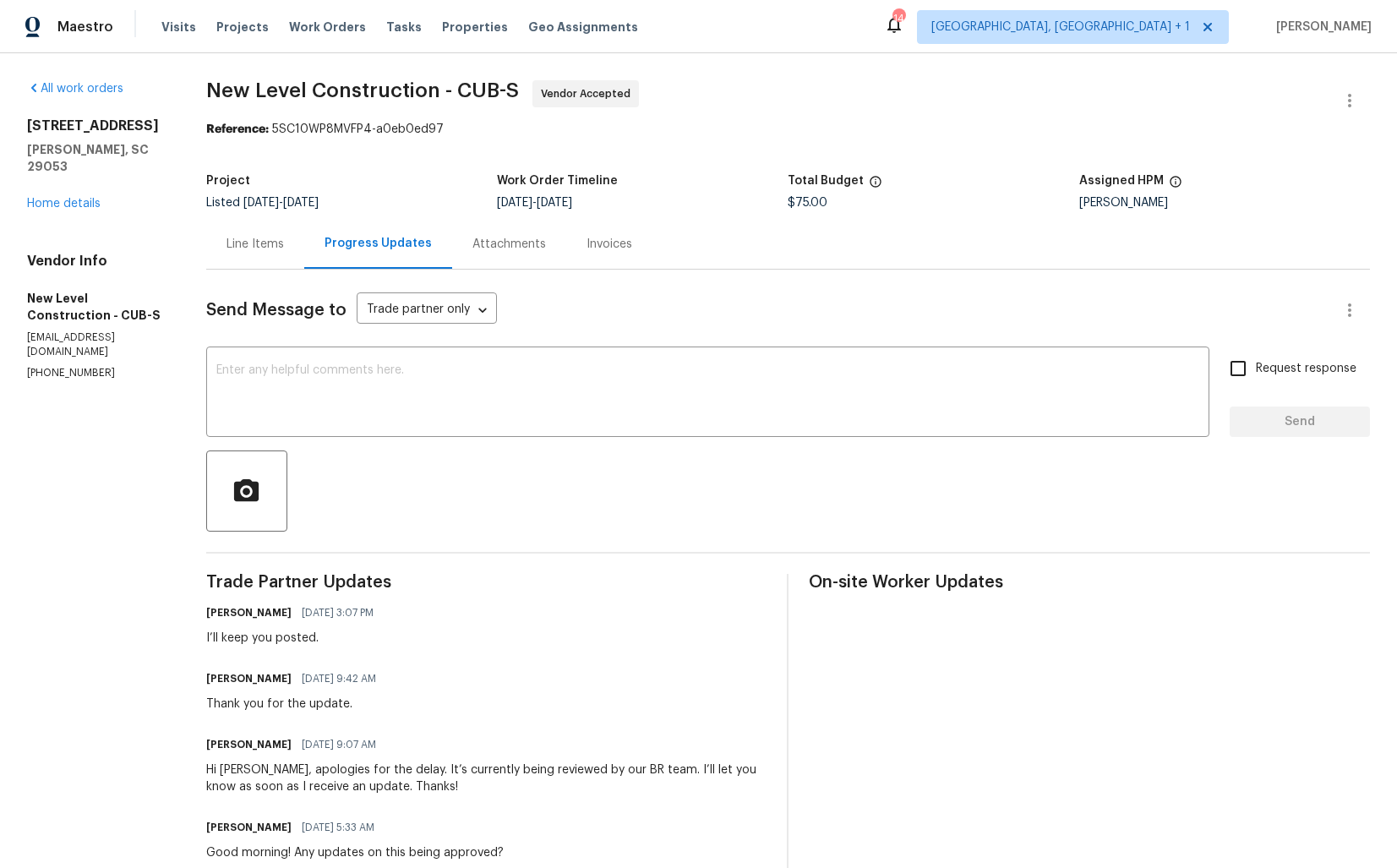
click at [291, 257] on div "Line Items" at bounding box center [256, 244] width 98 height 50
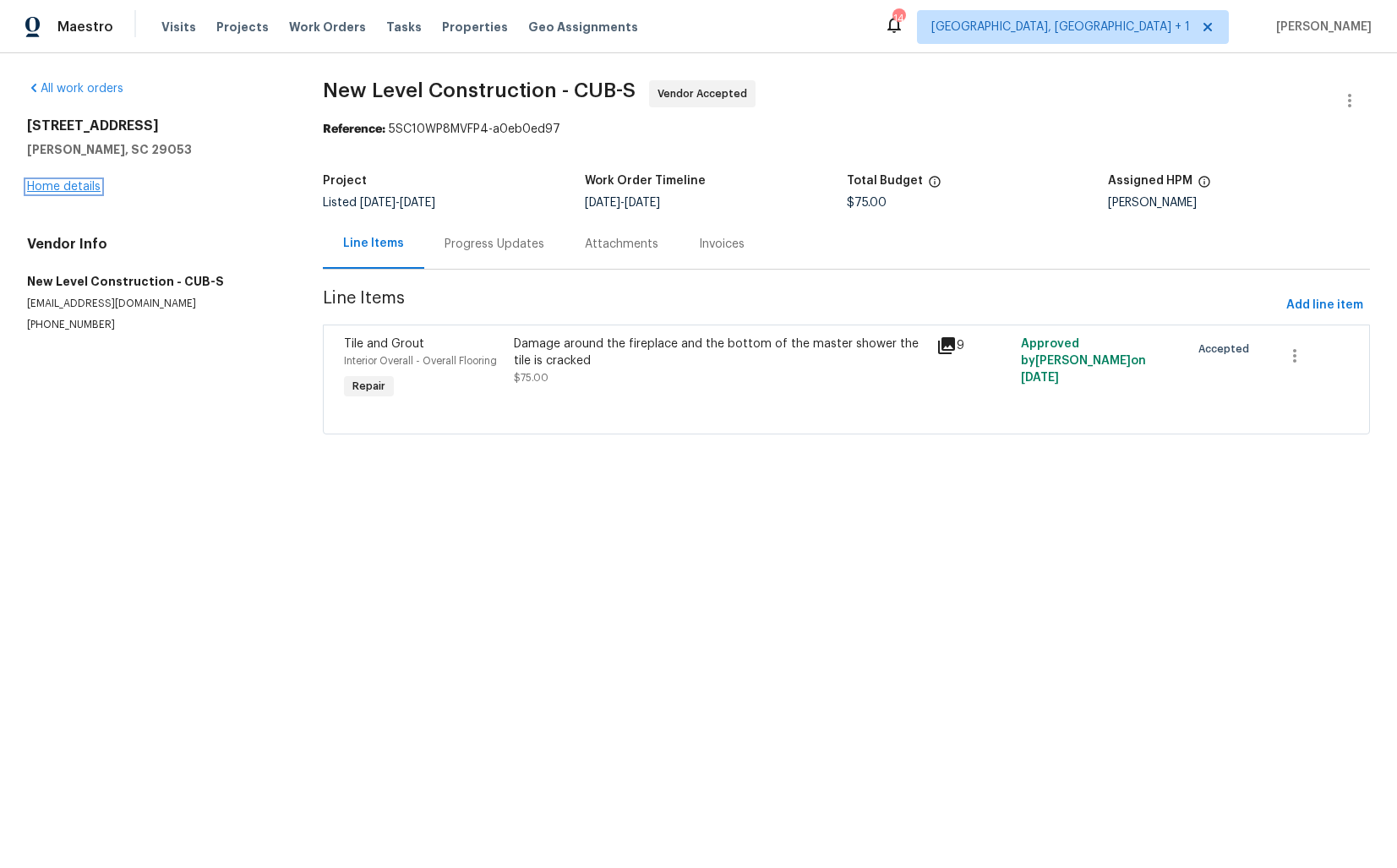
click at [51, 188] on link "Home details" at bounding box center [64, 187] width 73 height 12
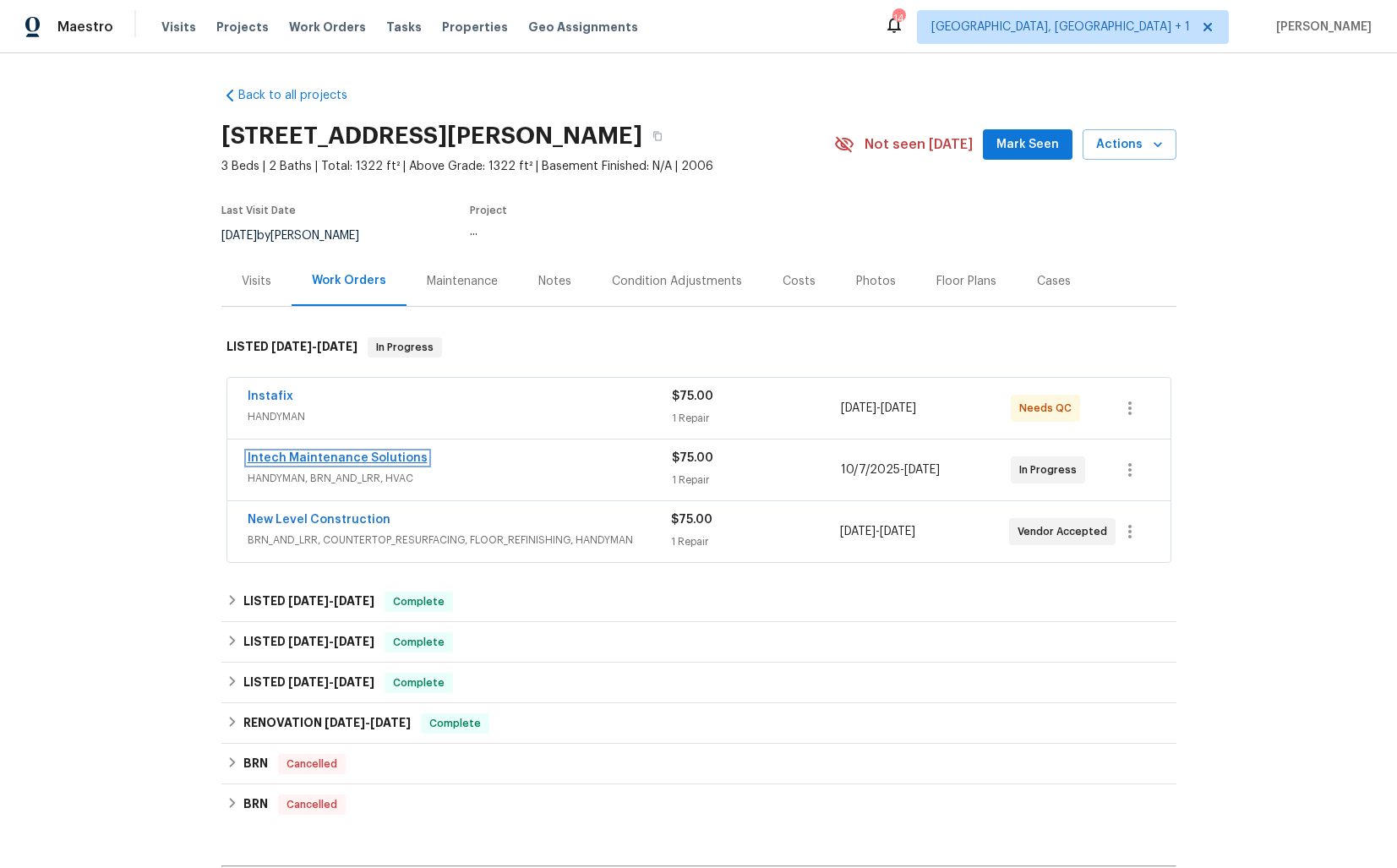
click at [253, 455] on link "Intech Maintenance Solutions" at bounding box center [338, 458] width 180 height 12
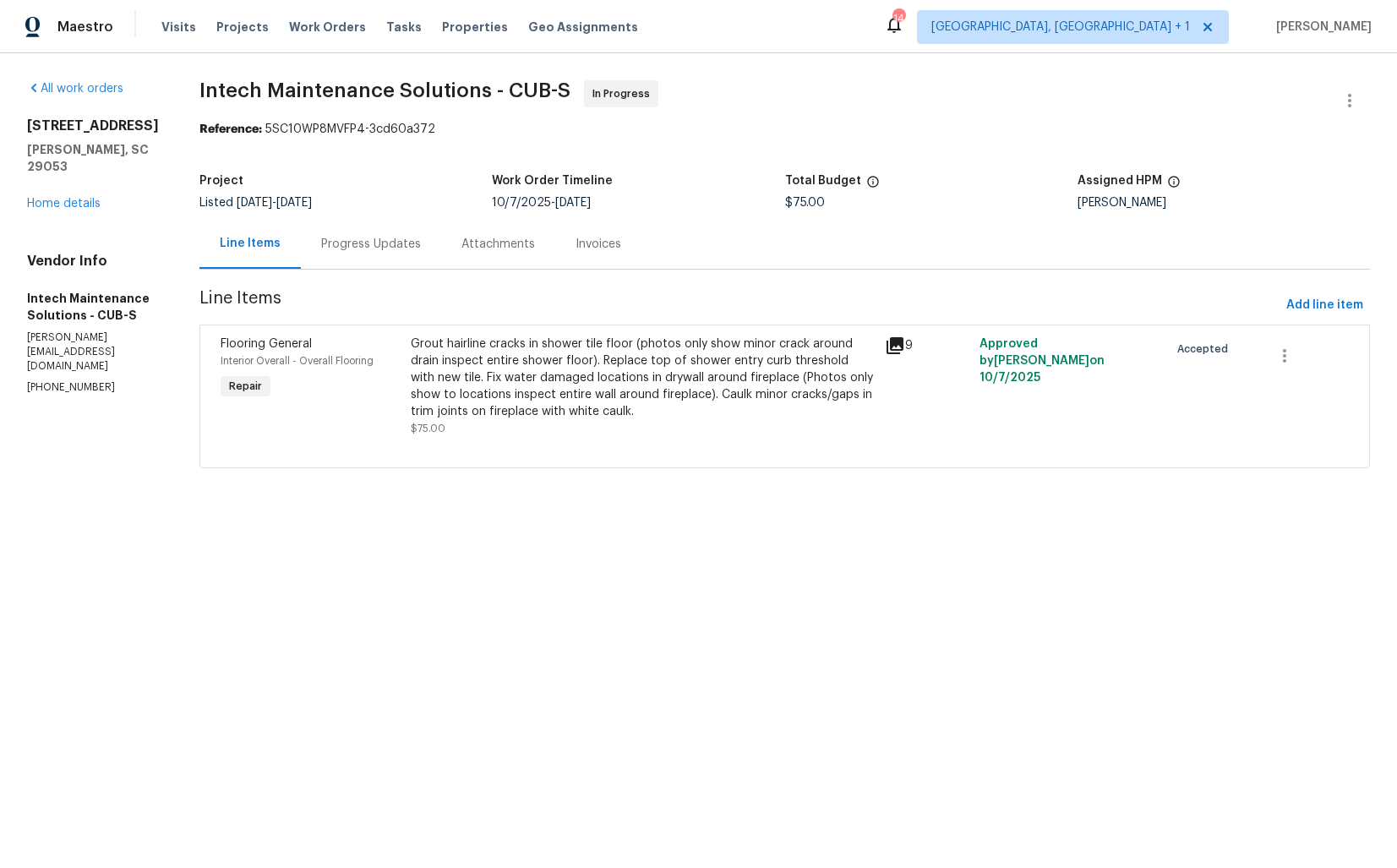
click at [489, 360] on div "Grout hairline cracks in shower tile floor (photos only show minor crack around…" at bounding box center [643, 378] width 464 height 85
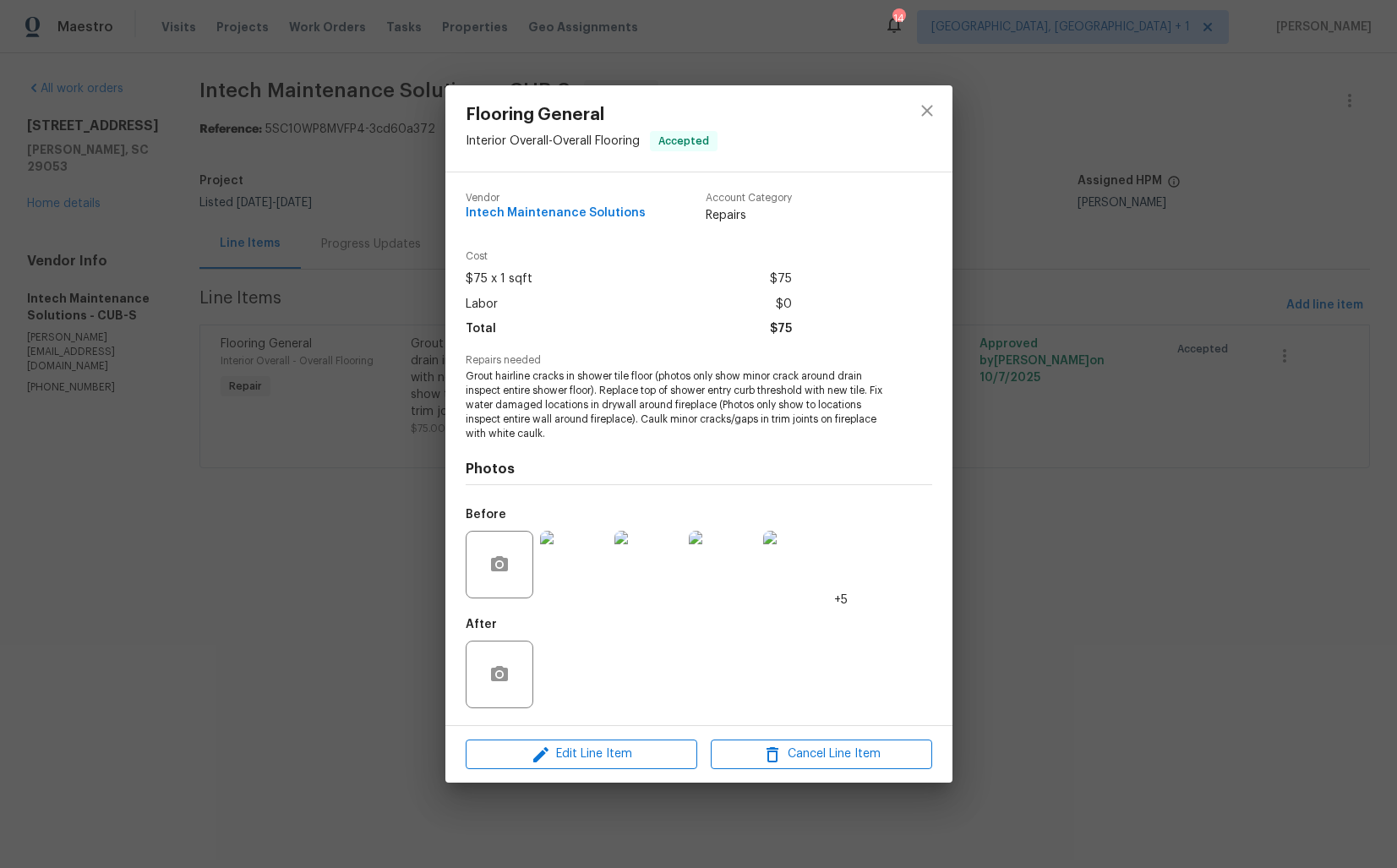
click at [251, 563] on div "Flooring General Interior Overall - Overall Flooring Accepted Vendor Intech Mai…" at bounding box center [698, 434] width 1397 height 868
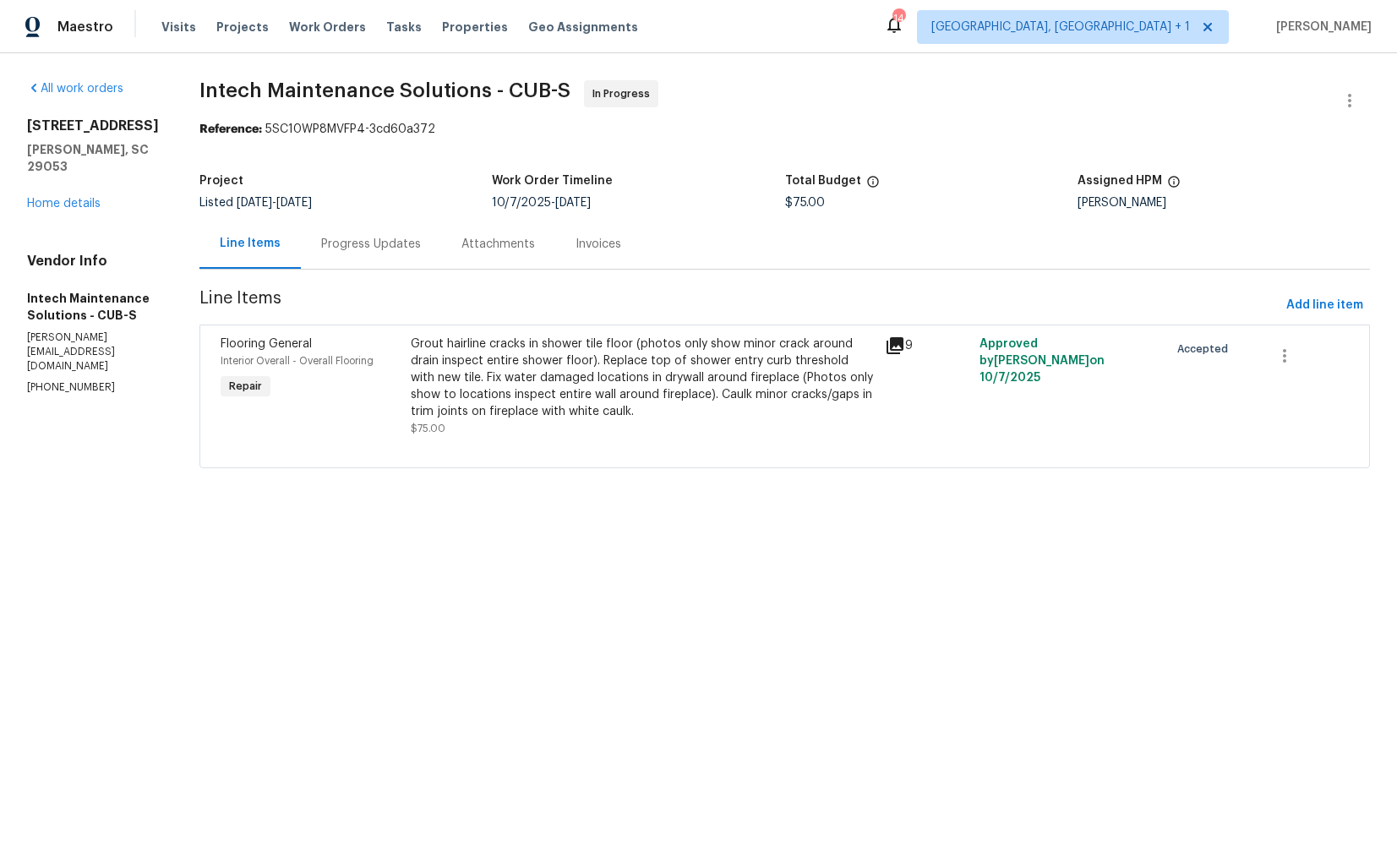
click at [343, 247] on div "Progress Updates" at bounding box center [370, 244] width 99 height 17
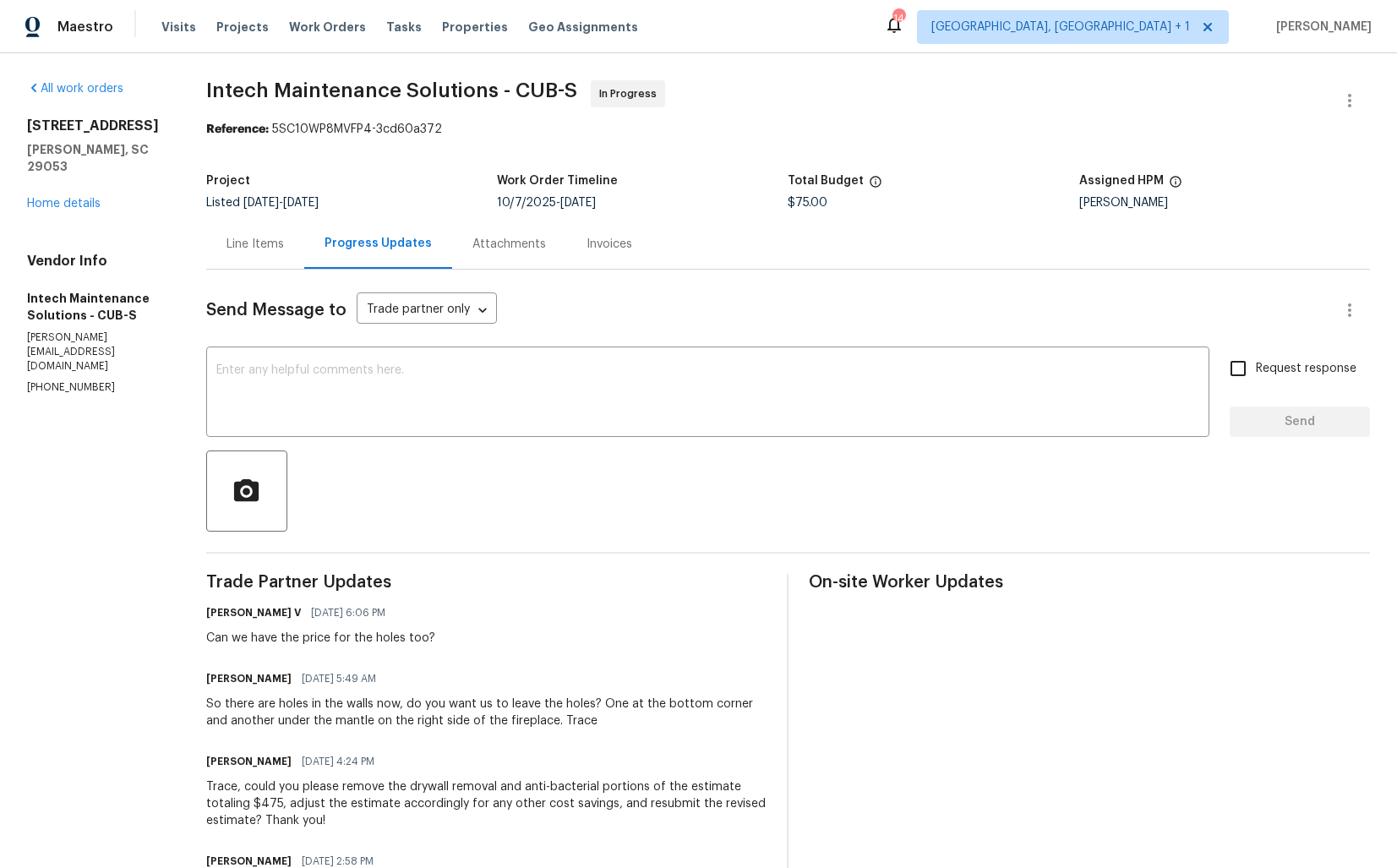
click at [263, 235] on div "Line Items" at bounding box center [256, 244] width 58 height 17
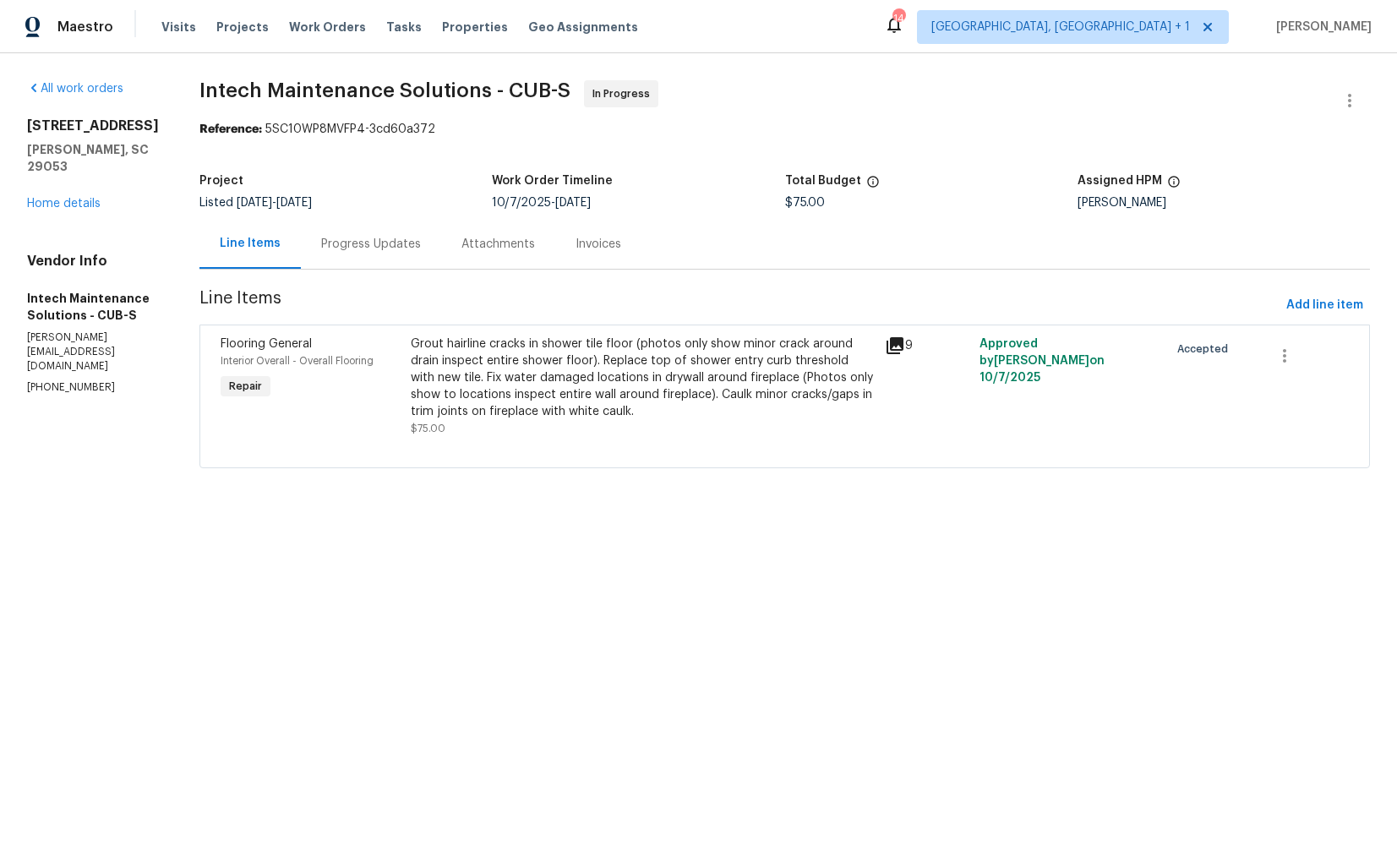
click at [543, 369] on div "Grout hairline cracks in shower tile floor (photos only show minor crack around…" at bounding box center [643, 378] width 464 height 85
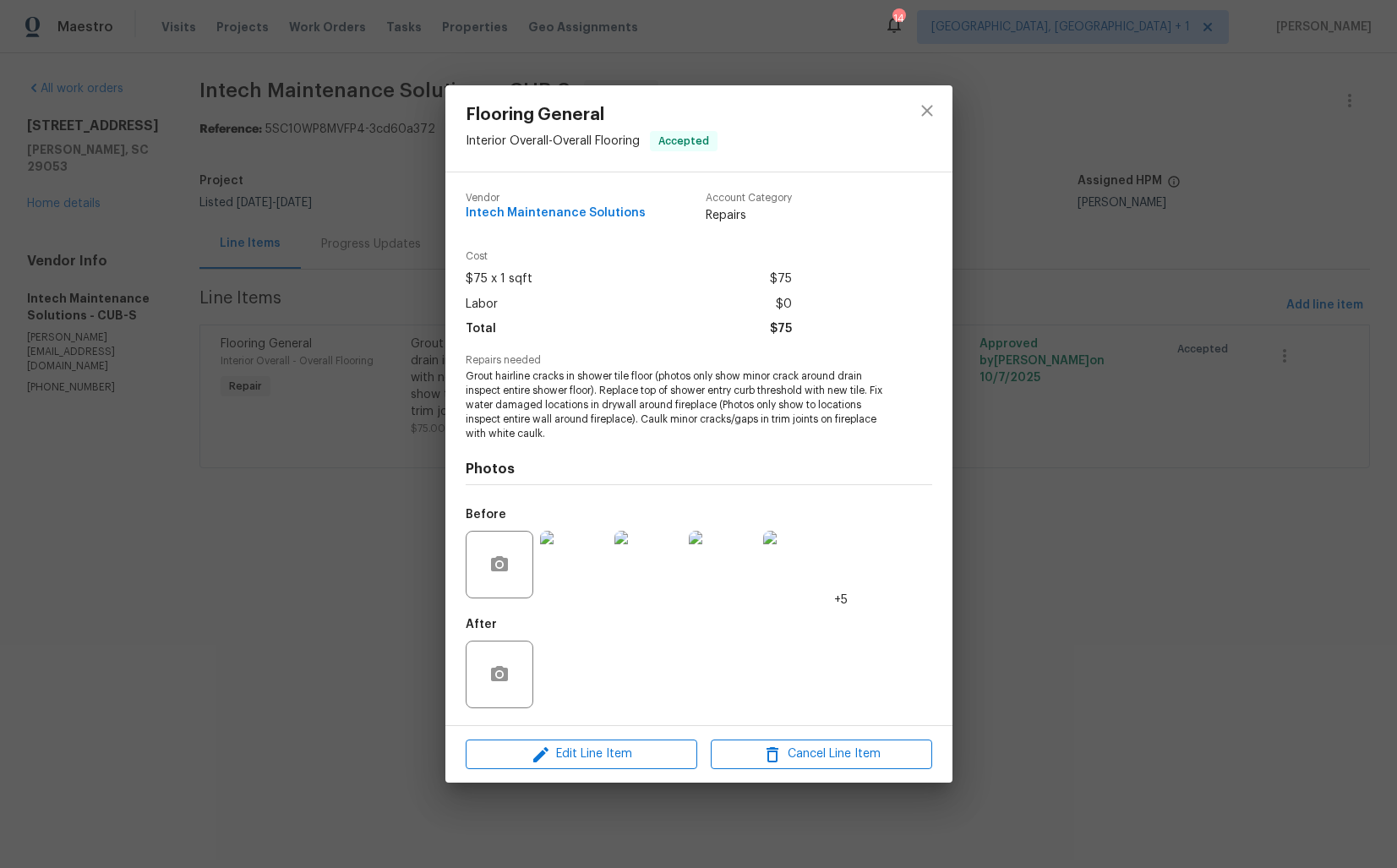
click at [582, 574] on img at bounding box center [574, 564] width 68 height 68
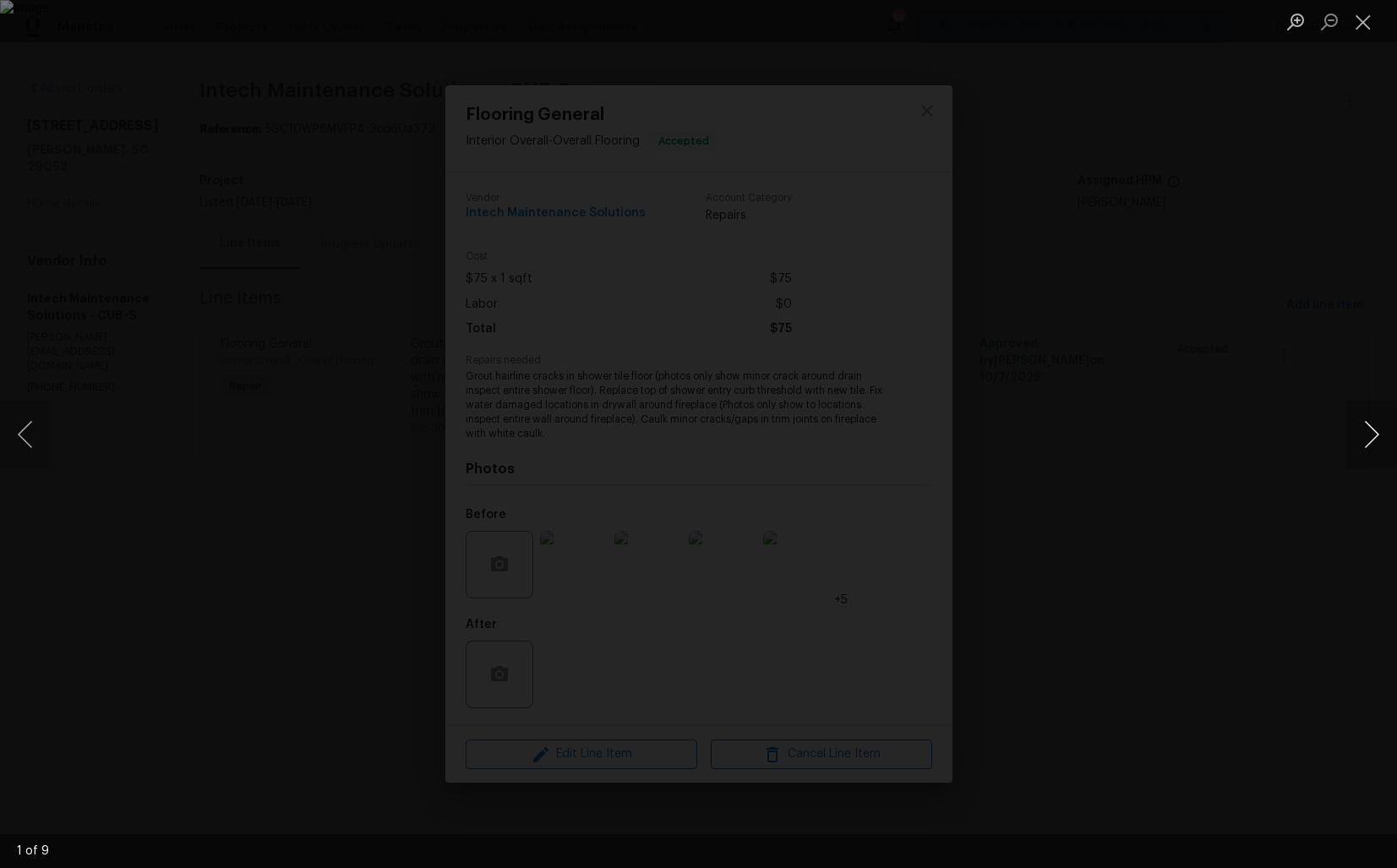
click at [1362, 437] on button "Next image" at bounding box center [1372, 434] width 51 height 68
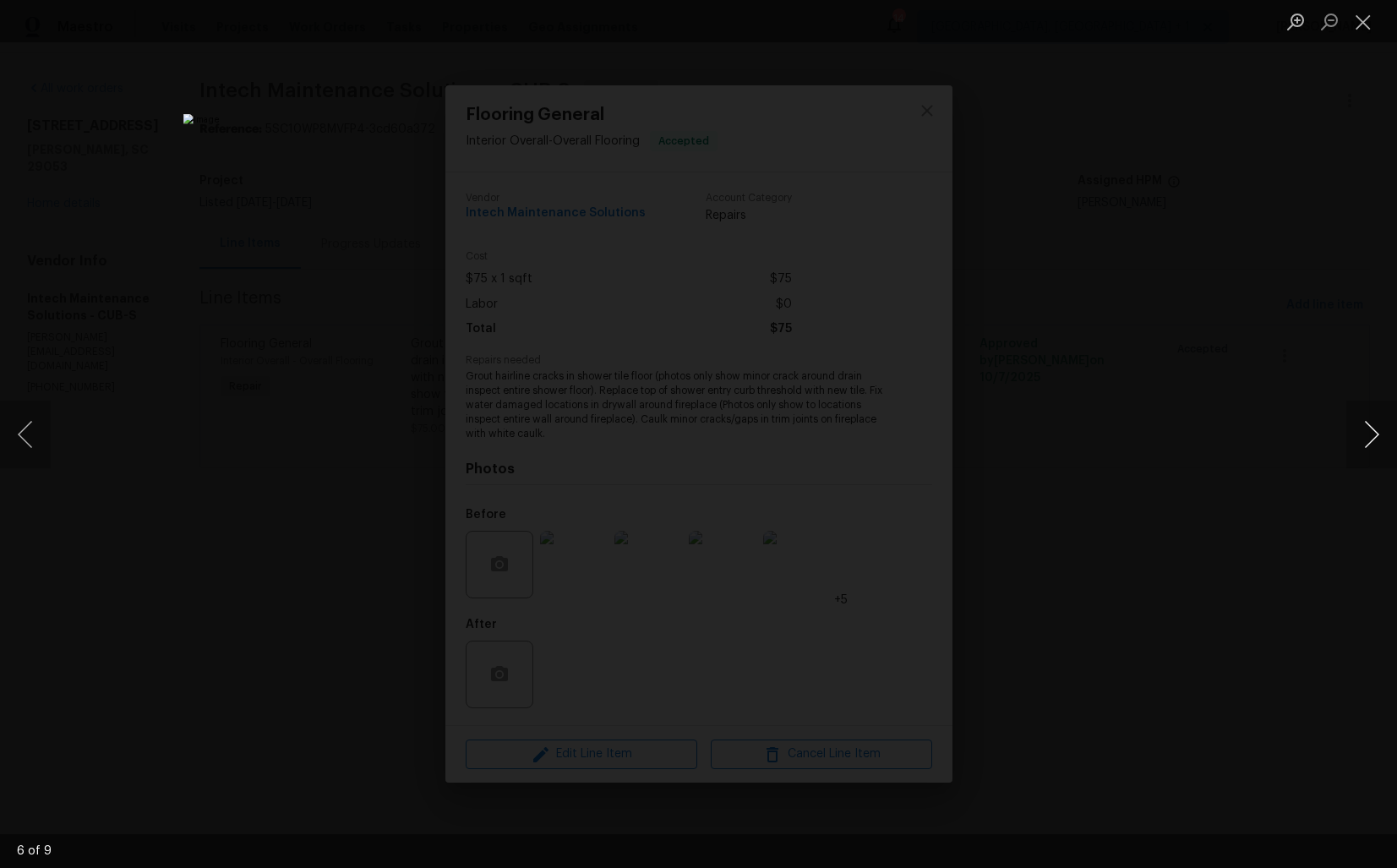
click at [1362, 437] on button "Next image" at bounding box center [1372, 434] width 51 height 68
click at [1271, 435] on div "Lightbox" at bounding box center [698, 434] width 1397 height 868
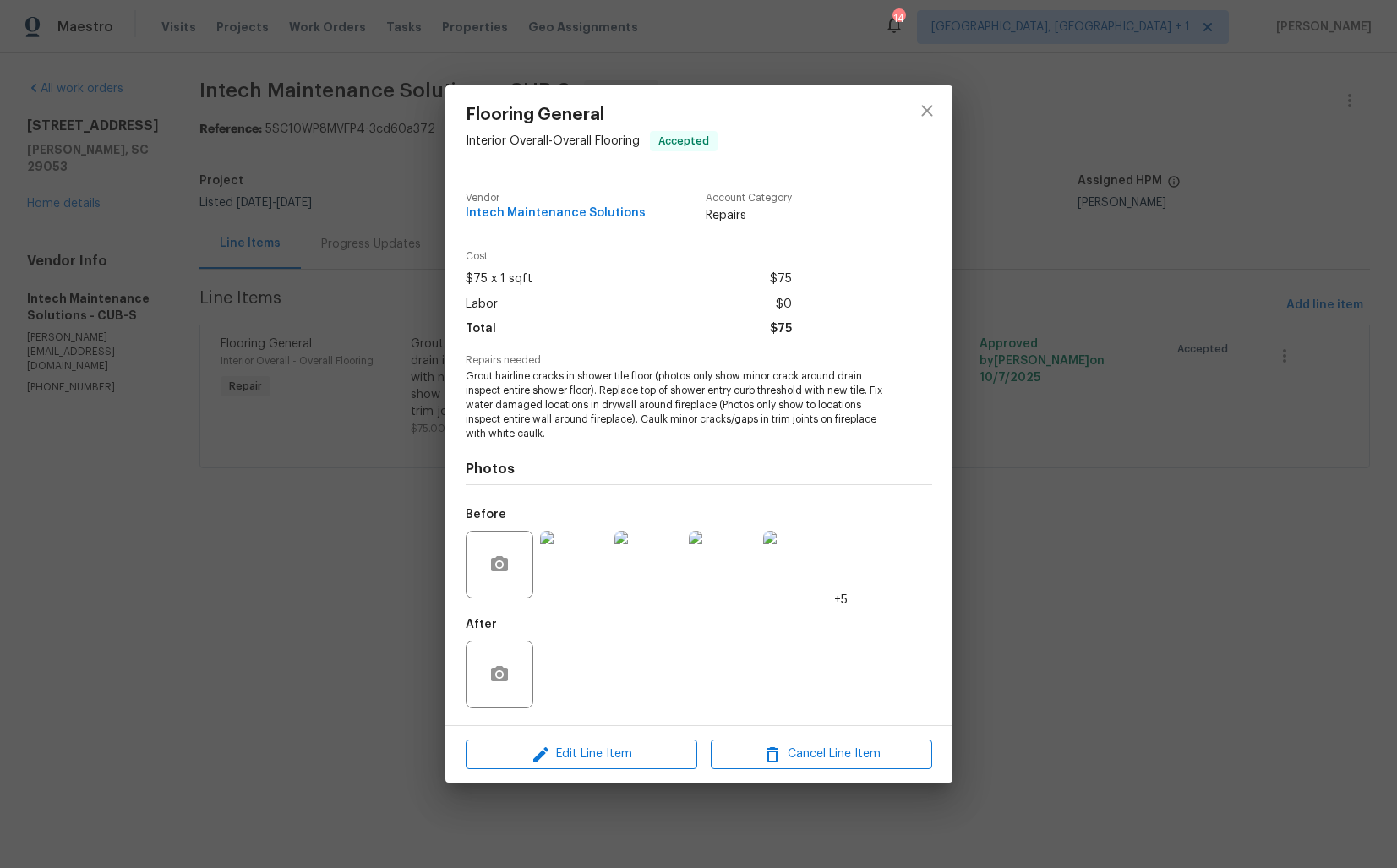
click at [1034, 356] on div "Flooring General Interior Overall - Overall Flooring Accepted Vendor Intech Mai…" at bounding box center [698, 434] width 1397 height 868
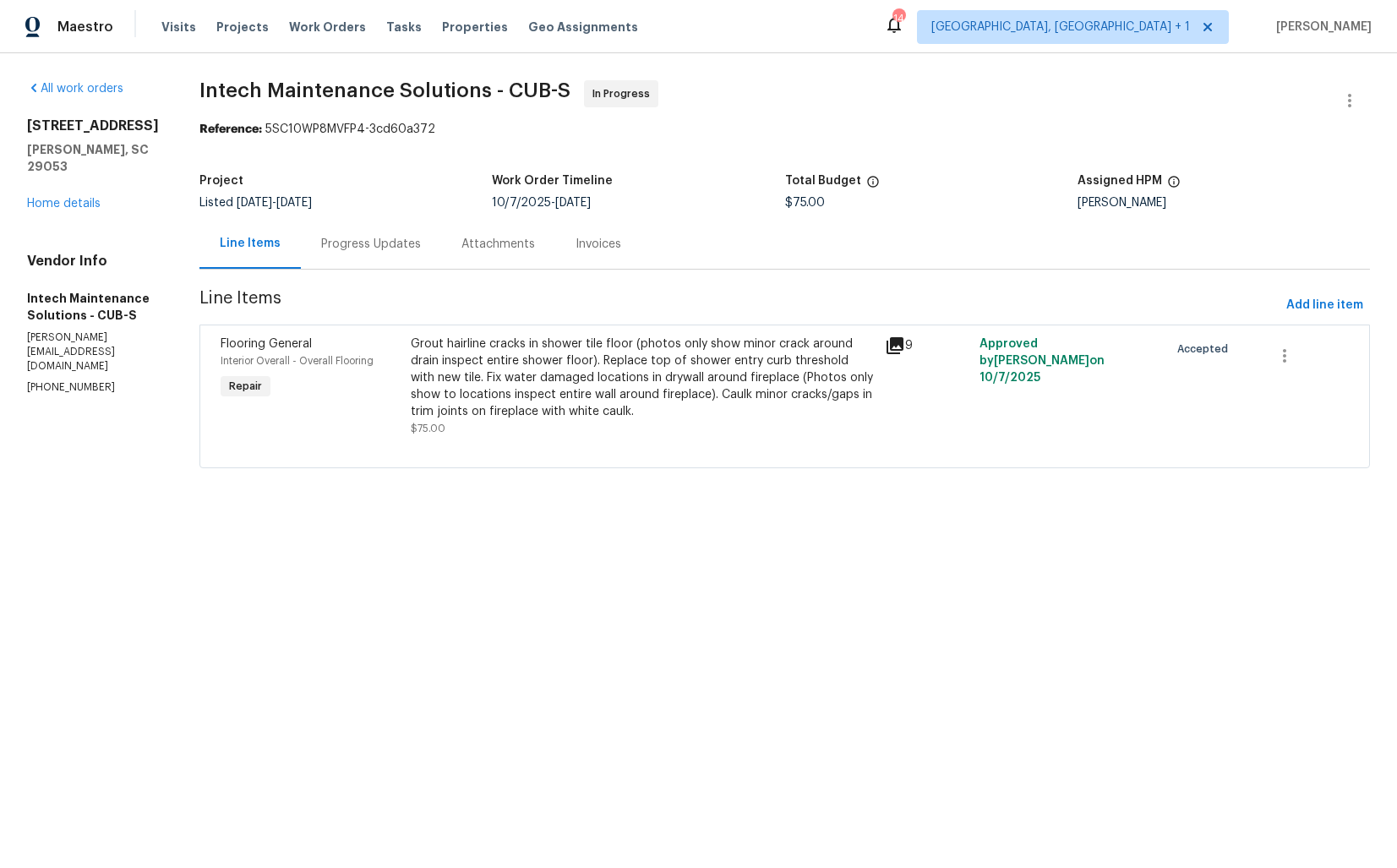
click at [355, 251] on div "Progress Updates" at bounding box center [370, 244] width 99 height 17
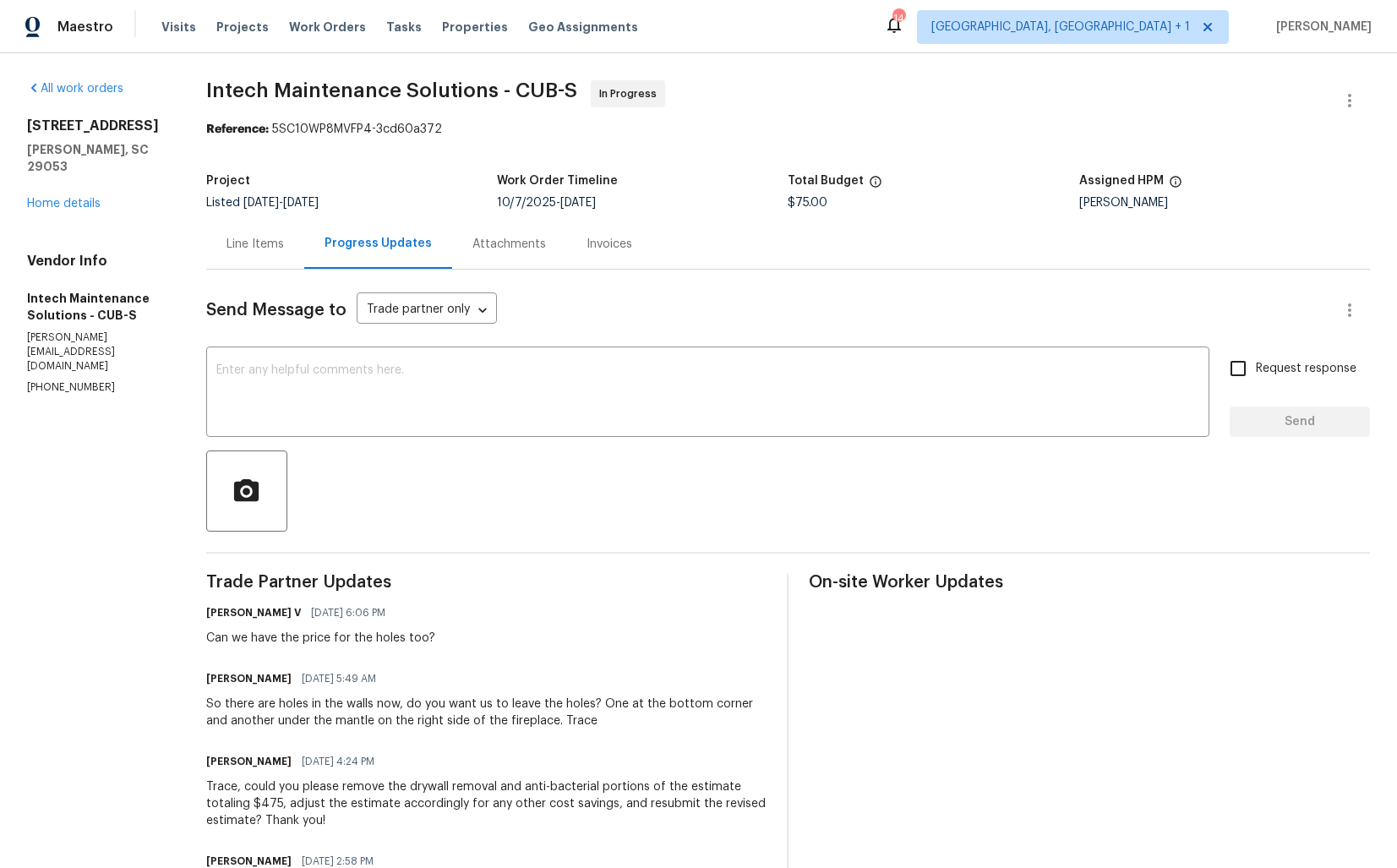
click at [249, 225] on div "Line Items" at bounding box center [256, 244] width 98 height 50
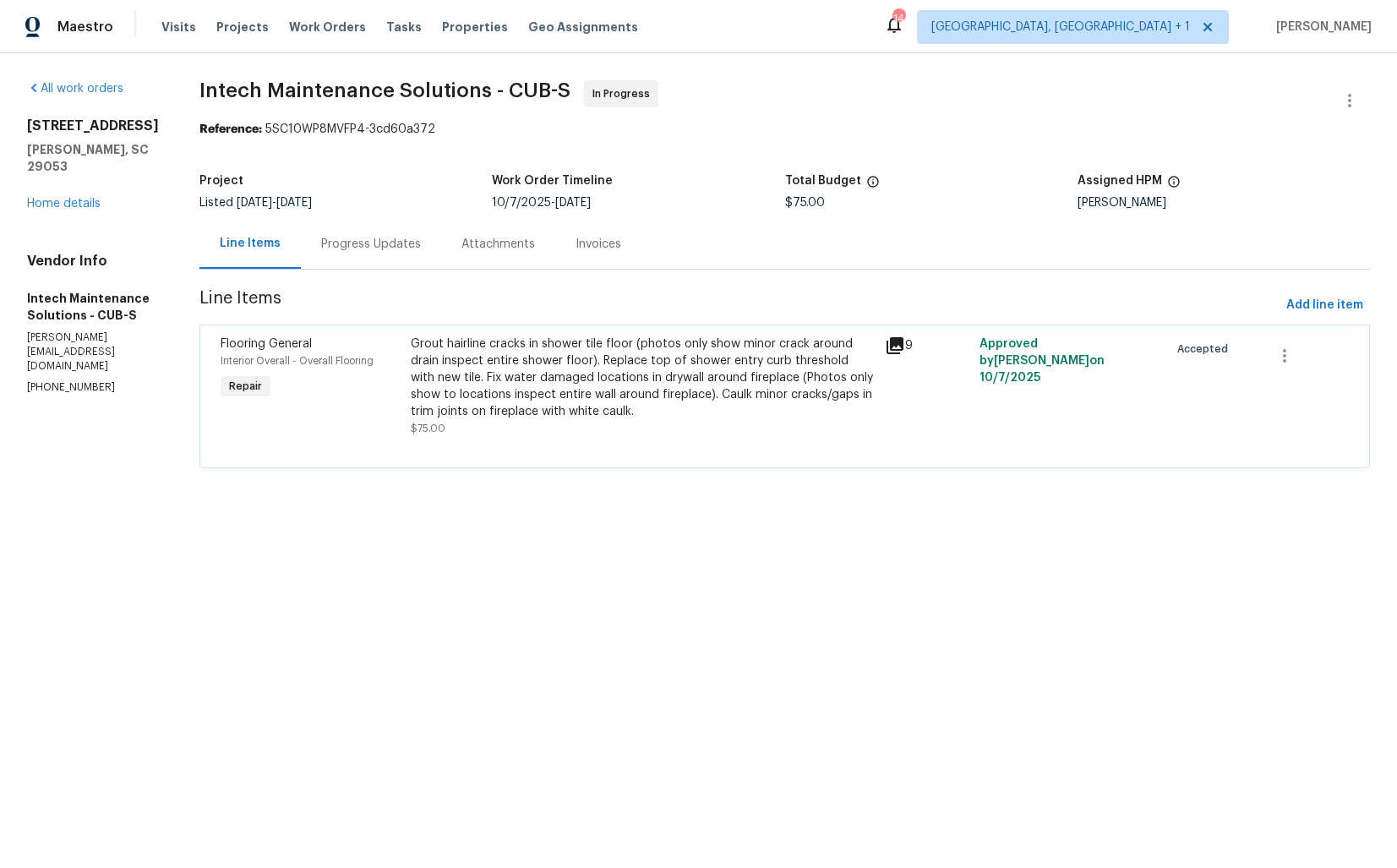
click at [639, 441] on div at bounding box center [785, 447] width 1129 height 20
click at [666, 399] on div "Grout hairline cracks in shower tile floor (photos only show minor crack around…" at bounding box center [643, 378] width 464 height 85
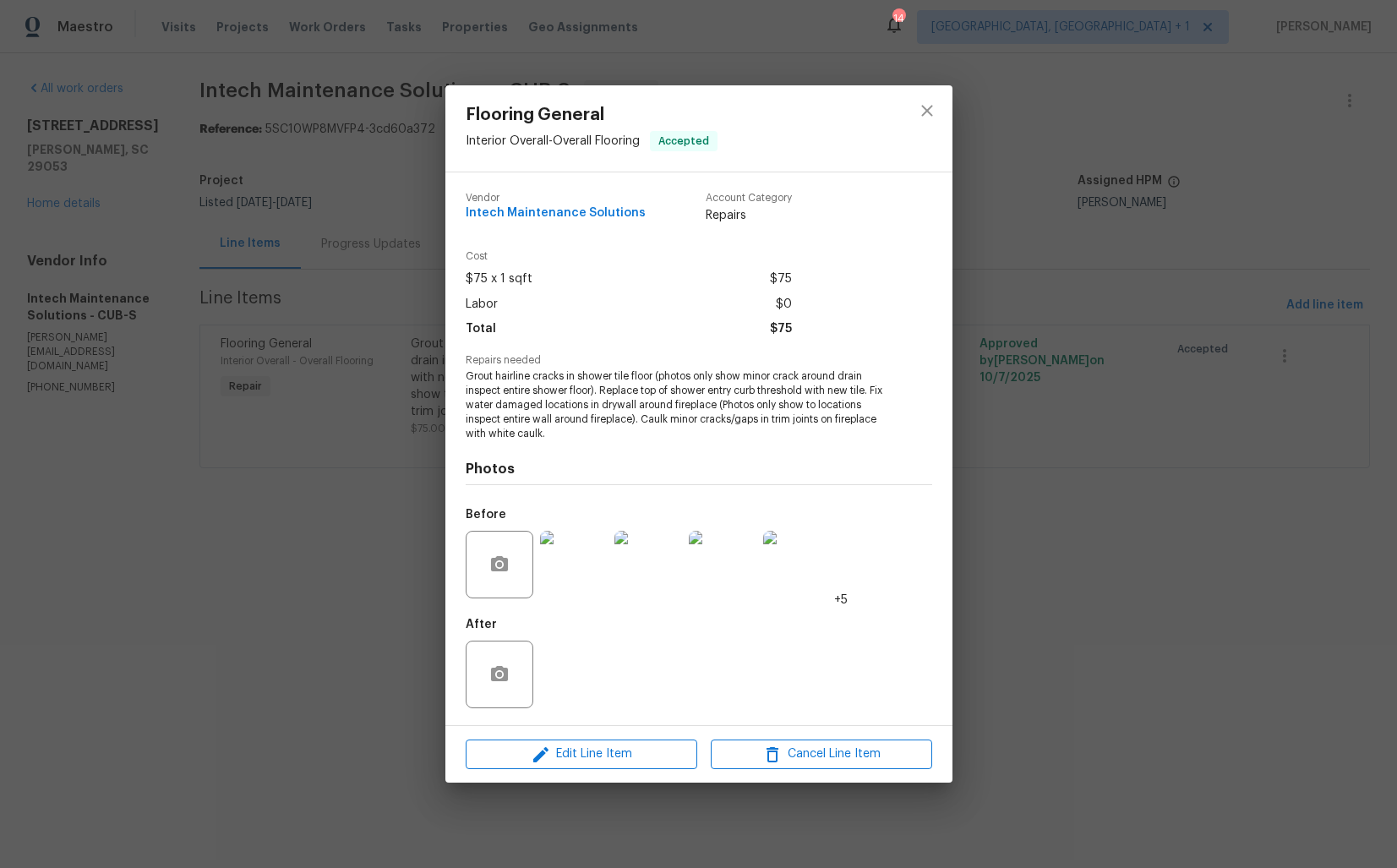
click at [761, 568] on div at bounding box center [797, 564] width 74 height 88
click at [807, 563] on img at bounding box center [797, 564] width 68 height 68
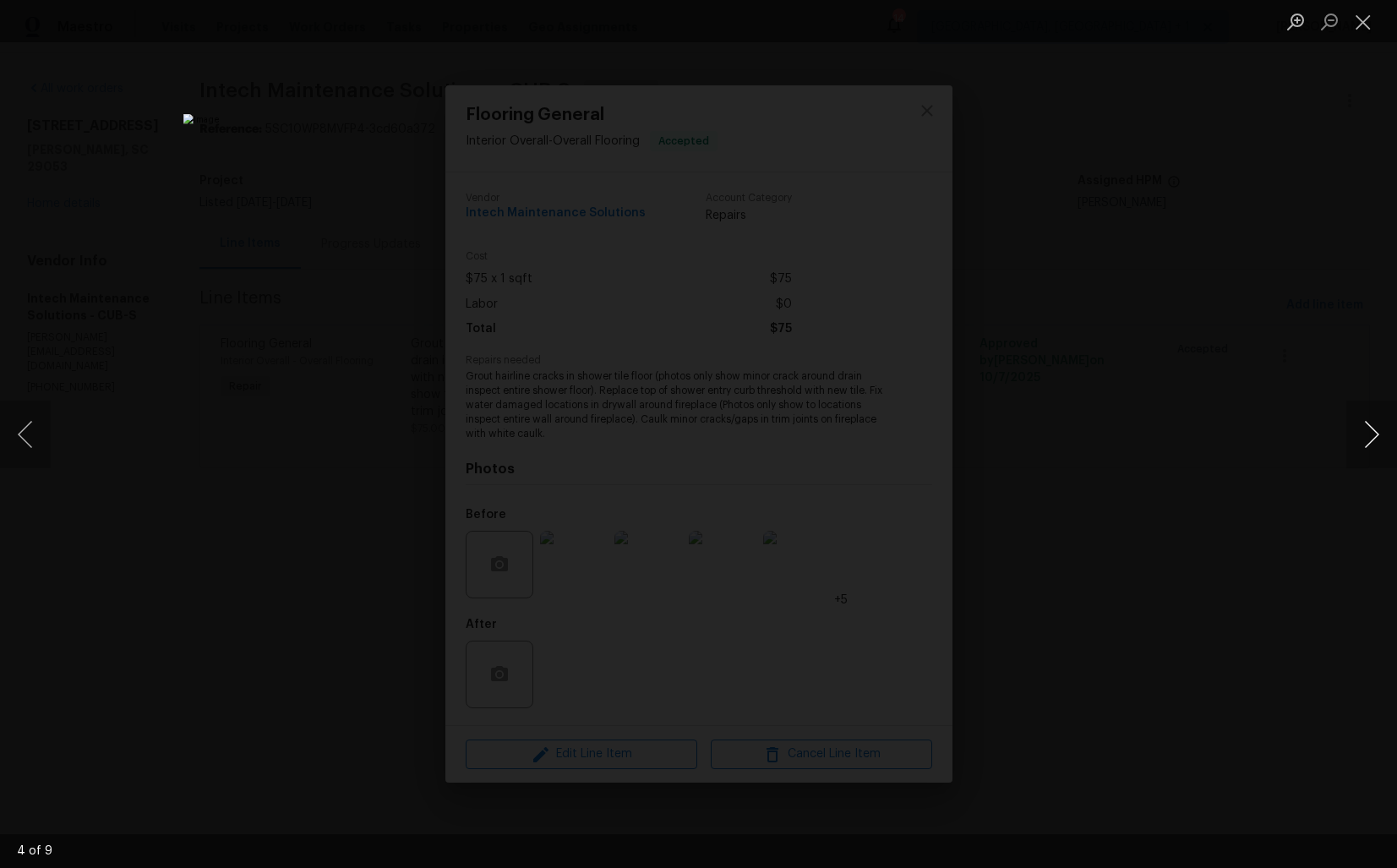
click at [1364, 449] on button "Next image" at bounding box center [1372, 434] width 51 height 68
click at [29, 438] on button "Previous image" at bounding box center [25, 434] width 51 height 68
click at [1369, 455] on button "Next image" at bounding box center [1372, 434] width 51 height 68
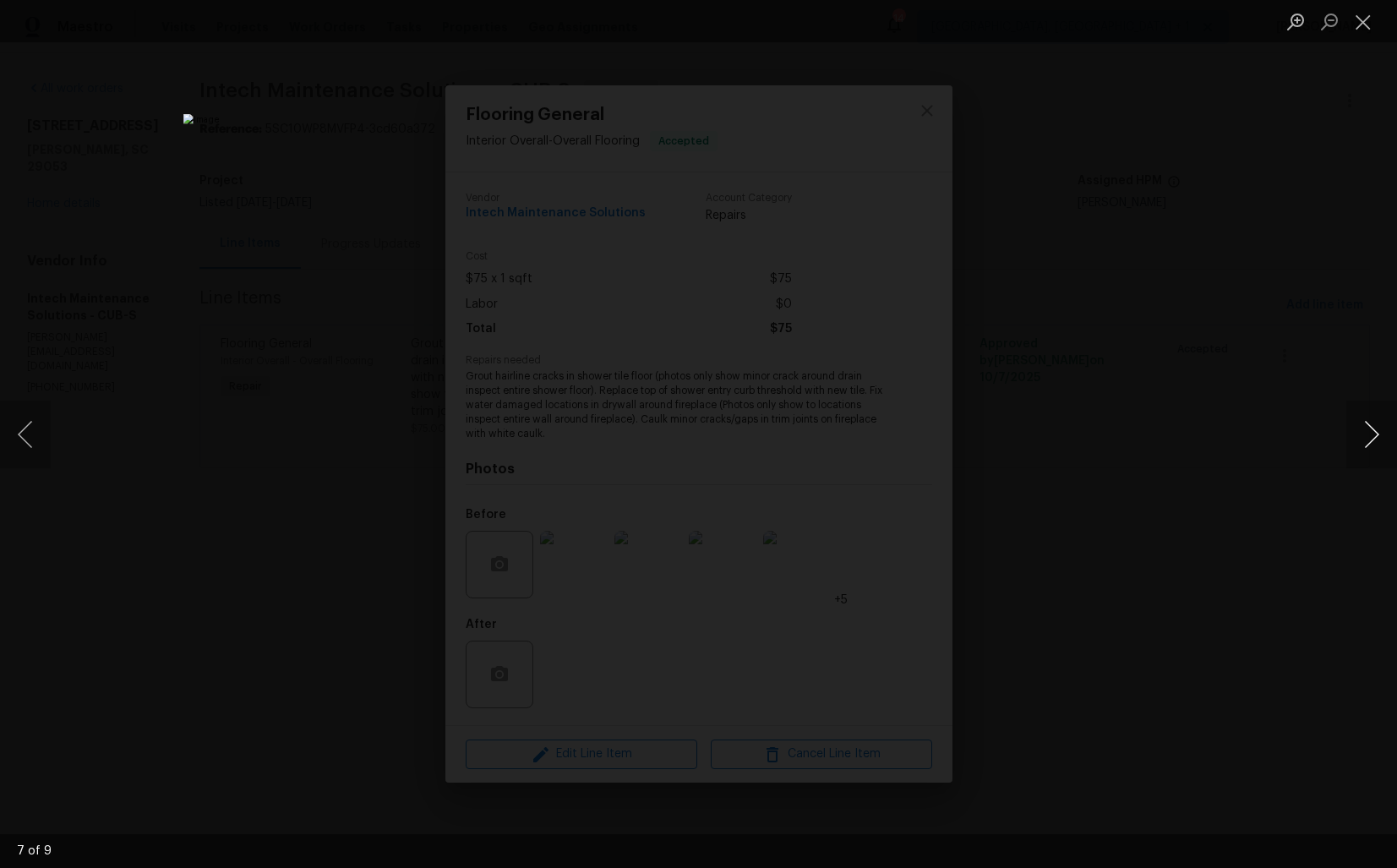
click at [1369, 455] on button "Next image" at bounding box center [1372, 434] width 51 height 68
click at [1232, 312] on div "Lightbox" at bounding box center [698, 434] width 1397 height 868
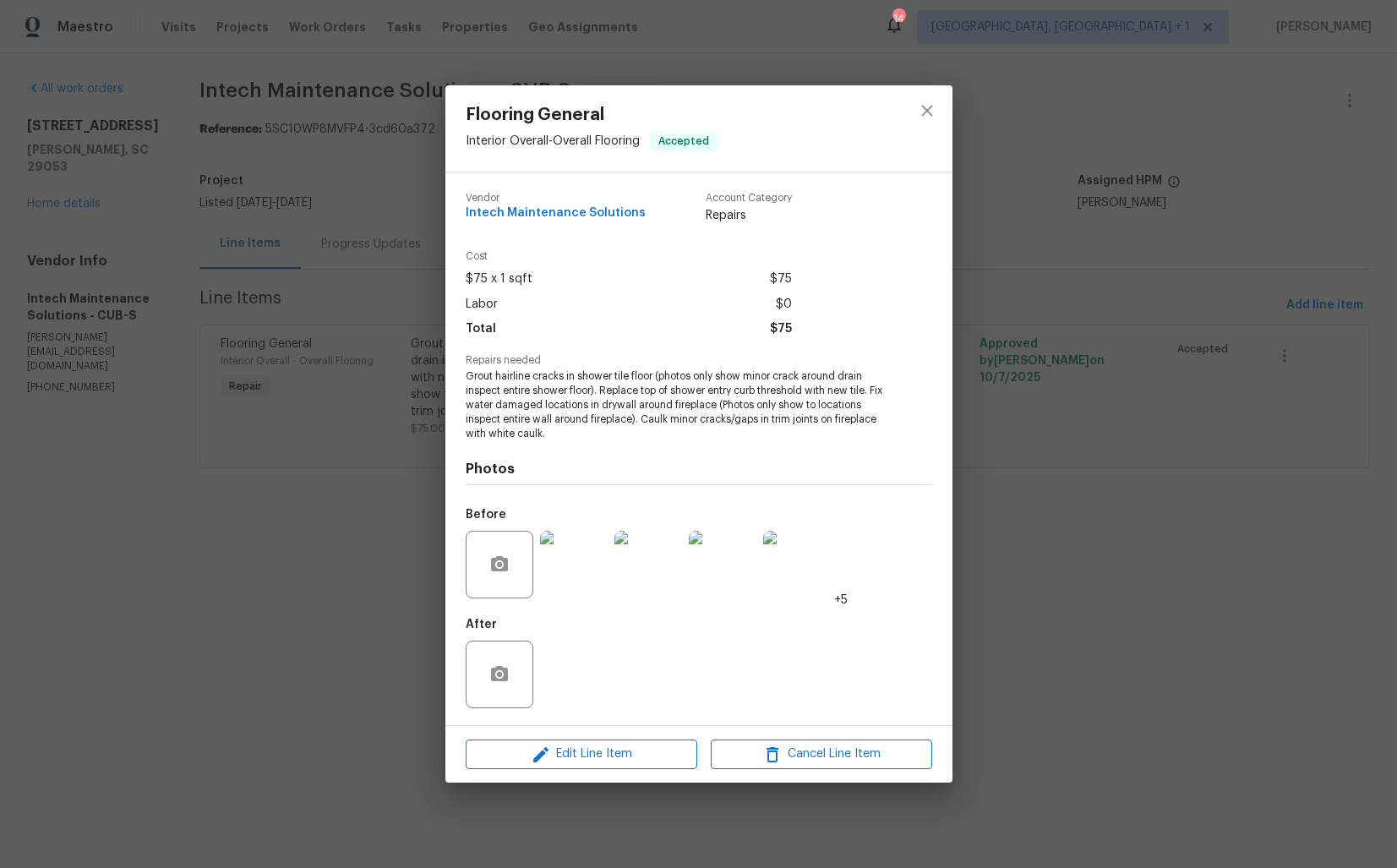
click at [1124, 235] on div "Flooring General Interior Overall - Overall Flooring Accepted Vendor Intech Mai…" at bounding box center [698, 434] width 1397 height 868
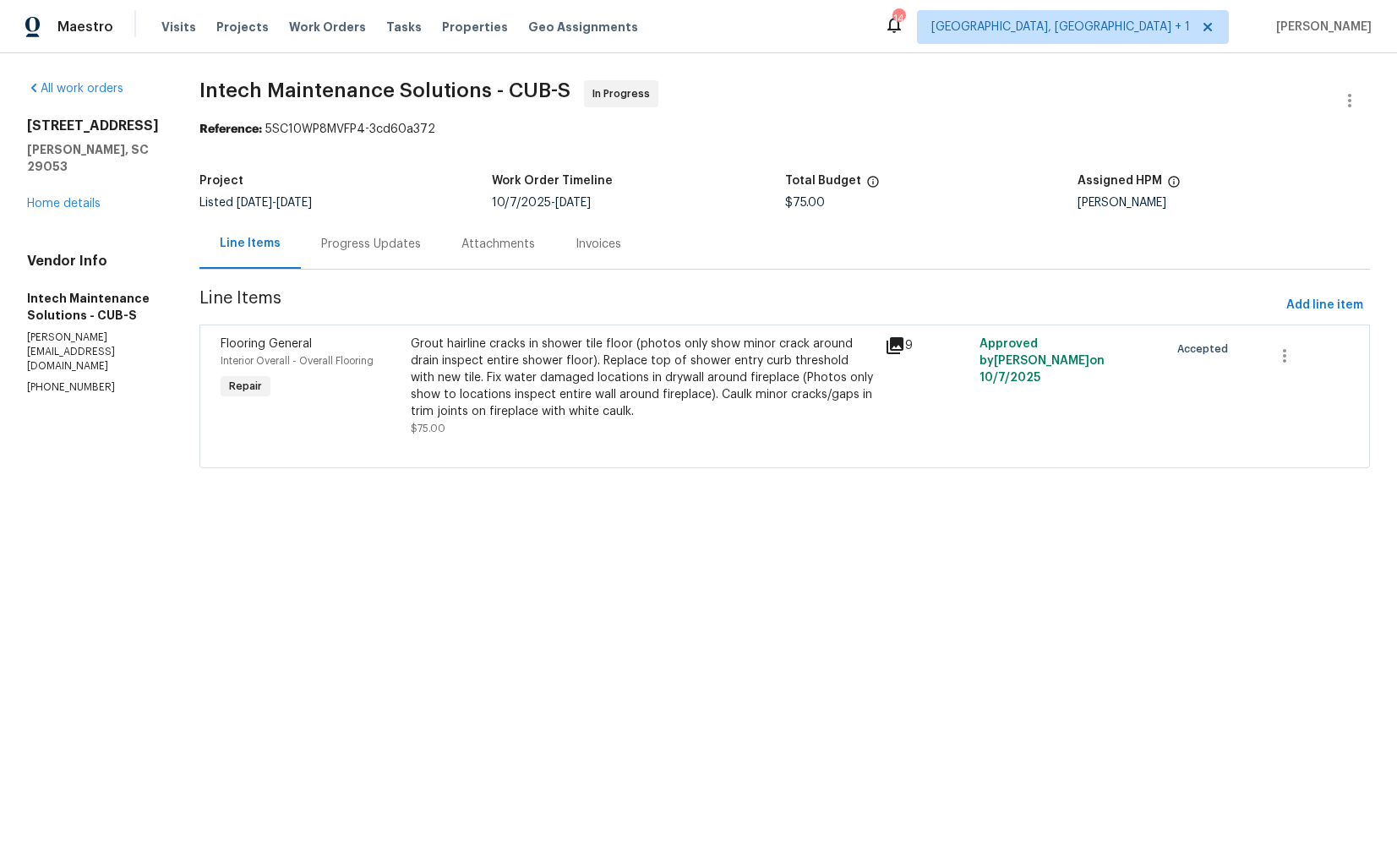
click at [357, 229] on div "Progress Updates" at bounding box center [370, 244] width 140 height 50
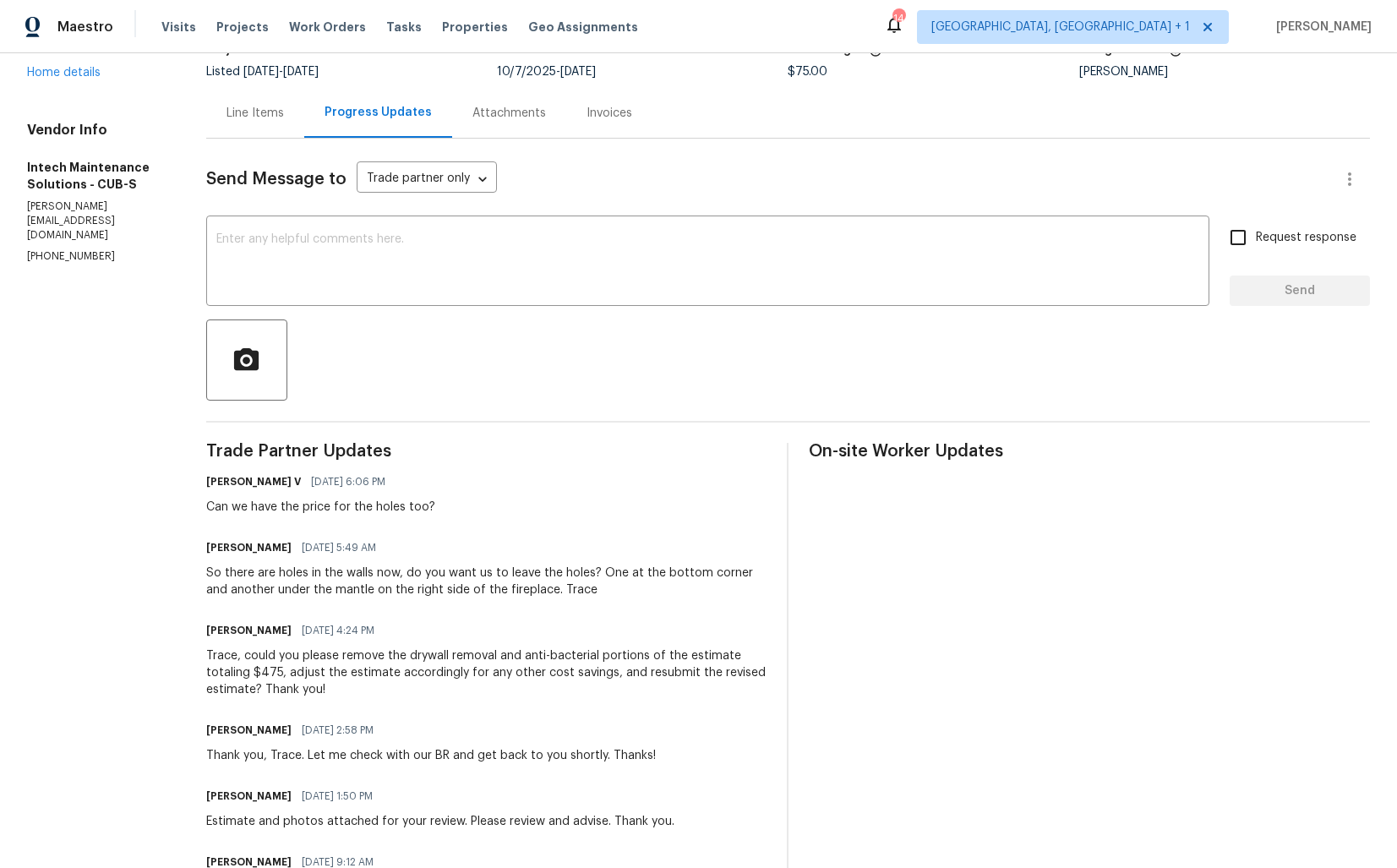
scroll to position [132, 0]
drag, startPoint x: 213, startPoint y: 503, endPoint x: 446, endPoint y: 510, distance: 233.1
click at [448, 510] on div "Divya Dharshini V 10/13/2025 6:06 PM Can we have the price for the holes too?" at bounding box center [487, 491] width 562 height 45
click at [338, 496] on div "Divya Dharshini V 10/13/2025 6:06 PM Can we have the price for the holes too?" at bounding box center [320, 491] width 229 height 45
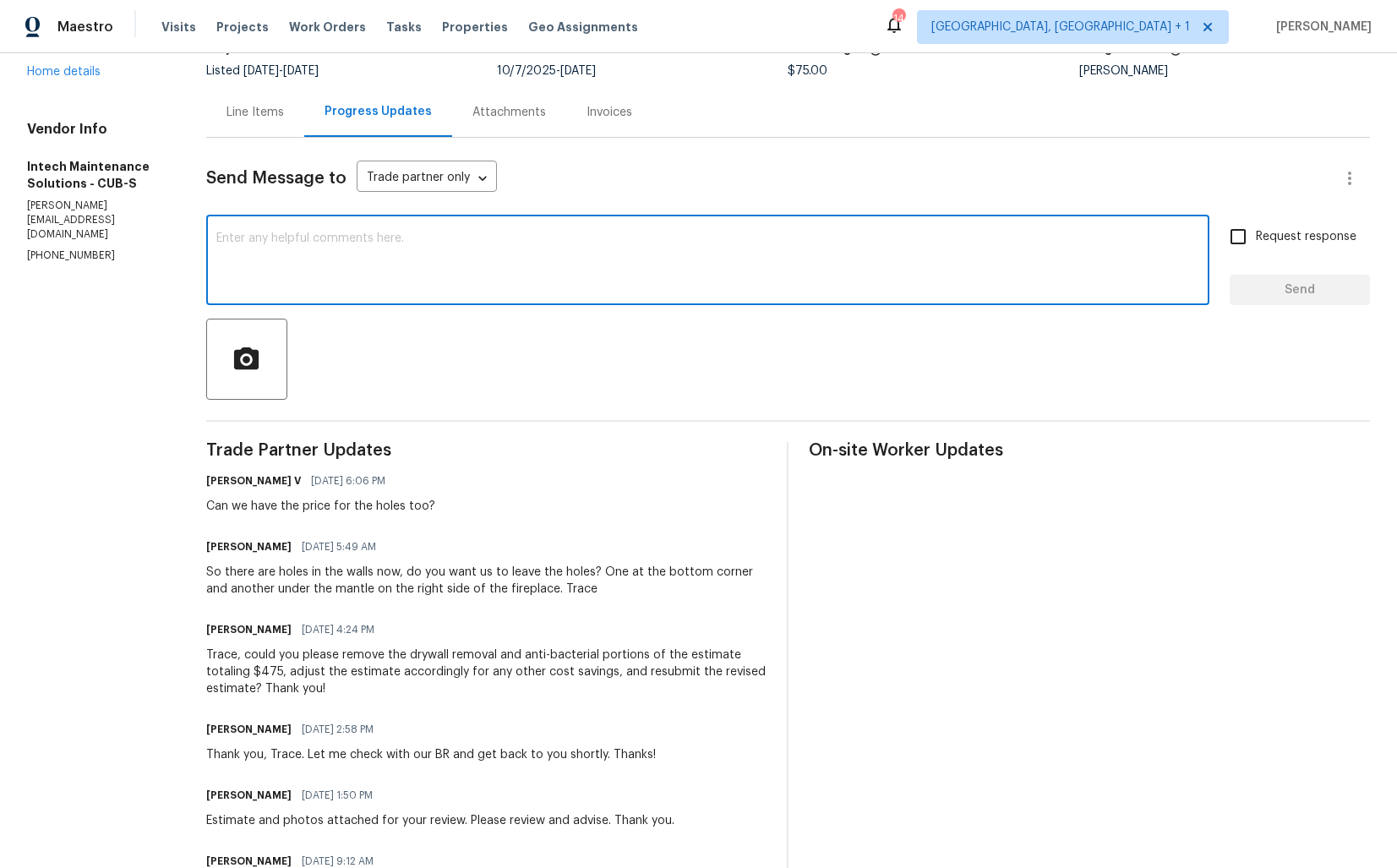
click at [445, 258] on textarea at bounding box center [707, 261] width 983 height 59
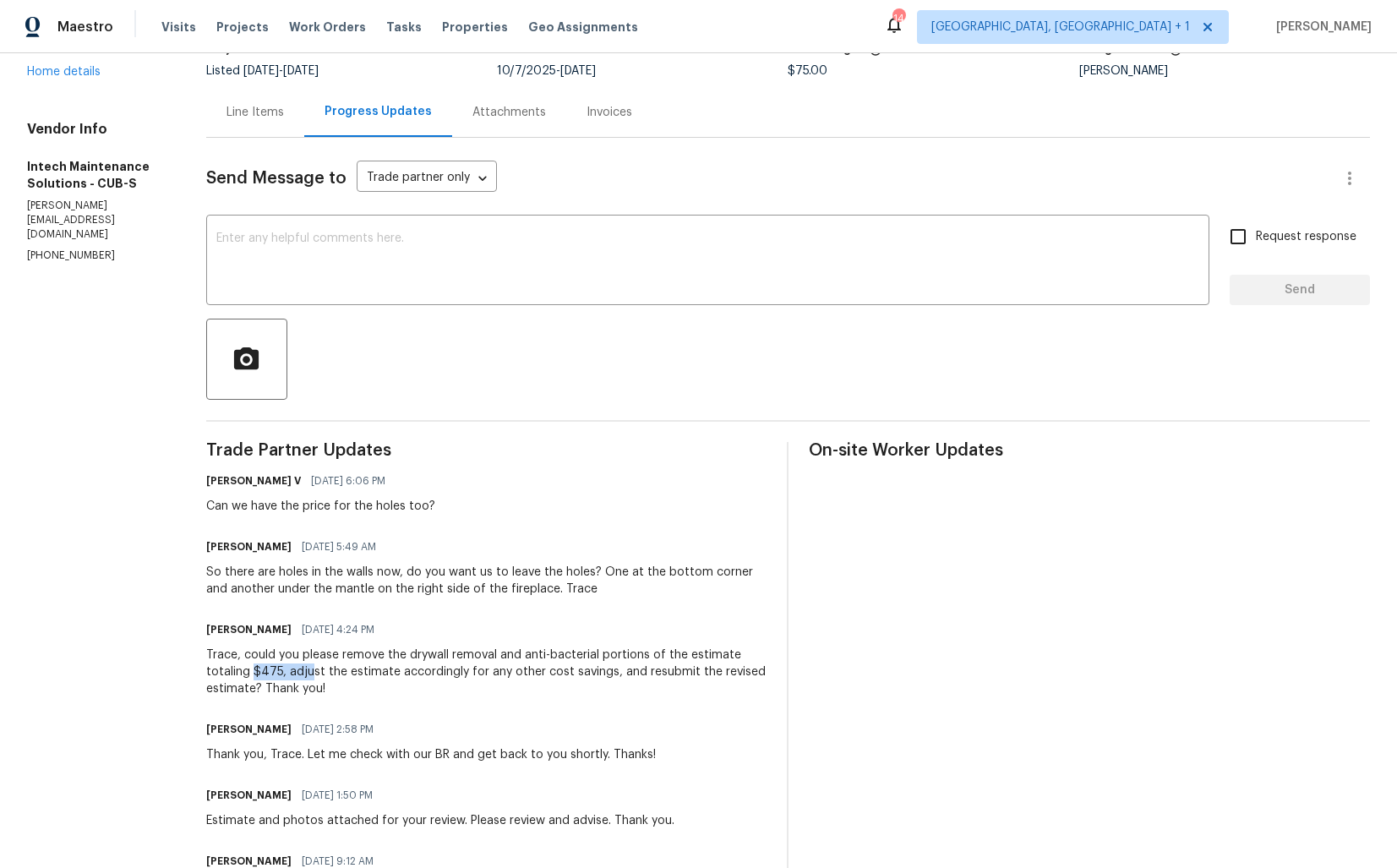
drag, startPoint x: 255, startPoint y: 672, endPoint x: 310, endPoint y: 672, distance: 55.0
click at [310, 672] on div "Trace, could you please remove the drywall removal and anti-bacterial portions …" at bounding box center [487, 671] width 562 height 51
drag, startPoint x: 310, startPoint y: 672, endPoint x: -52, endPoint y: 500, distance: 400.8
click at [0, 500] on html "Maestro Visits Projects Work Orders Tasks Properties Geo Assignments 14 Albuque…" at bounding box center [698, 434] width 1397 height 868
click at [290, 592] on div "So there are holes in the walls now, do you want us to leave the holes? One at …" at bounding box center [487, 580] width 562 height 34
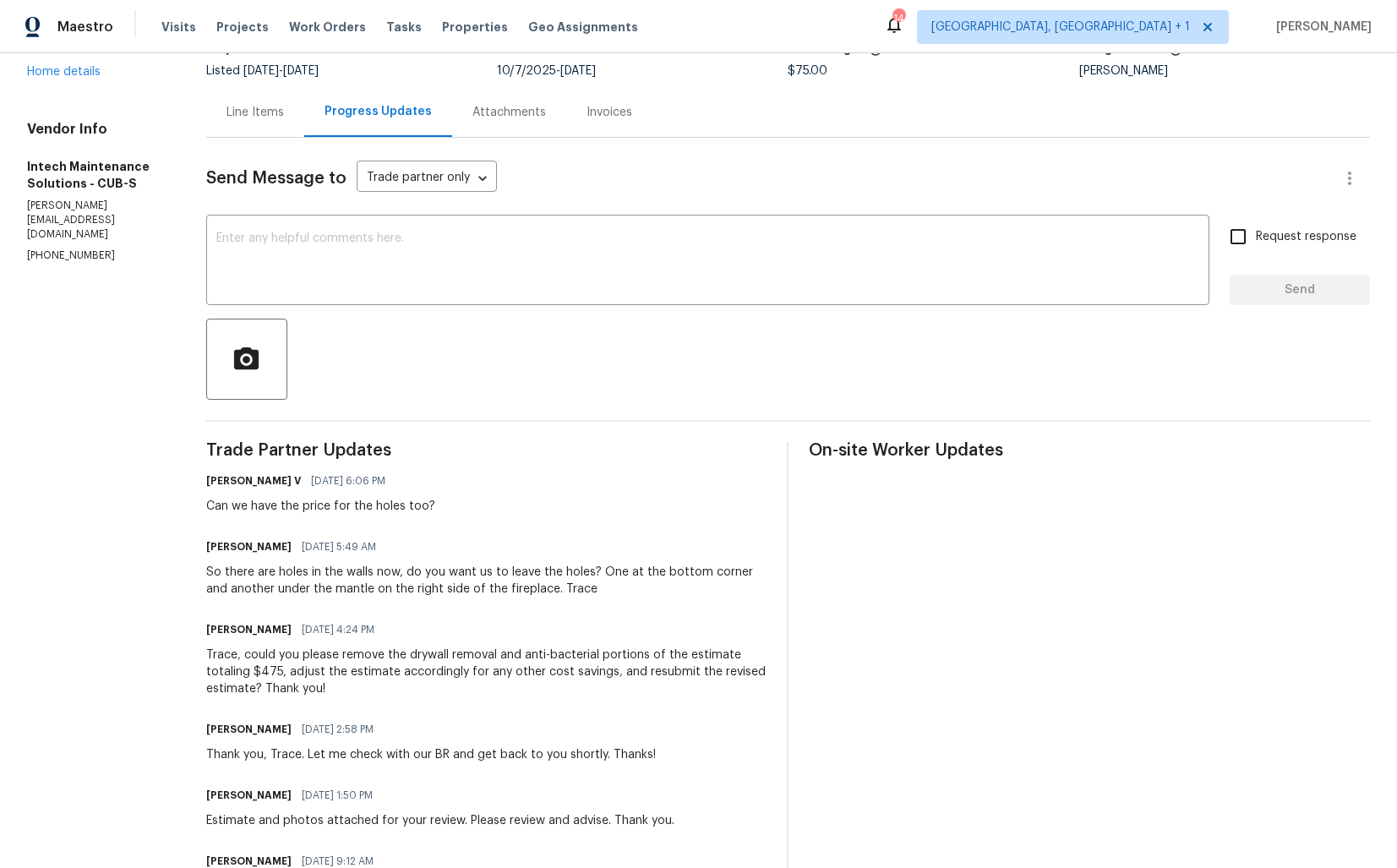
click at [290, 592] on div "So there are holes in the walls now, do you want us to leave the holes? One at …" at bounding box center [487, 580] width 562 height 34
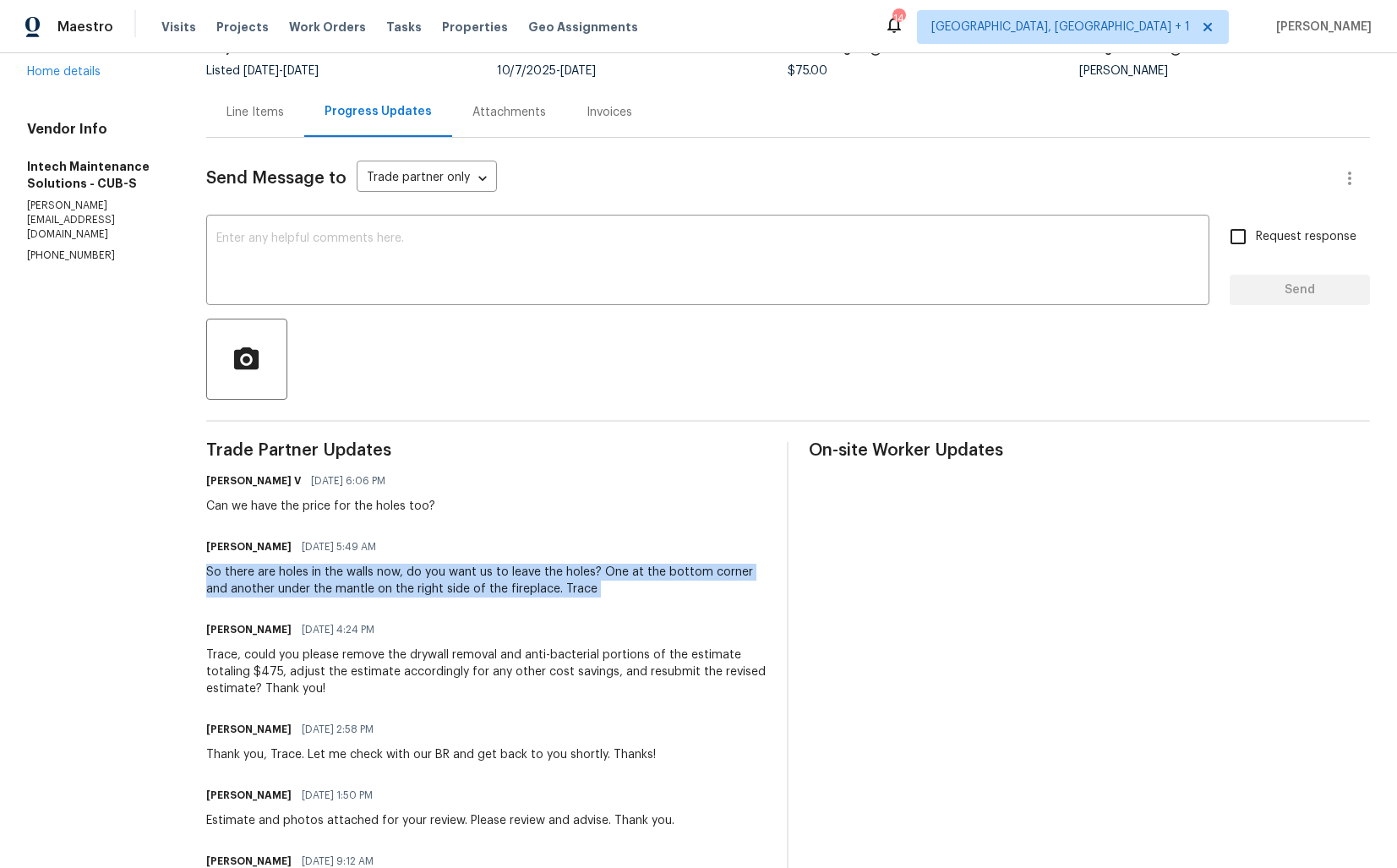
copy div "So there are holes in the walls now, do you want us to leave the holes? One at …"
click at [420, 541] on div "Ellen 10/13/2025 5:49 AM" at bounding box center [487, 547] width 562 height 24
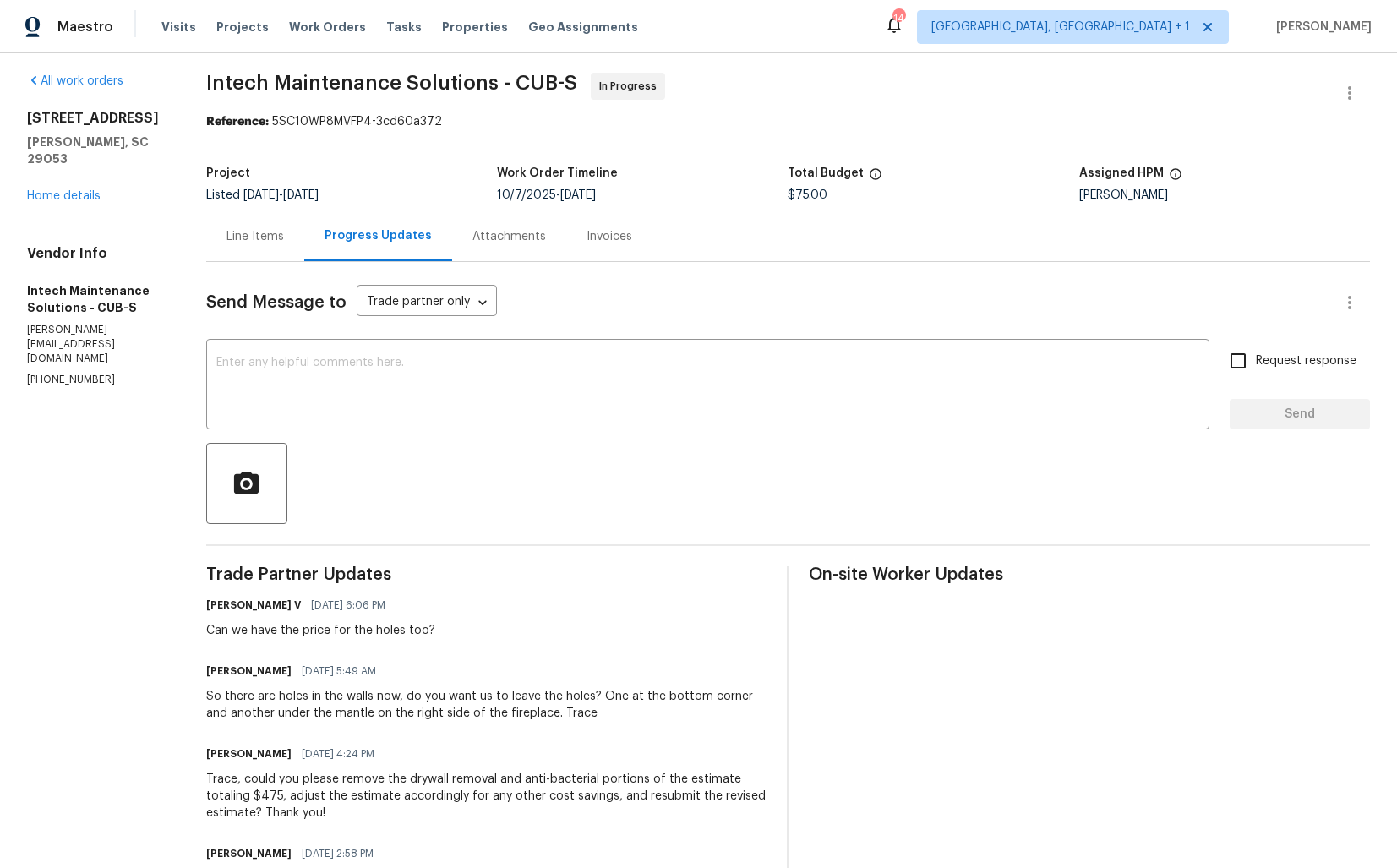
scroll to position [0, 0]
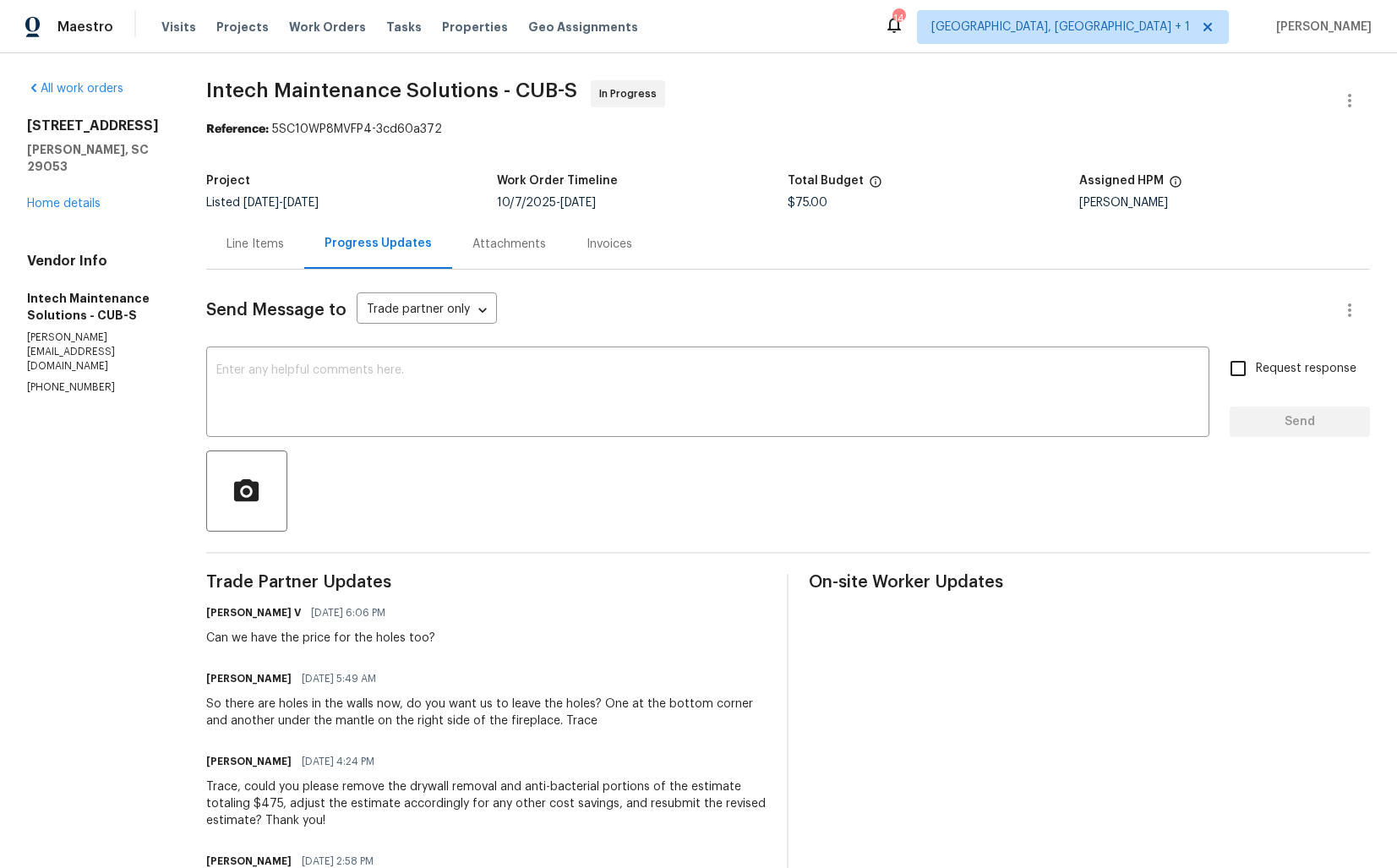
click at [60, 198] on link "Home details" at bounding box center [64, 203] width 73 height 12
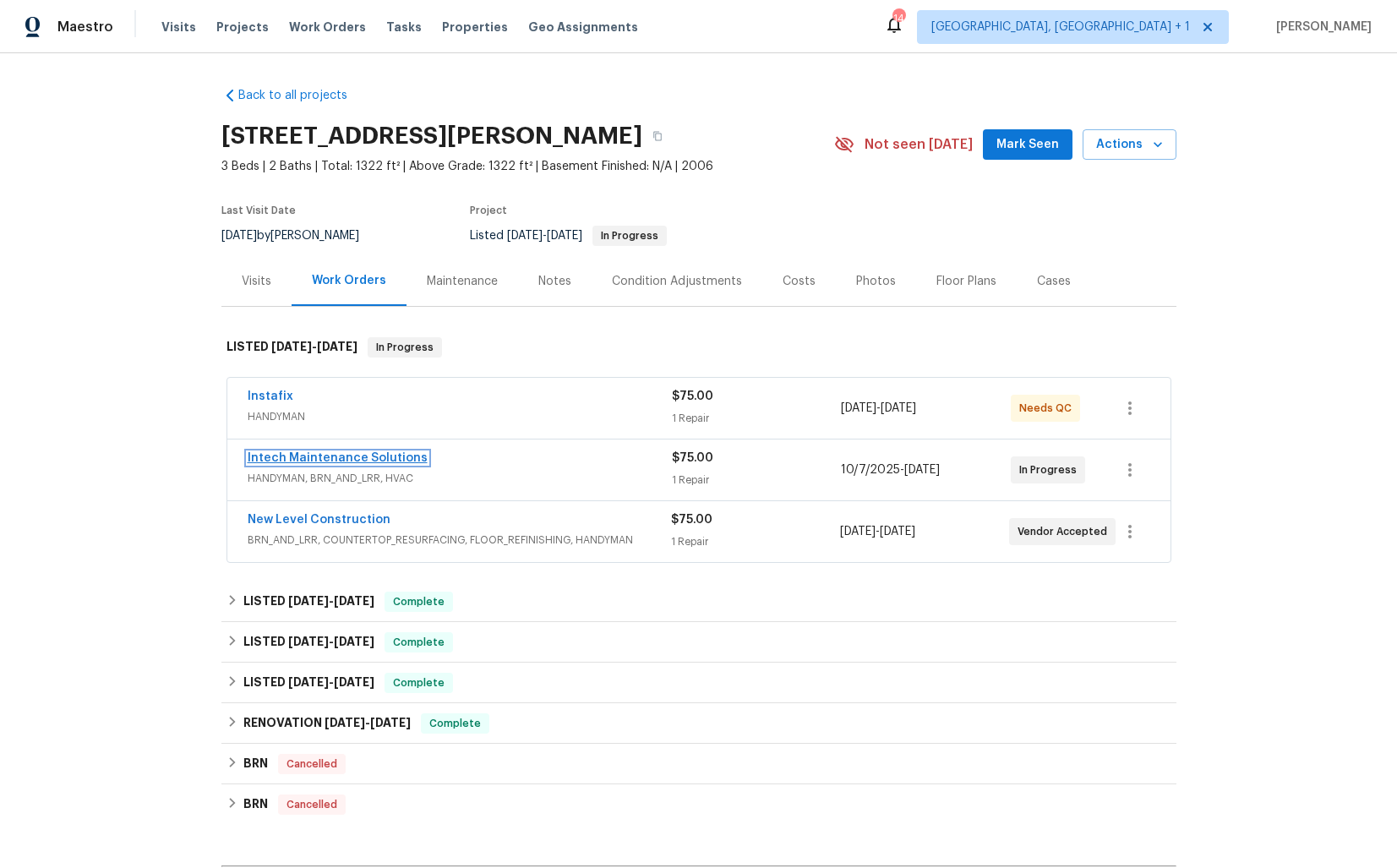
click at [285, 454] on link "Intech Maintenance Solutions" at bounding box center [338, 458] width 180 height 12
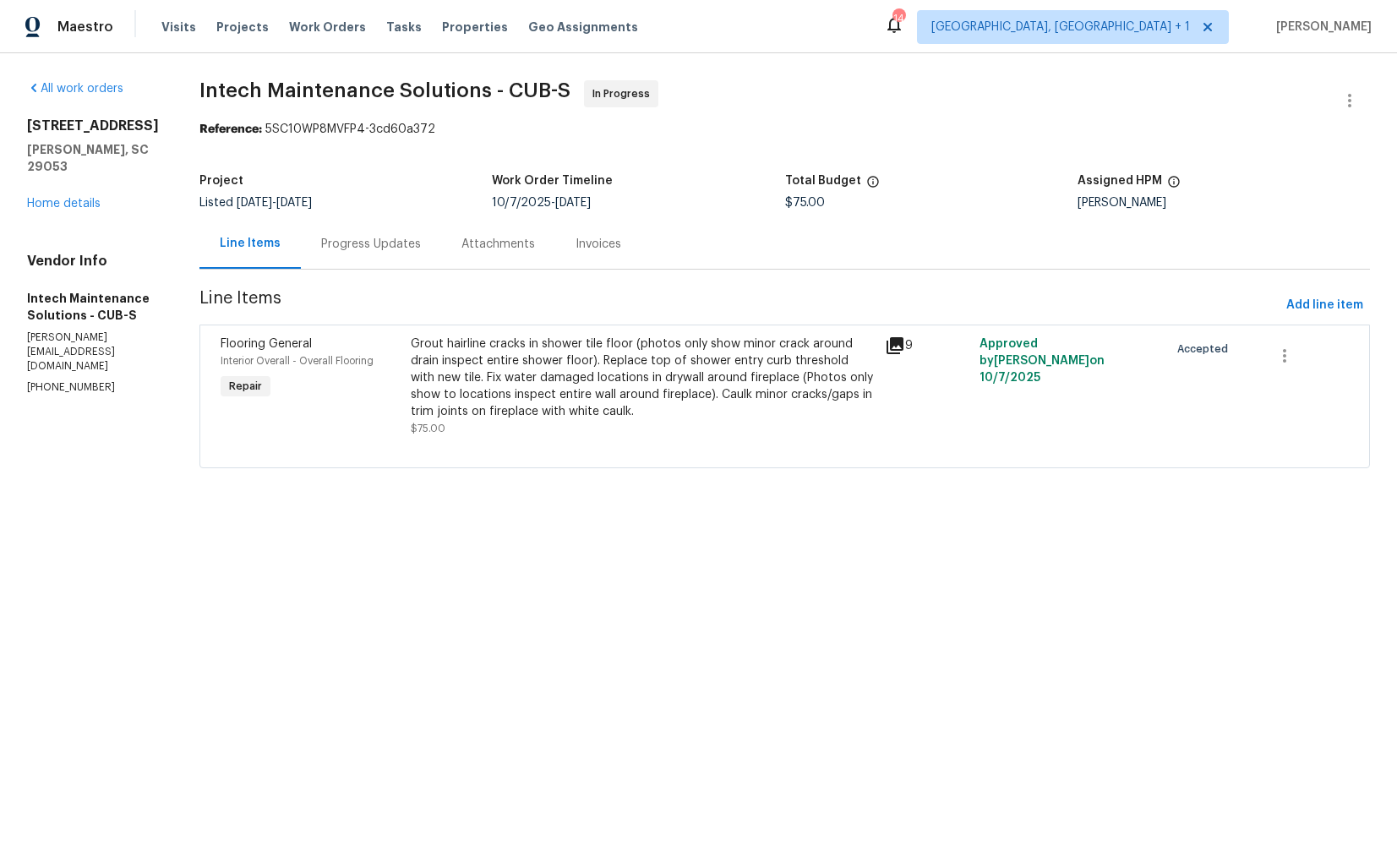
click at [368, 244] on div "Progress Updates" at bounding box center [370, 244] width 99 height 17
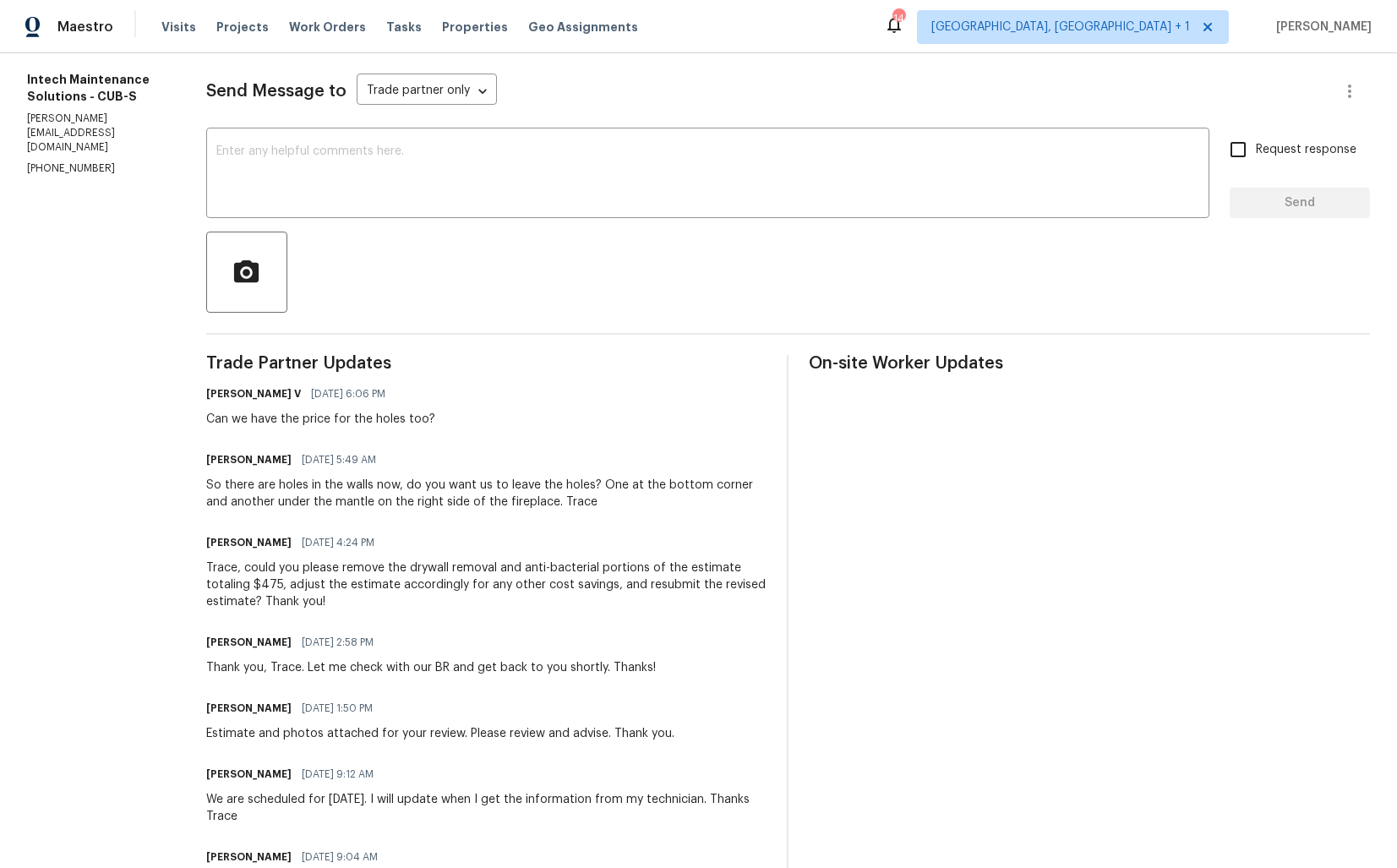
scroll to position [218, 0]
drag, startPoint x: 206, startPoint y: 419, endPoint x: 446, endPoint y: 419, distance: 240.0
click at [447, 419] on div "All work orders 171 Ridge Pointe Dr Gaston, SC 29053 Home details Vendor Info I…" at bounding box center [698, 685] width 1397 height 1700
click at [446, 419] on div "Divya Dharshini V 10/13/2025 6:06 PM Can we have the price for the holes too?" at bounding box center [487, 405] width 562 height 45
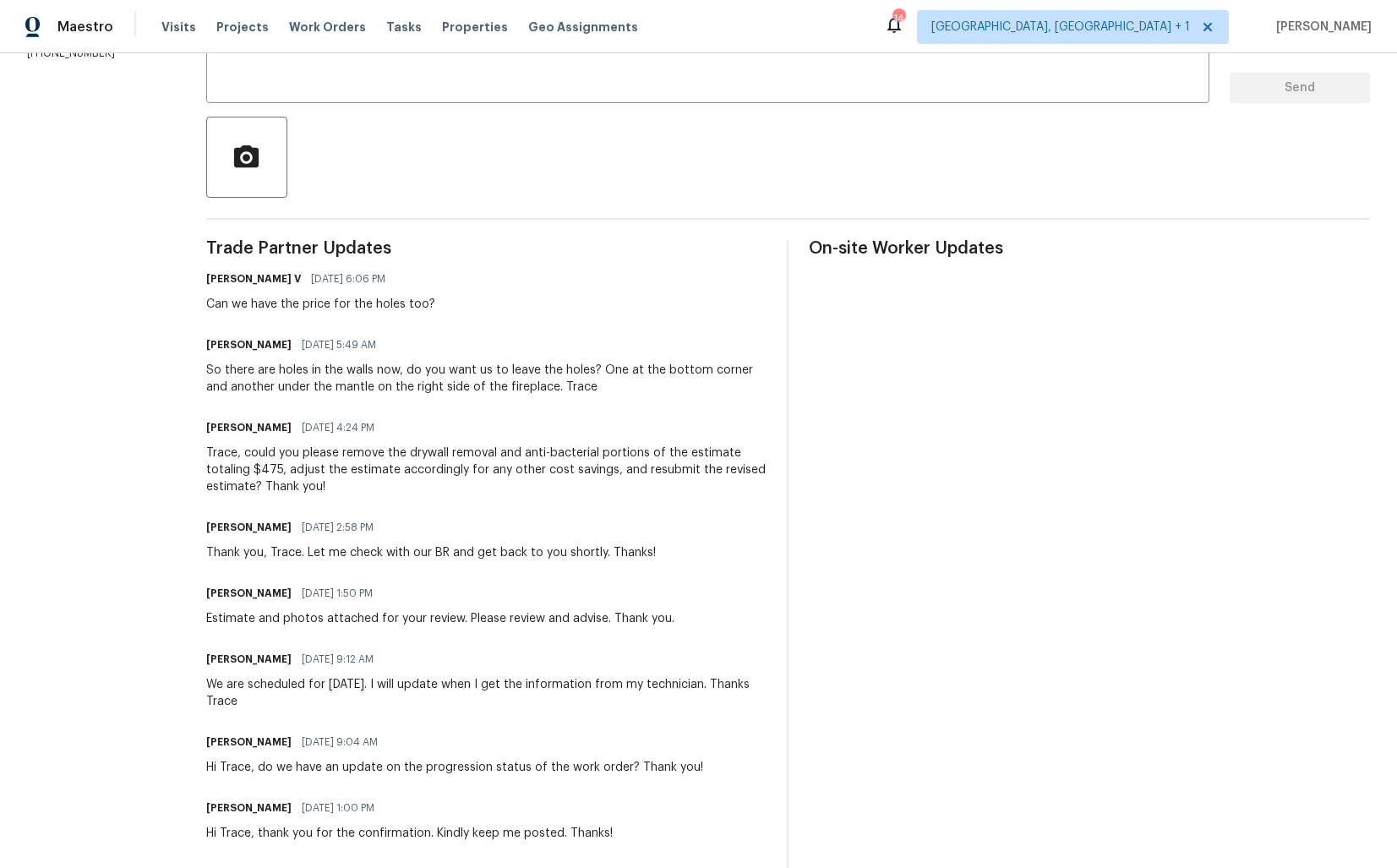
scroll to position [333, 0]
drag, startPoint x: 410, startPoint y: 455, endPoint x: 284, endPoint y: 468, distance: 126.7
click at [284, 468] on div "Trace, could you please remove the drywall removal and anti-bacterial portions …" at bounding box center [487, 471] width 562 height 51
click at [404, 463] on div "Trace, could you please remove the drywall removal and anti-bacterial portions …" at bounding box center [487, 471] width 562 height 51
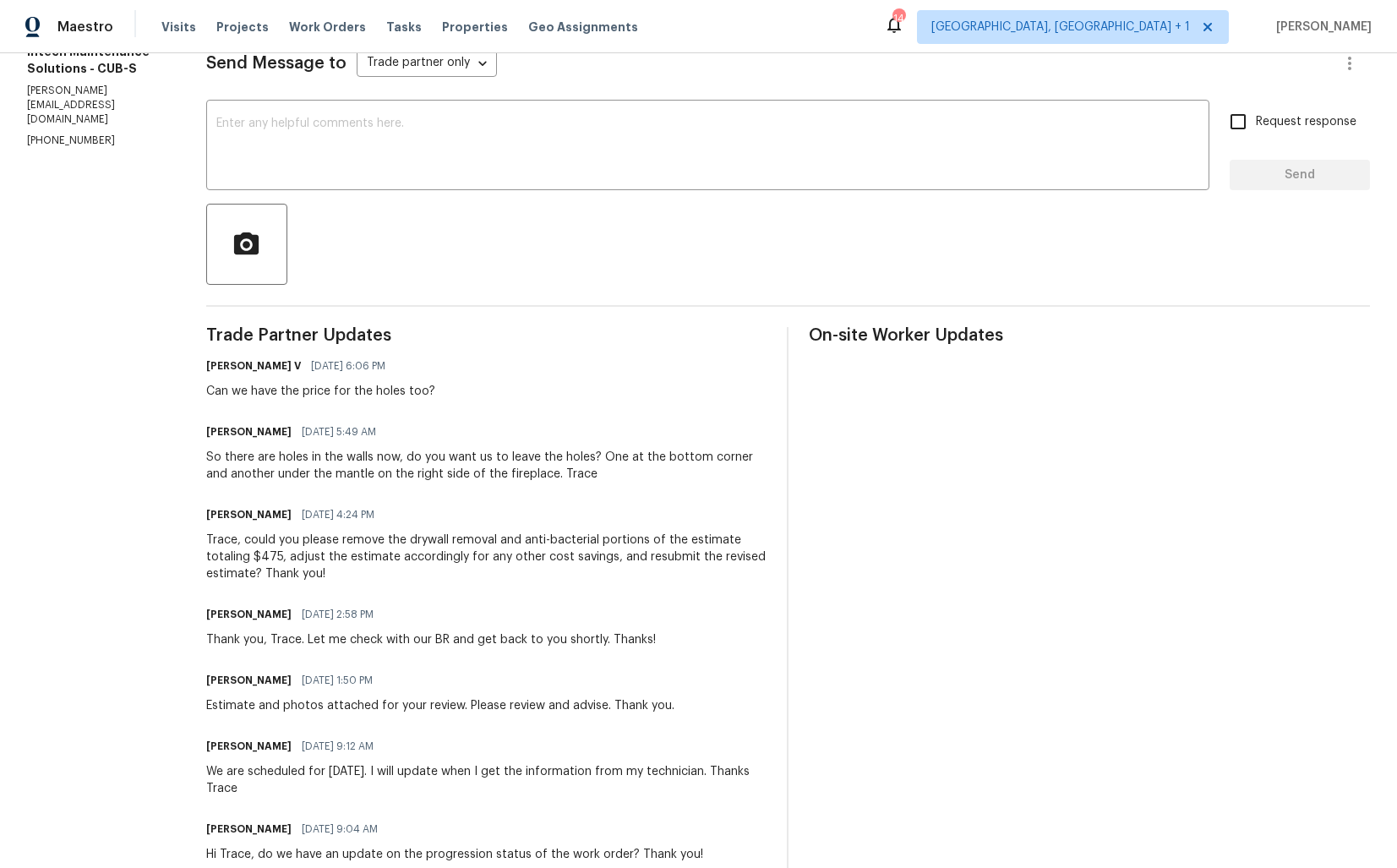
scroll to position [246, 0]
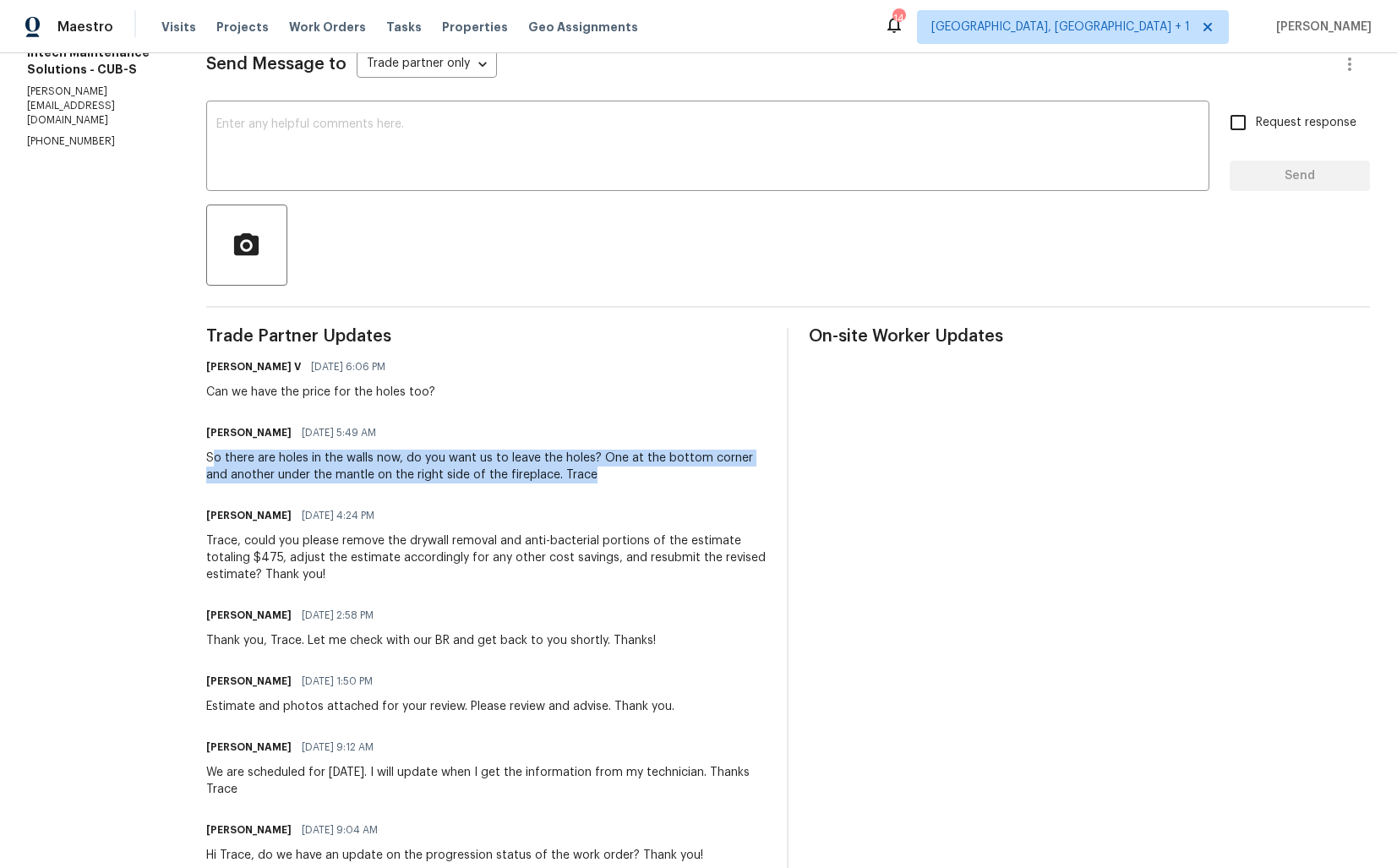
drag, startPoint x: 217, startPoint y: 460, endPoint x: 584, endPoint y: 478, distance: 367.4
click at [584, 478] on div "So there are holes in the walls now, do you want us to leave the holes? One at …" at bounding box center [487, 466] width 562 height 34
click at [638, 444] on div "Ellen 10/13/2025 5:49 AM" at bounding box center [487, 432] width 562 height 24
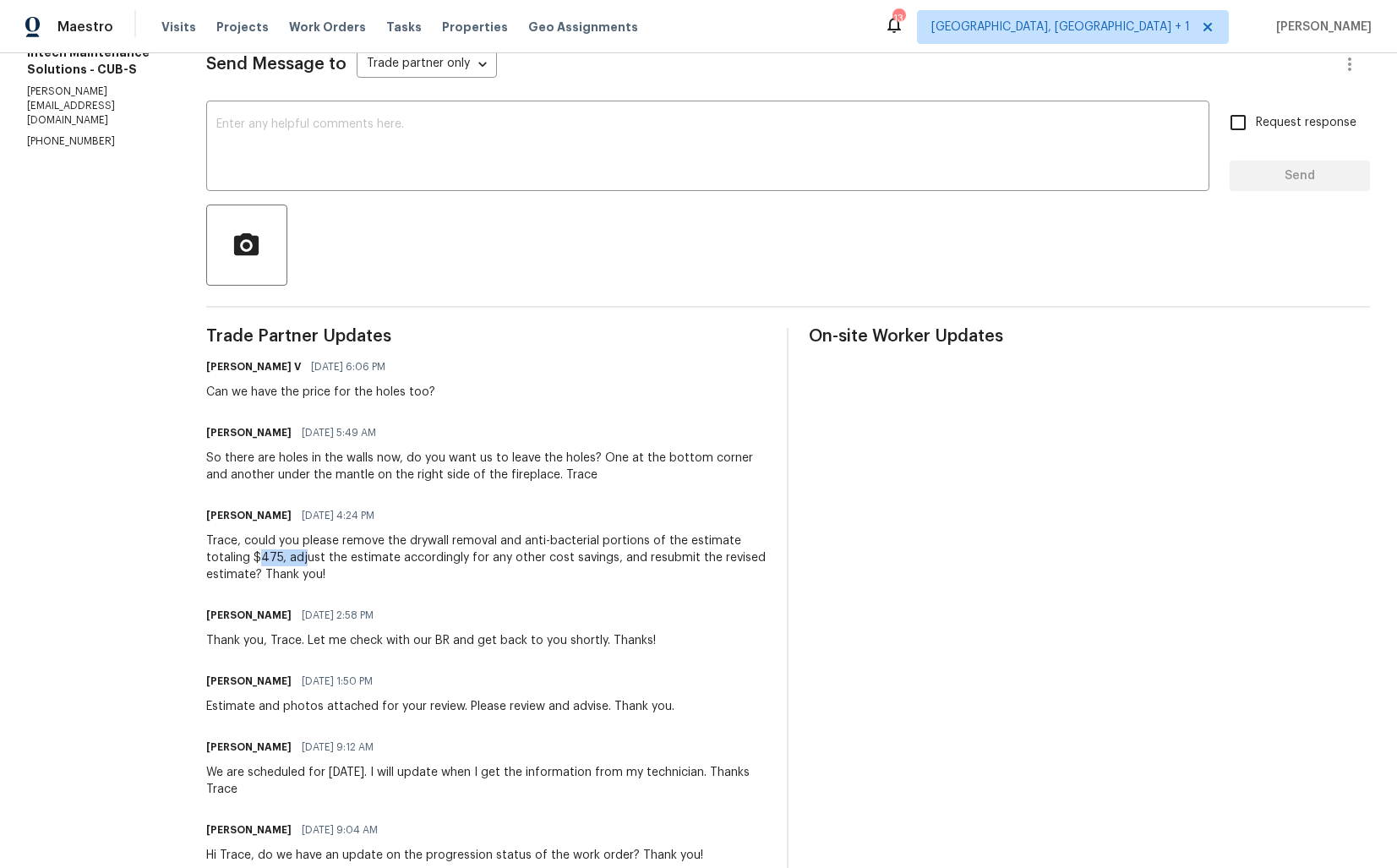
drag, startPoint x: 260, startPoint y: 557, endPoint x: 308, endPoint y: 558, distance: 48.0
click at [308, 558] on div "Trace, could you please remove the drywall removal and anti-bacterial portions …" at bounding box center [487, 557] width 562 height 51
click at [379, 567] on div "Trace, could you please remove the drywall removal and anti-bacterial portions …" at bounding box center [487, 557] width 562 height 51
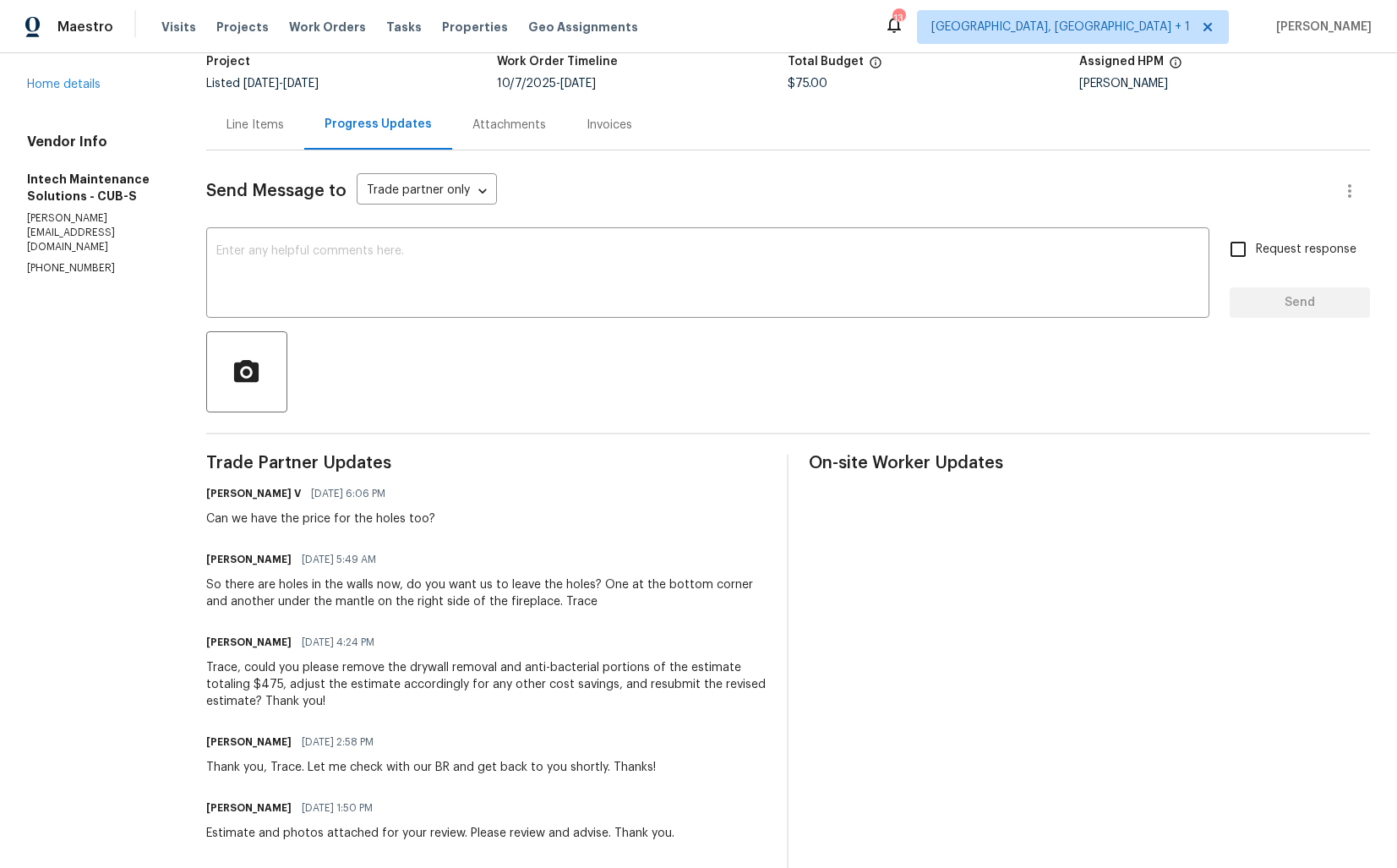
scroll to position [0, 0]
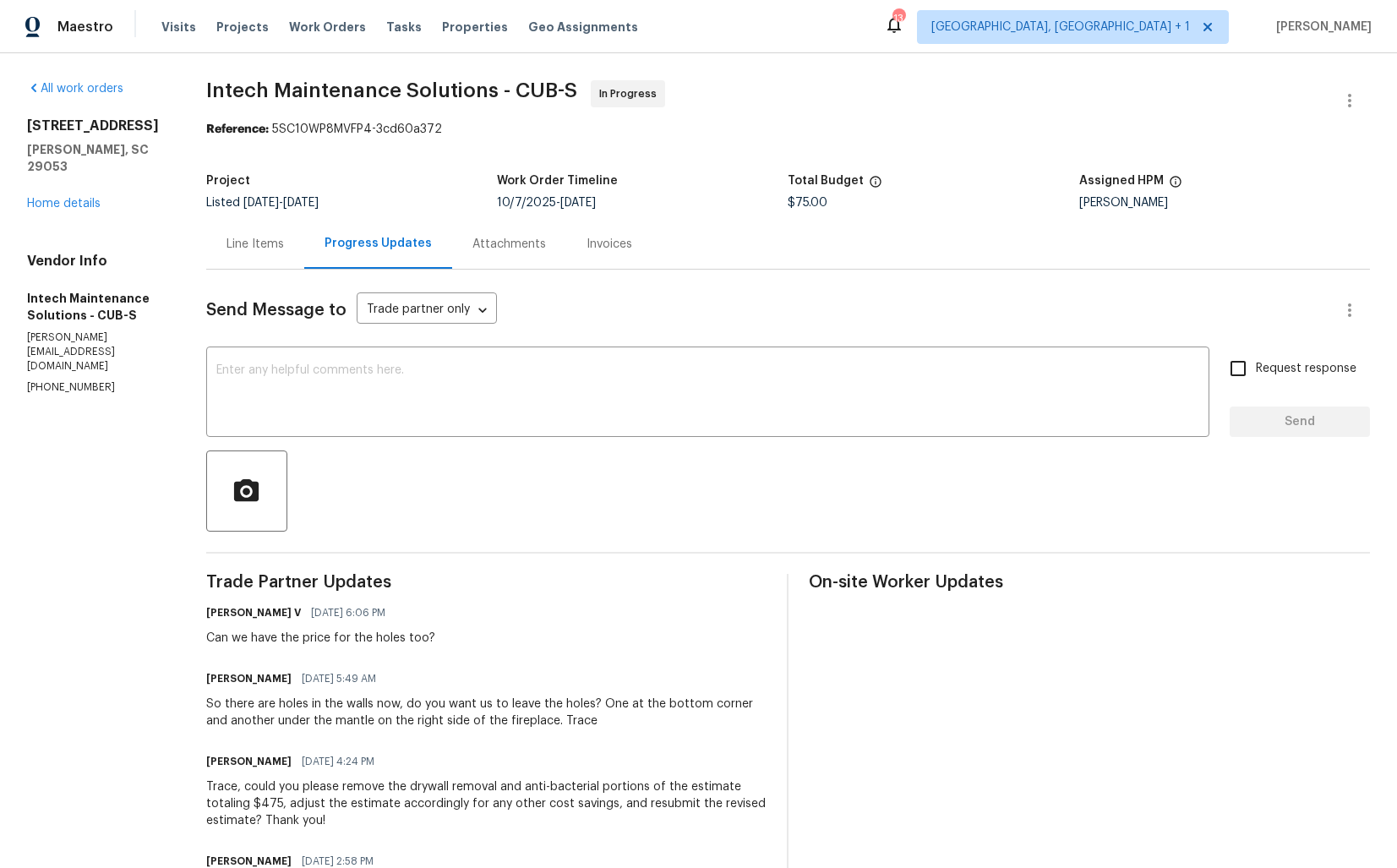
click at [247, 249] on div "Line Items" at bounding box center [256, 244] width 58 height 17
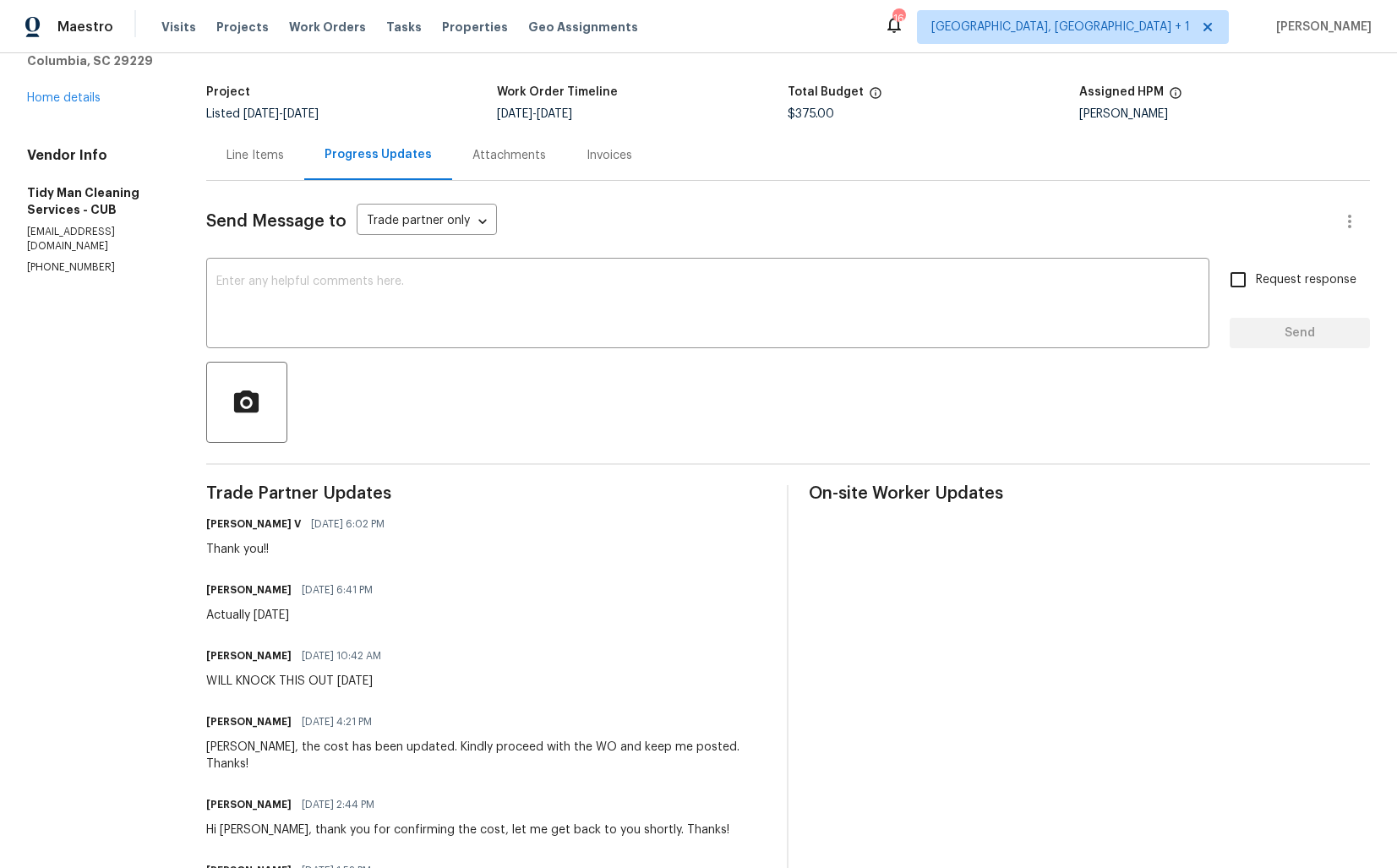
scroll to position [90, 0]
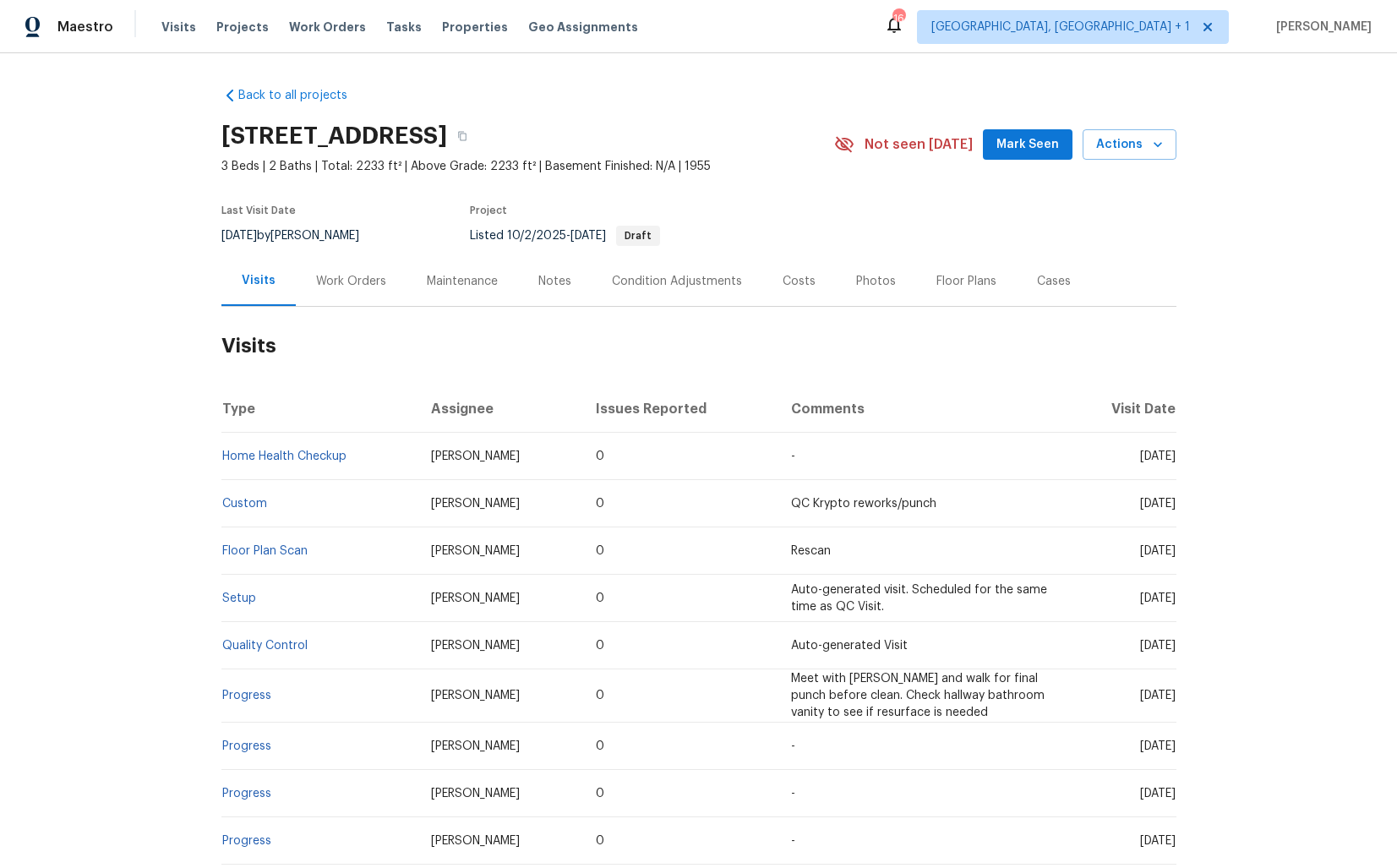
click at [341, 279] on div "Work Orders" at bounding box center [351, 282] width 70 height 17
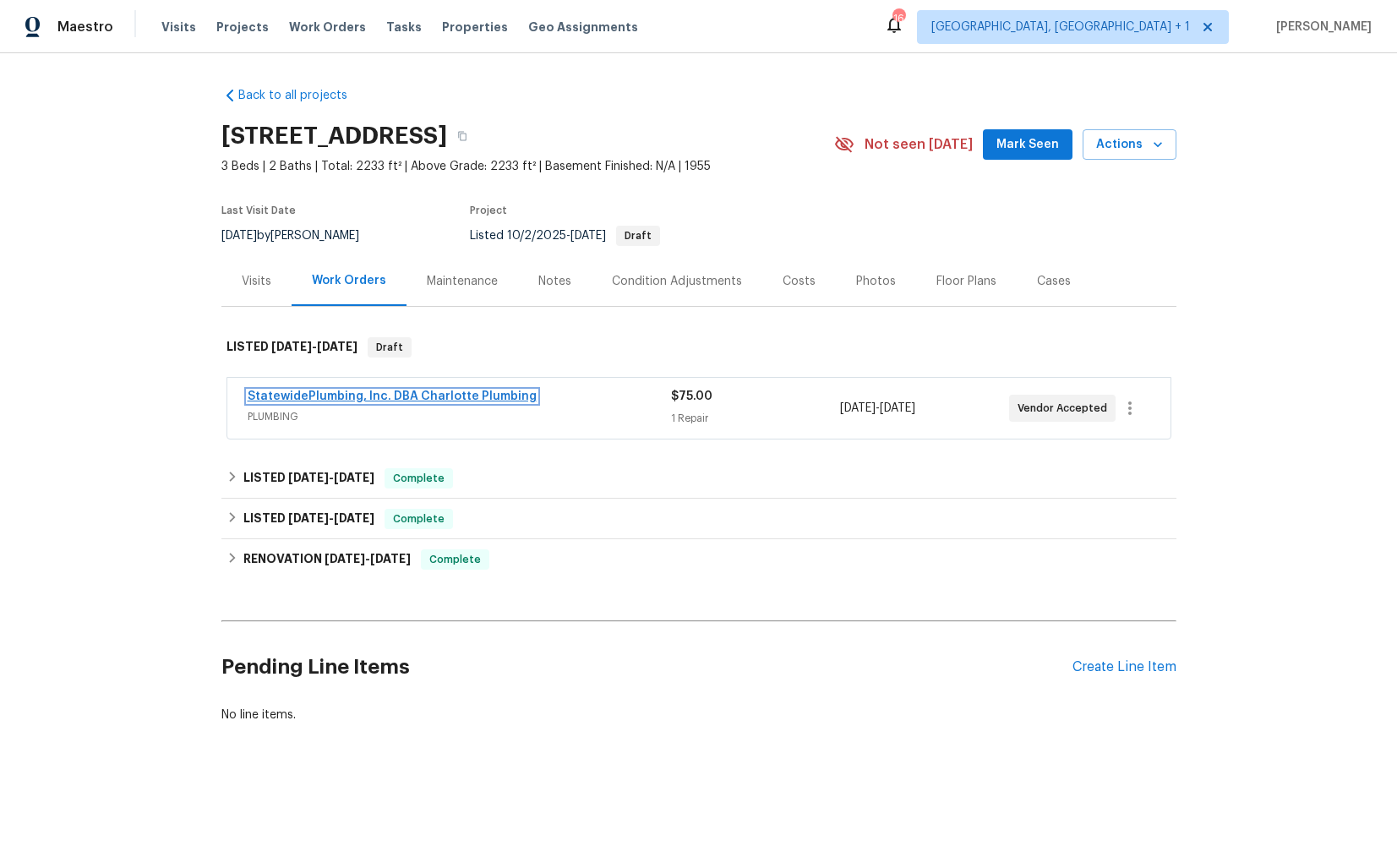
click at [309, 399] on link "StatewidePlumbing, Inc. DBA Charlotte Plumbing" at bounding box center [393, 396] width 289 height 12
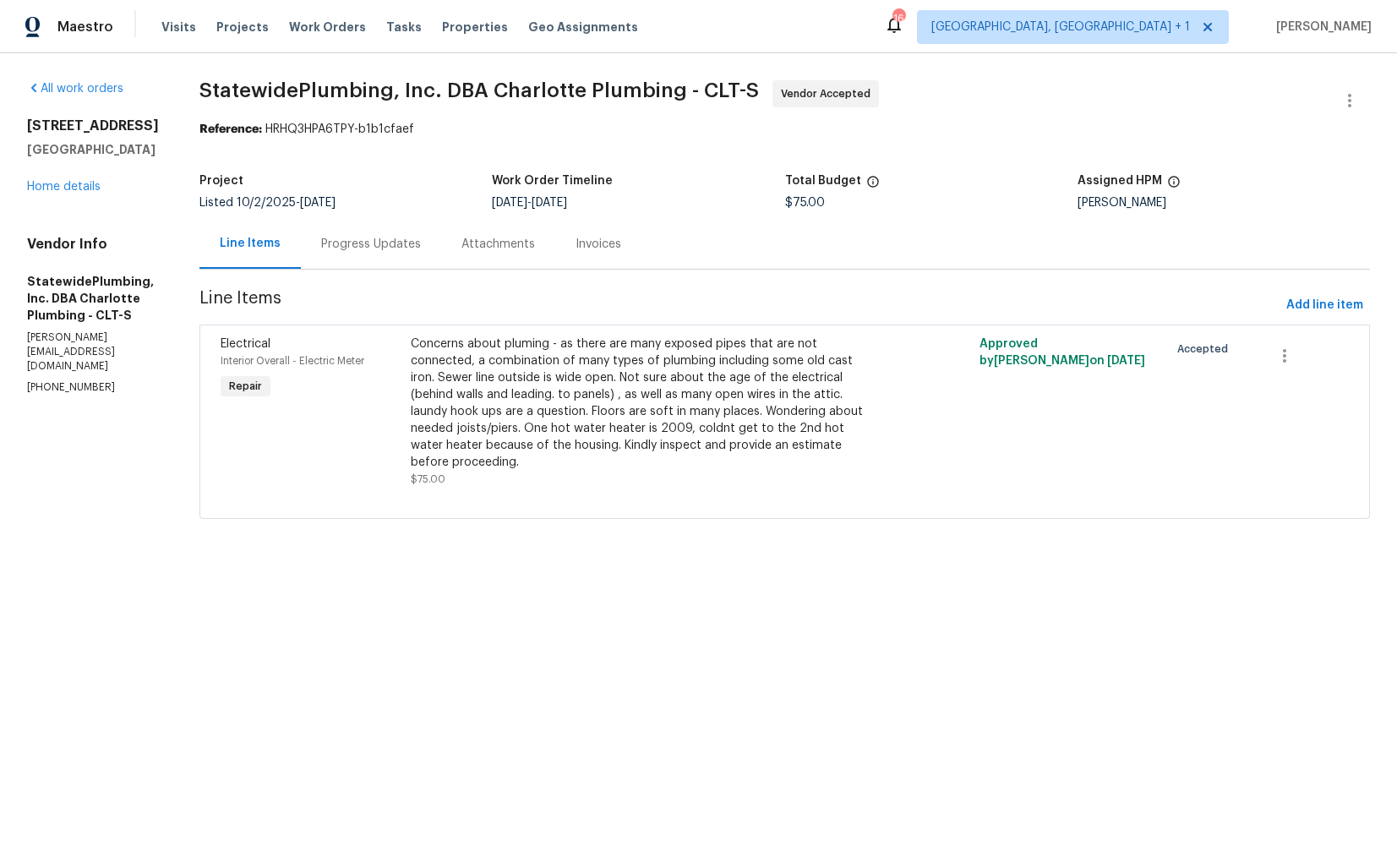
click at [386, 245] on div "Progress Updates" at bounding box center [370, 244] width 99 height 17
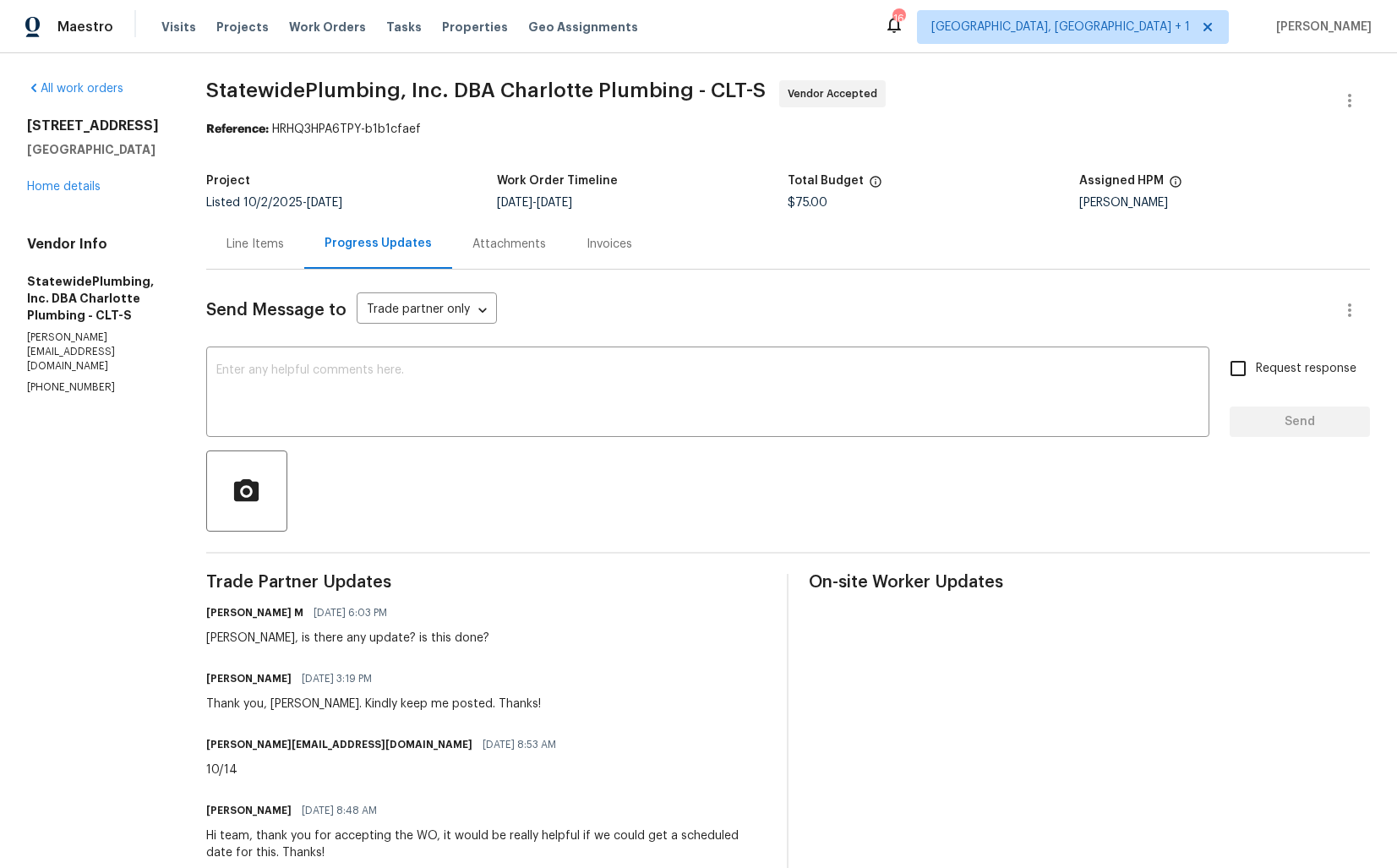
click at [261, 638] on div "[PERSON_NAME], is there any update? is this done?" at bounding box center [348, 638] width 284 height 17
copy div "[PERSON_NAME]"
click at [498, 406] on textarea at bounding box center [707, 393] width 983 height 59
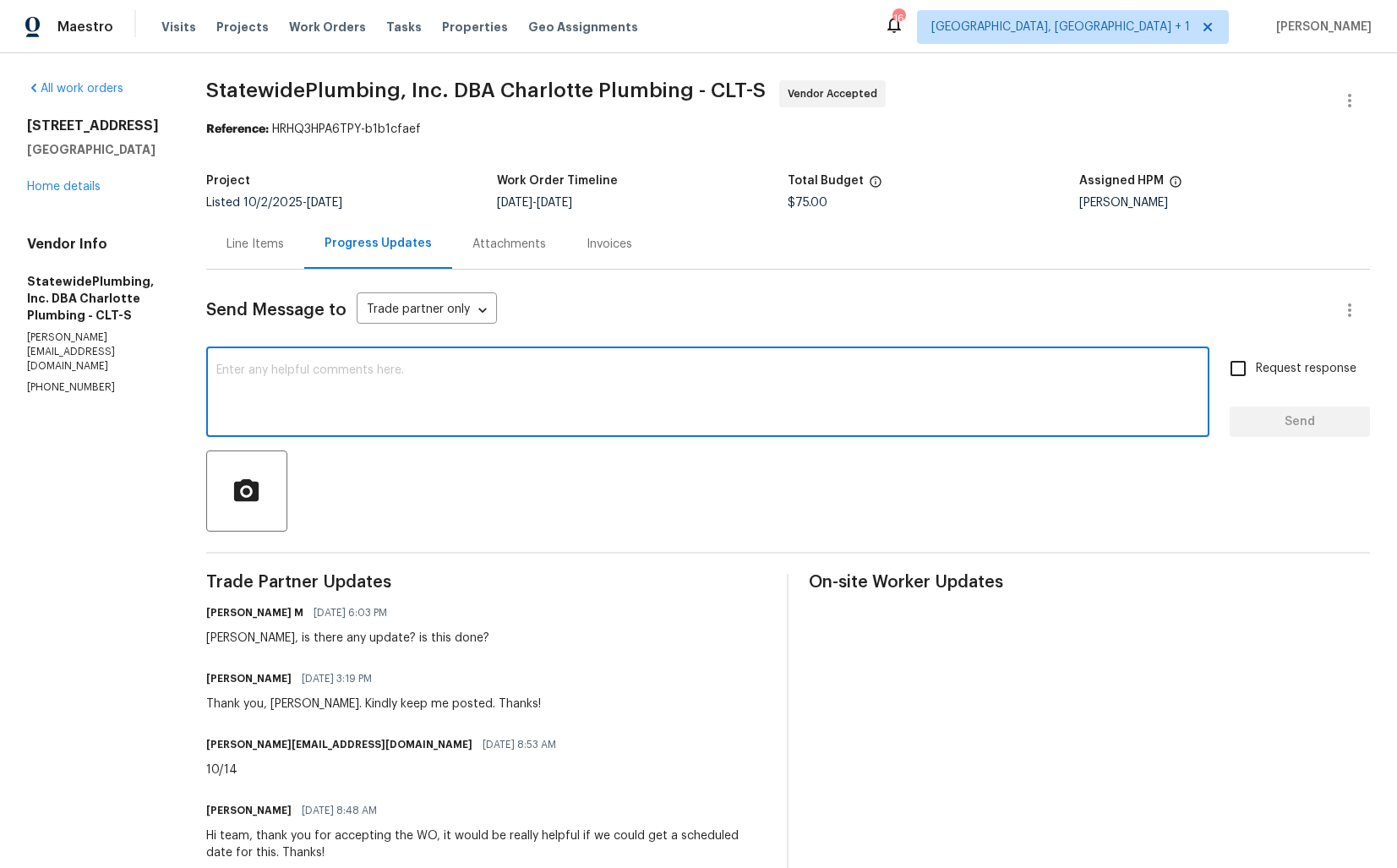
paste textarea "Hi [PERSON_NAME], I hope we’re on the right track. Could you please provide an …"
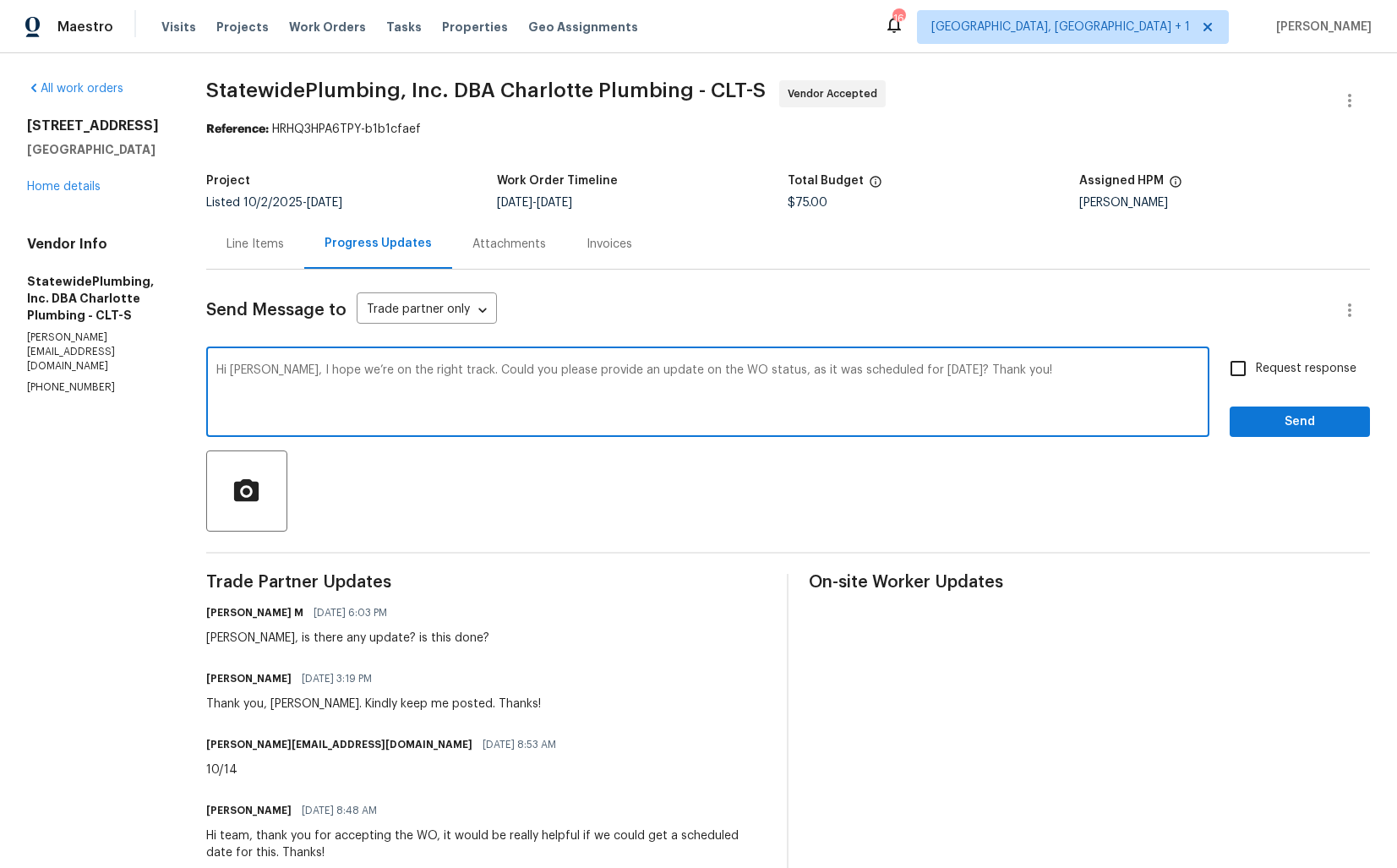
type textarea "Hi [PERSON_NAME], I hope we’re on the right track. Could you please provide an …"
click at [1246, 365] on input "Request response" at bounding box center [1238, 368] width 36 height 36
checkbox input "true"
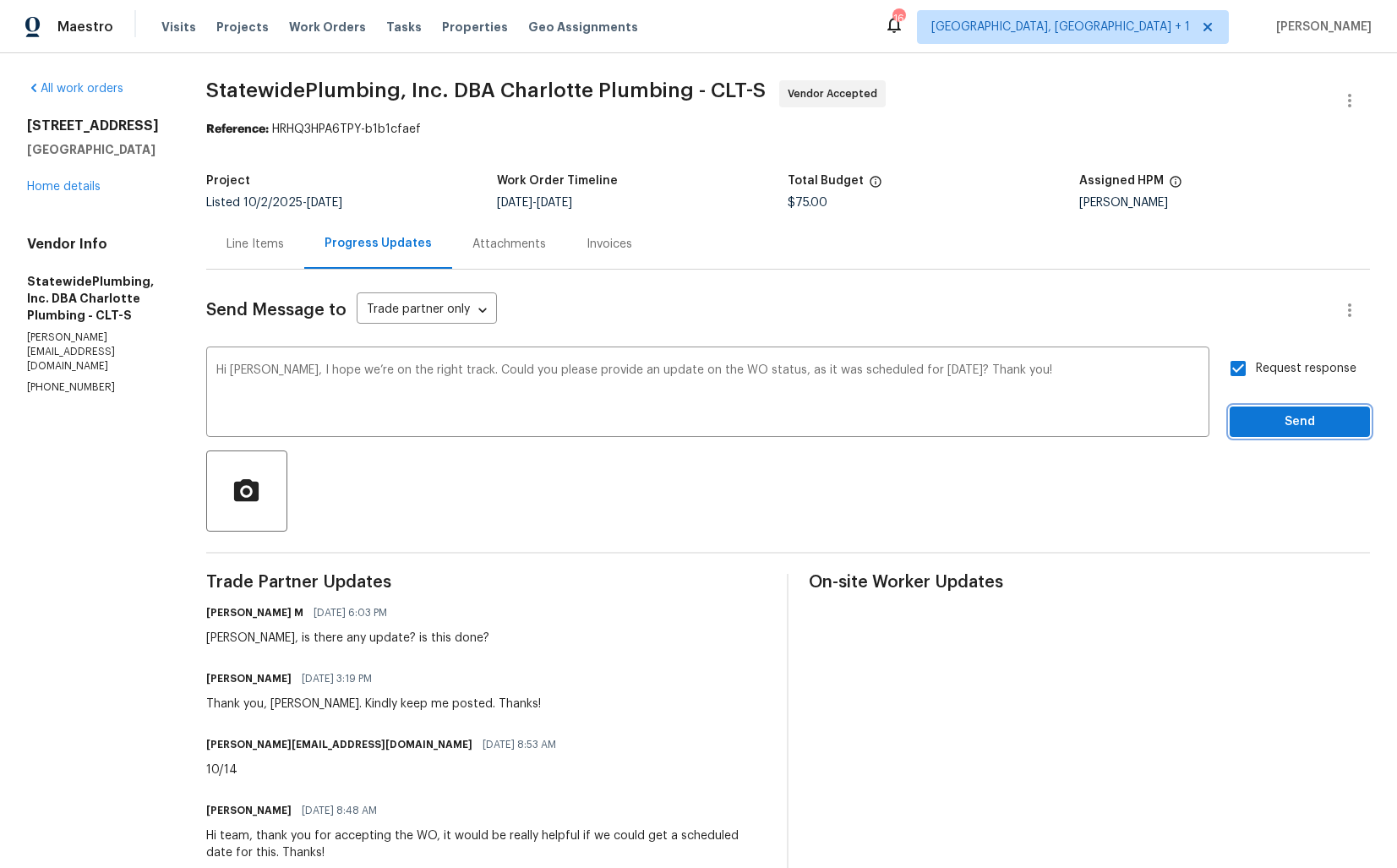
click at [1288, 428] on span "Send" at bounding box center [1300, 422] width 113 height 21
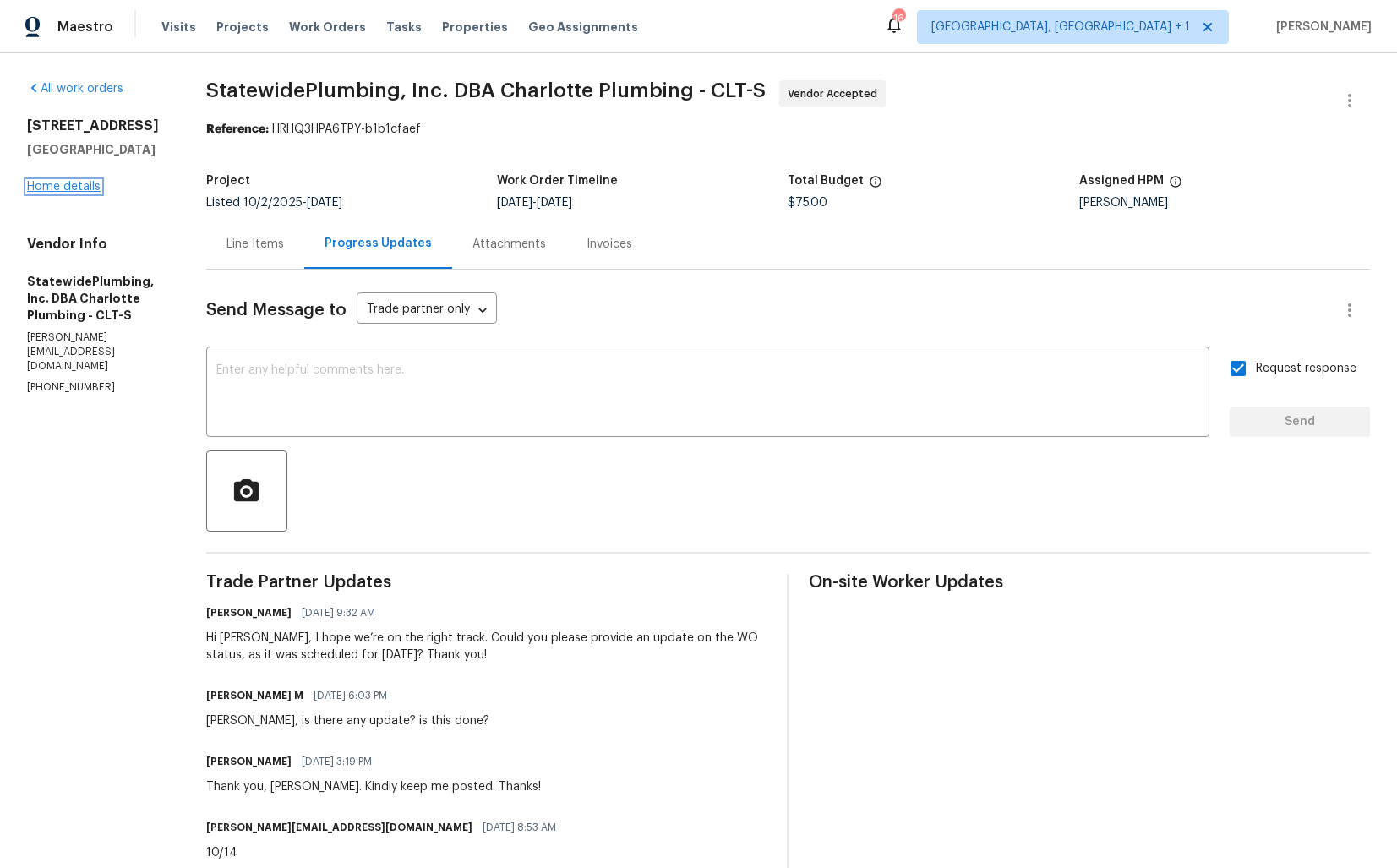
click at [58, 184] on link "Home details" at bounding box center [64, 187] width 73 height 12
